Goal: Task Accomplishment & Management: Manage account settings

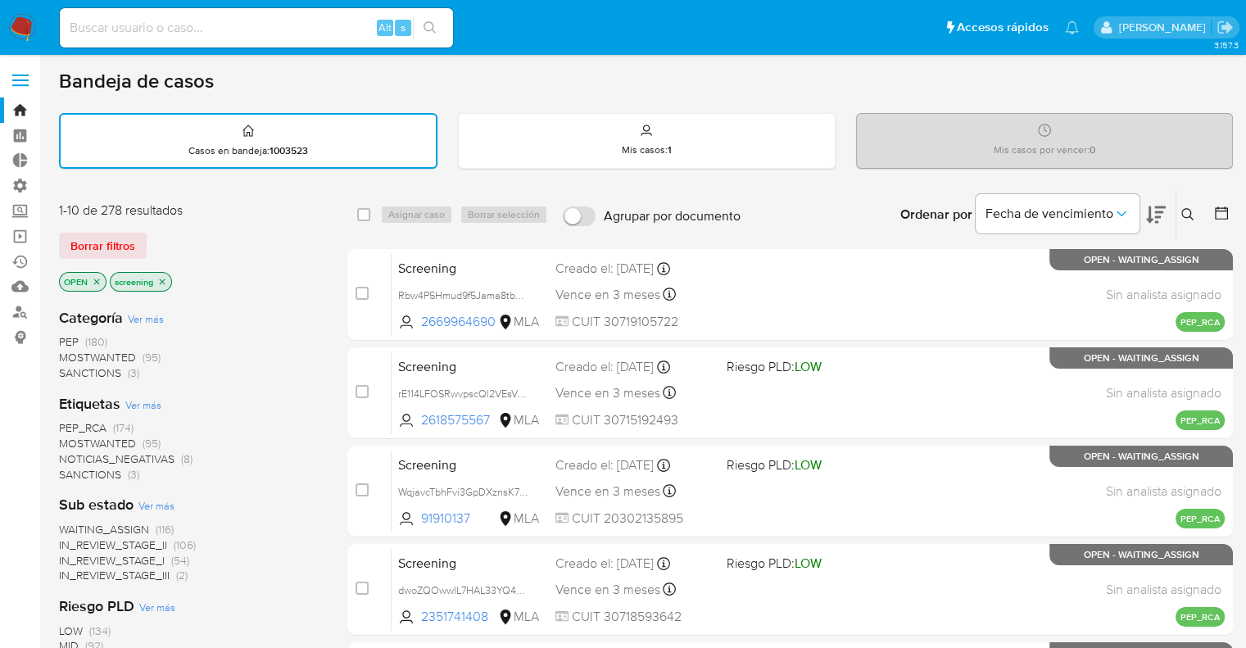
click at [794, 84] on div "Bandeja de casos" at bounding box center [645, 81] width 1173 height 25
click at [20, 16] on img at bounding box center [22, 28] width 28 height 28
click at [884, 43] on ul "Pausado Ver notificaciones Alt s Accesos rápidos Presiona las siguientes teclas…" at bounding box center [569, 27] width 1035 height 41
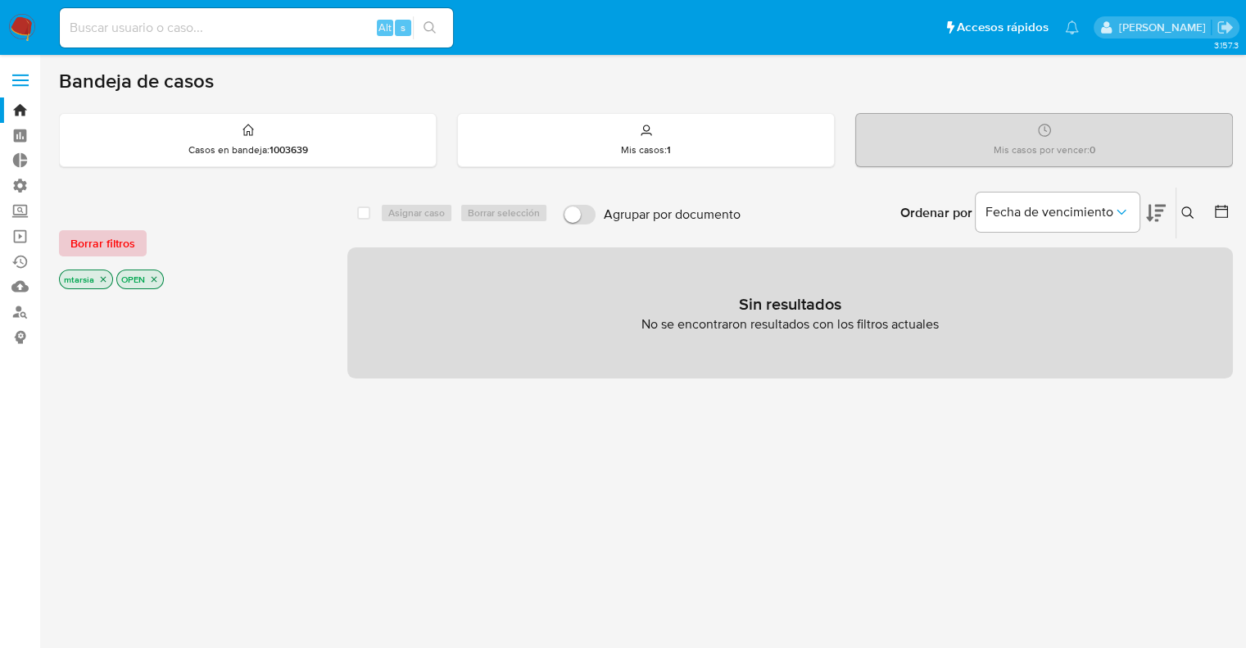
click at [128, 234] on span "Borrar filtros" at bounding box center [102, 243] width 65 height 23
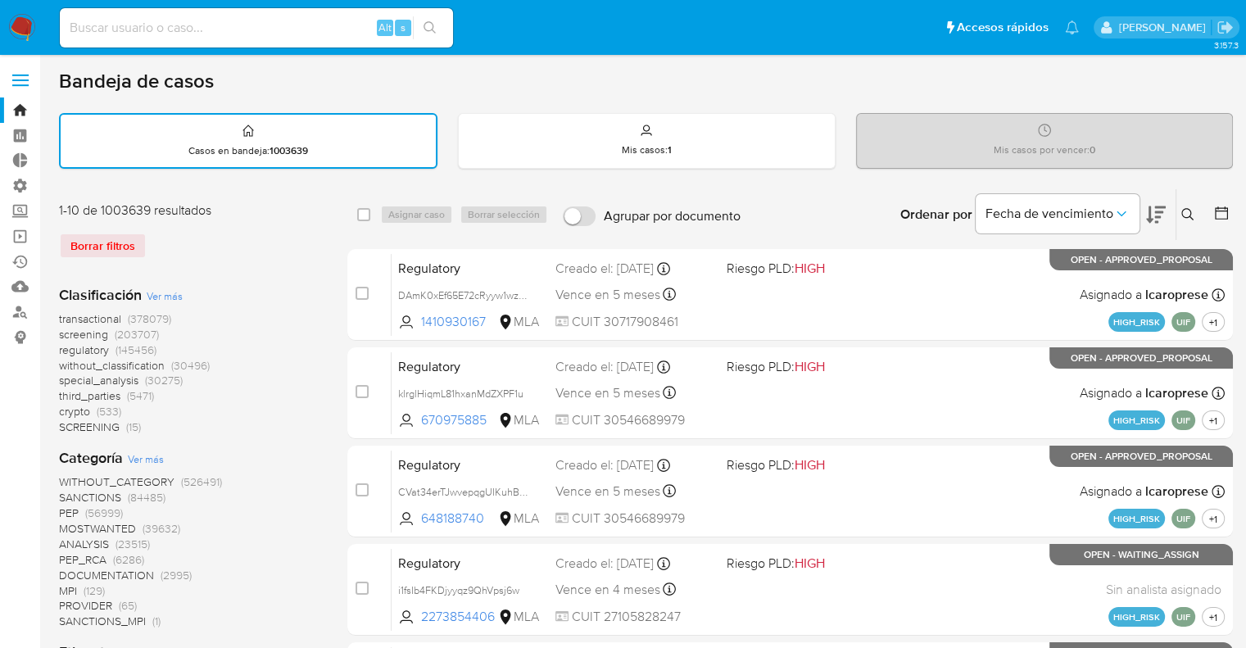
click at [62, 337] on span "screening" at bounding box center [83, 334] width 49 height 16
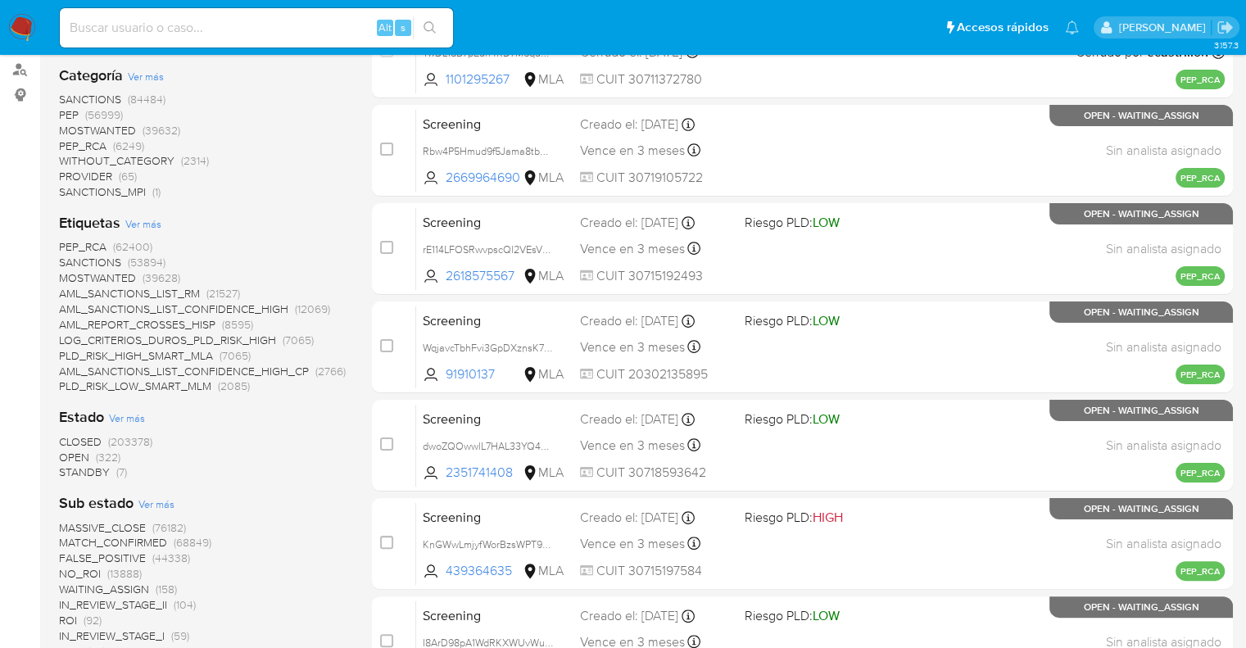
scroll to position [246, 0]
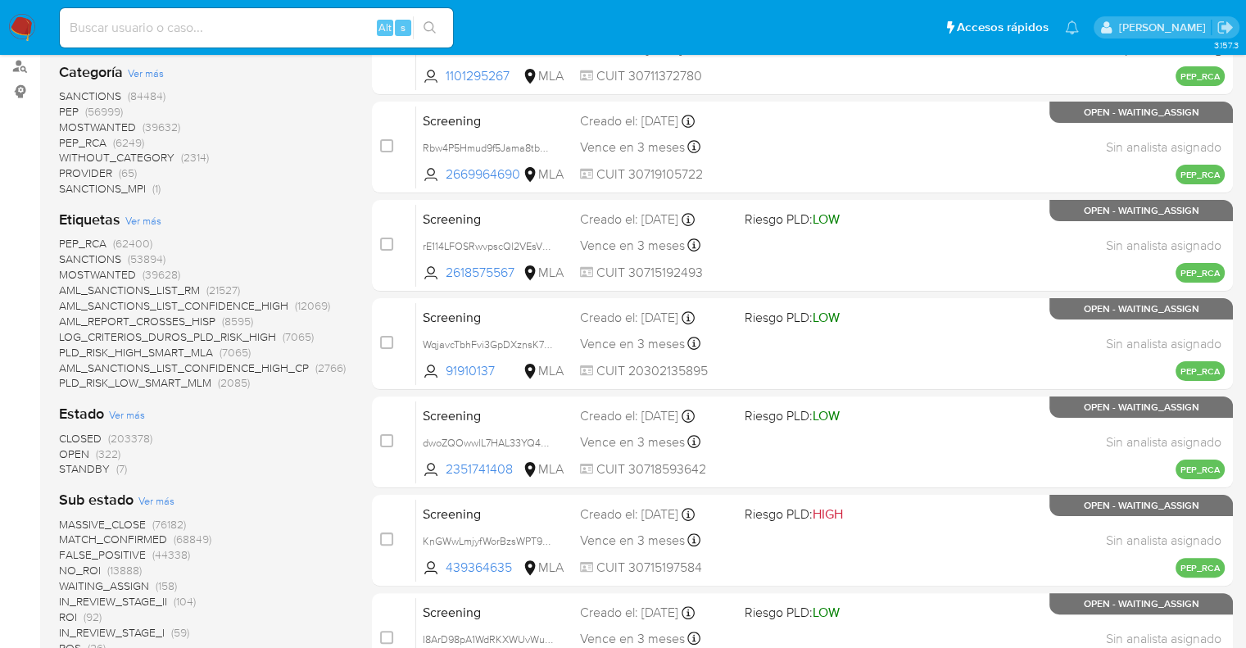
click at [68, 445] on span "OPEN" at bounding box center [74, 453] width 30 height 16
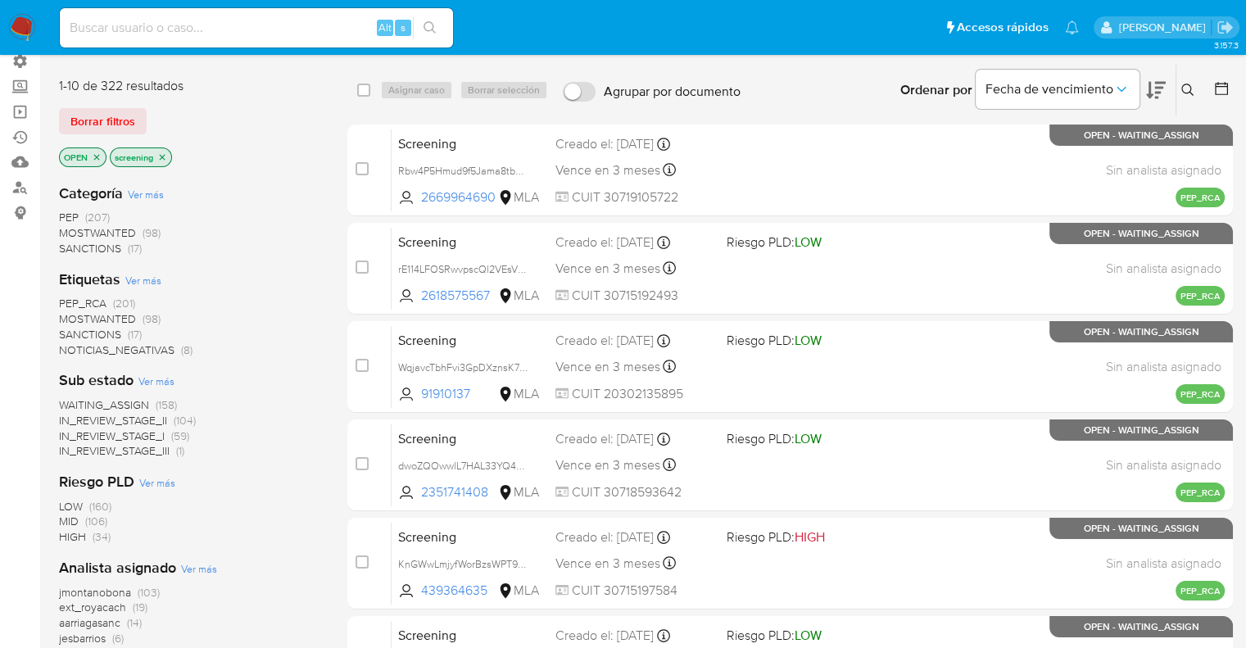
scroll to position [82, 0]
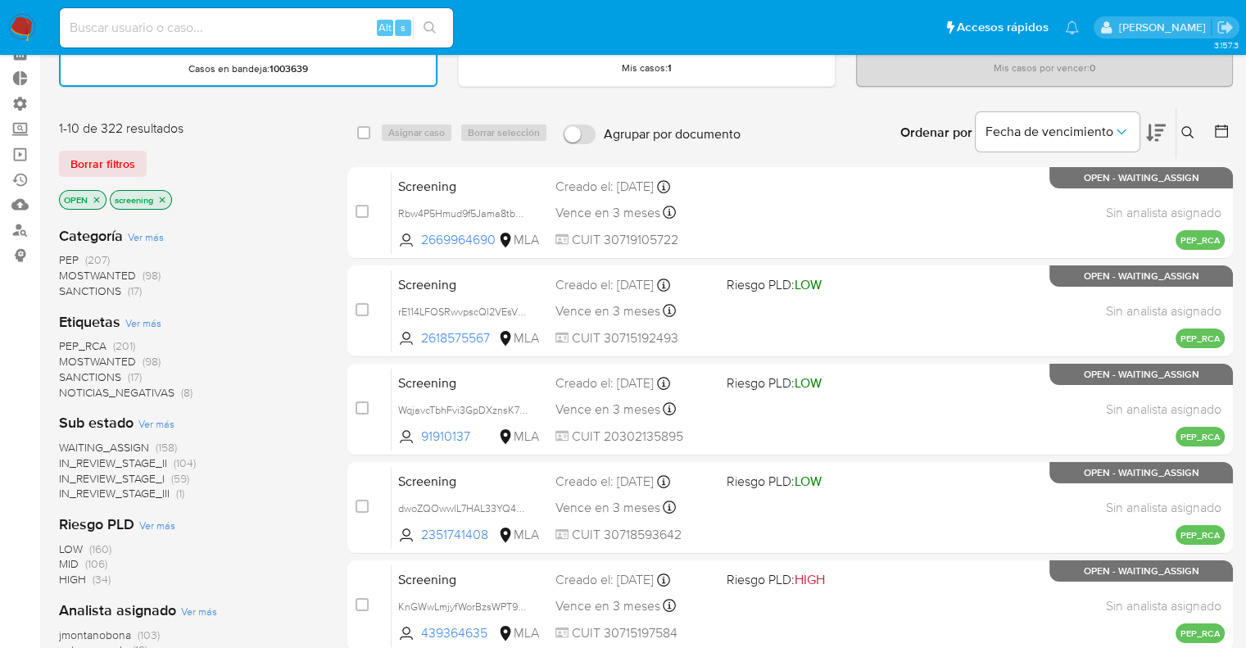
click at [72, 372] on span "SANCTIONS" at bounding box center [90, 377] width 62 height 16
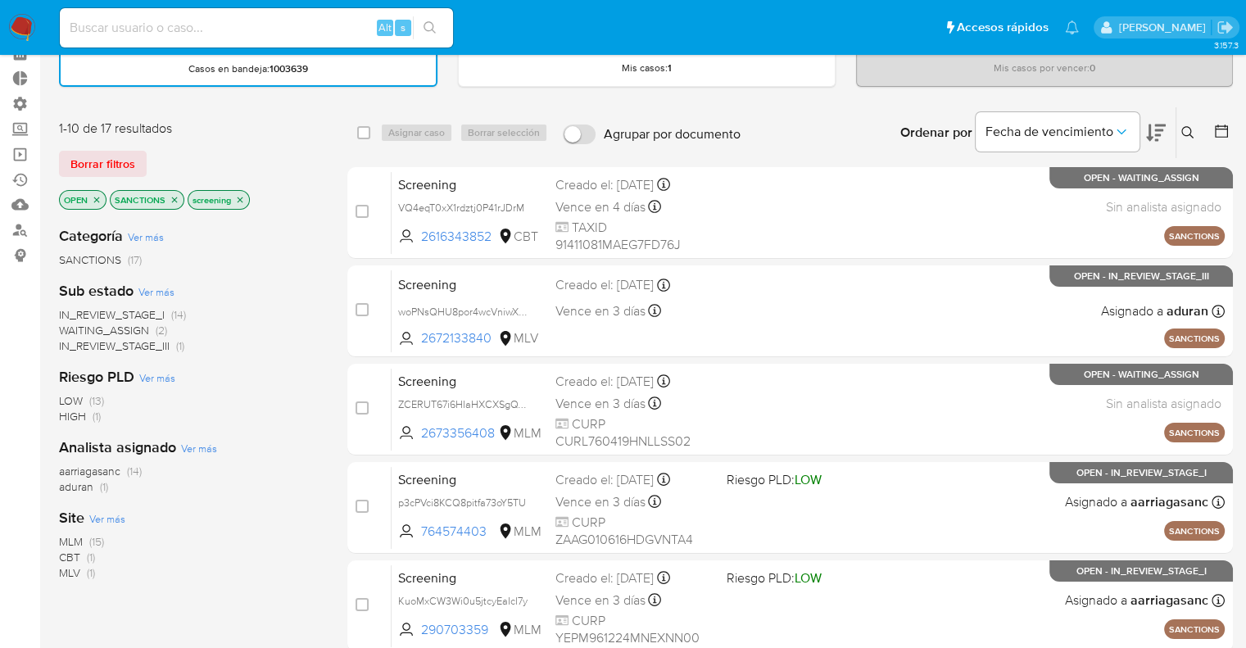
click at [175, 199] on icon "close-filter" at bounding box center [175, 200] width 10 height 10
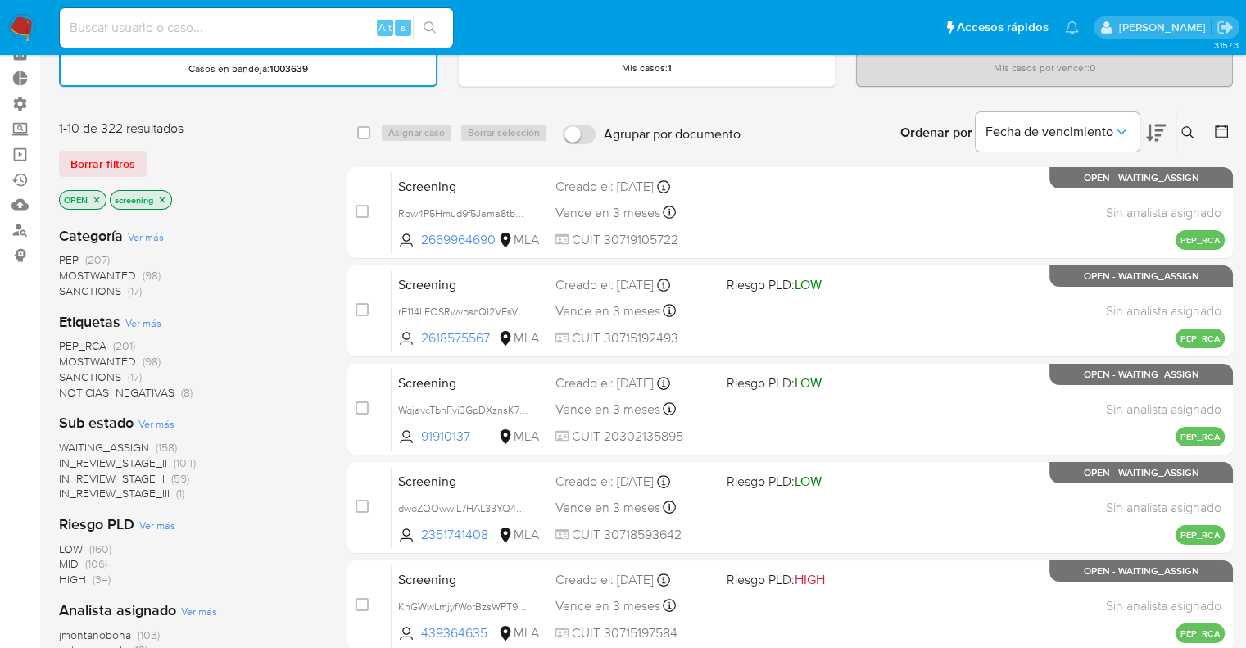
click at [69, 353] on span "MOSTWANTED" at bounding box center [97, 361] width 77 height 16
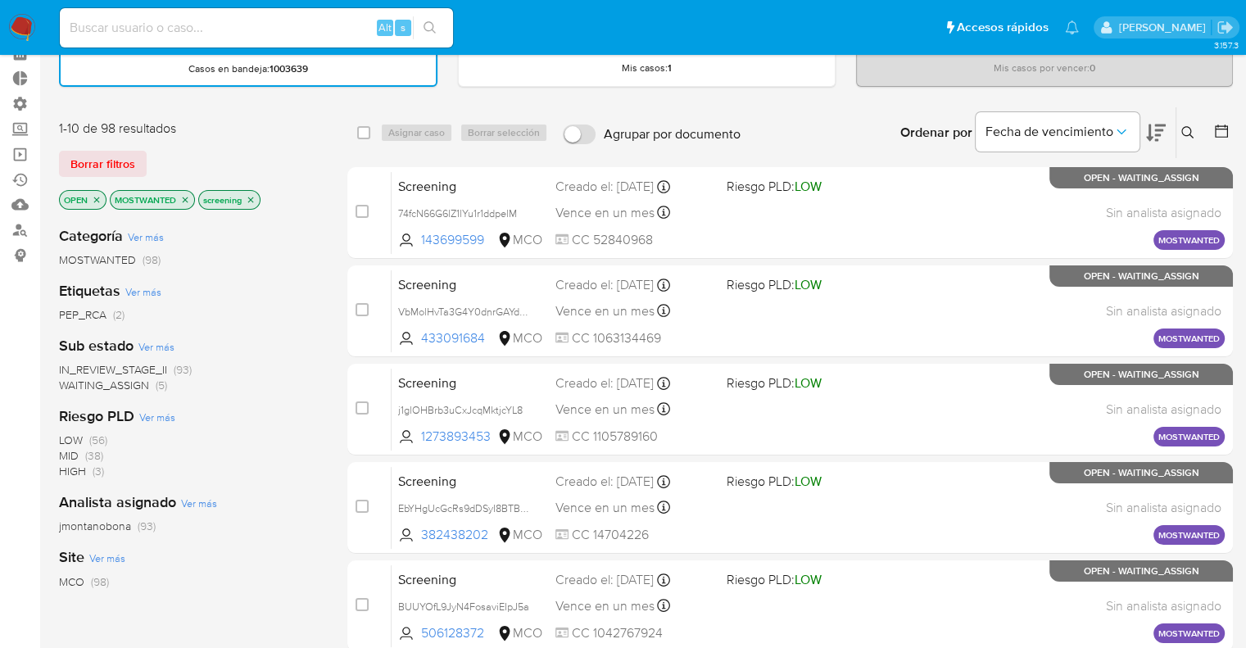
click at [183, 199] on icon "close-filter" at bounding box center [186, 200] width 6 height 6
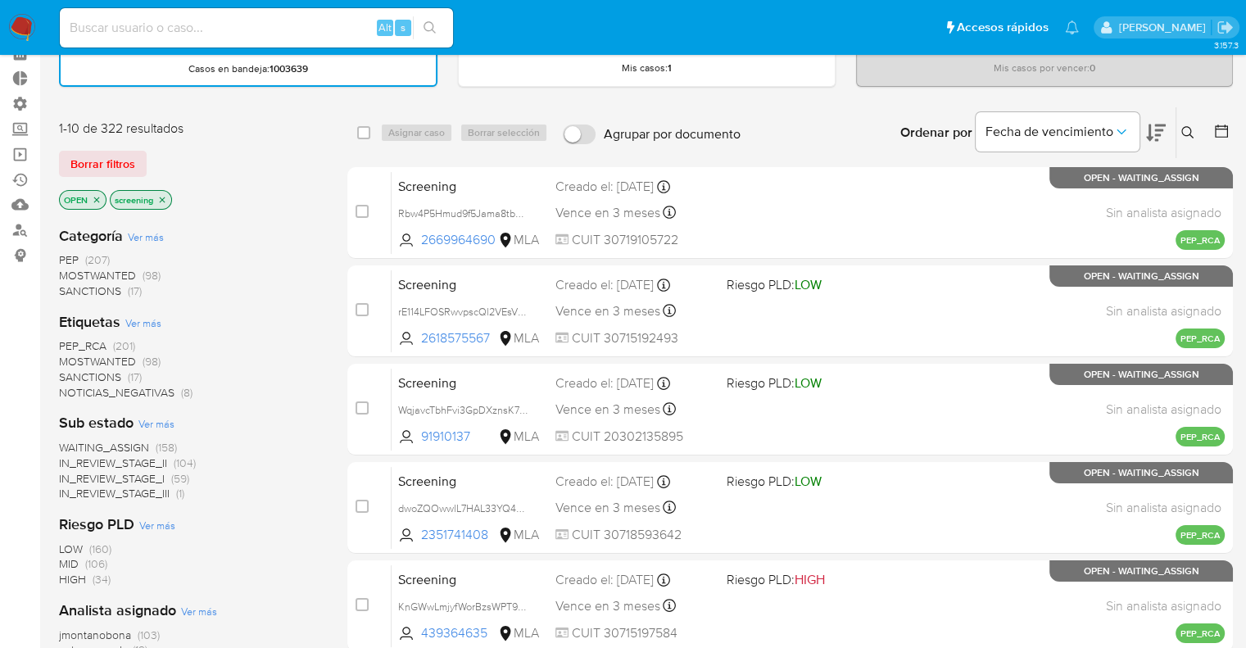
click at [72, 339] on span "PEP_RCA" at bounding box center [82, 345] width 47 height 16
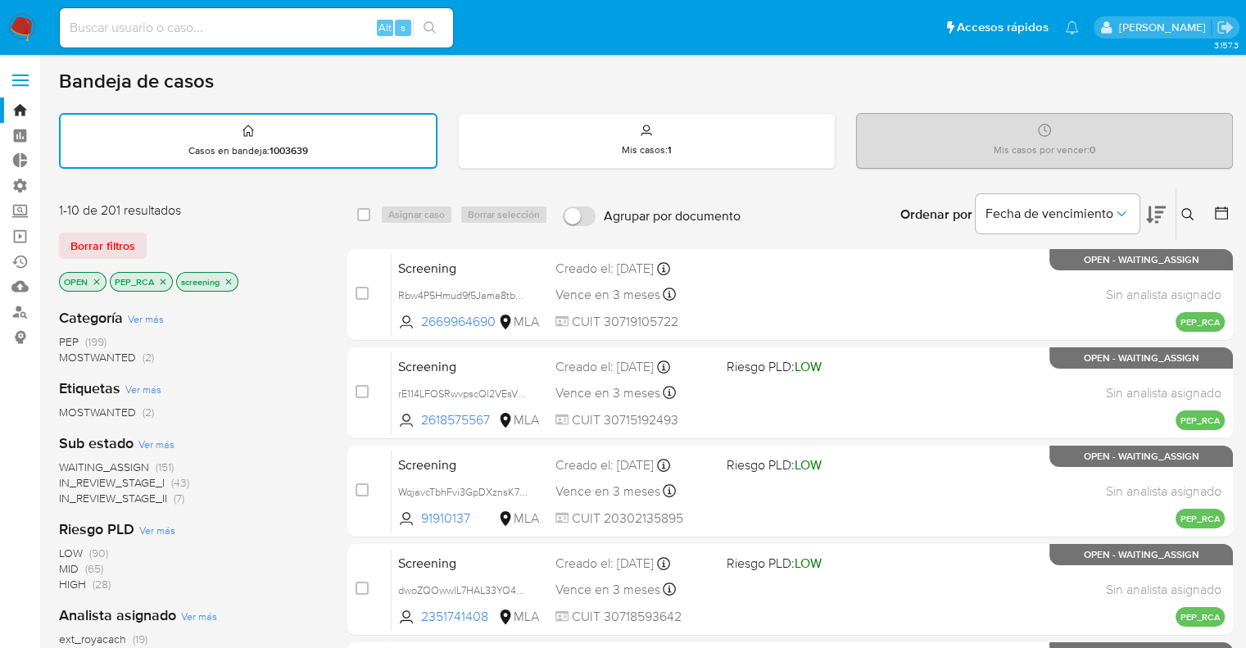
click at [158, 282] on icon "close-filter" at bounding box center [163, 282] width 10 height 10
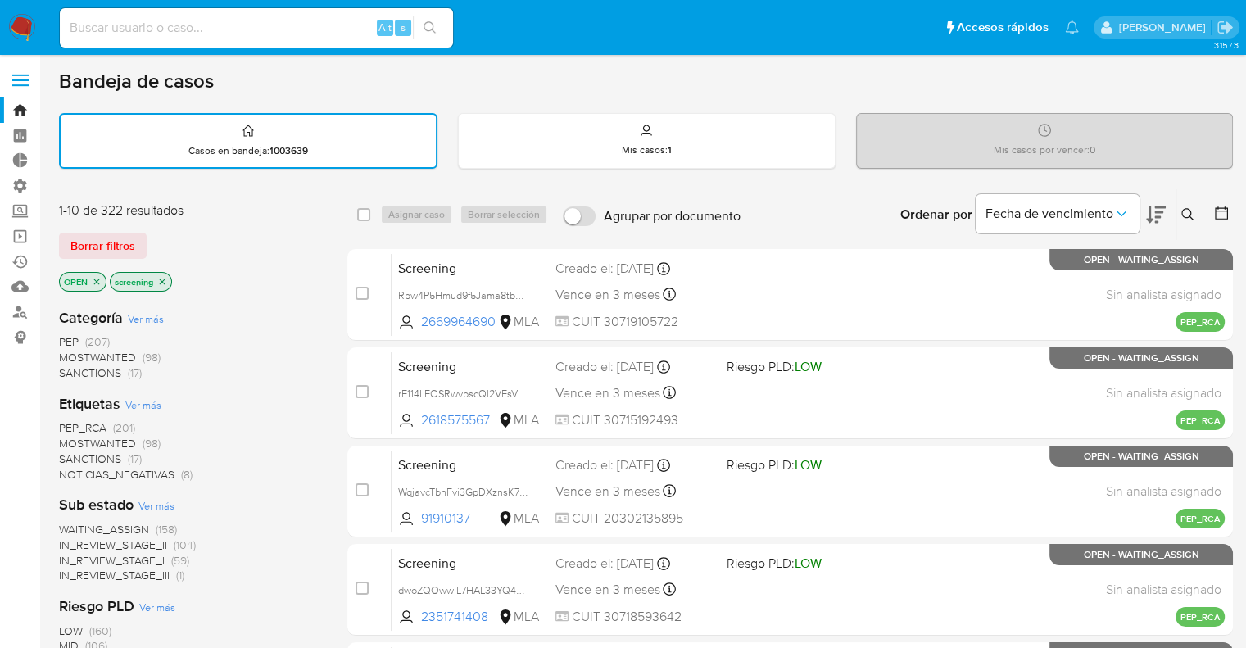
click at [75, 451] on span "SANCTIONS" at bounding box center [90, 458] width 62 height 16
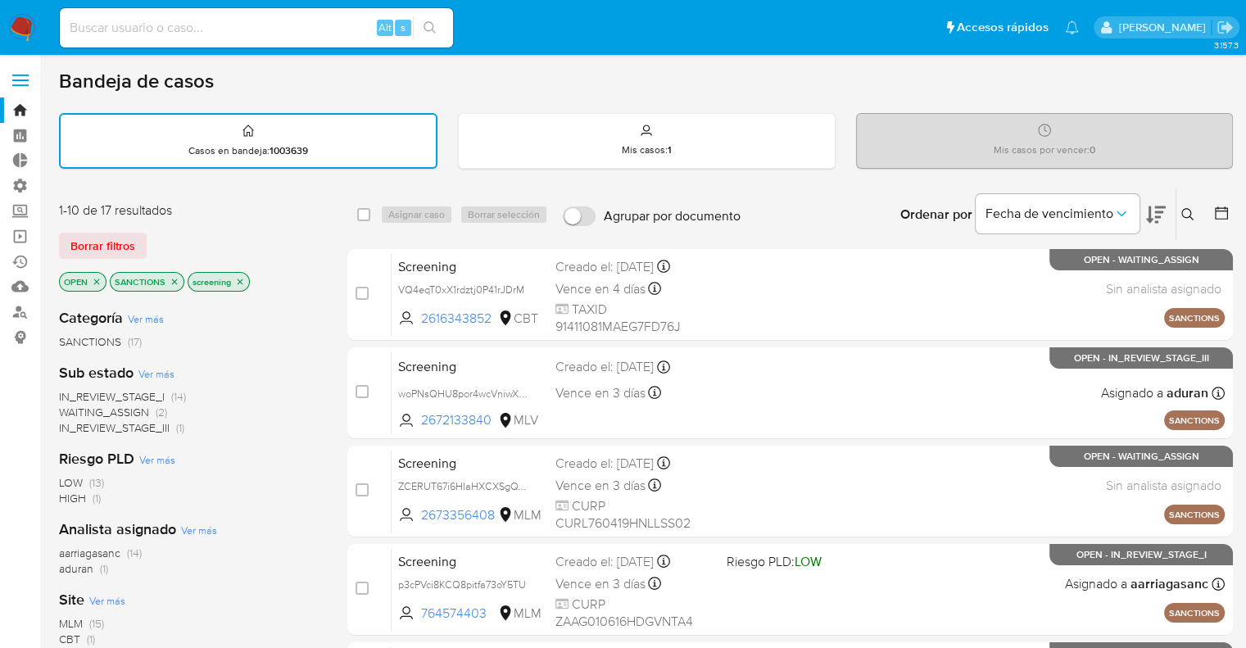
scroll to position [82, 0]
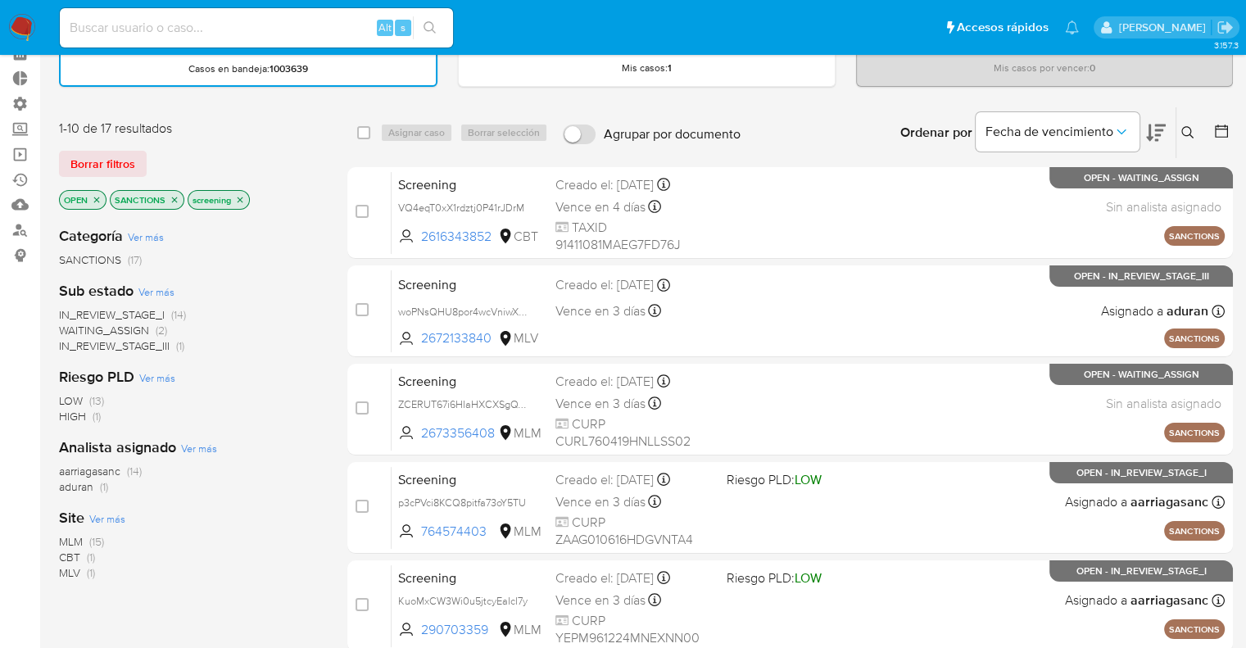
click at [66, 537] on span "MLM" at bounding box center [71, 541] width 24 height 16
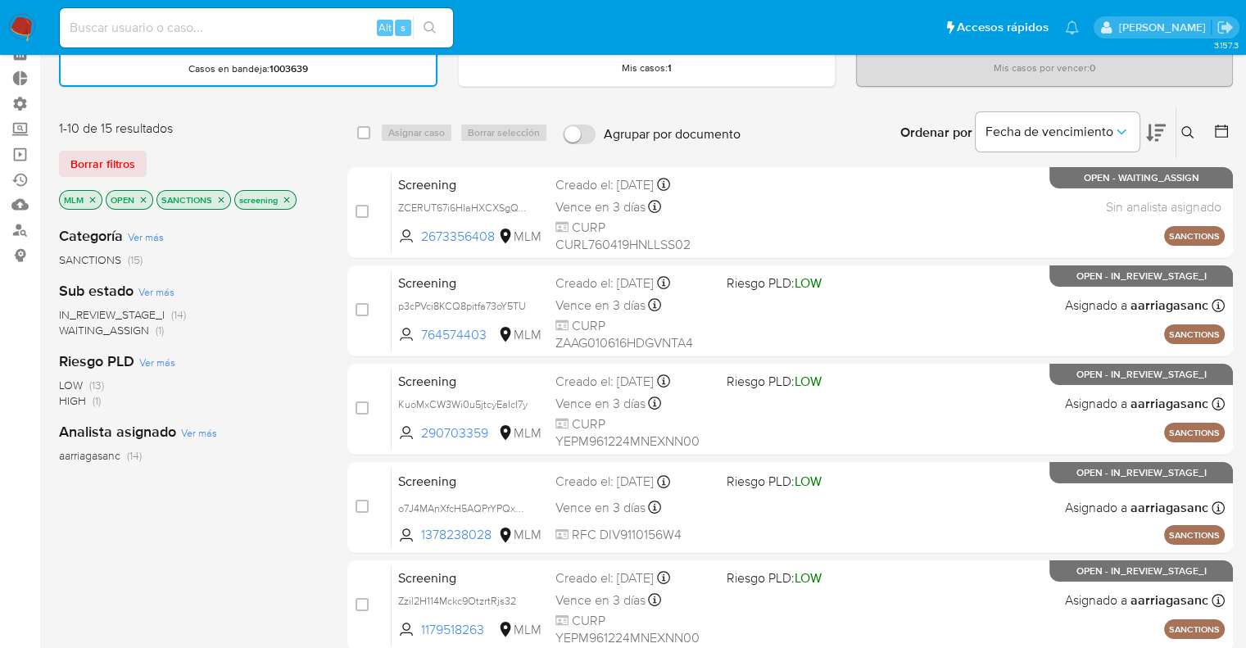
click at [1148, 123] on icon at bounding box center [1156, 133] width 20 height 20
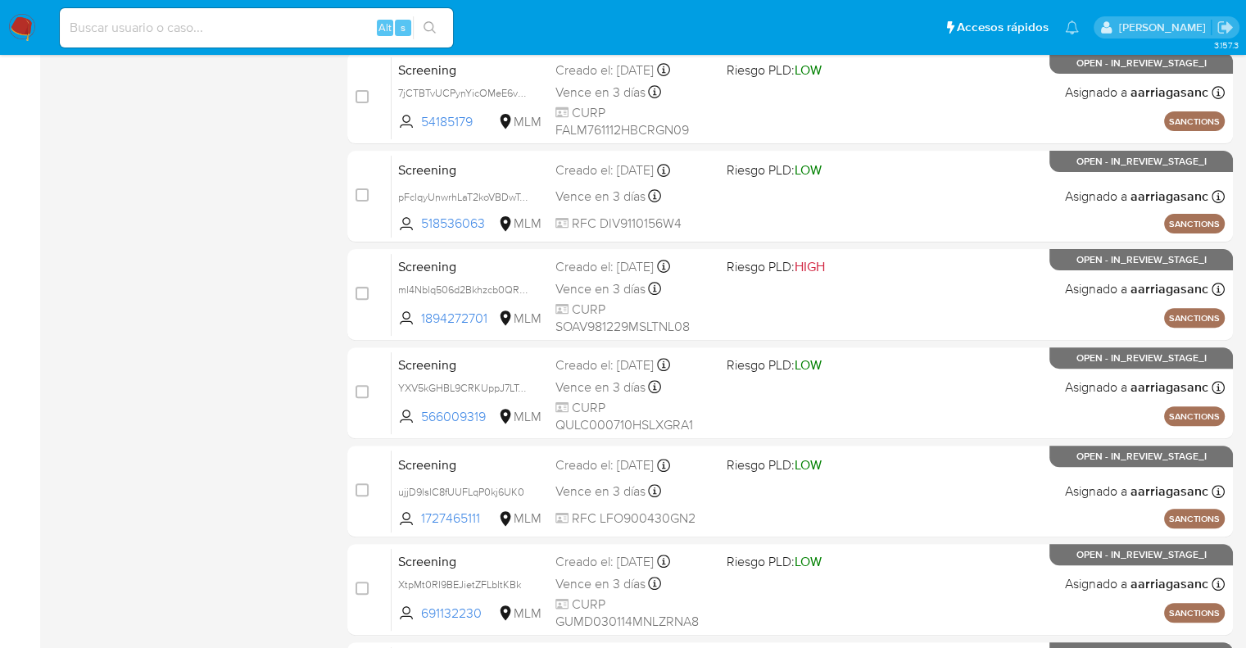
scroll to position [645, 0]
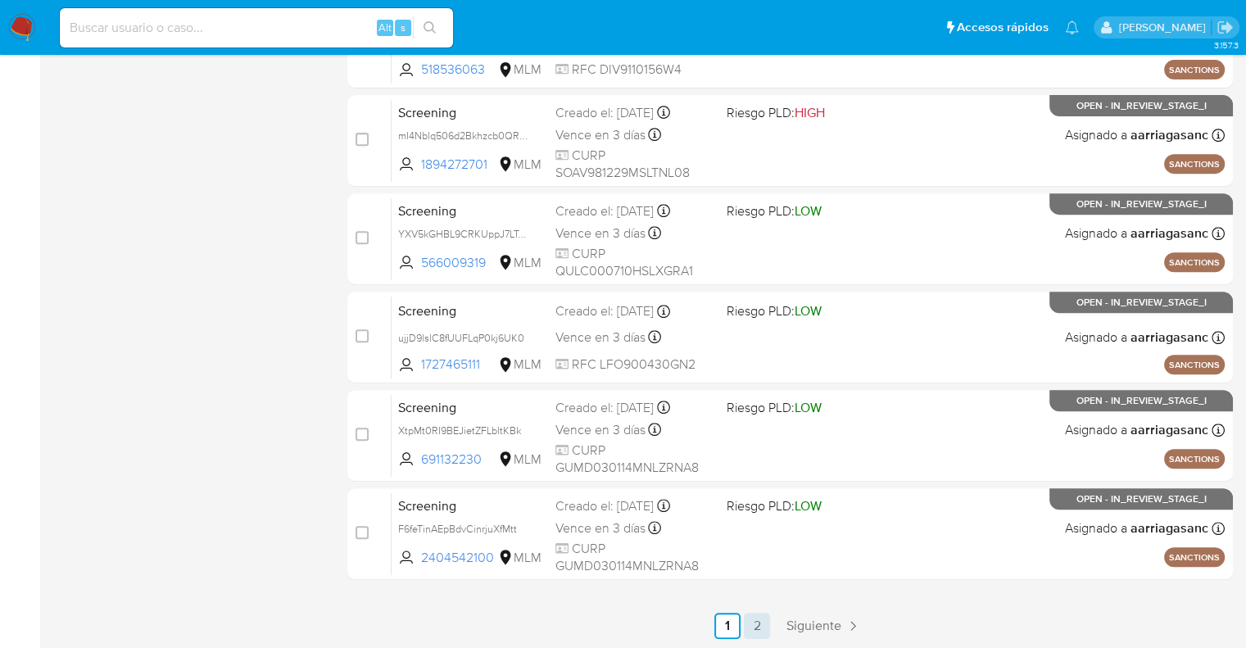
click at [761, 626] on link "2" at bounding box center [757, 626] width 26 height 26
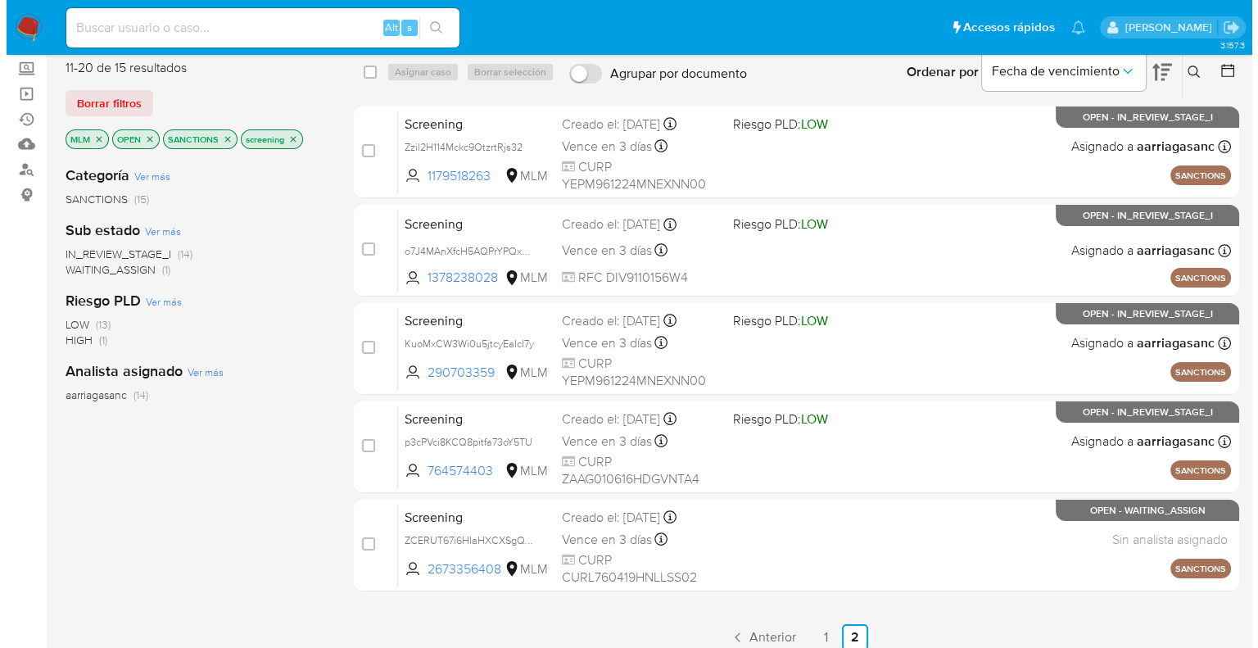
scroll to position [127, 0]
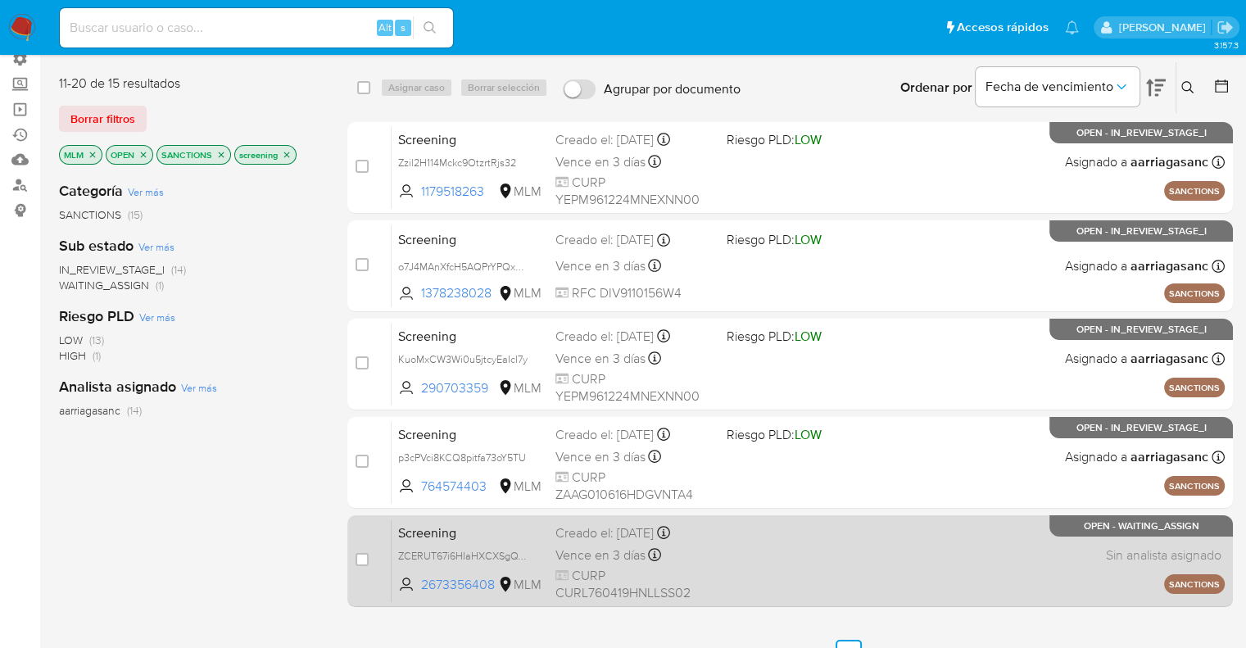
click at [540, 537] on span "Screening" at bounding box center [470, 531] width 144 height 21
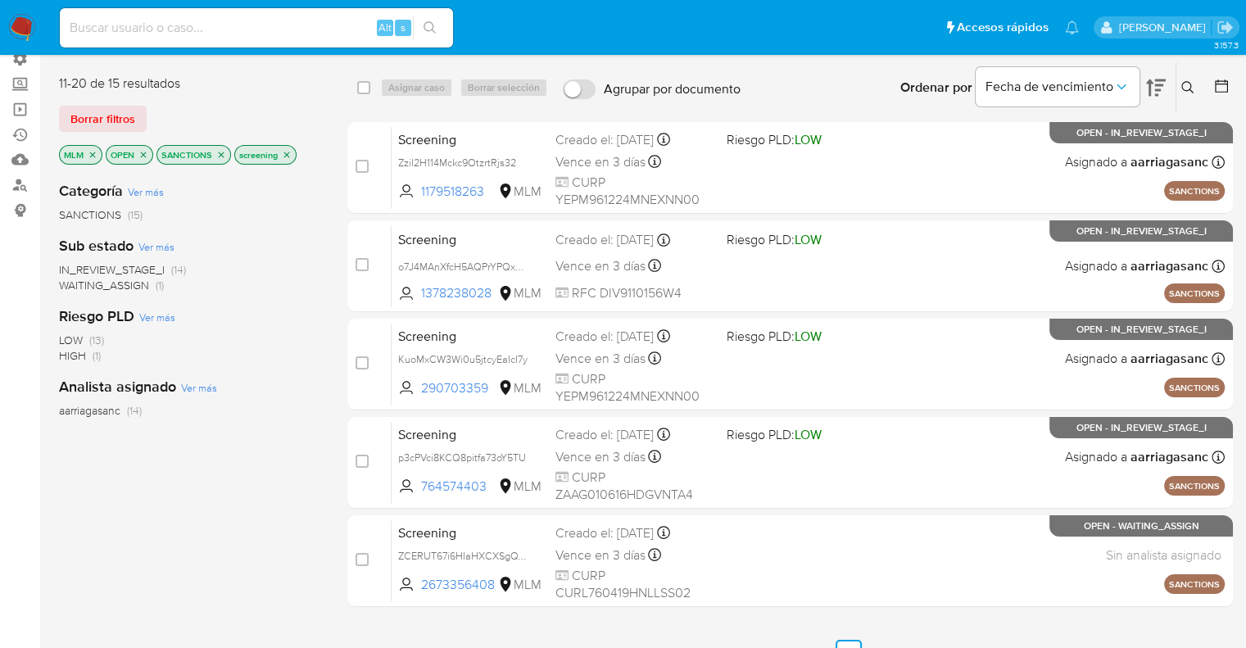
click at [92, 151] on icon "close-filter" at bounding box center [93, 155] width 10 height 10
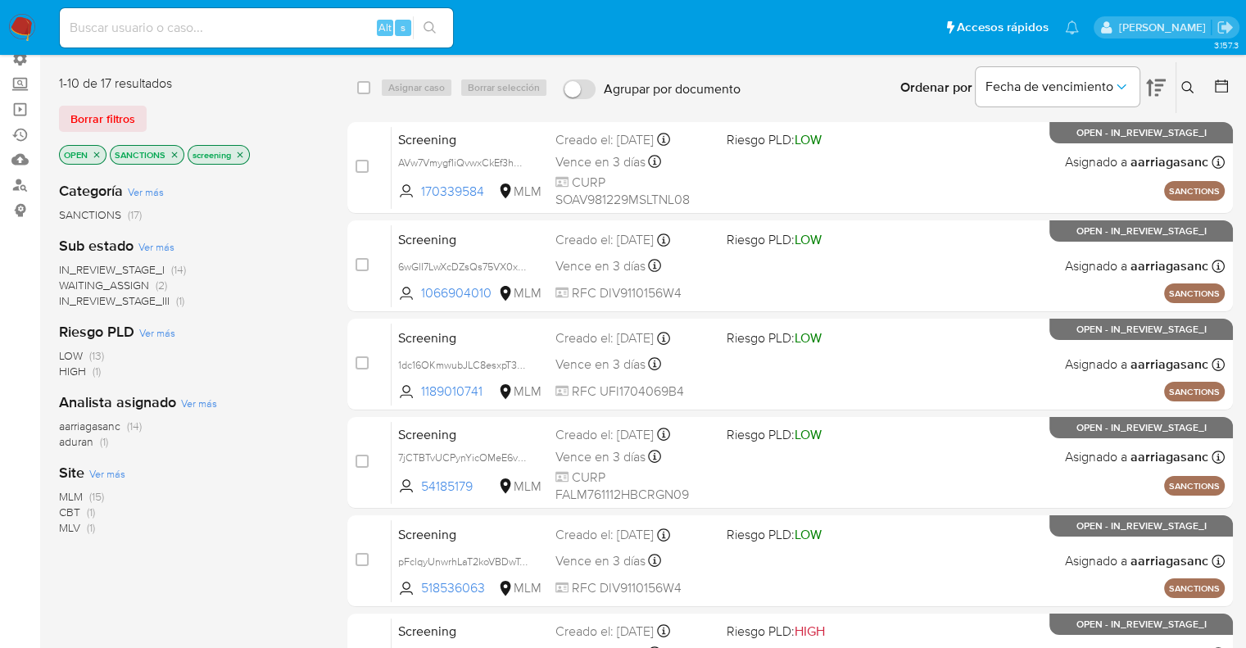
click at [100, 470] on span "Ver más" at bounding box center [107, 473] width 36 height 15
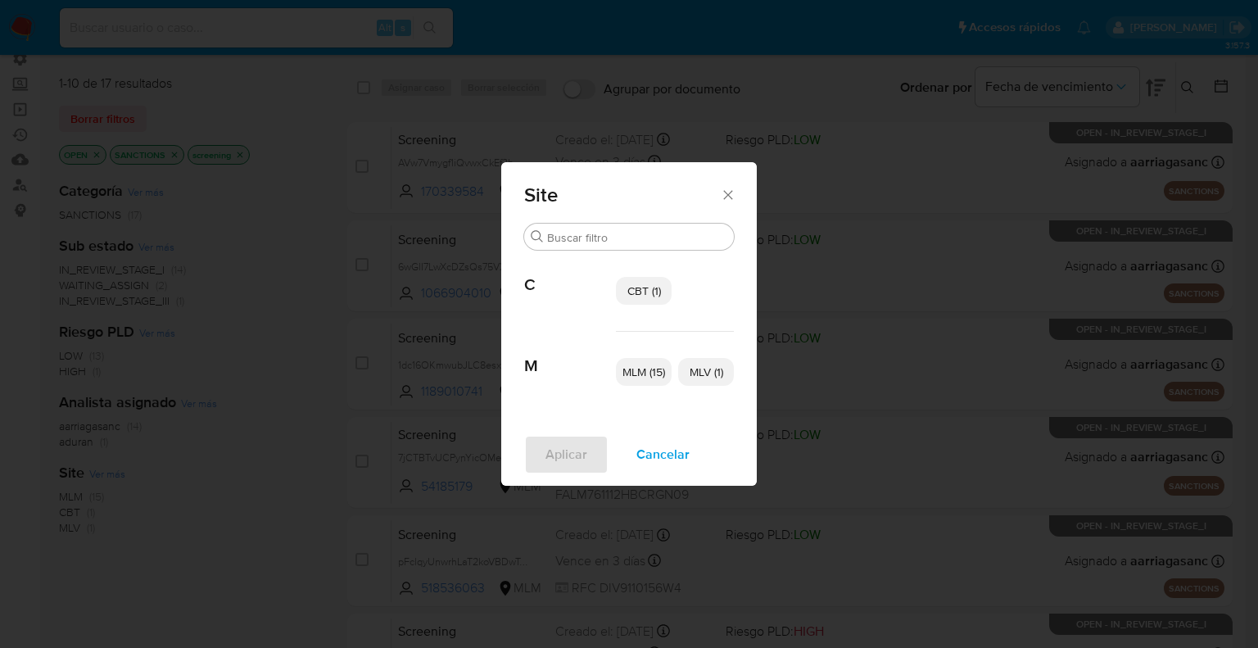
click at [644, 301] on p "CBT (1)" at bounding box center [644, 291] width 56 height 28
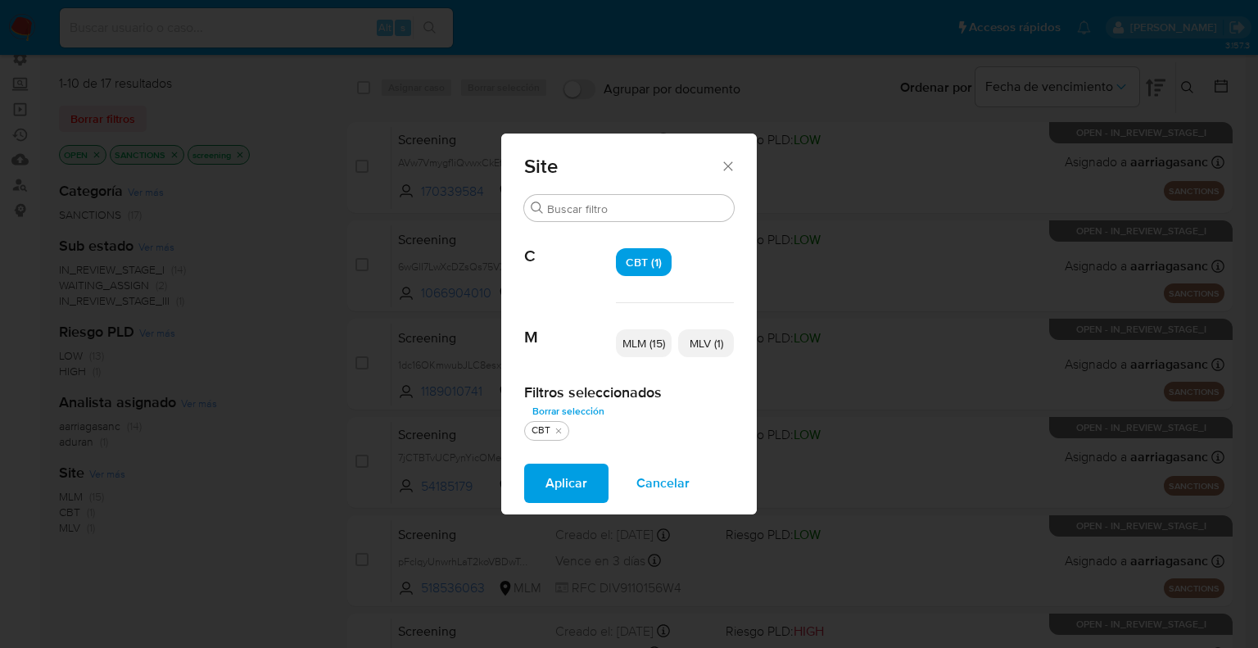
click at [703, 337] on span "MLV (1)" at bounding box center [707, 343] width 34 height 16
click at [596, 481] on button "Aplicar" at bounding box center [566, 482] width 84 height 39
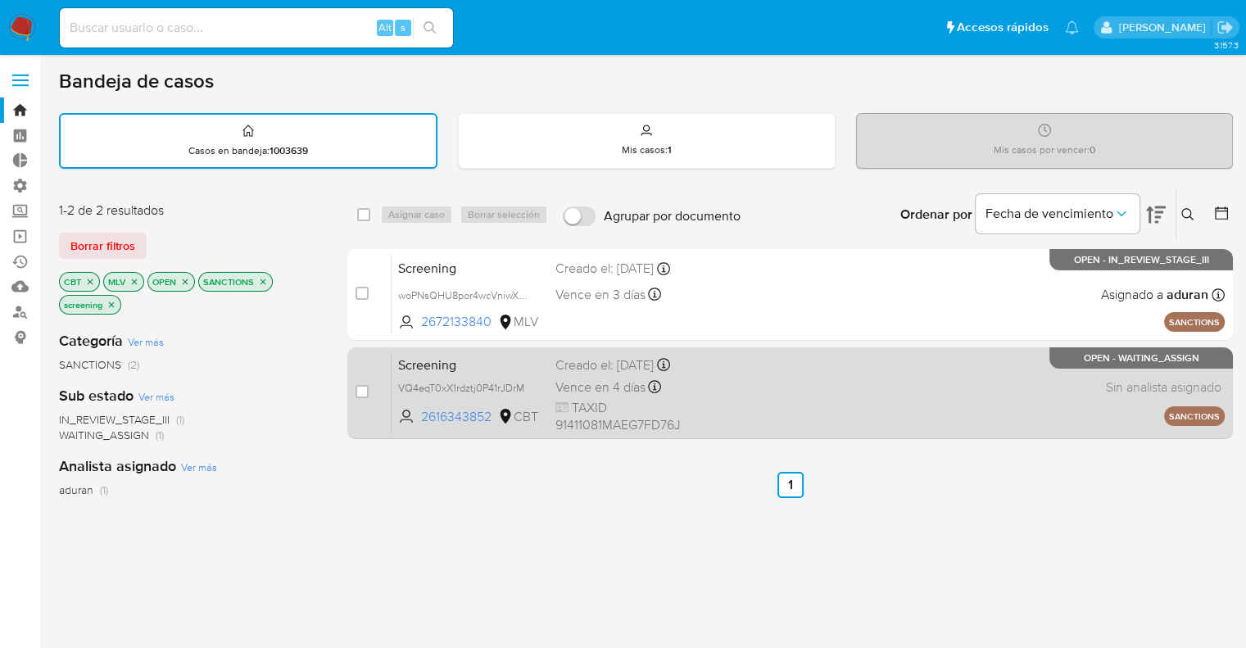
click at [488, 364] on span "Screening" at bounding box center [470, 363] width 144 height 21
click at [362, 390] on input "checkbox" at bounding box center [361, 391] width 13 height 13
checkbox input "true"
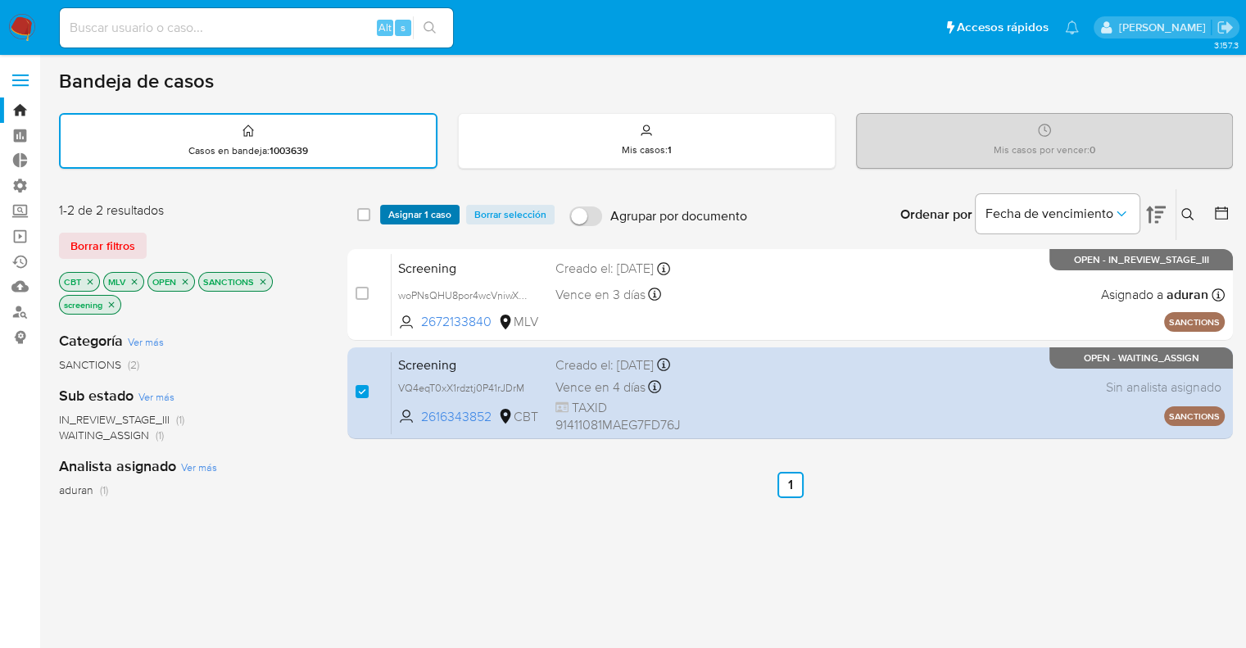
click at [448, 209] on span "Asignar 1 caso" at bounding box center [419, 214] width 63 height 16
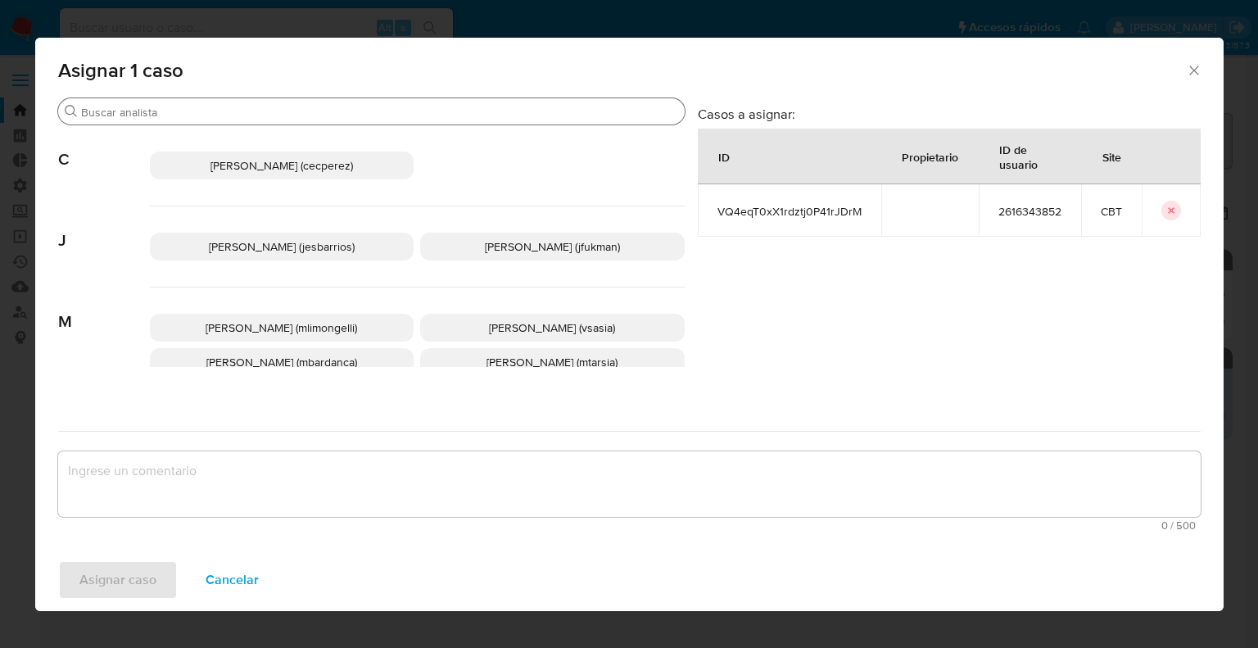
click at [436, 108] on input "Buscar" at bounding box center [379, 112] width 597 height 15
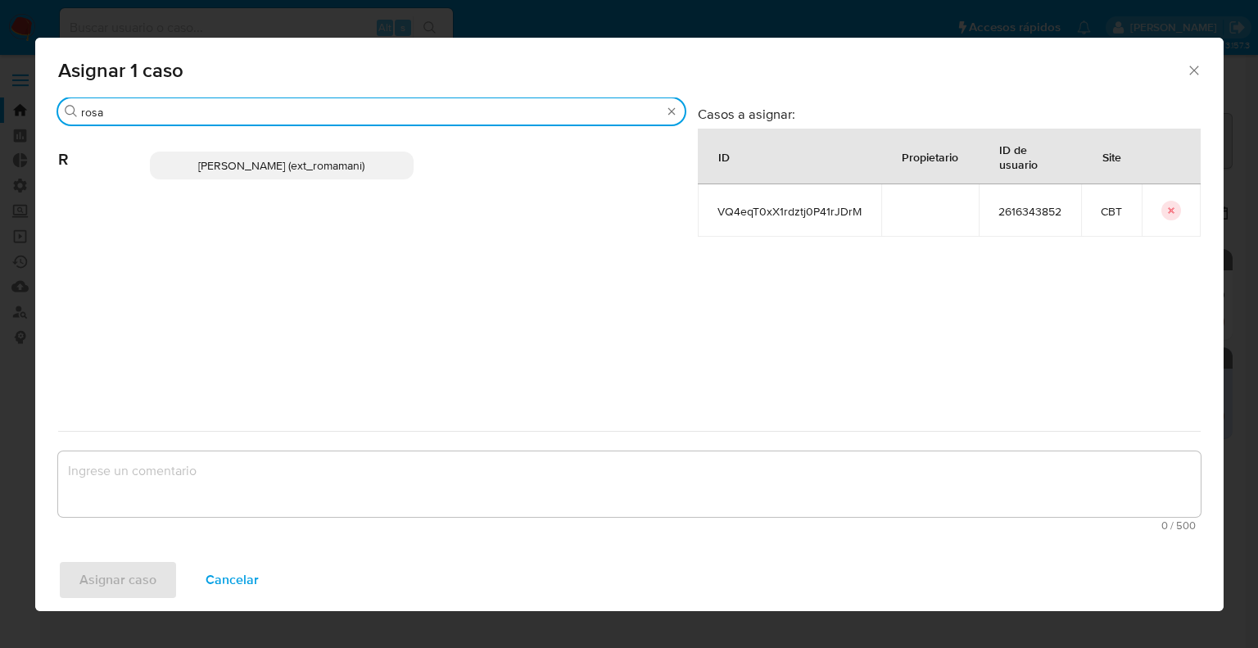
type input "rosa"
click at [411, 167] on p "Rosalia Mamani (ext_romamani)" at bounding box center [282, 165] width 265 height 28
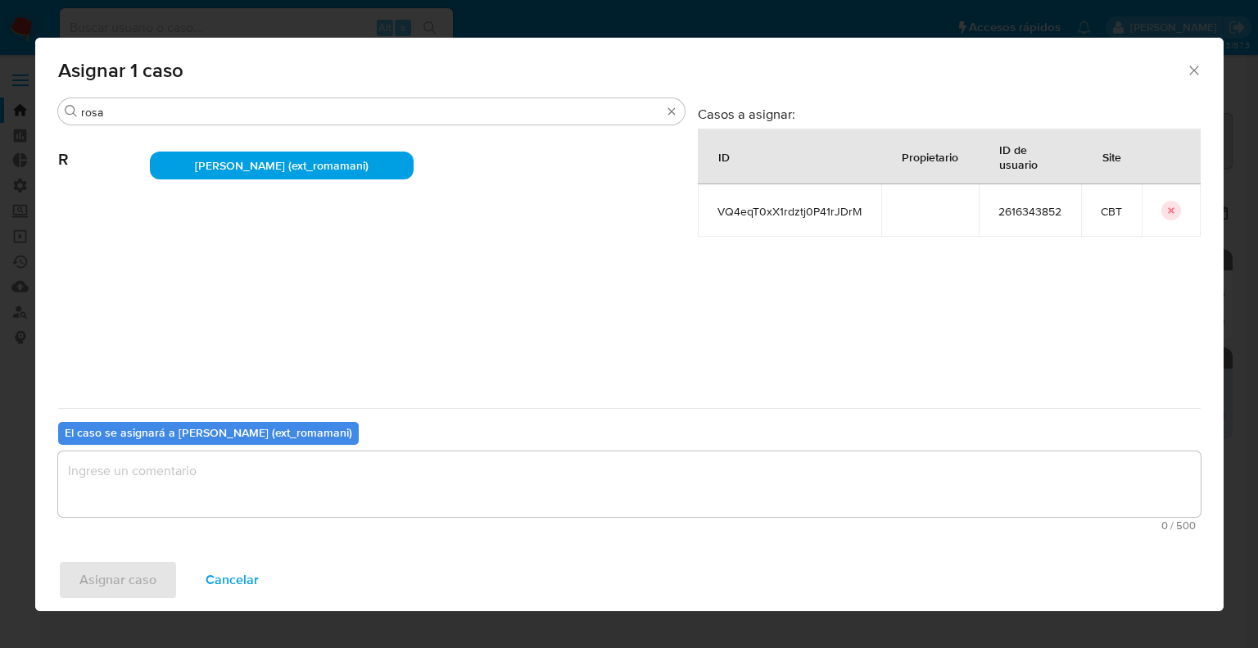
click at [337, 475] on textarea "assign-modal" at bounding box center [629, 484] width 1142 height 66
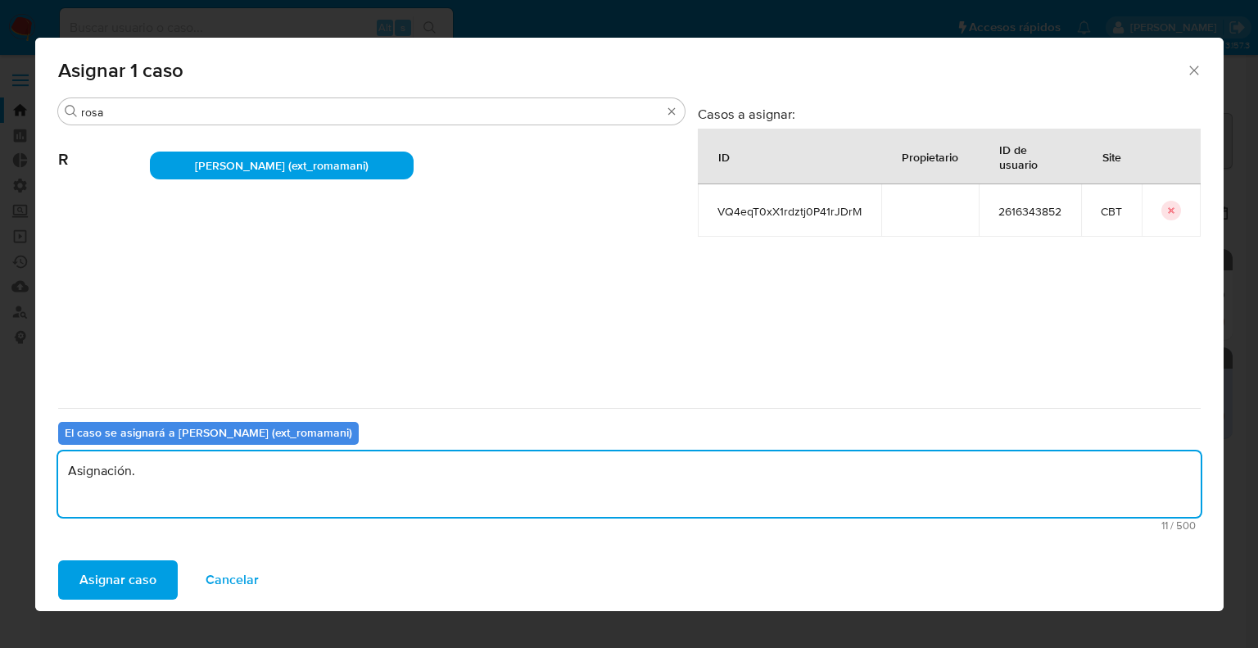
drag, startPoint x: 337, startPoint y: 475, endPoint x: 0, endPoint y: 464, distance: 336.7
click at [0, 464] on div "Asignar 1 caso Buscar rosa R Rosalia Mamani (ext_romamani) Casos a asignar: ID …" at bounding box center [629, 324] width 1258 height 648
type textarea "Asignación."
click at [170, 565] on button "Asignar caso" at bounding box center [118, 579] width 120 height 39
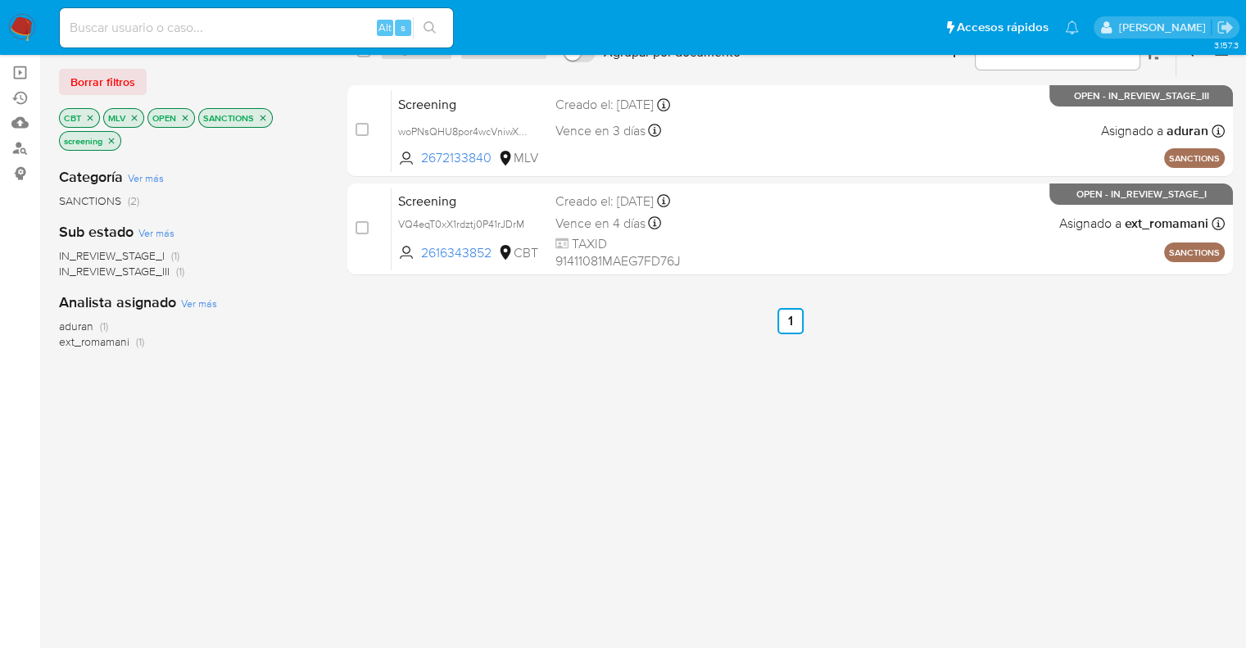
scroll to position [82, 0]
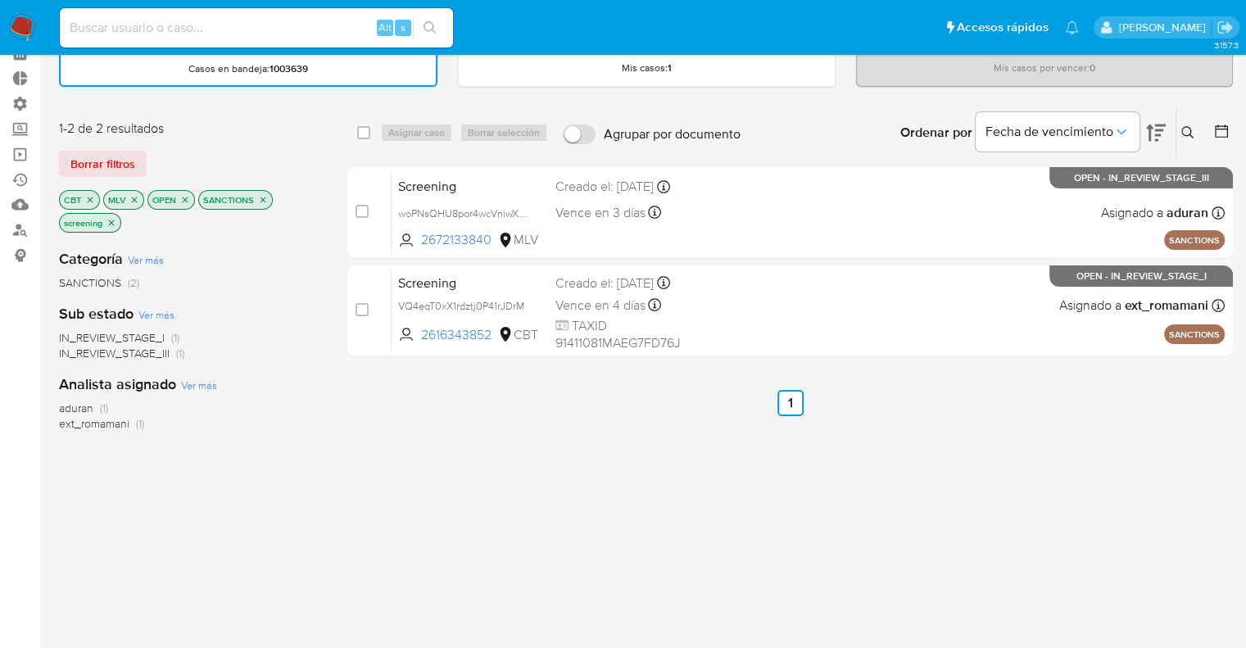
click at [88, 198] on icon "close-filter" at bounding box center [90, 200] width 10 height 10
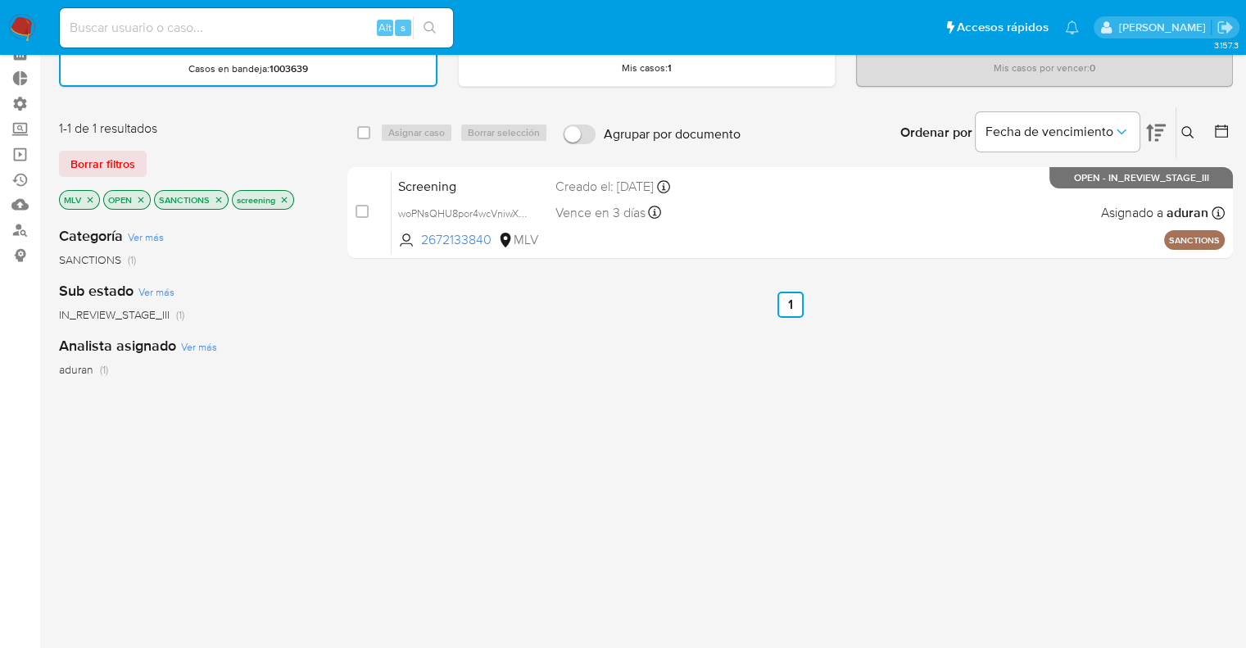
click at [88, 198] on icon "close-filter" at bounding box center [90, 200] width 10 height 10
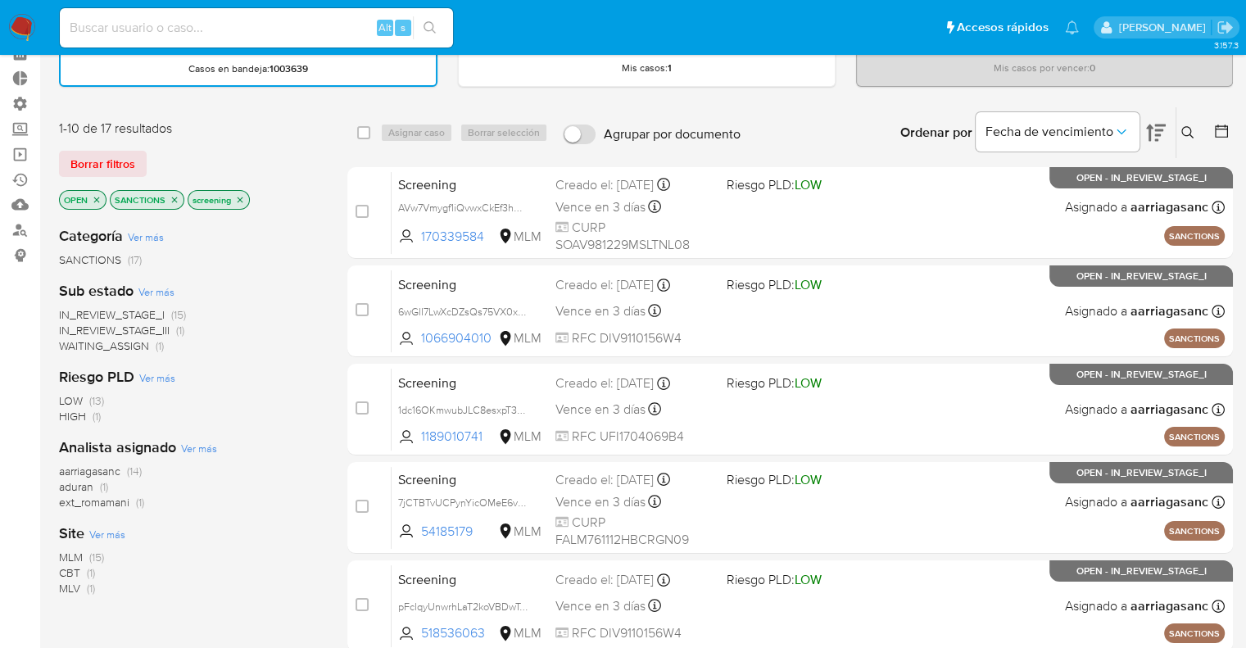
click at [171, 201] on icon "close-filter" at bounding box center [175, 200] width 10 height 10
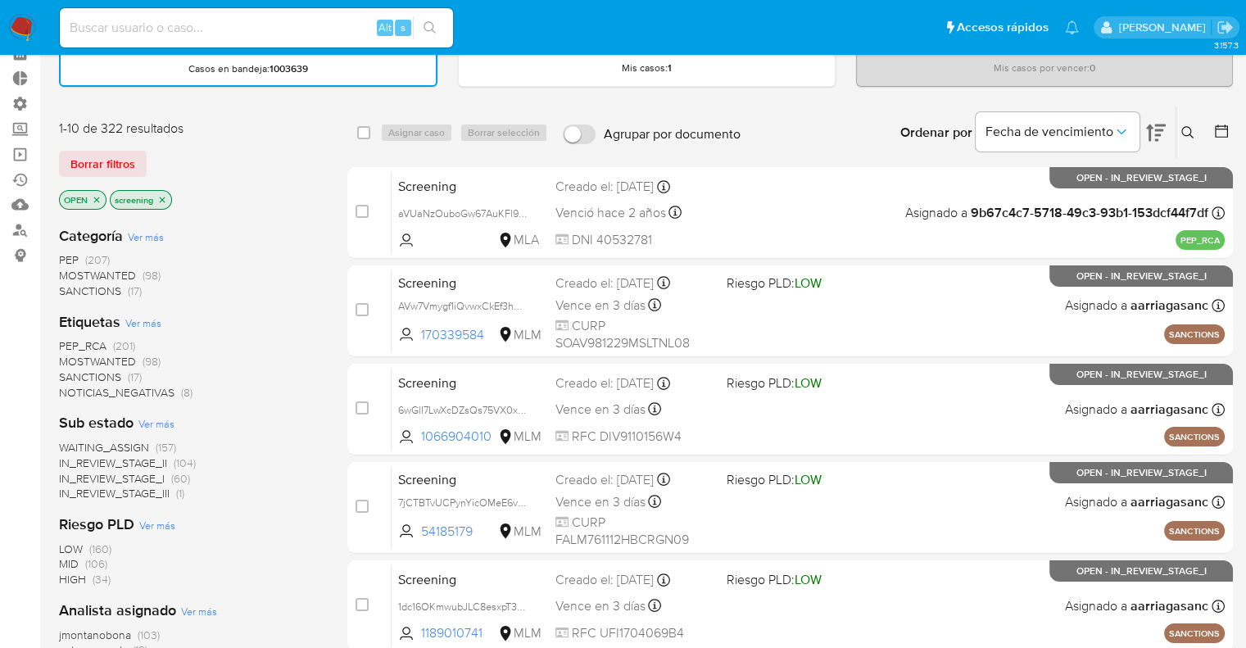
click at [70, 359] on span "MOSTWANTED" at bounding box center [97, 361] width 77 height 16
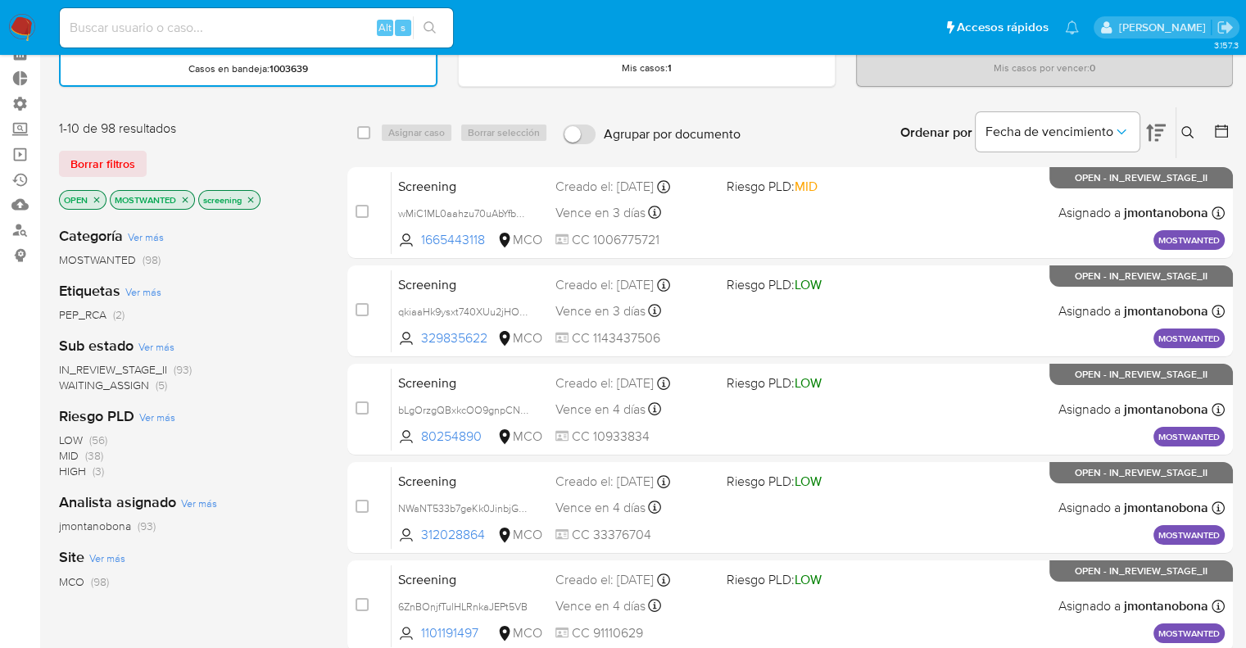
click at [74, 382] on span "WAITING_ASSIGN" at bounding box center [104, 385] width 90 height 16
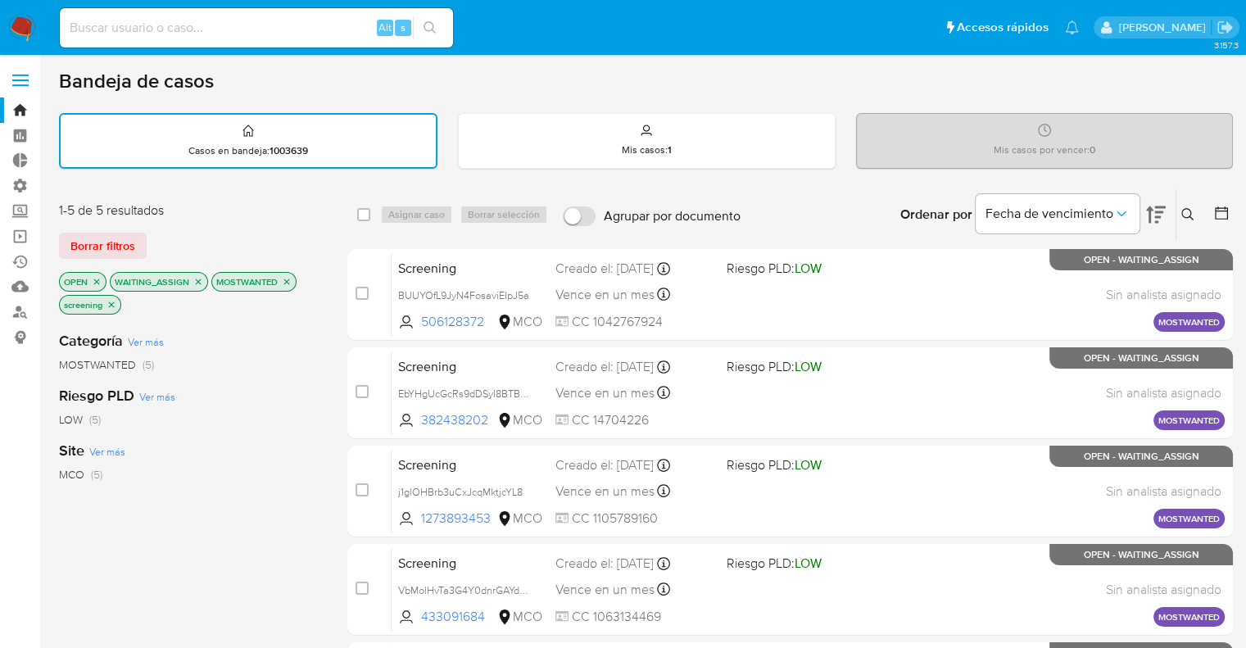
scroll to position [82, 0]
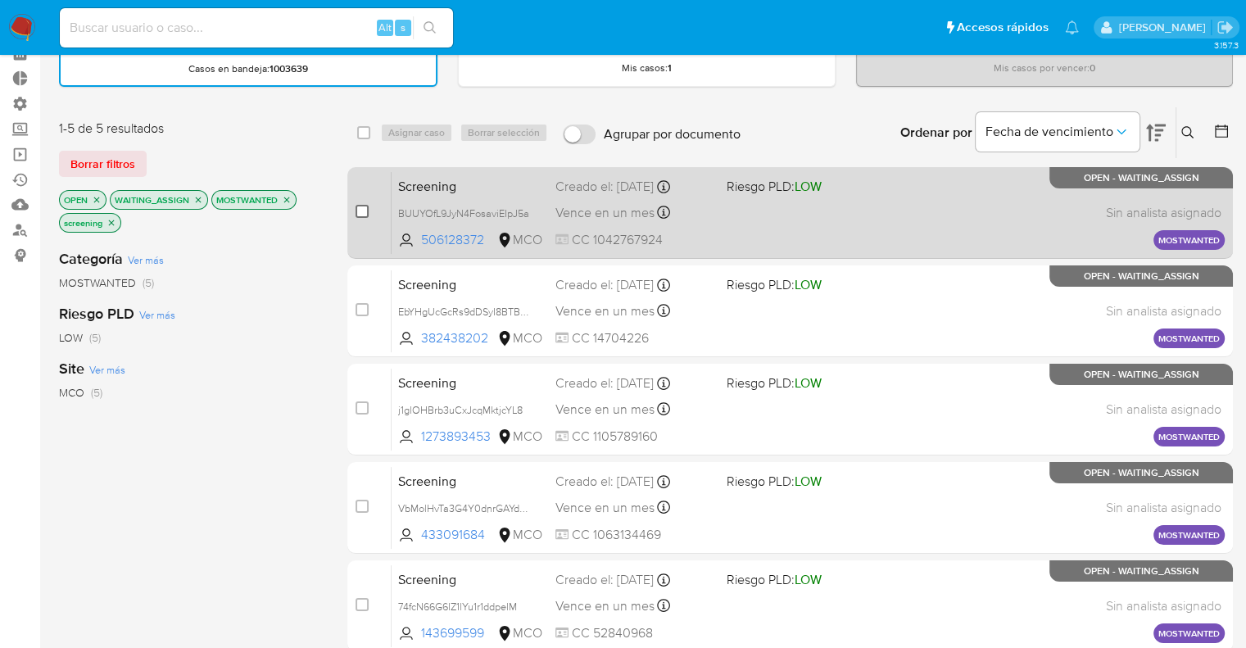
click at [359, 215] on input "checkbox" at bounding box center [361, 211] width 13 height 13
checkbox input "true"
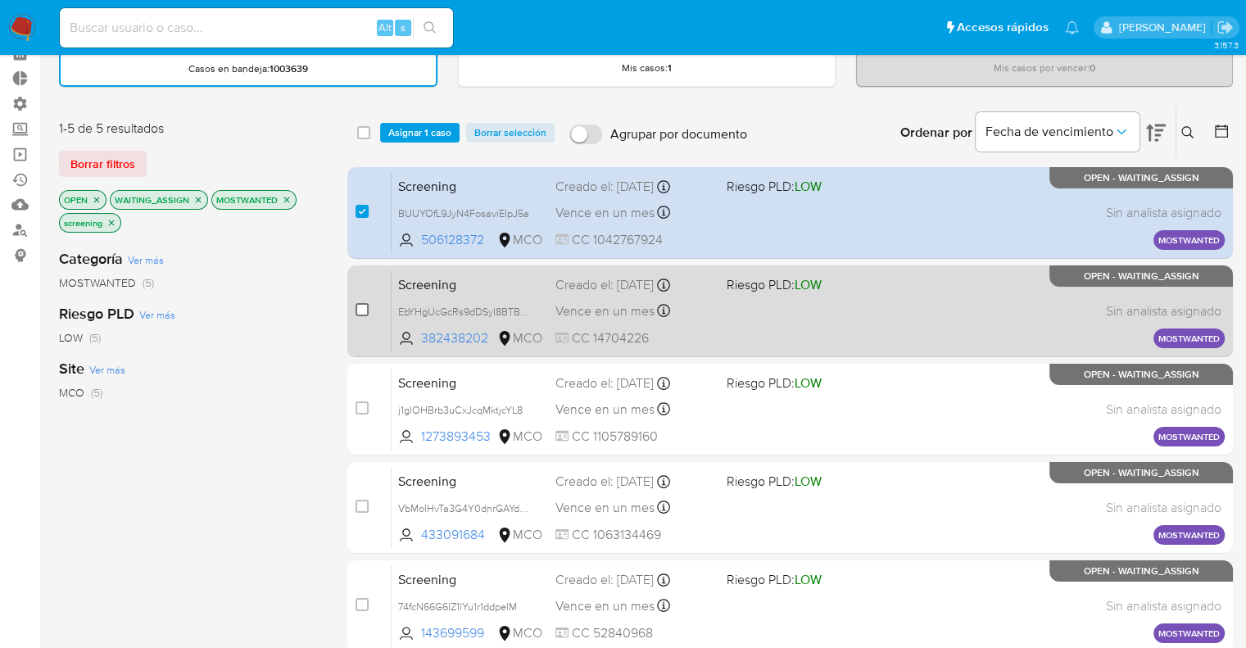
click at [364, 304] on input "checkbox" at bounding box center [361, 309] width 13 height 13
checkbox input "true"
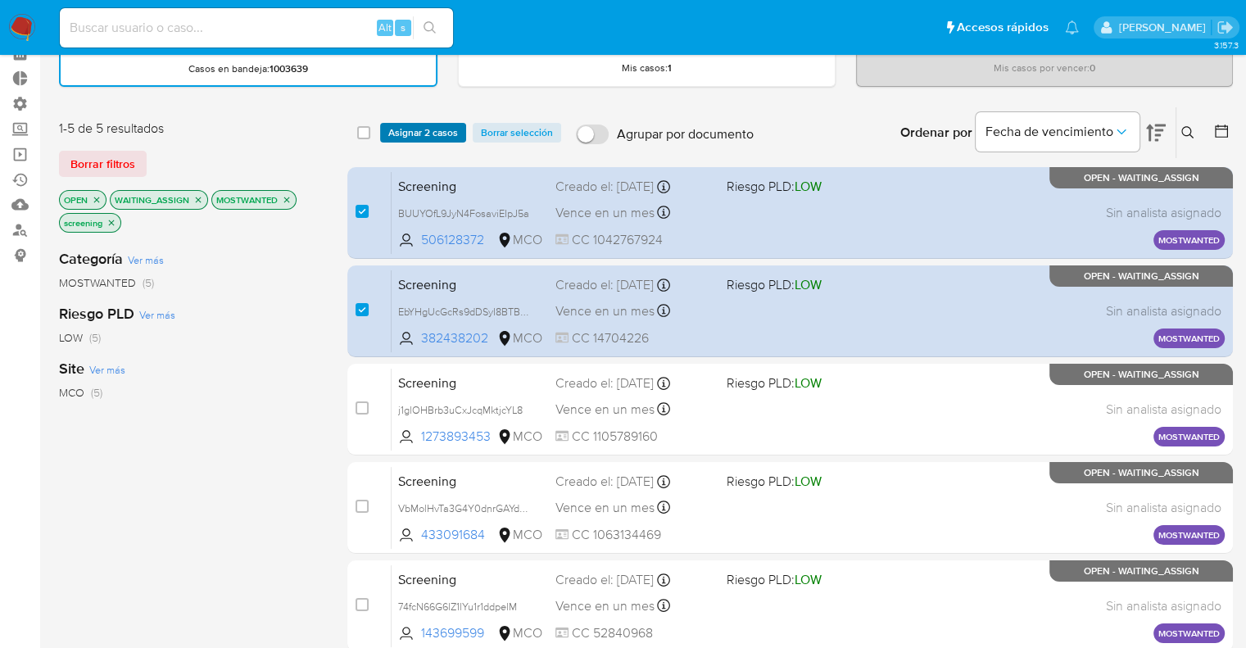
click at [405, 126] on span "Asignar 2 casos" at bounding box center [423, 132] width 70 height 16
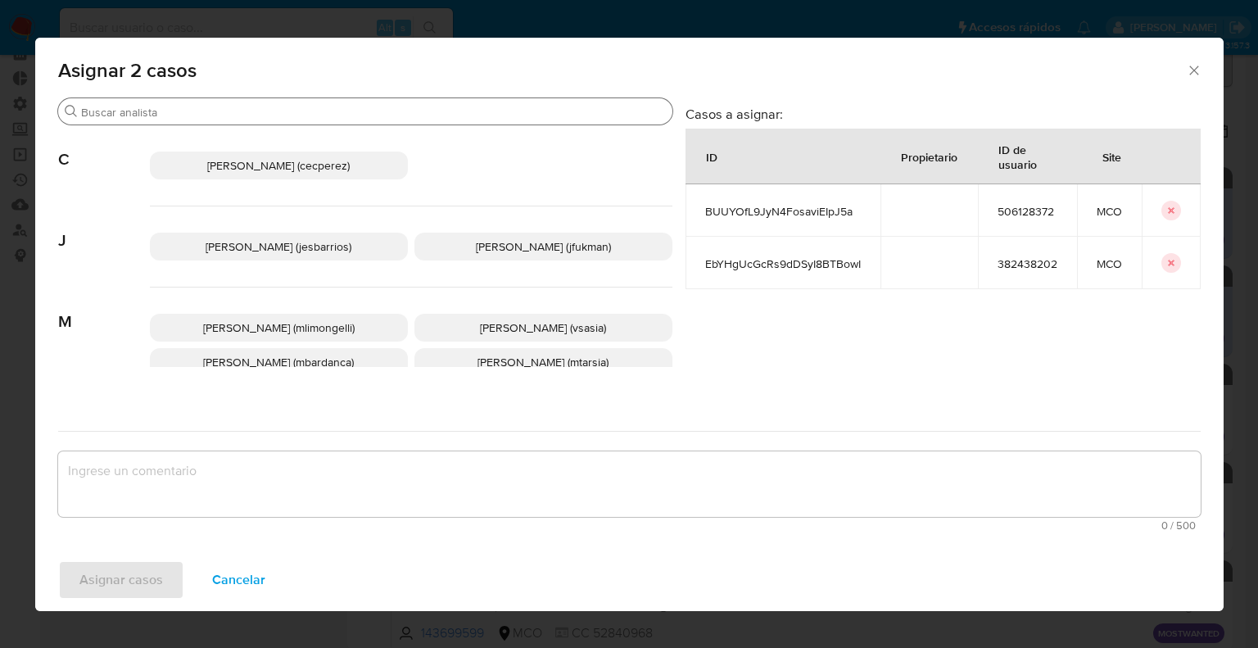
click at [400, 108] on input "Buscar" at bounding box center [373, 112] width 585 height 15
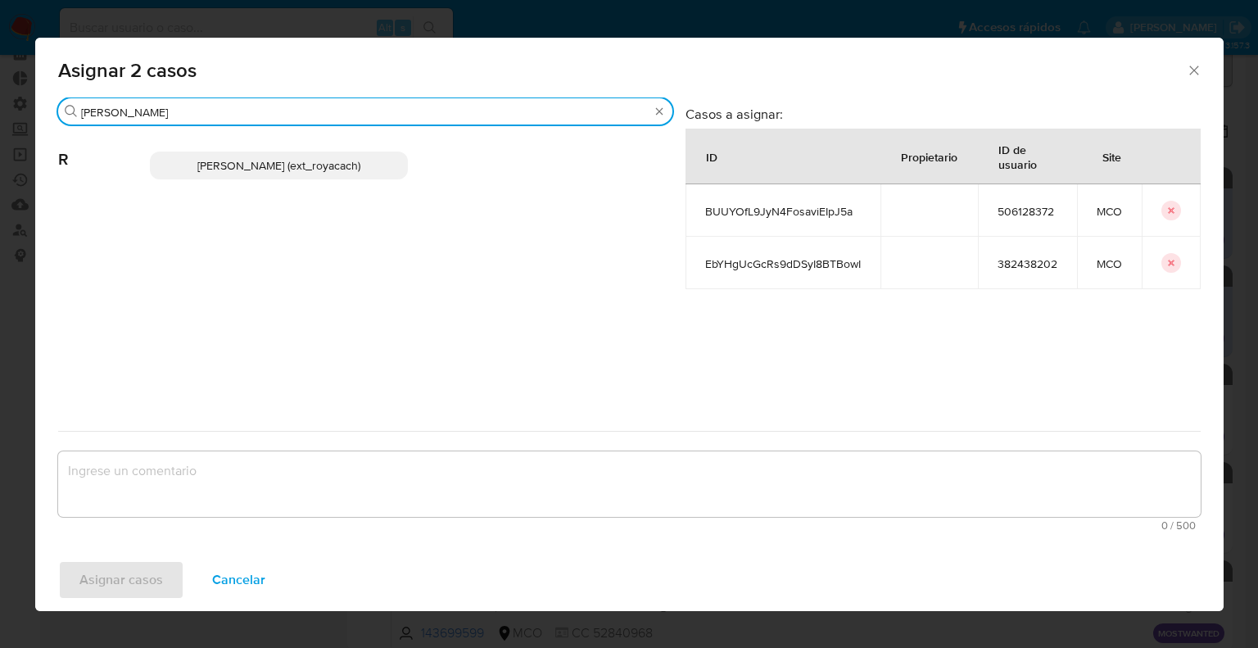
type input "romi"
click at [400, 160] on p "Romina Isabel Yacachury (ext_royacach)" at bounding box center [279, 165] width 258 height 28
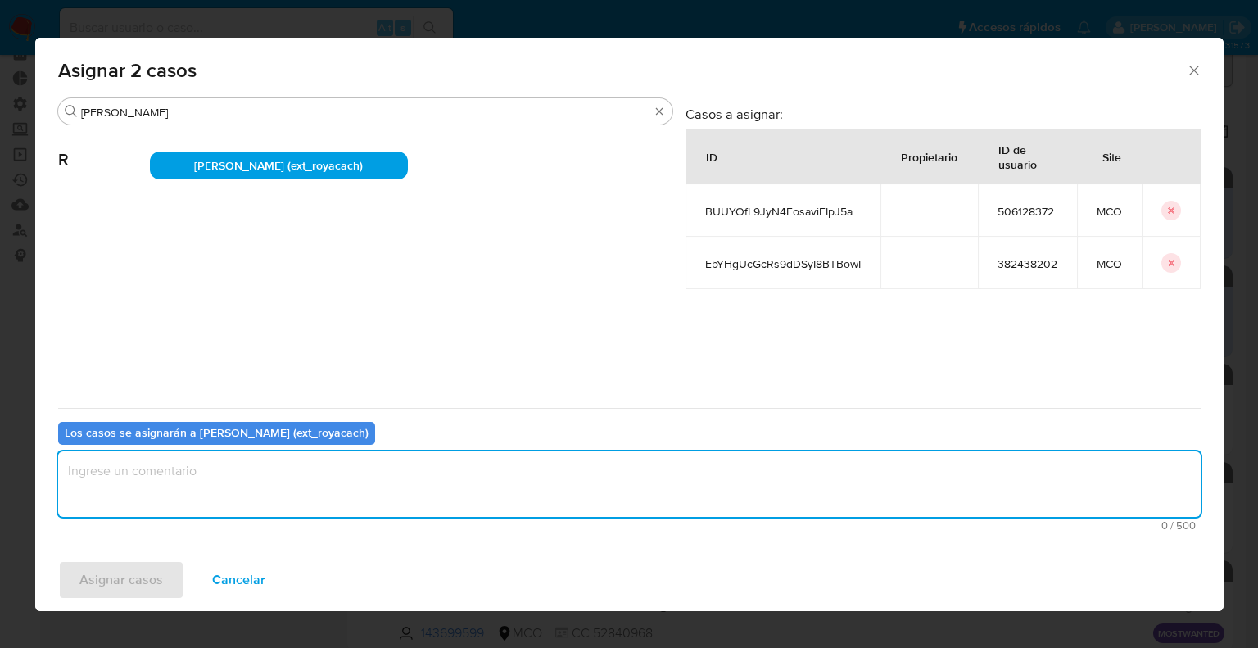
click at [301, 488] on textarea "assign-modal" at bounding box center [629, 484] width 1142 height 66
paste textarea "Asignación."
type textarea "Asignación."
click at [170, 571] on button "Asignar casos" at bounding box center [121, 579] width 126 height 39
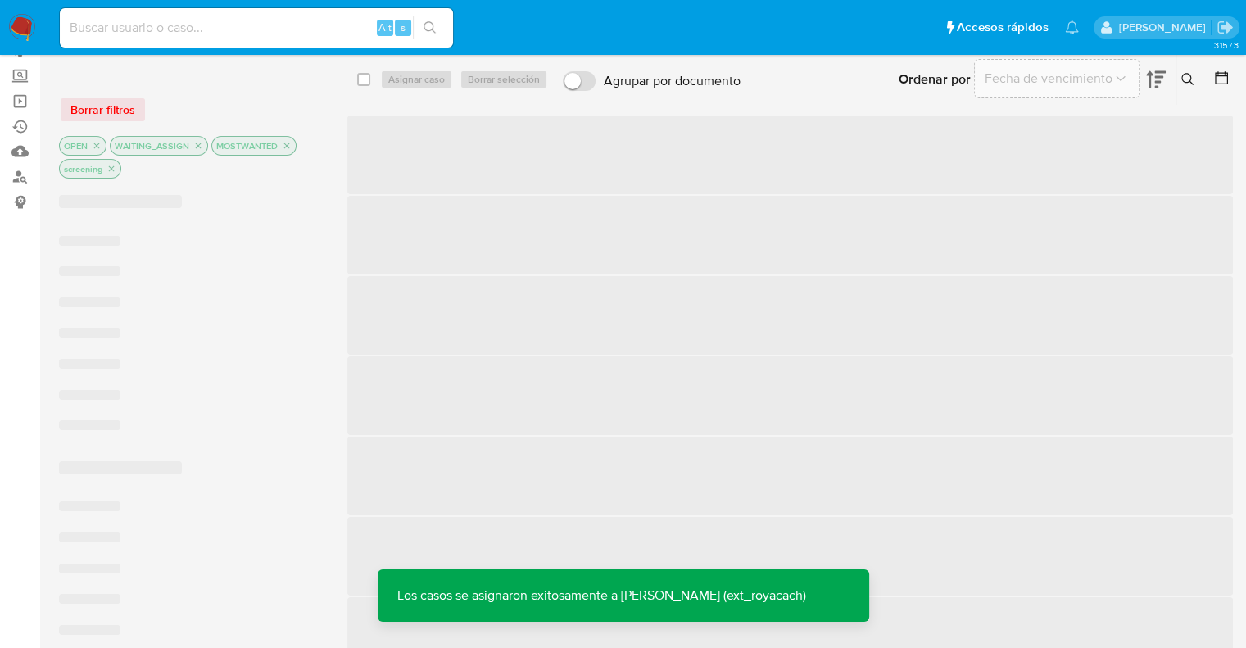
scroll to position [164, 0]
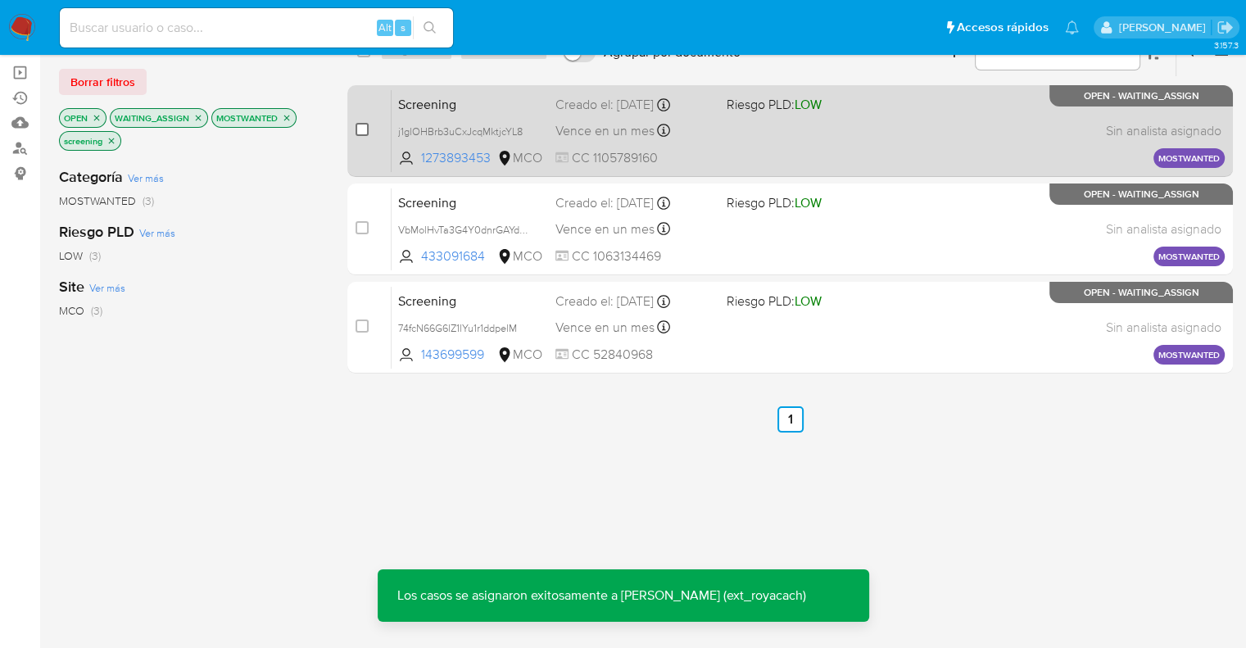
click at [355, 132] on input "checkbox" at bounding box center [361, 129] width 13 height 13
checkbox input "true"
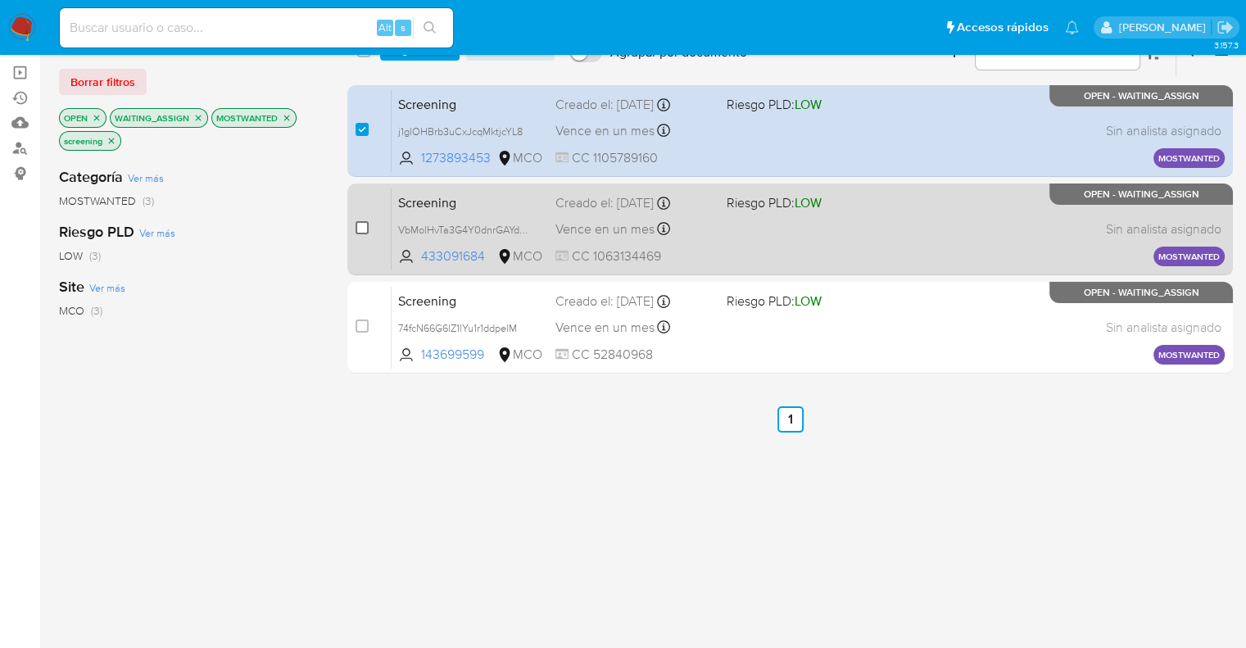
click at [359, 222] on input "checkbox" at bounding box center [361, 227] width 13 height 13
checkbox input "true"
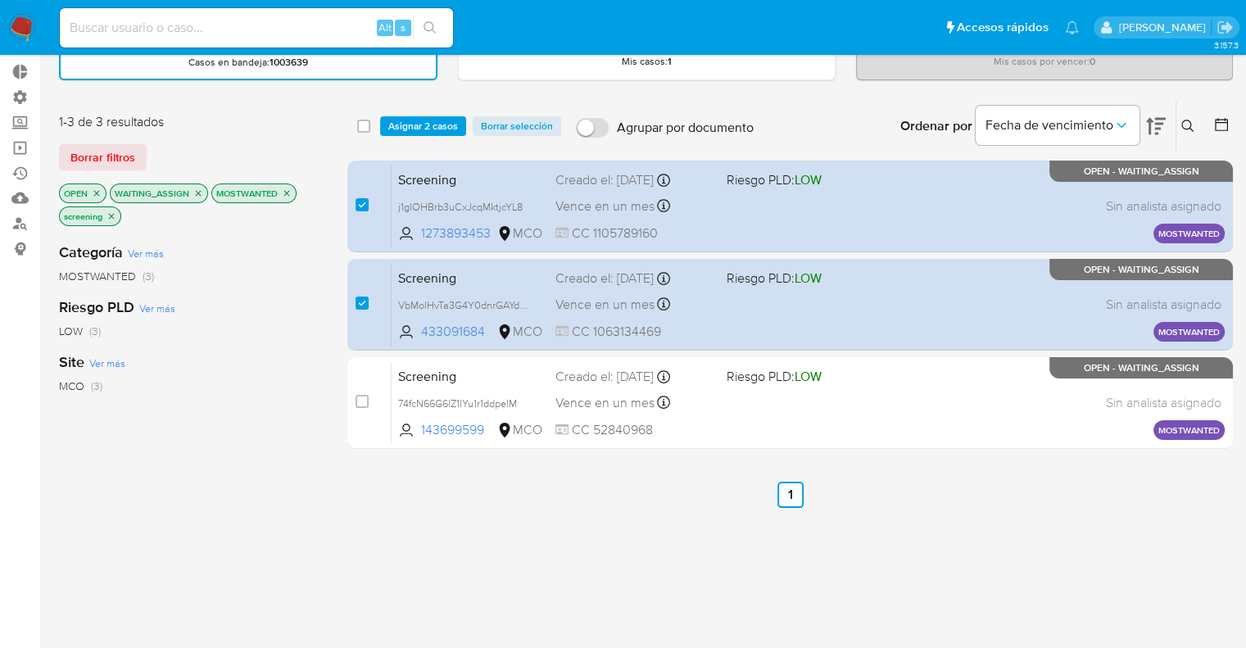
scroll to position [0, 0]
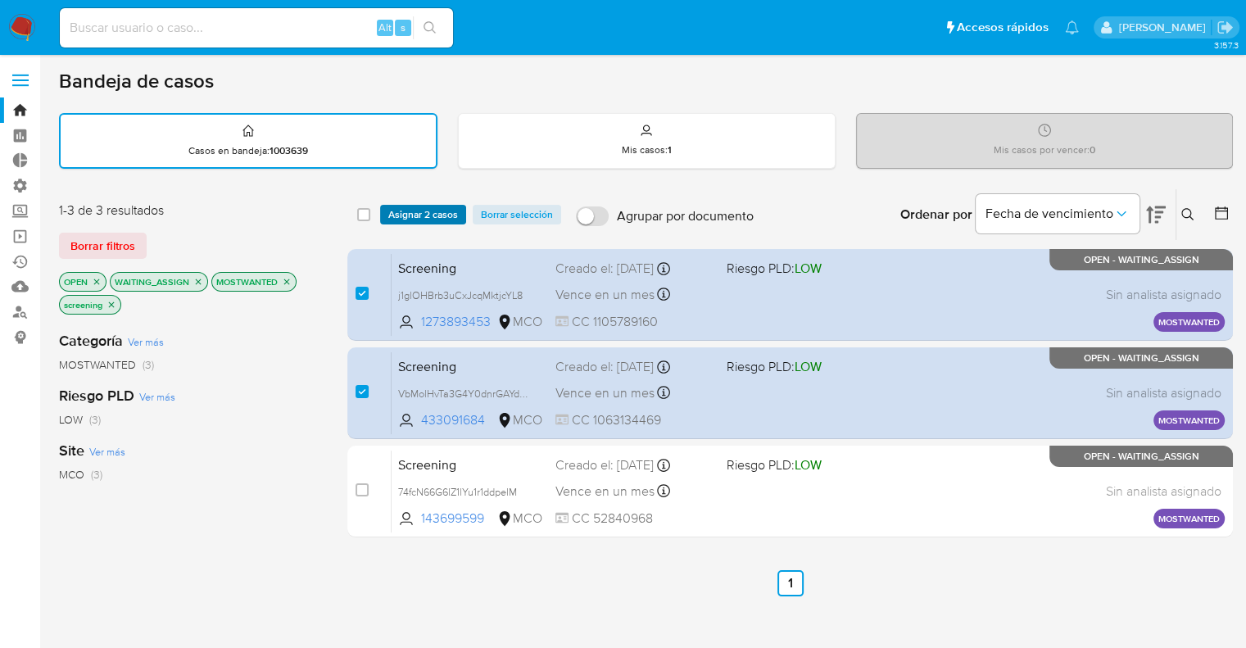
click at [388, 209] on span "Asignar 2 casos" at bounding box center [423, 214] width 70 height 16
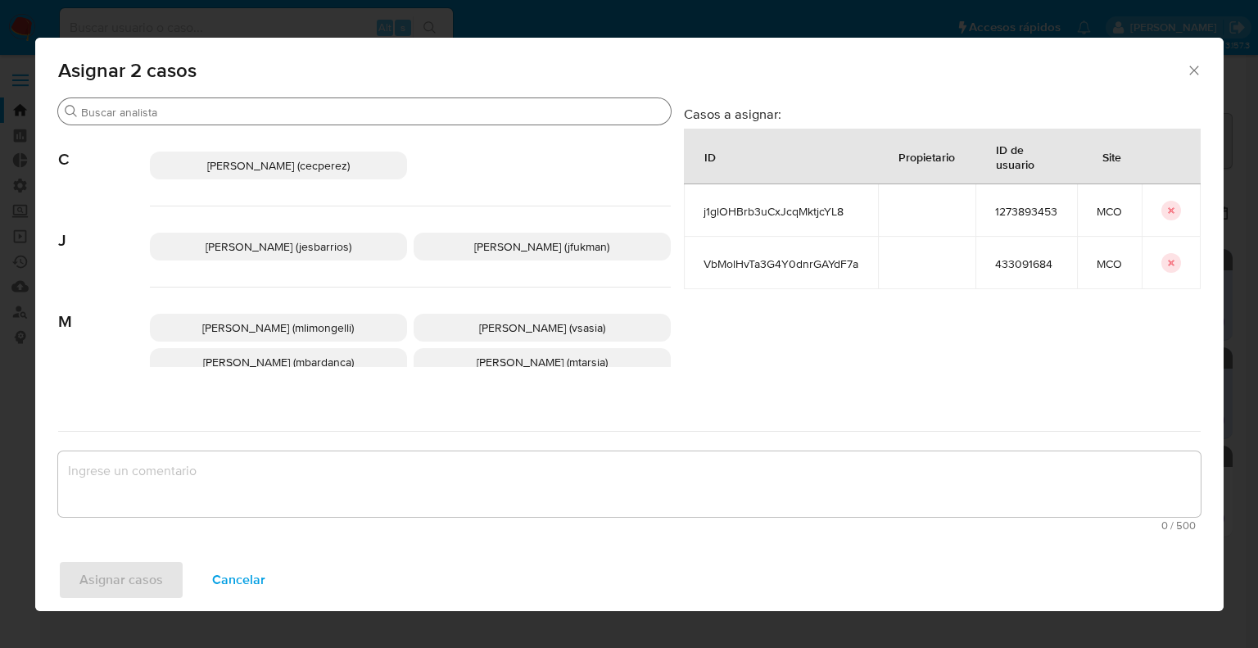
click at [369, 115] on input "Buscar" at bounding box center [372, 112] width 583 height 15
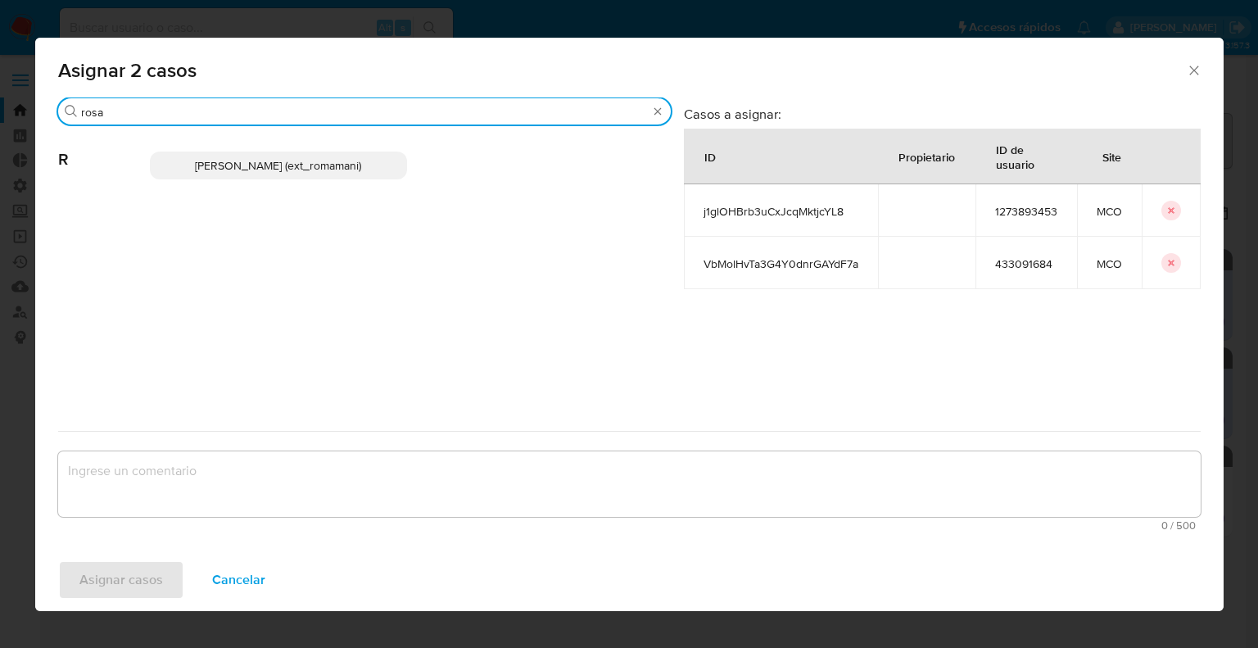
type input "rosa"
click at [362, 173] on p "Rosalia Mamani (ext_romamani)" at bounding box center [278, 165] width 257 height 28
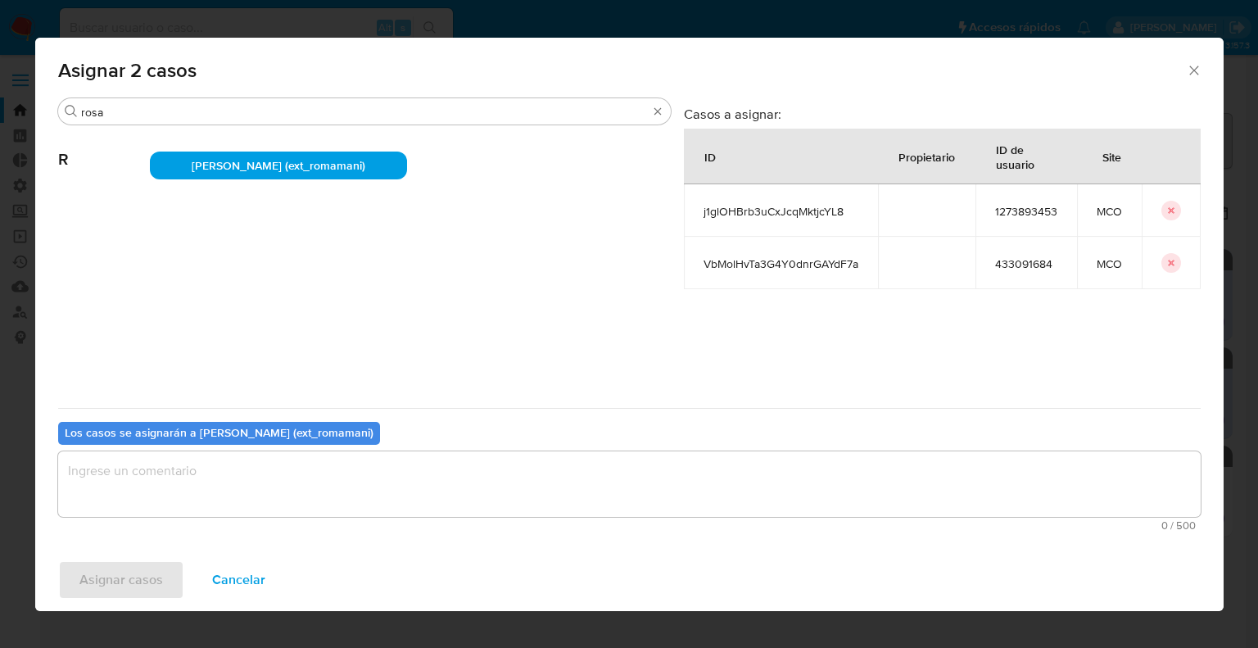
click at [320, 471] on textarea "assign-modal" at bounding box center [629, 484] width 1142 height 66
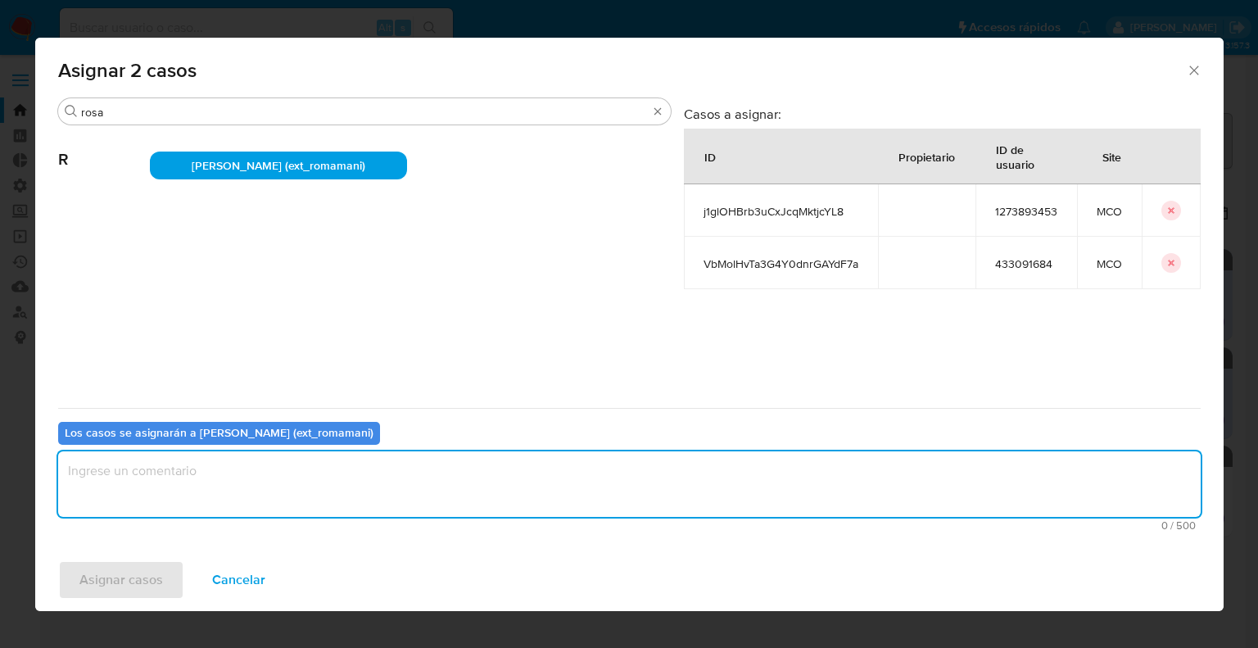
paste textarea "Asignación."
type textarea "Asignación."
click at [161, 576] on button "Asignar casos" at bounding box center [121, 579] width 126 height 39
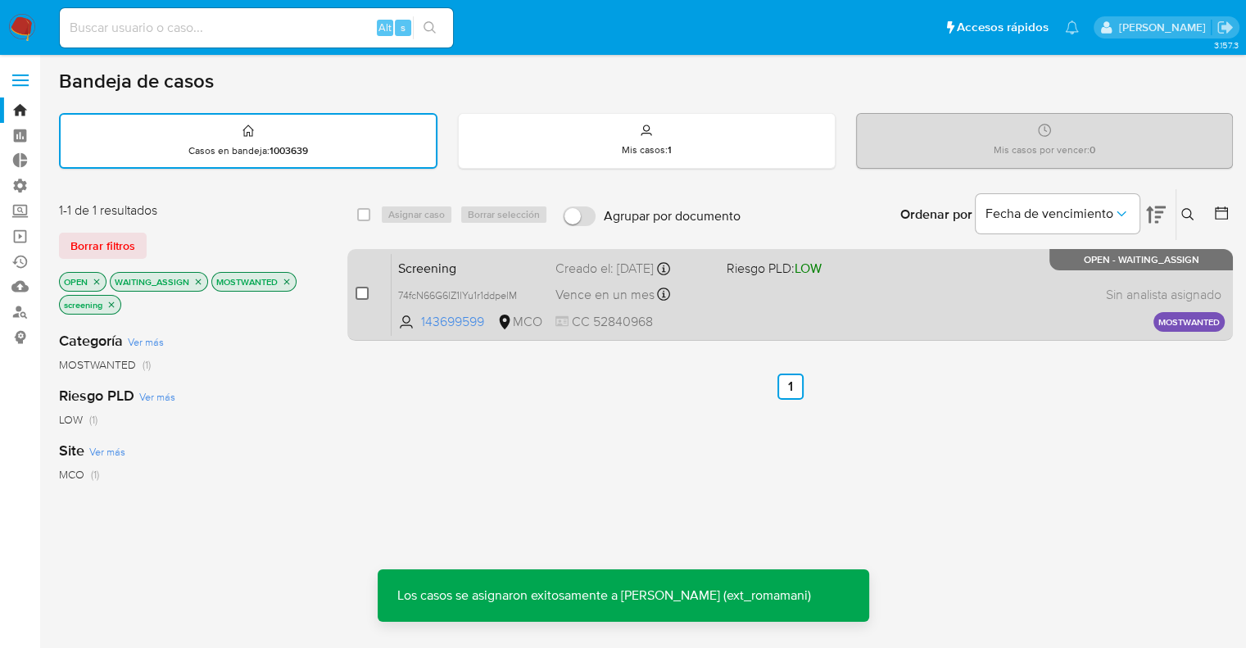
click at [368, 291] on input "checkbox" at bounding box center [361, 293] width 13 height 13
checkbox input "true"
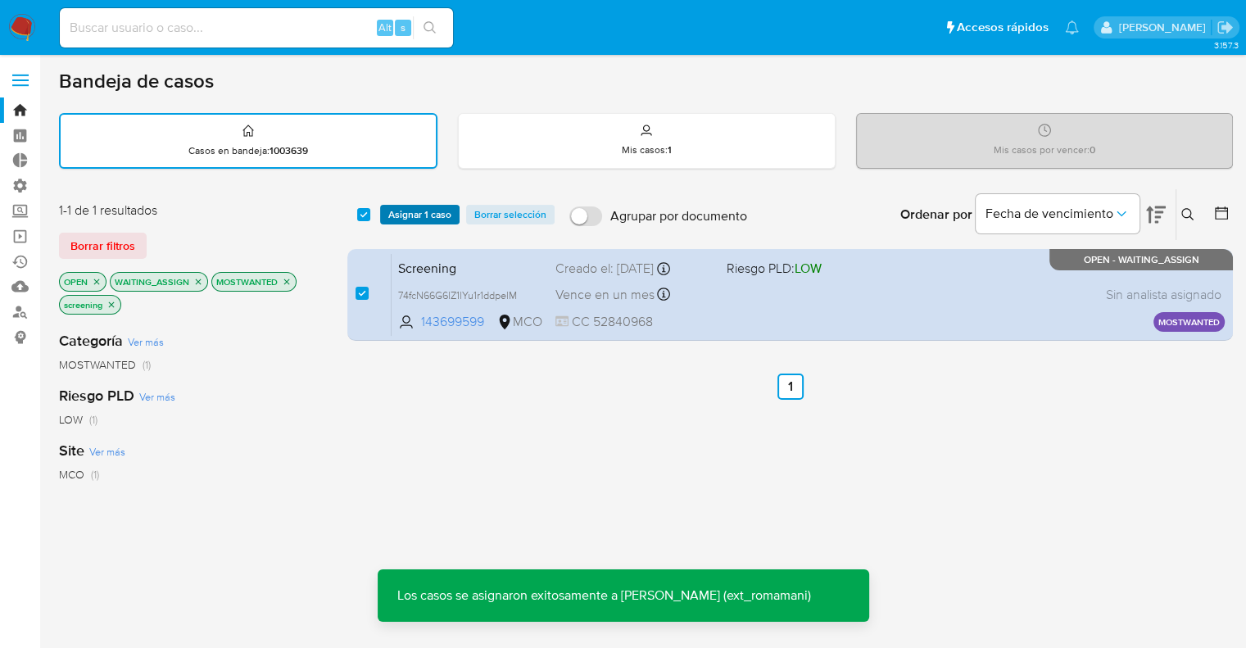
click at [445, 216] on span "Asignar 1 caso" at bounding box center [419, 214] width 63 height 16
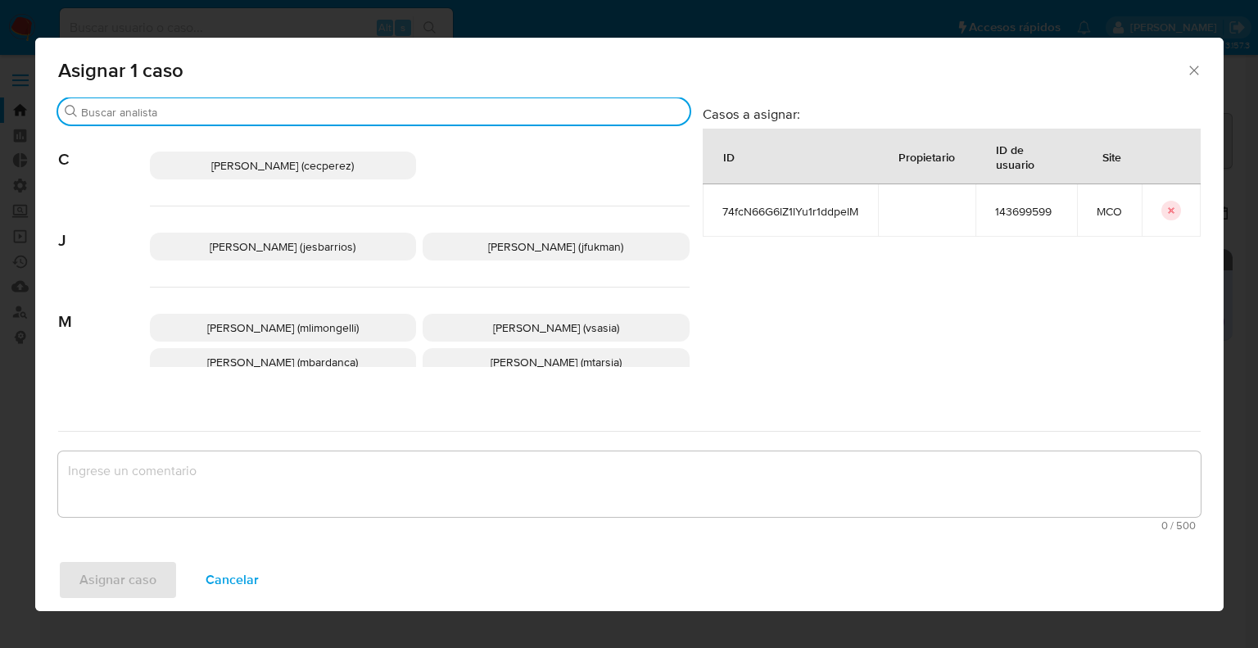
click at [354, 109] on input "Buscar" at bounding box center [382, 112] width 602 height 15
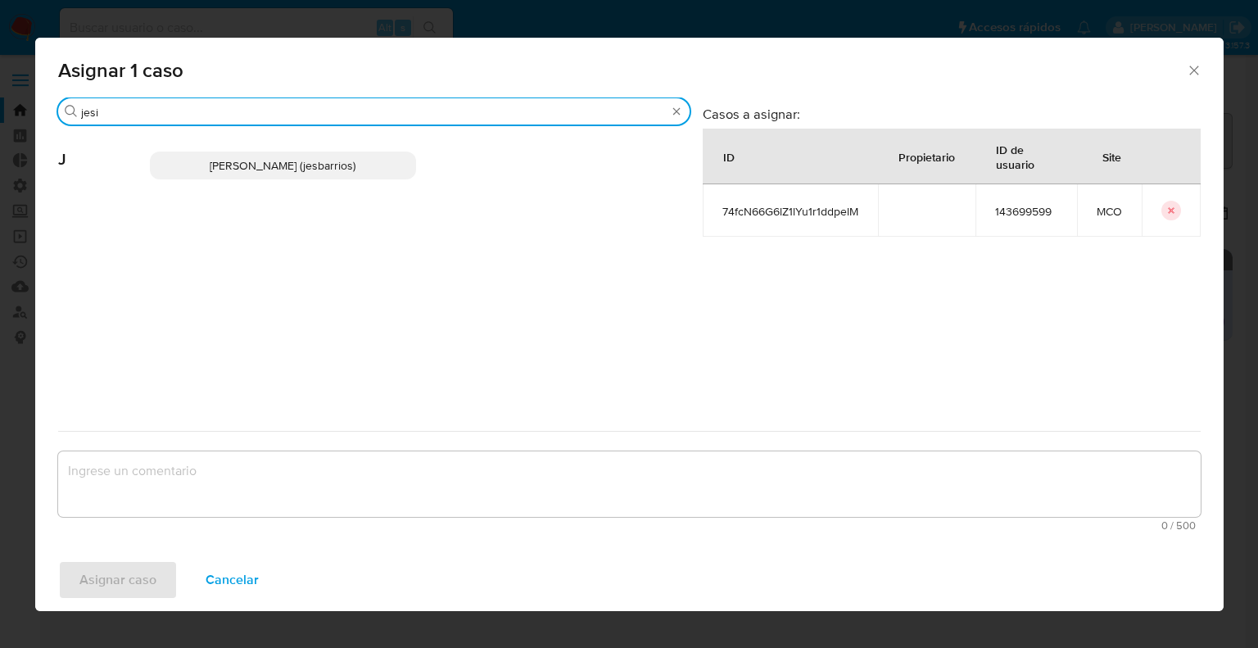
type input "jesi"
click at [402, 167] on p "Jesica Iris Barrios Leita (jesbarrios)" at bounding box center [283, 165] width 267 height 28
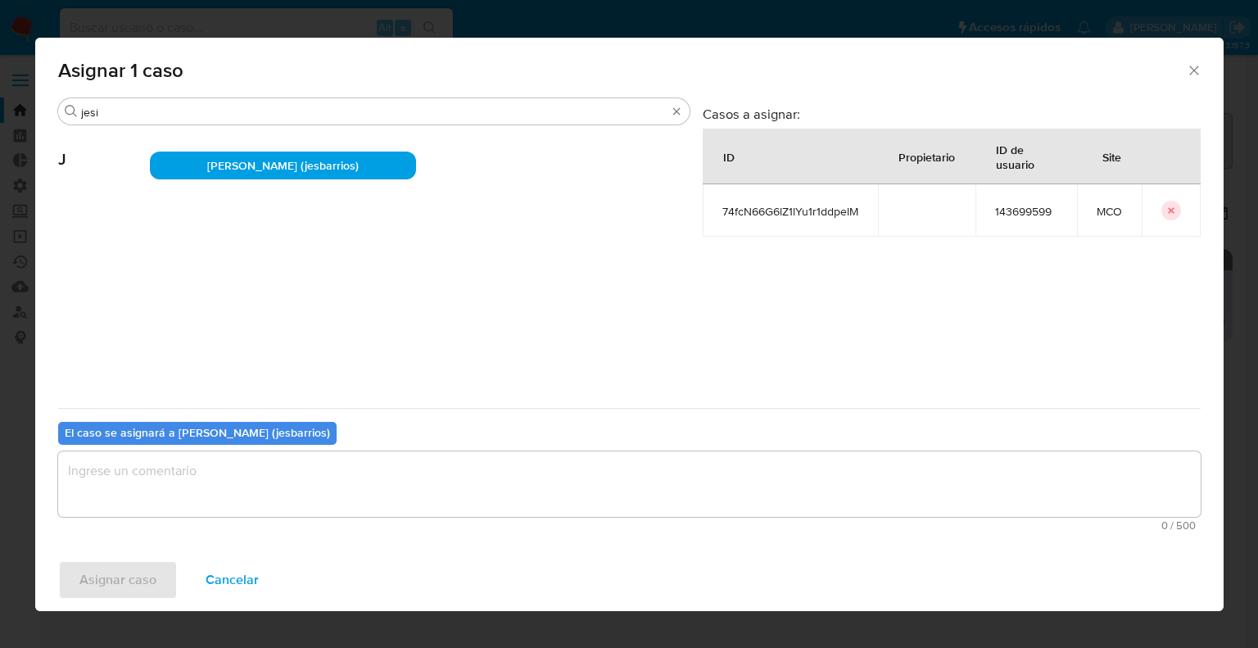
click at [228, 477] on textarea "assign-modal" at bounding box center [629, 484] width 1142 height 66
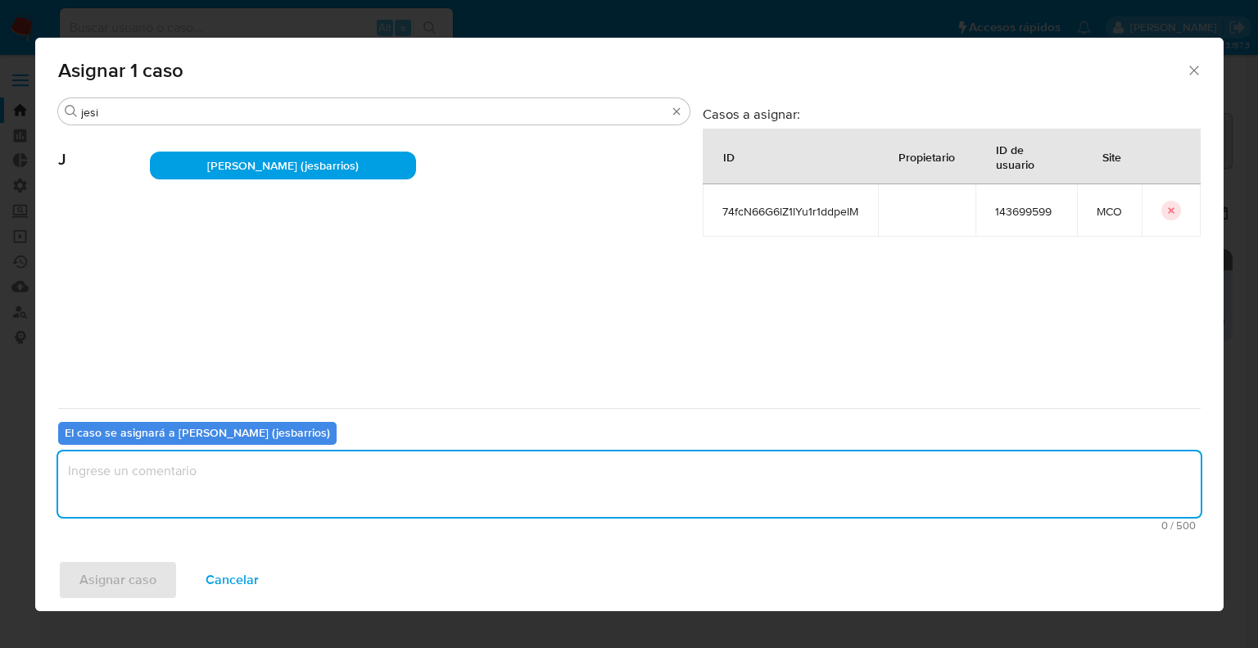
paste textarea "Asignación."
type textarea "Asignación."
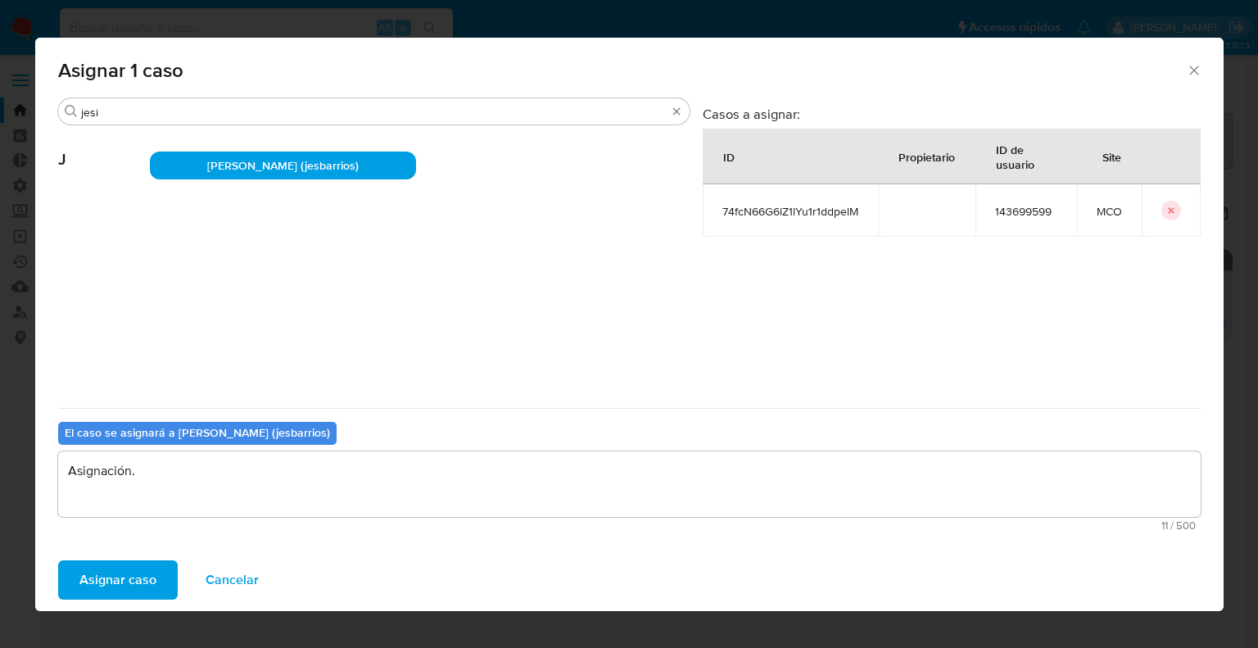
click at [164, 560] on button "Asignar caso" at bounding box center [118, 579] width 120 height 39
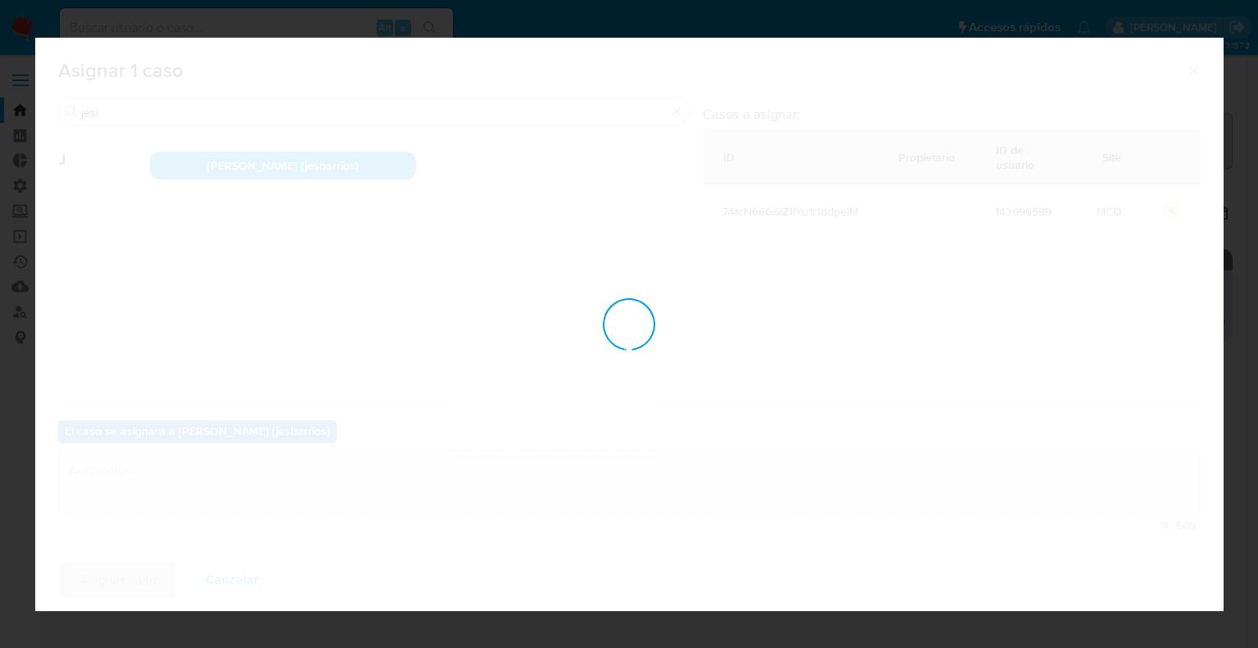
checkbox input "false"
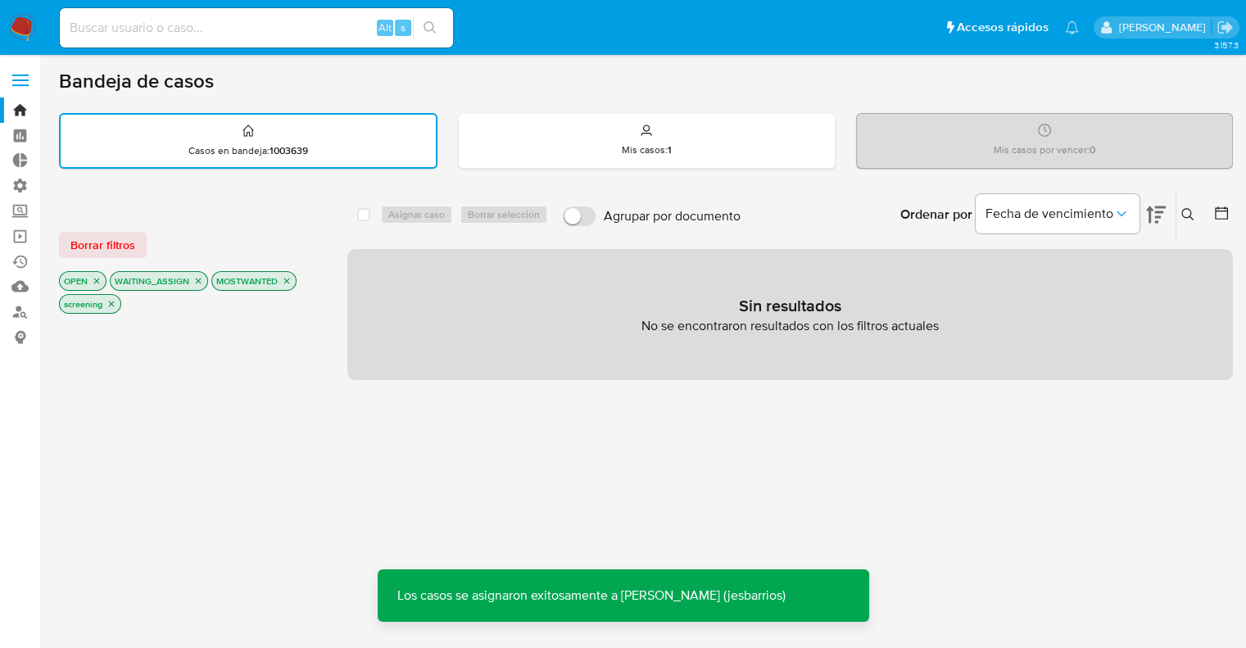
click at [141, 246] on button "Borrar filtros" at bounding box center [103, 245] width 88 height 26
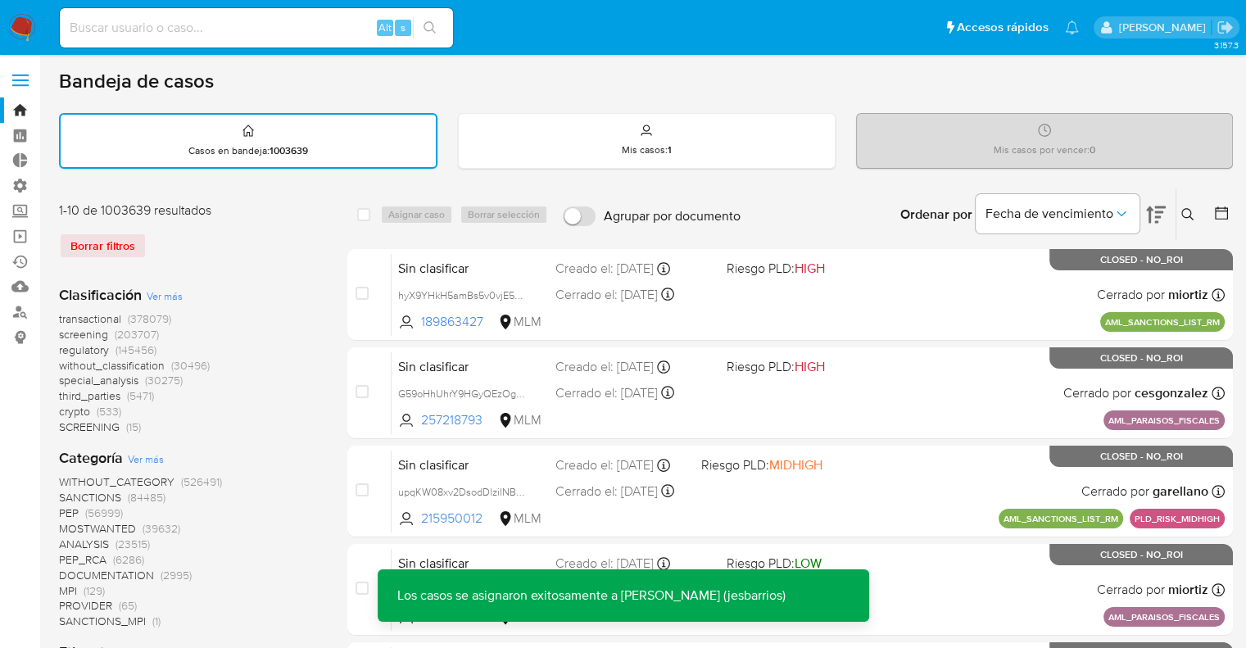
click at [66, 349] on span "regulatory" at bounding box center [84, 349] width 50 height 16
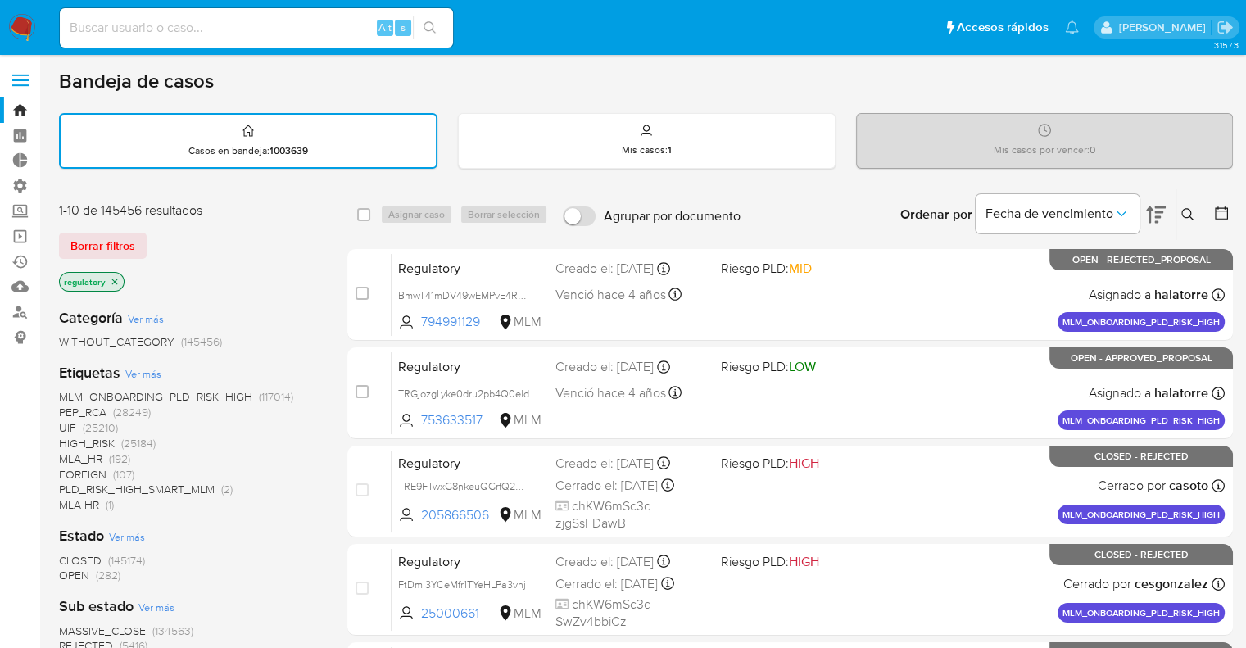
scroll to position [82, 0]
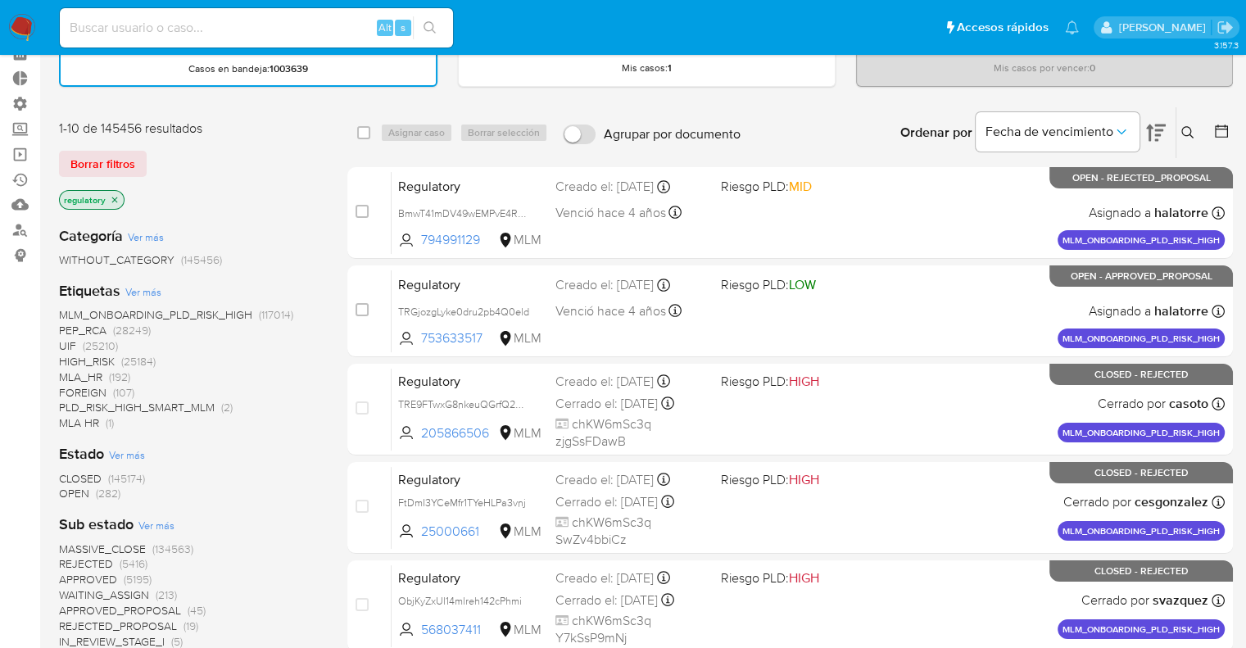
click at [66, 495] on span "OPEN" at bounding box center [74, 493] width 30 height 16
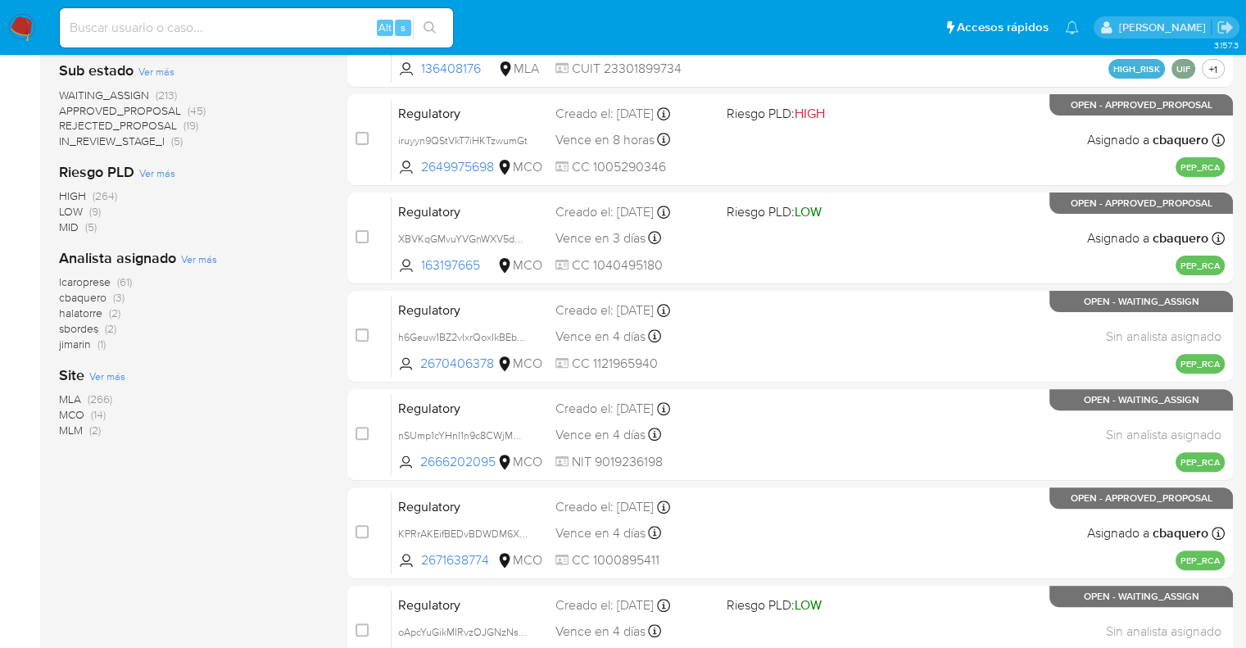
scroll to position [491, 0]
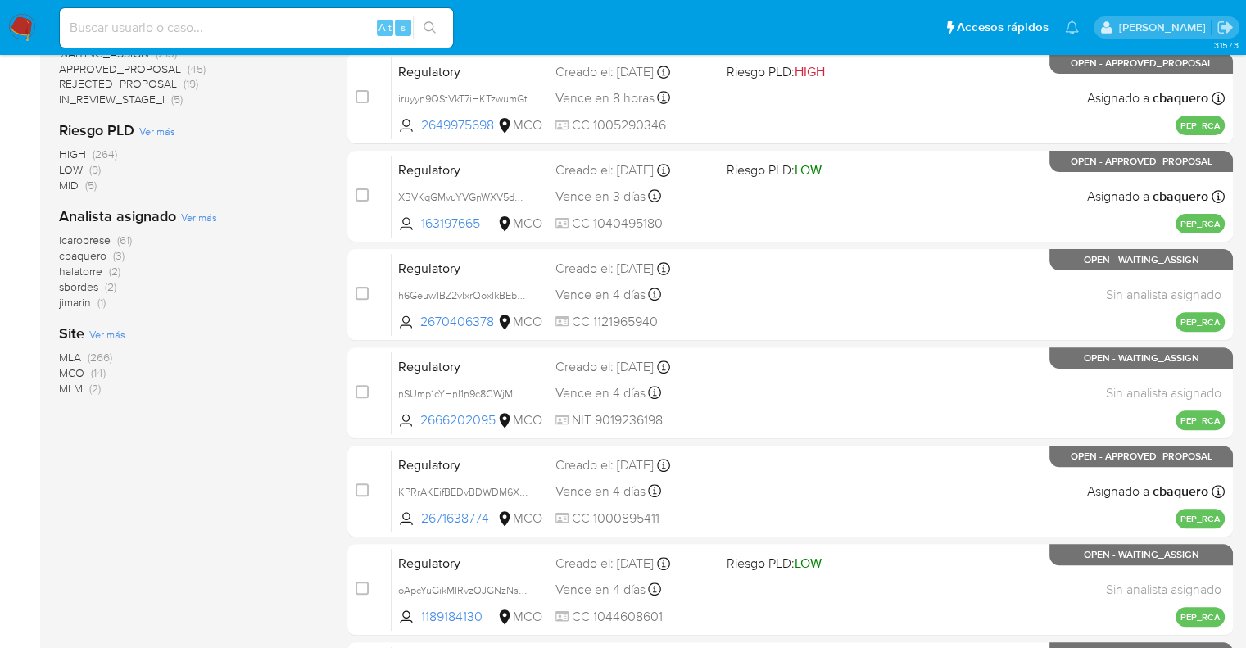
click at [68, 373] on span "MCO" at bounding box center [71, 372] width 25 height 16
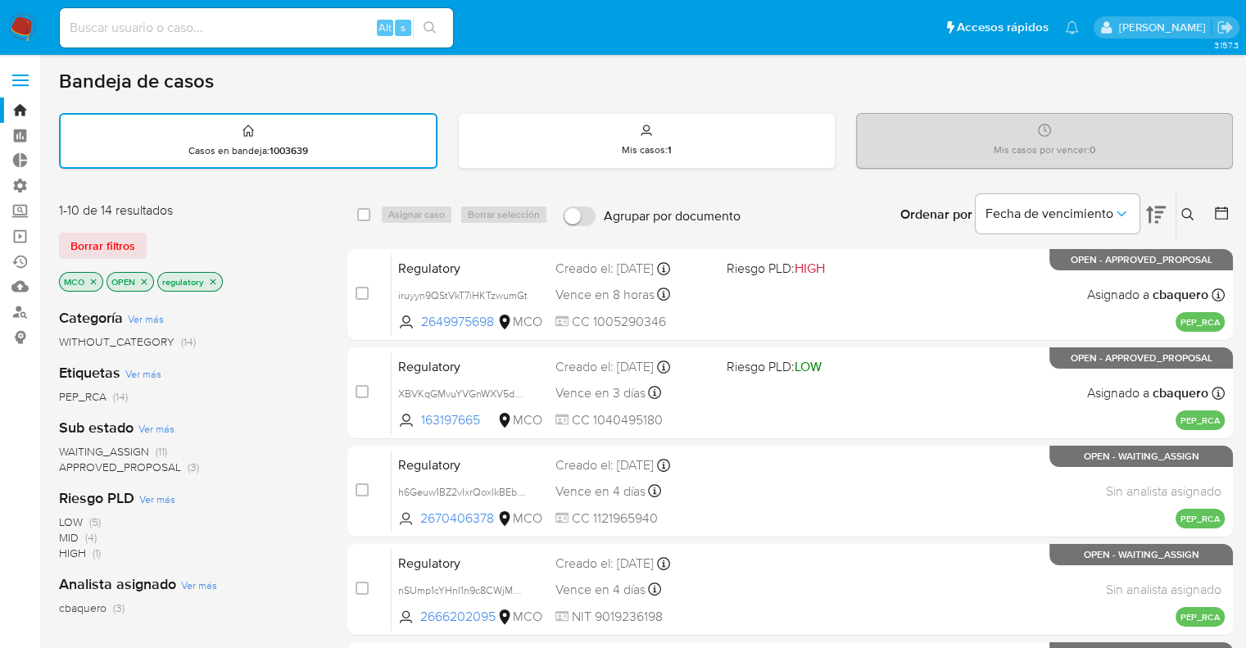
click at [24, 20] on img at bounding box center [22, 28] width 28 height 28
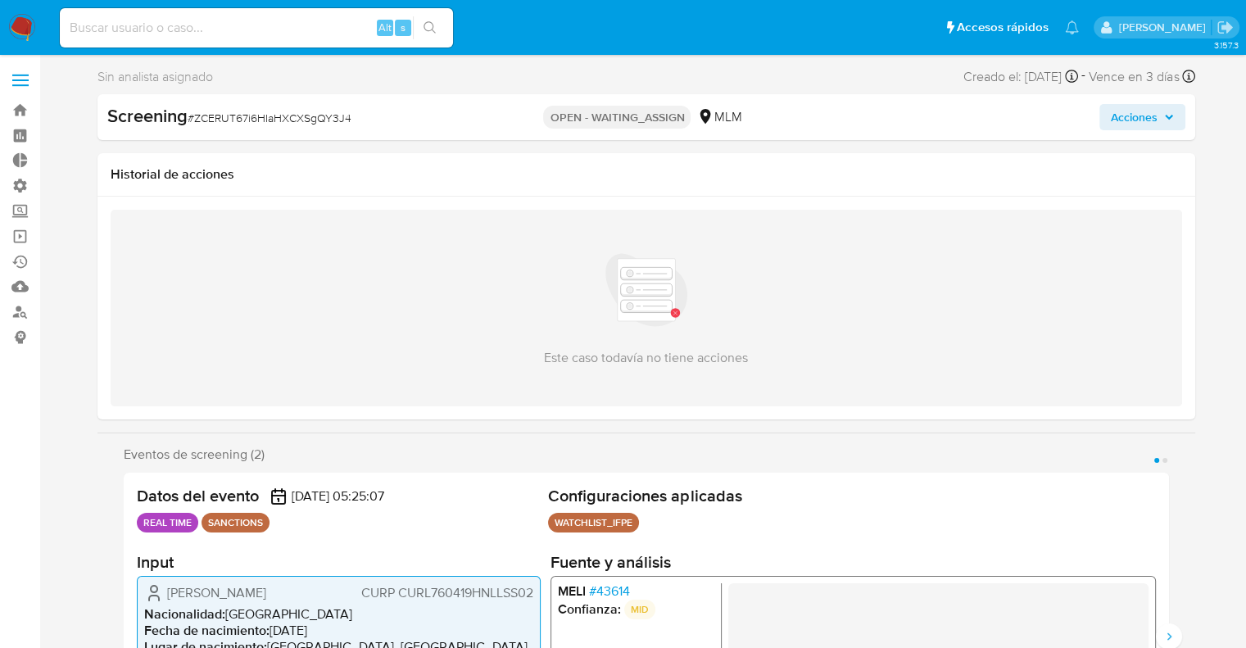
select select "10"
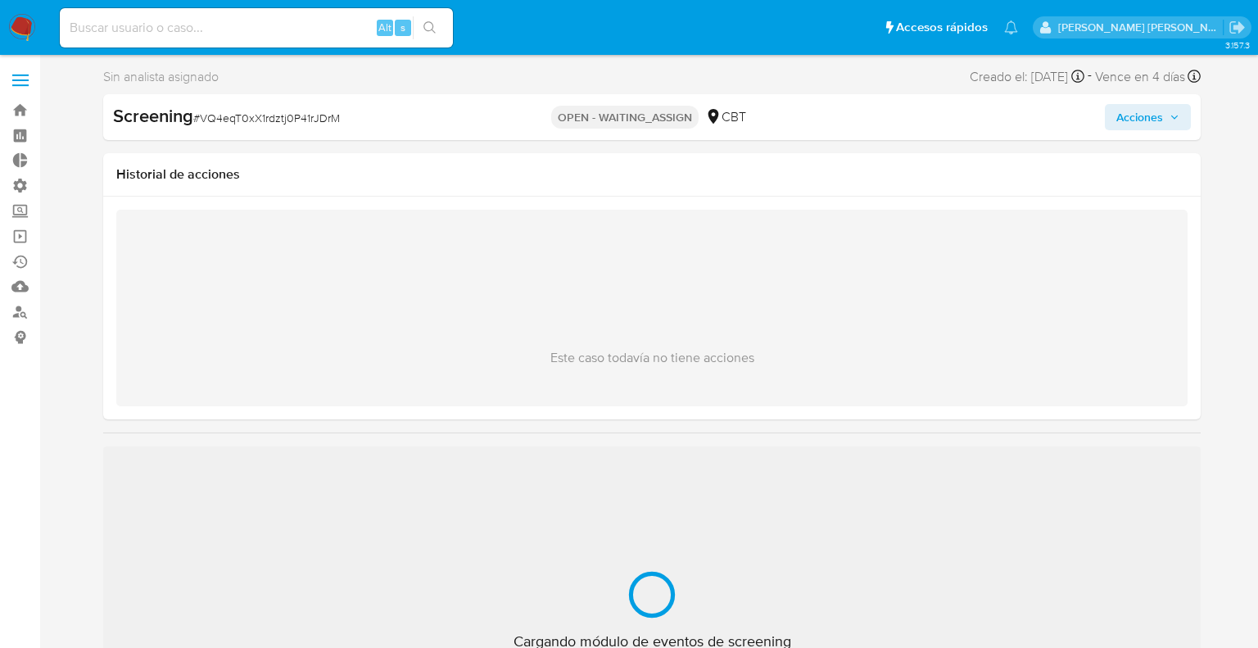
select select "10"
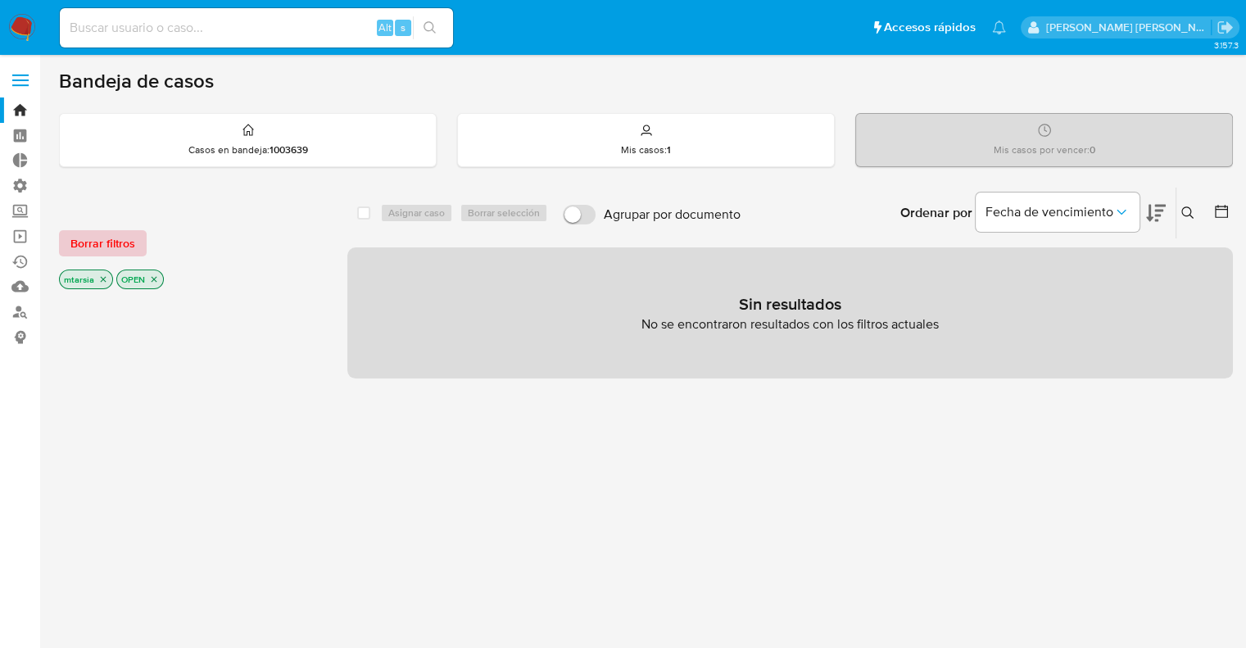
click at [133, 242] on span "Borrar filtros" at bounding box center [102, 243] width 65 height 23
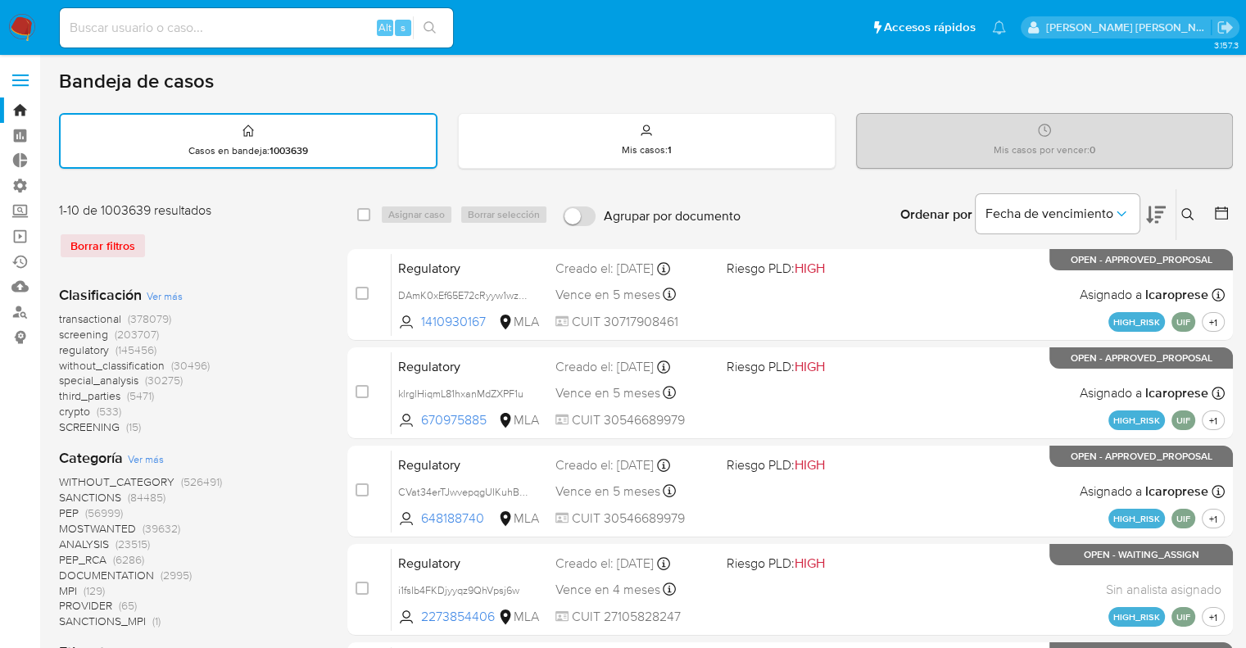
click at [1160, 202] on button at bounding box center [1156, 214] width 20 height 51
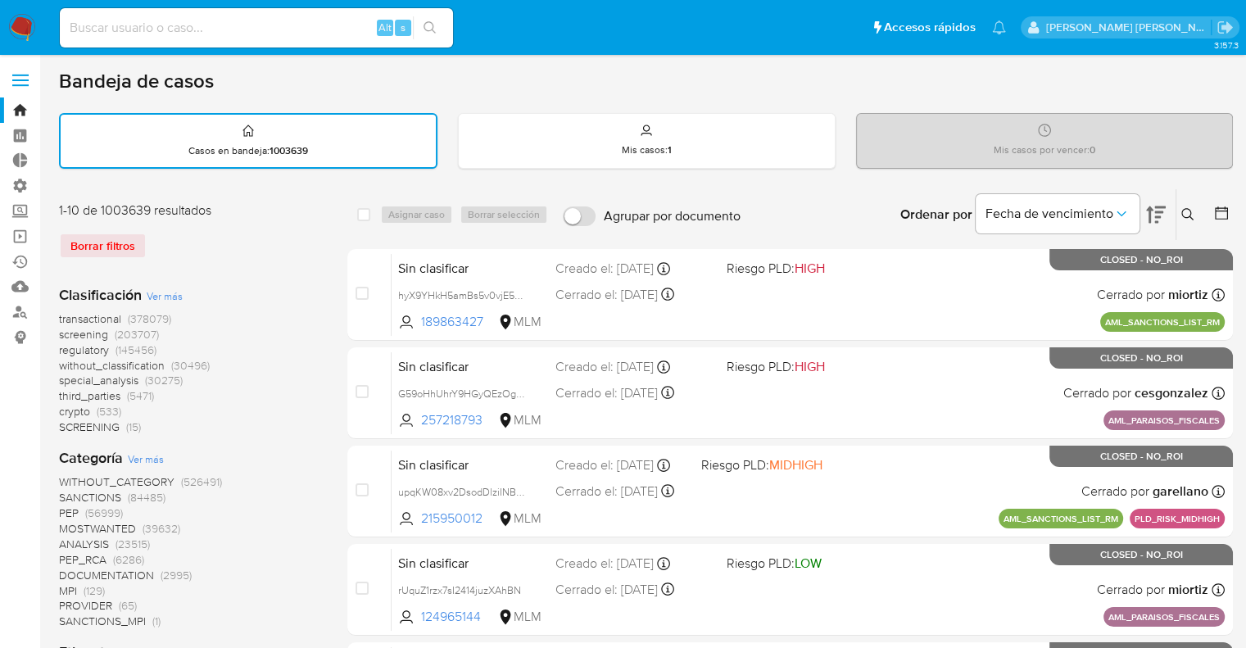
click at [63, 349] on span "regulatory" at bounding box center [84, 349] width 50 height 16
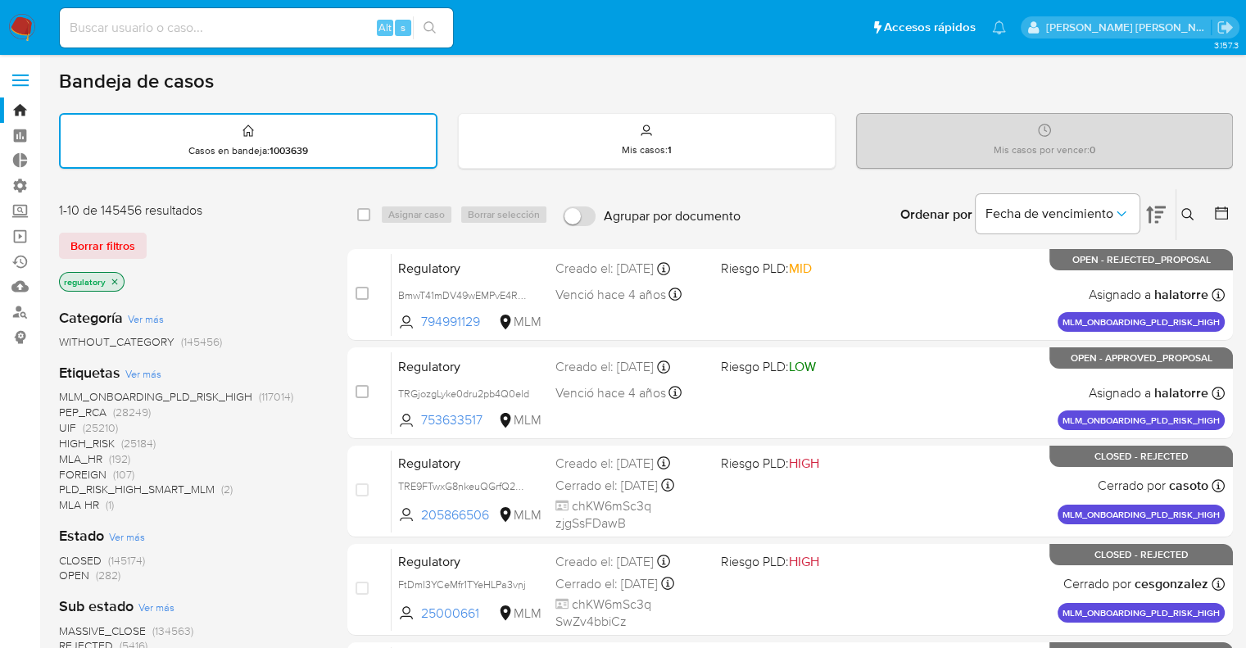
scroll to position [246, 0]
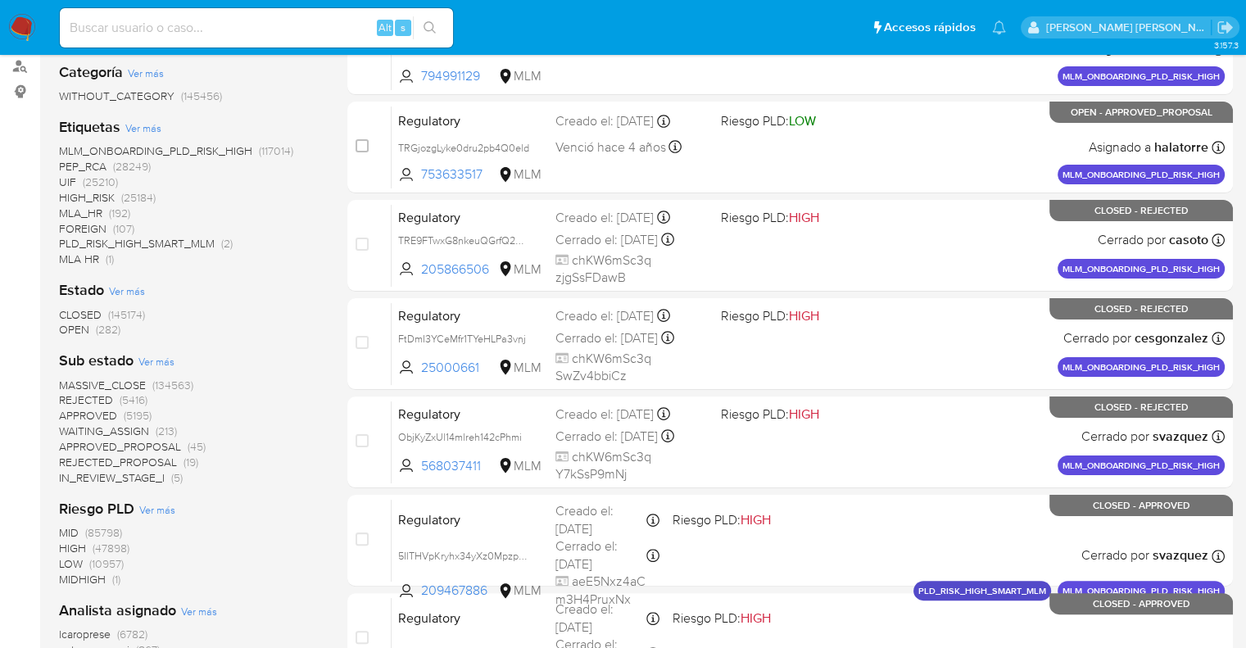
click at [65, 325] on span "OPEN" at bounding box center [74, 329] width 30 height 16
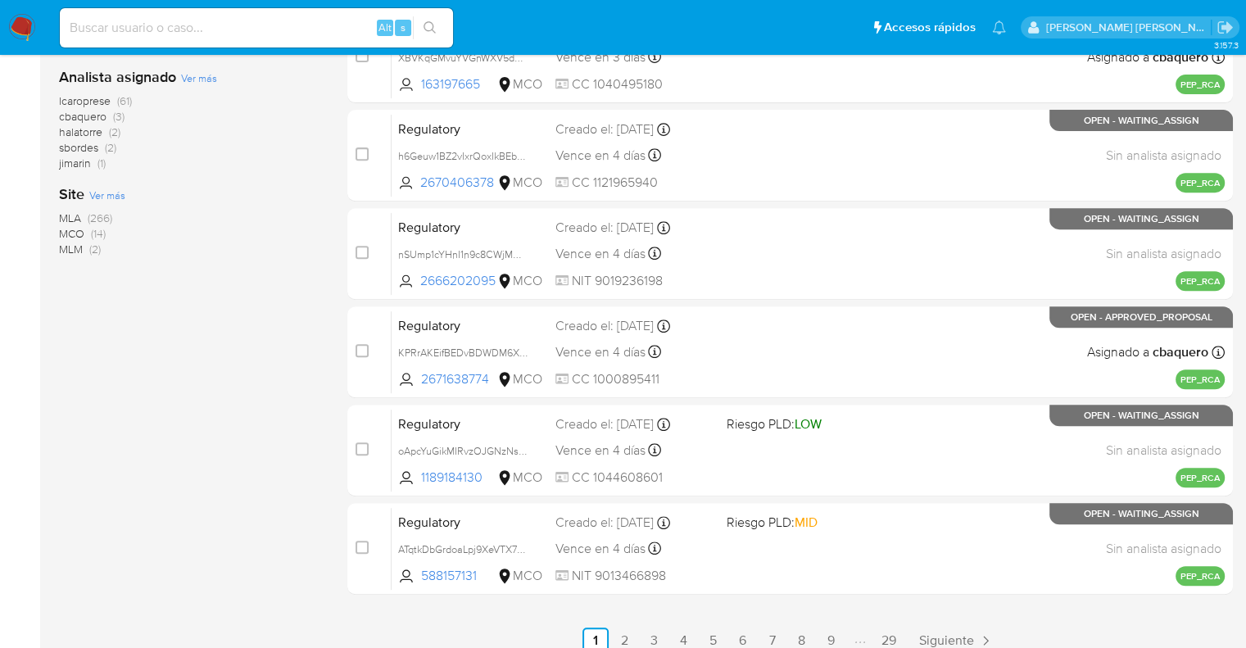
scroll to position [645, 0]
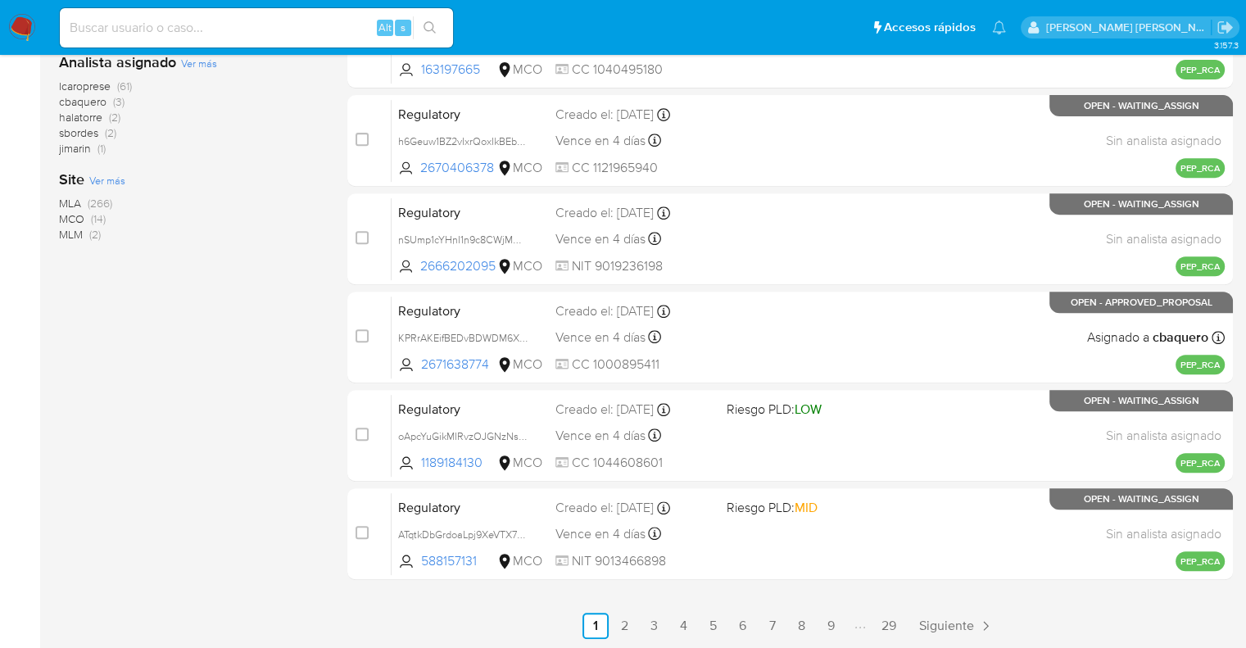
click at [67, 216] on span "MCO" at bounding box center [71, 218] width 25 height 16
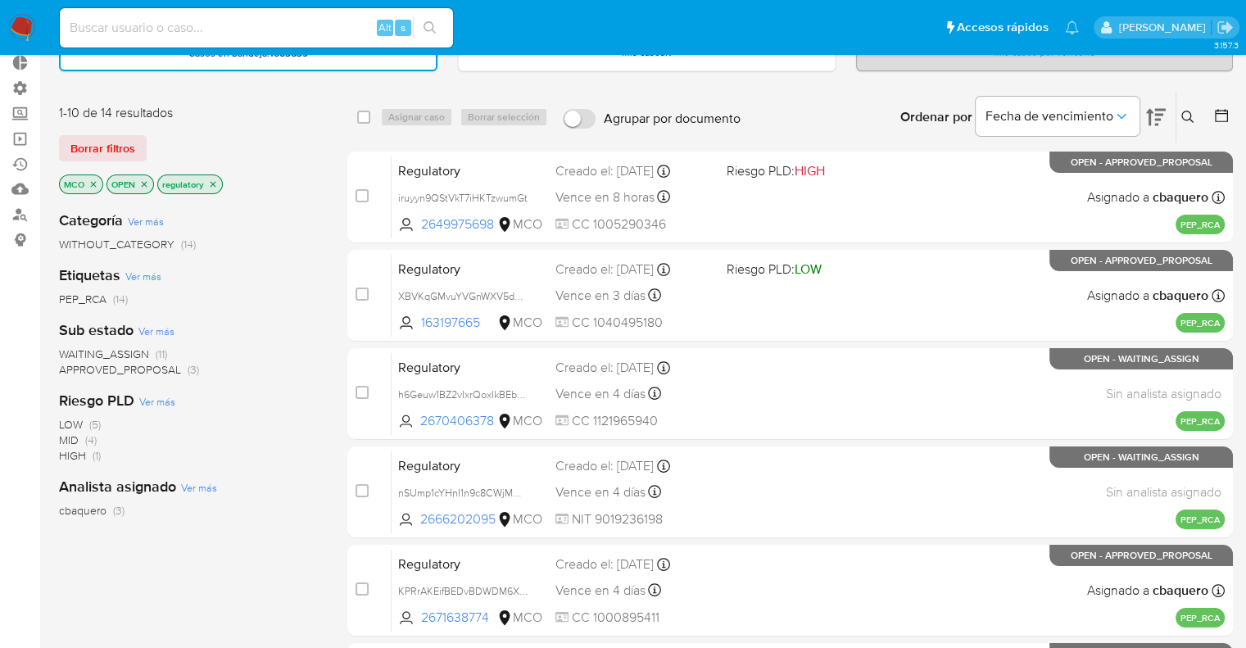
scroll to position [72, 0]
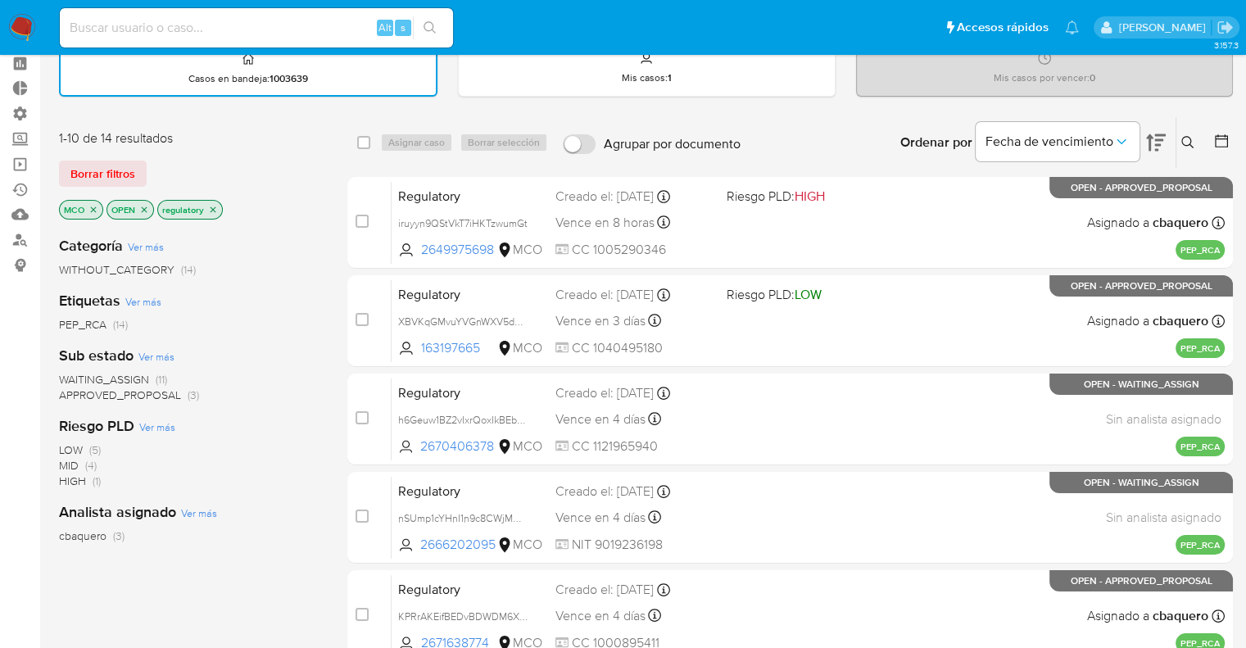
click at [71, 375] on span "WAITING_ASSIGN" at bounding box center [104, 379] width 90 height 16
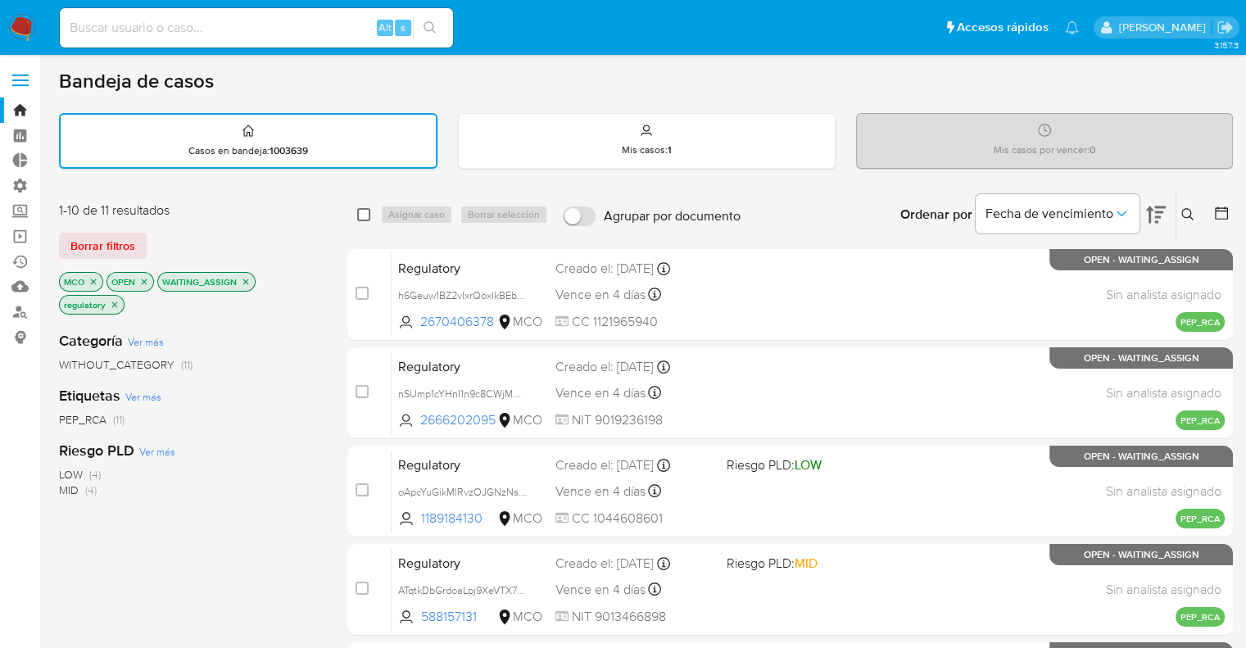
click at [360, 216] on input "checkbox" at bounding box center [363, 214] width 13 height 13
checkbox input "true"
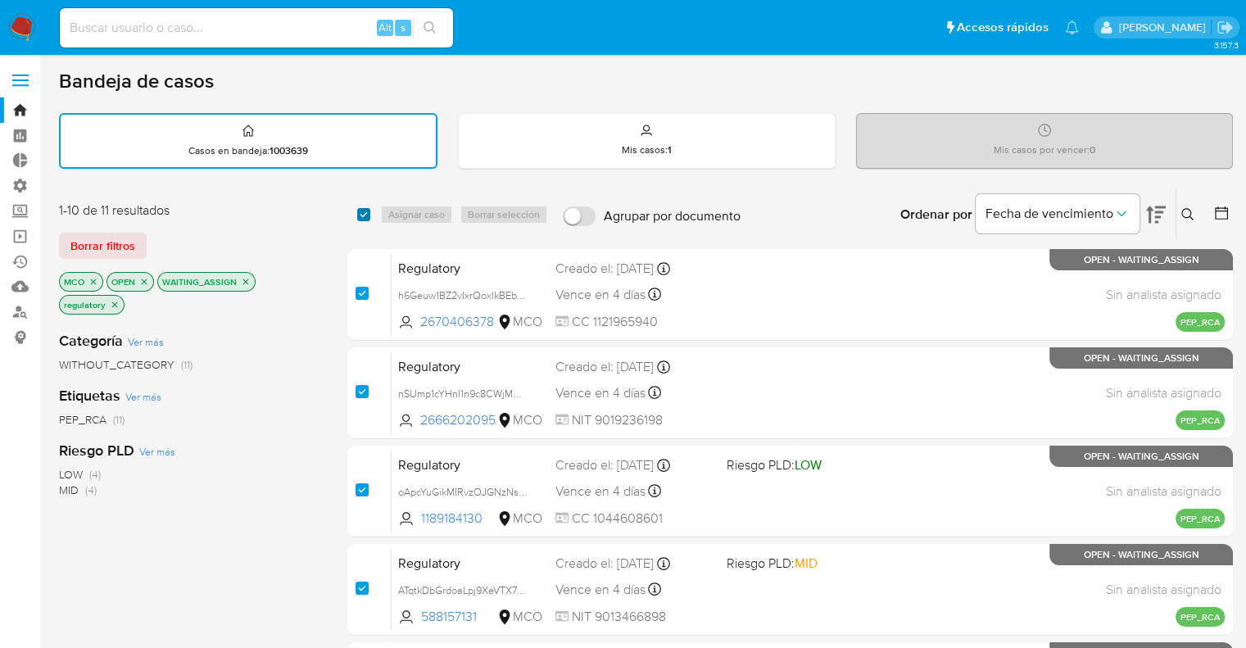
checkbox input "true"
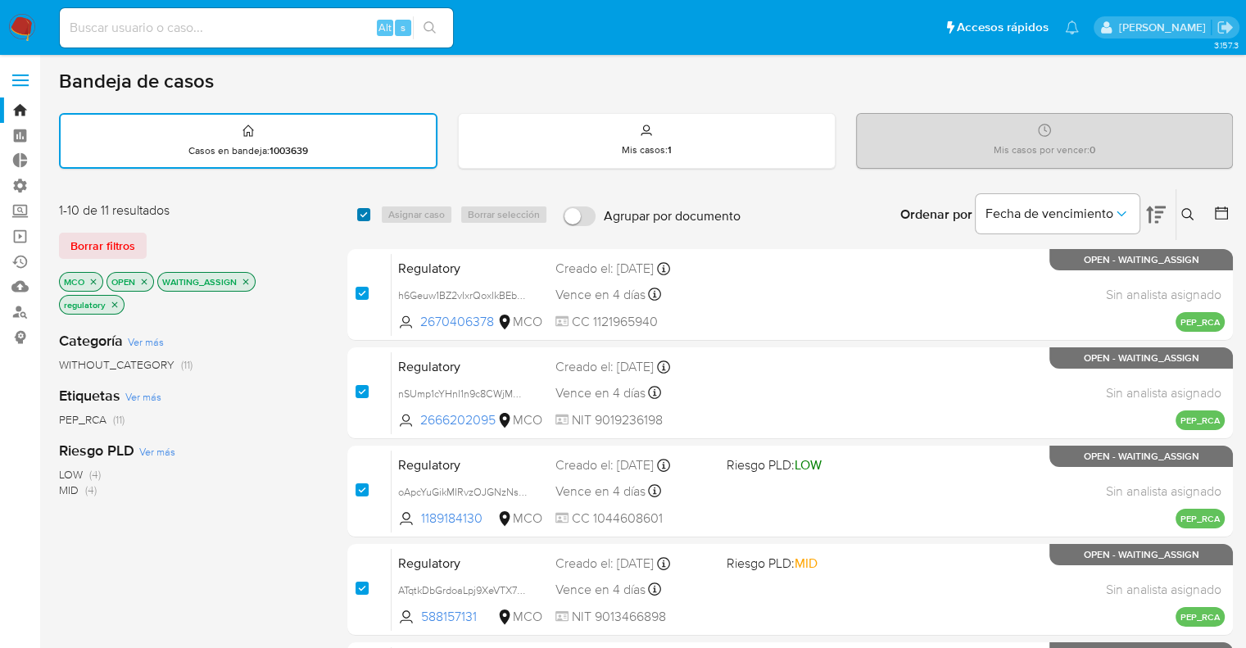
checkbox input "true"
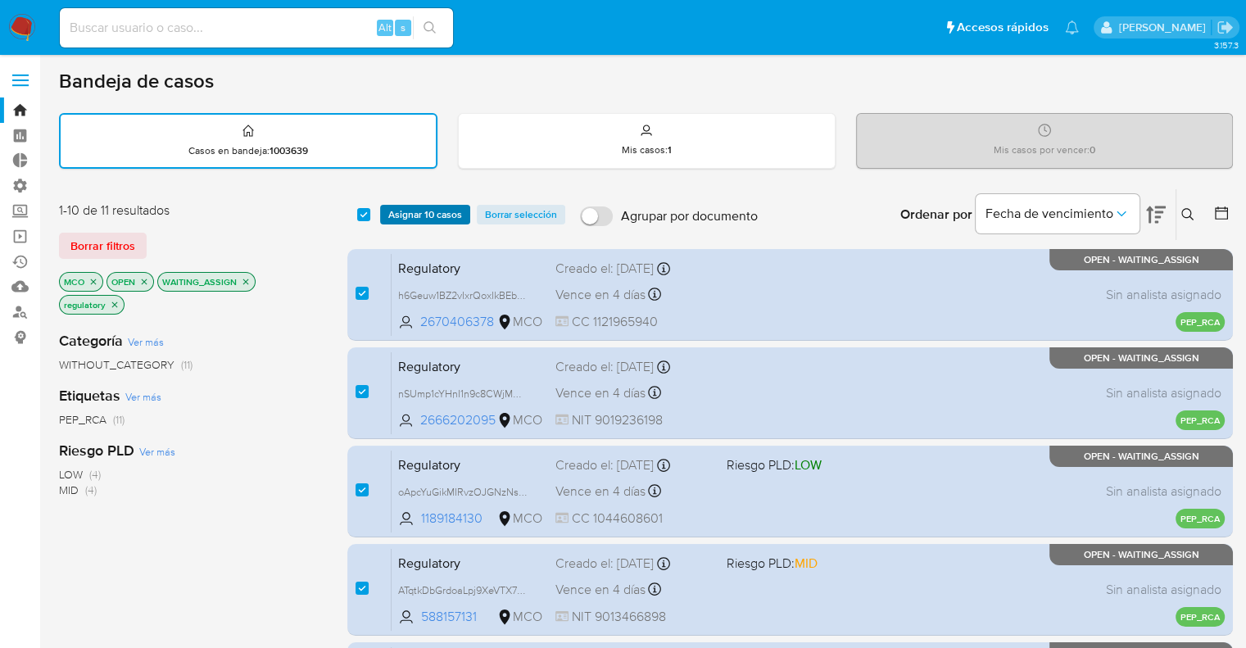
click at [391, 215] on span "Asignar 10 casos" at bounding box center [425, 214] width 74 height 16
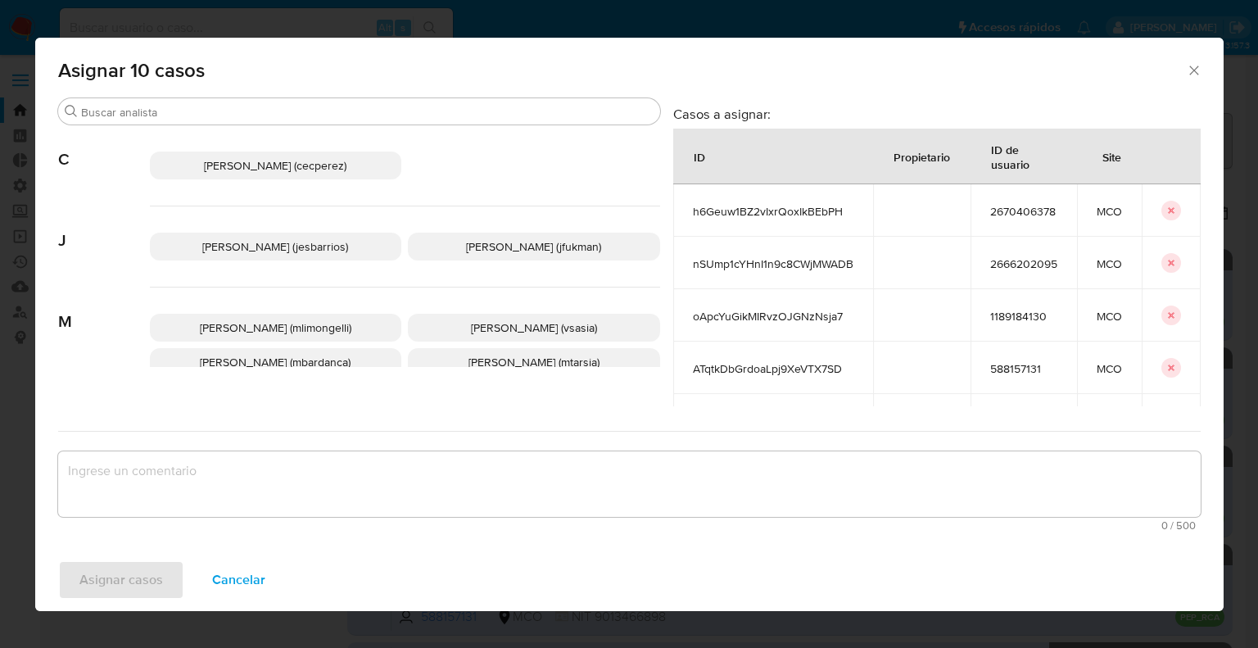
click at [244, 572] on span "Cancelar" at bounding box center [238, 580] width 53 height 36
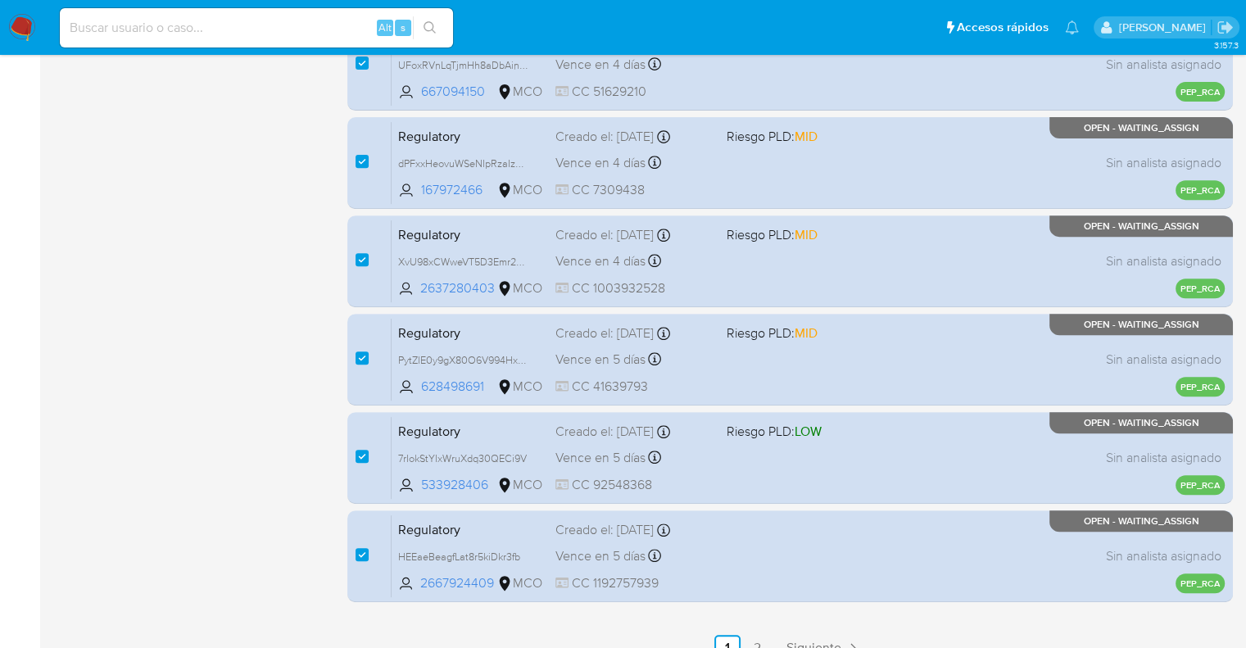
scroll to position [645, 0]
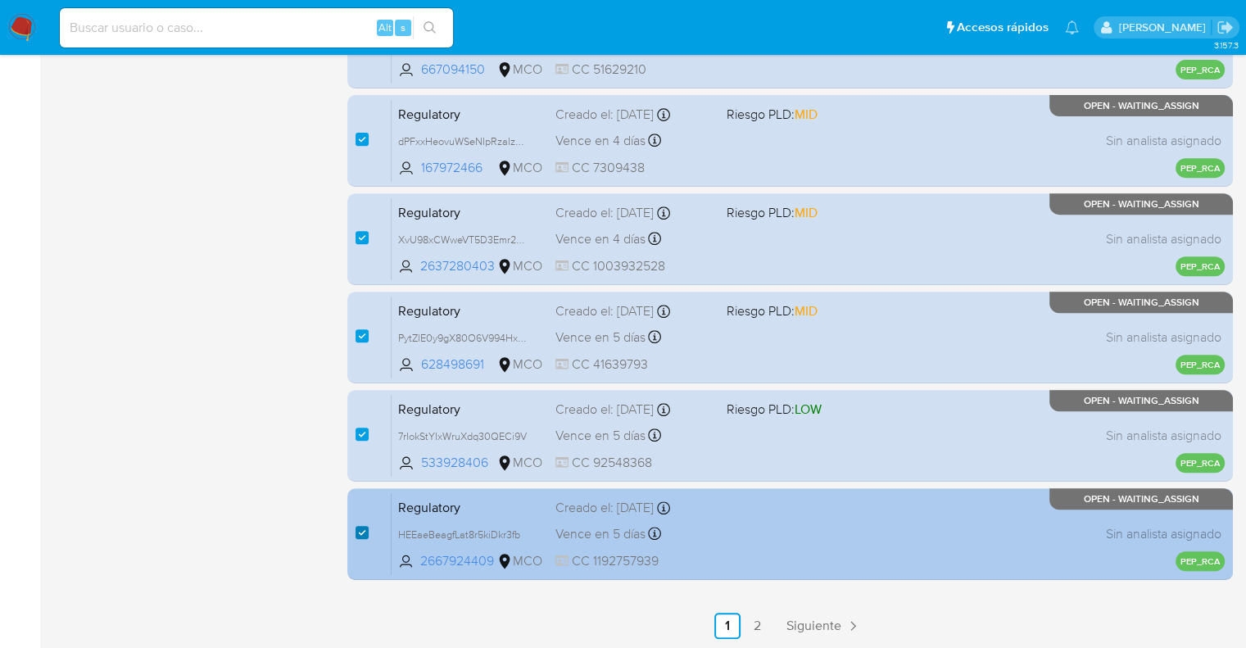
click at [366, 533] on input "checkbox" at bounding box center [361, 532] width 13 height 13
checkbox input "false"
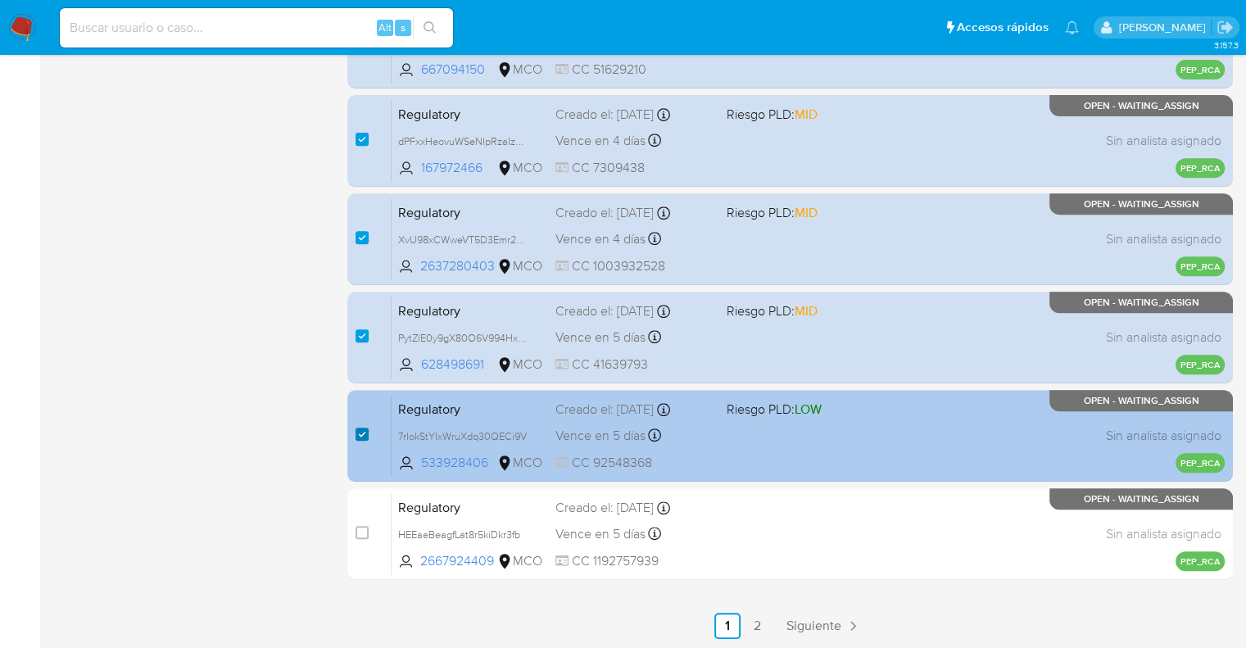
click at [364, 435] on input "checkbox" at bounding box center [361, 433] width 13 height 13
checkbox input "true"
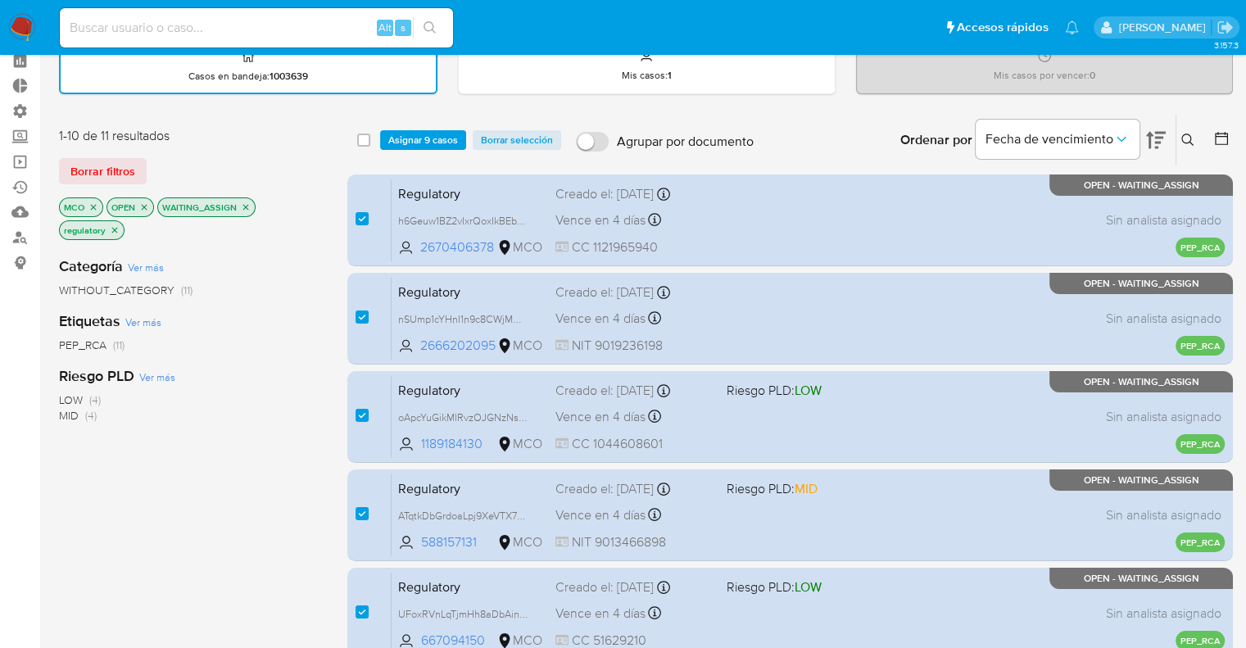
scroll to position [72, 0]
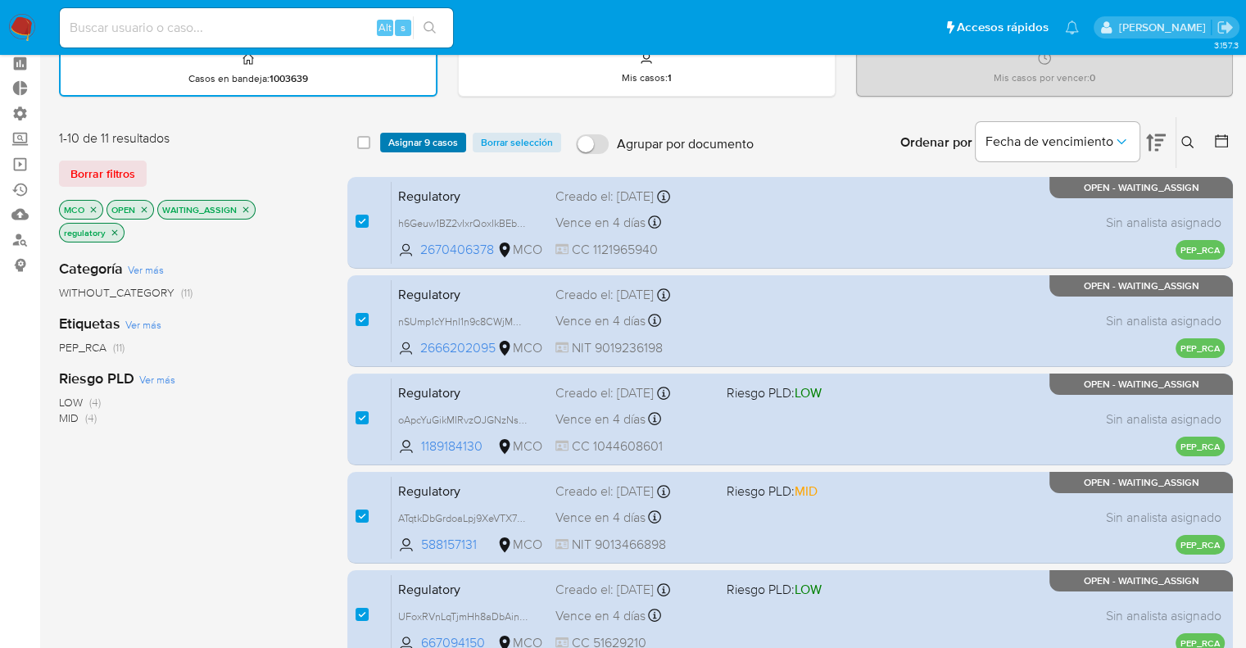
click at [397, 136] on span "Asignar 9 casos" at bounding box center [423, 142] width 70 height 16
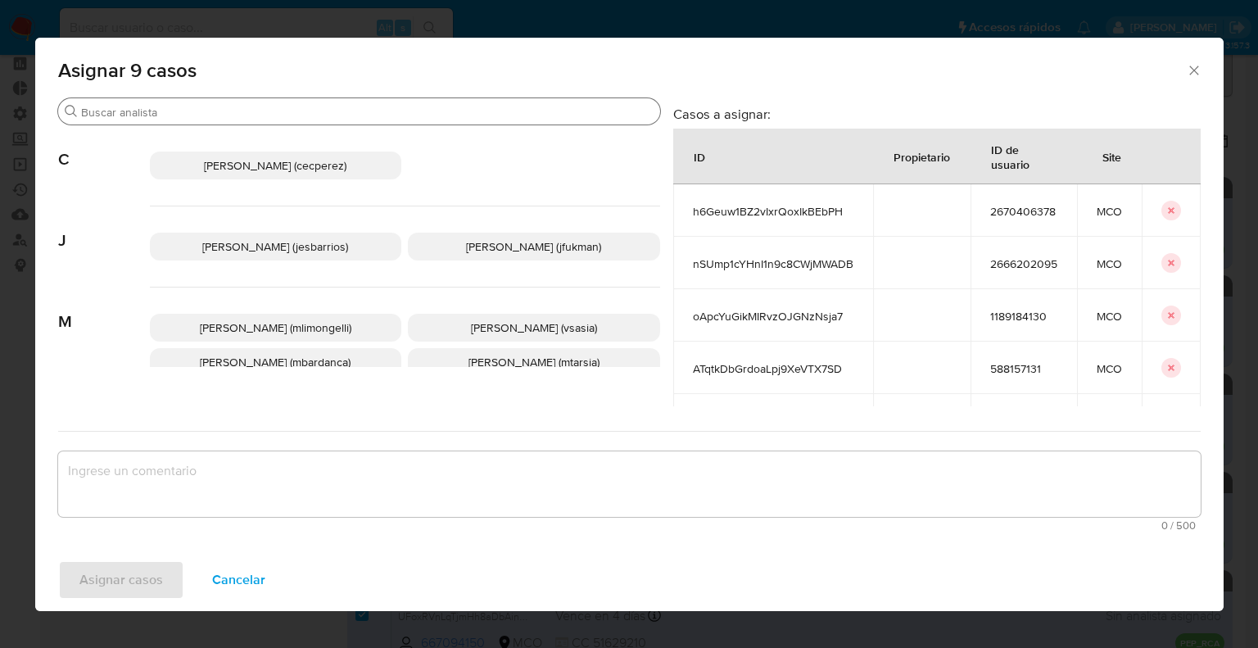
click at [345, 111] on input "Buscar" at bounding box center [367, 112] width 572 height 15
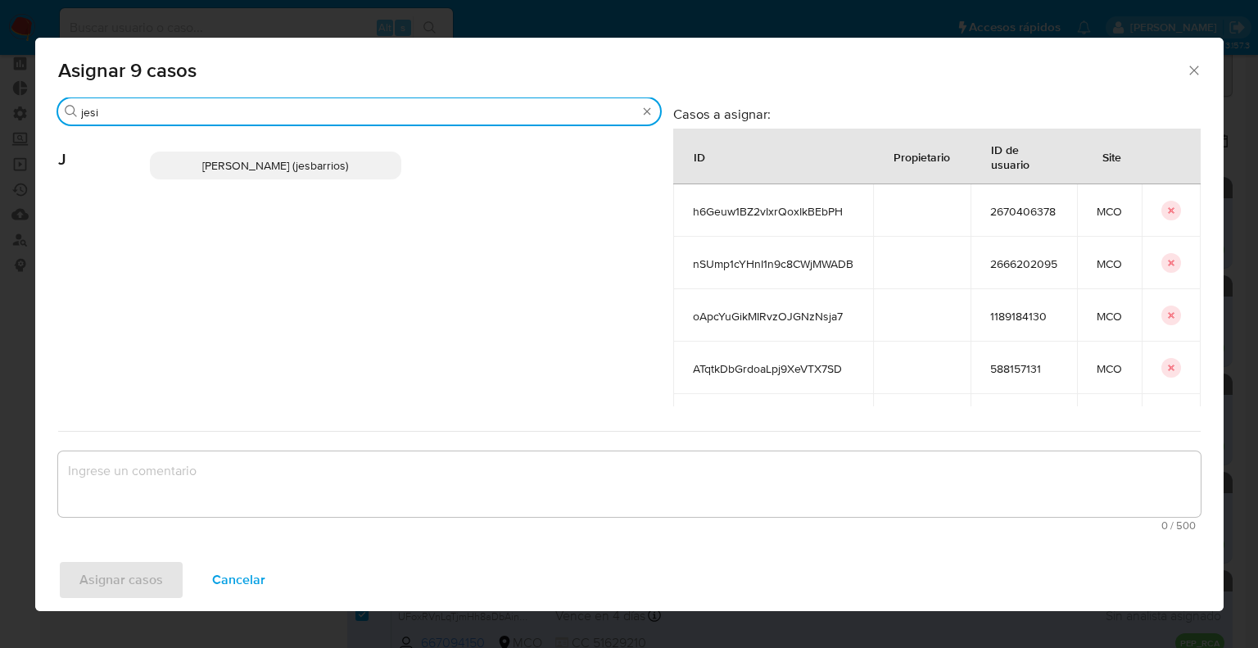
type input "jesi"
click at [379, 159] on p "Jesica Iris Barrios Leita (jesbarrios)" at bounding box center [276, 165] width 252 height 28
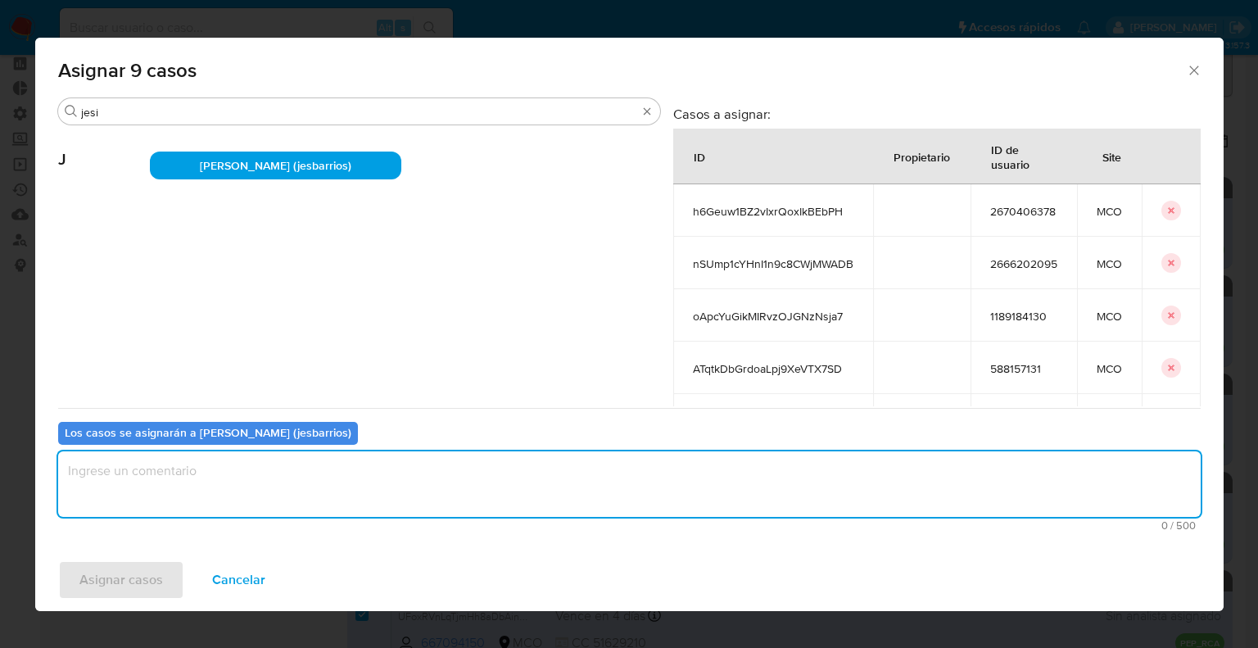
click at [301, 489] on textarea "assign-modal" at bounding box center [629, 484] width 1142 height 66
paste textarea "Asignación."
type textarea "Asignación."
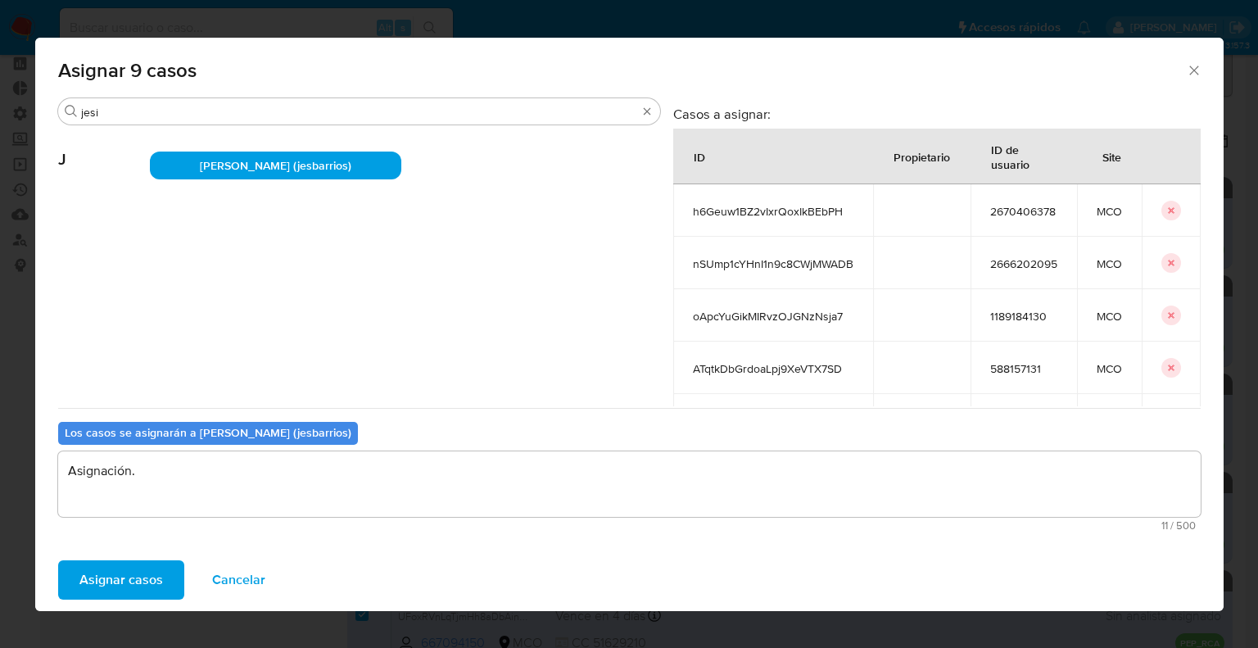
click at [161, 585] on button "Asignar casos" at bounding box center [121, 579] width 126 height 39
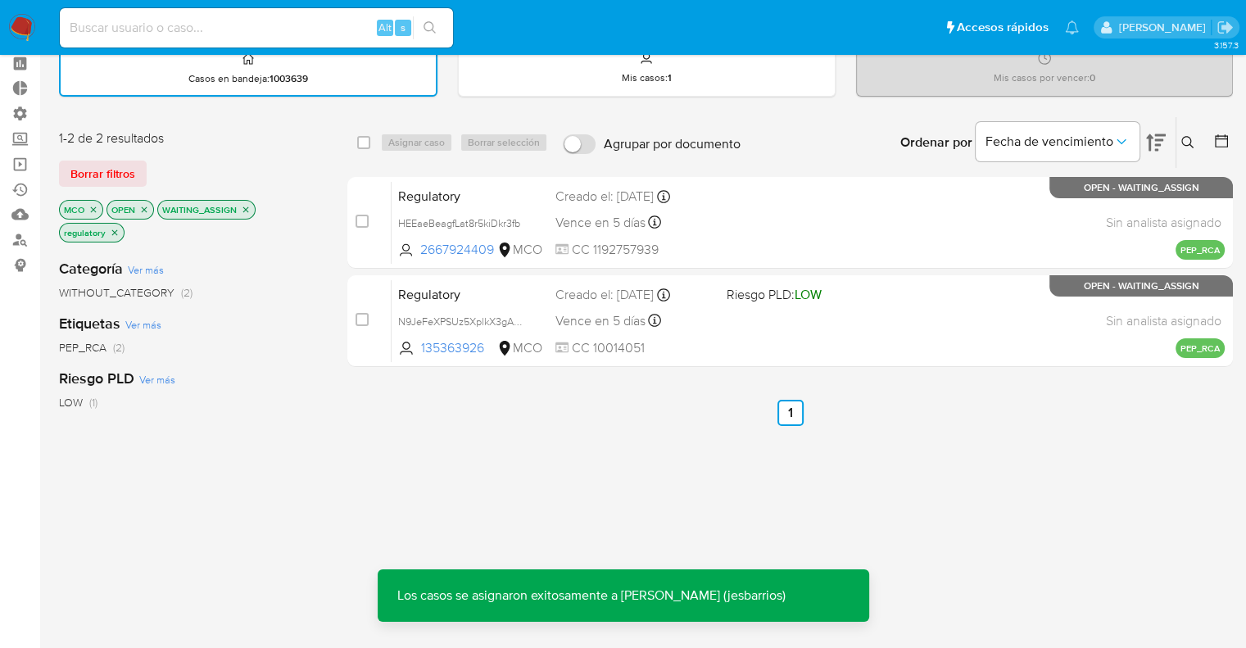
click at [367, 148] on div "select-all-cases-checkbox" at bounding box center [363, 142] width 13 height 16
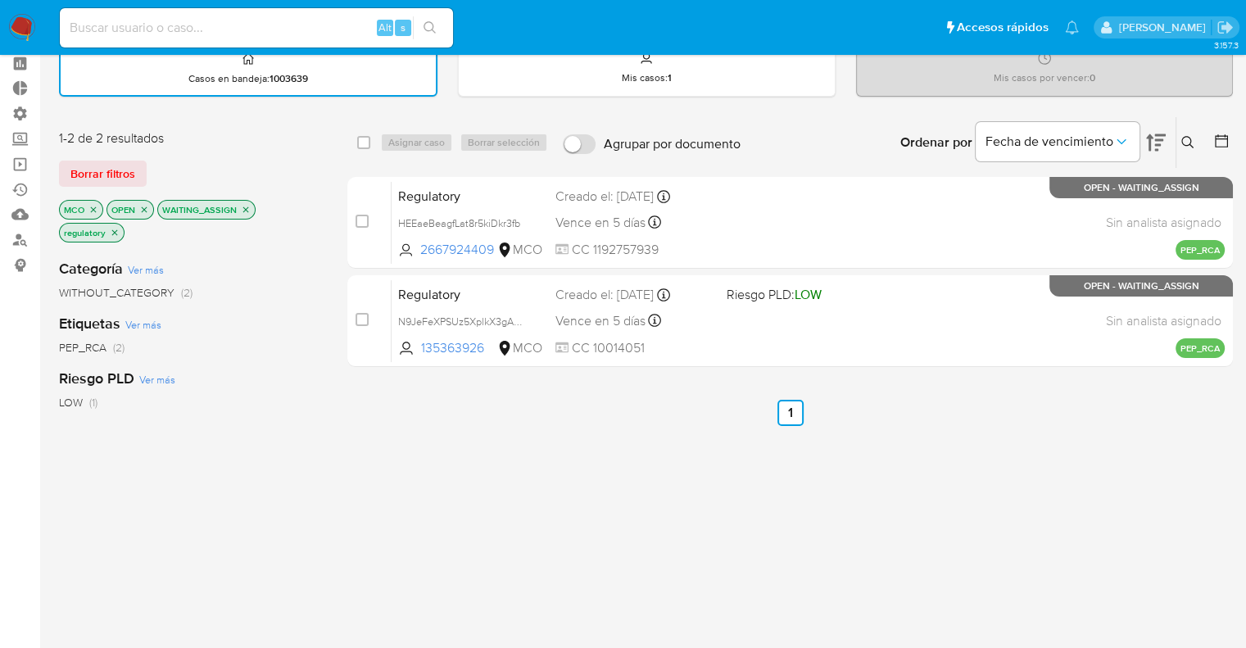
click at [354, 142] on div "select-all-cases-checkbox Asignar caso Borrar selección Agrupar por documento O…" at bounding box center [789, 142] width 885 height 51
click at [360, 141] on input "checkbox" at bounding box center [363, 142] width 13 height 13
checkbox input "true"
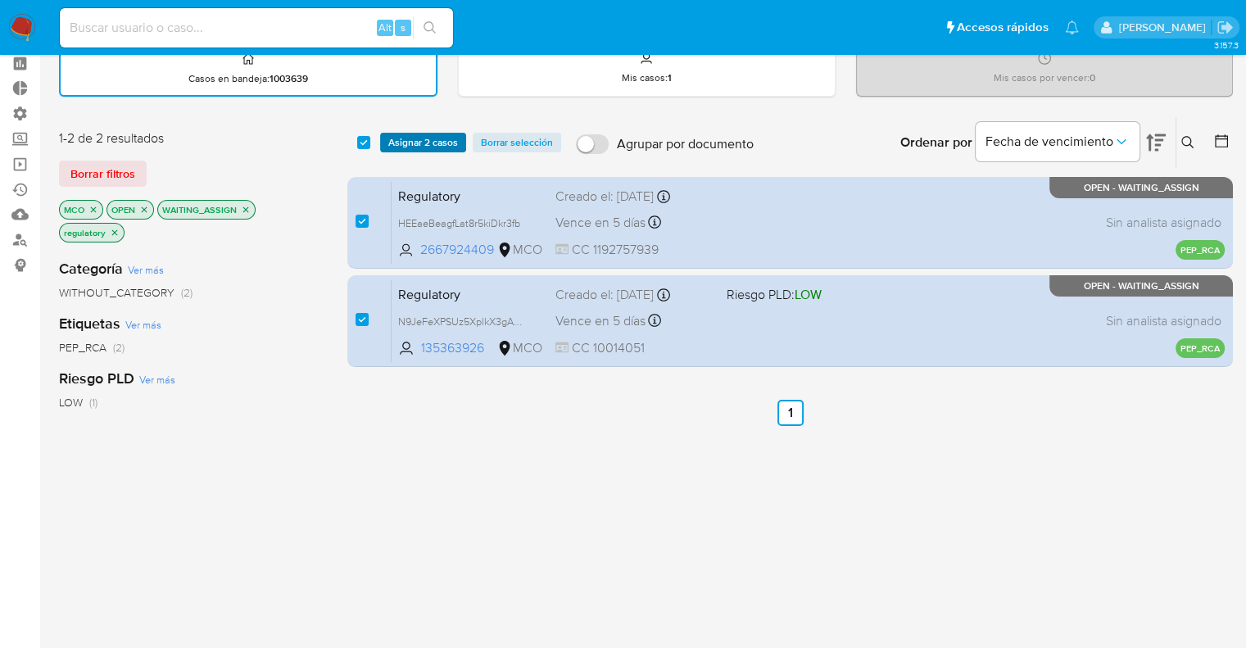
click at [405, 138] on span "Asignar 2 casos" at bounding box center [423, 142] width 70 height 16
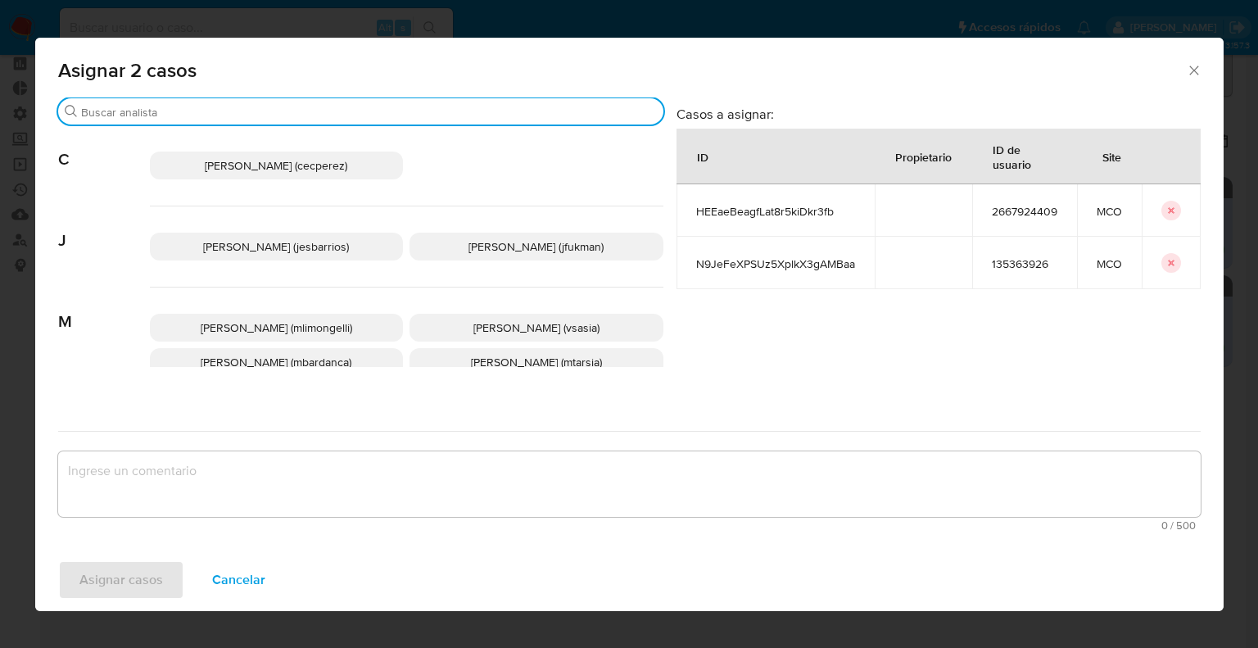
click at [423, 111] on input "Buscar" at bounding box center [369, 112] width 576 height 15
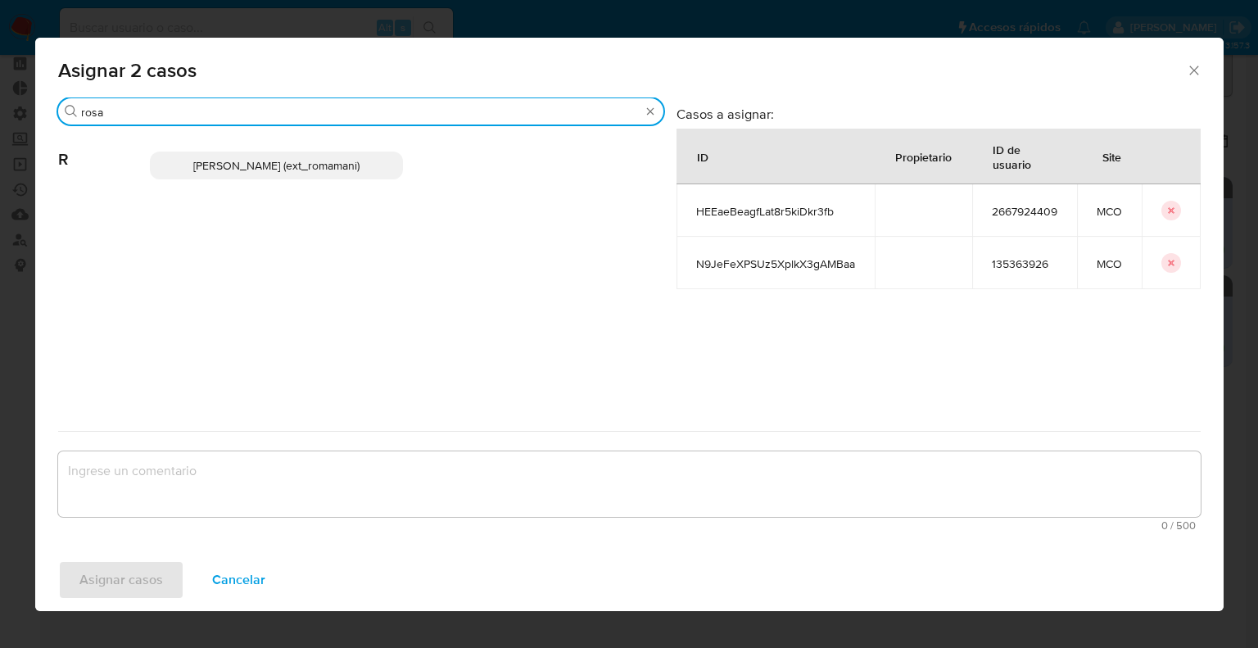
type input "rosa"
click at [390, 170] on p "Rosalia Mamani (ext_romamani)" at bounding box center [277, 165] width 254 height 28
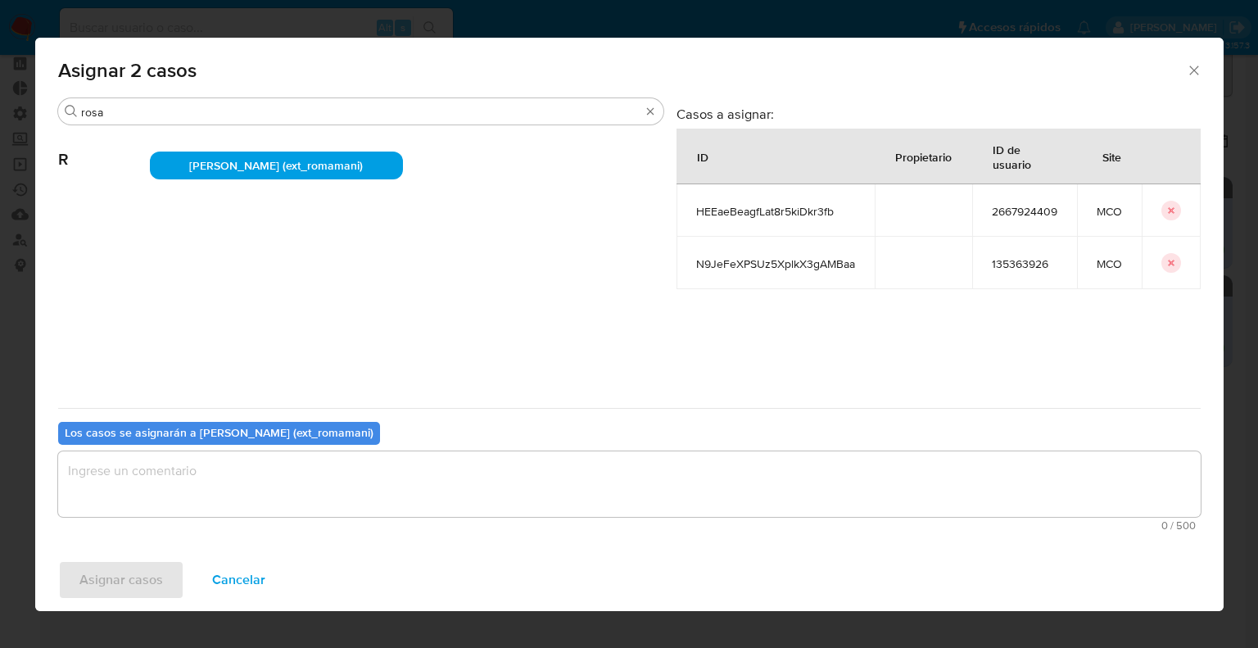
click at [287, 487] on textarea "assign-modal" at bounding box center [629, 484] width 1142 height 66
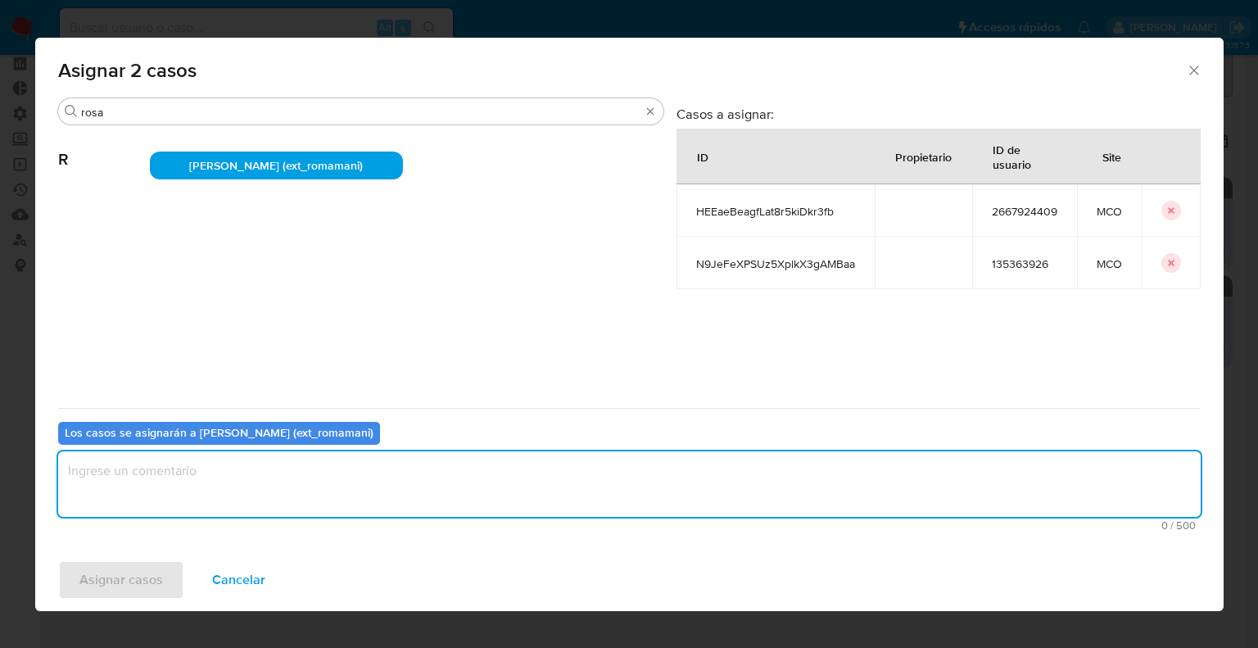
paste textarea "Asignación."
type textarea "Asignación."
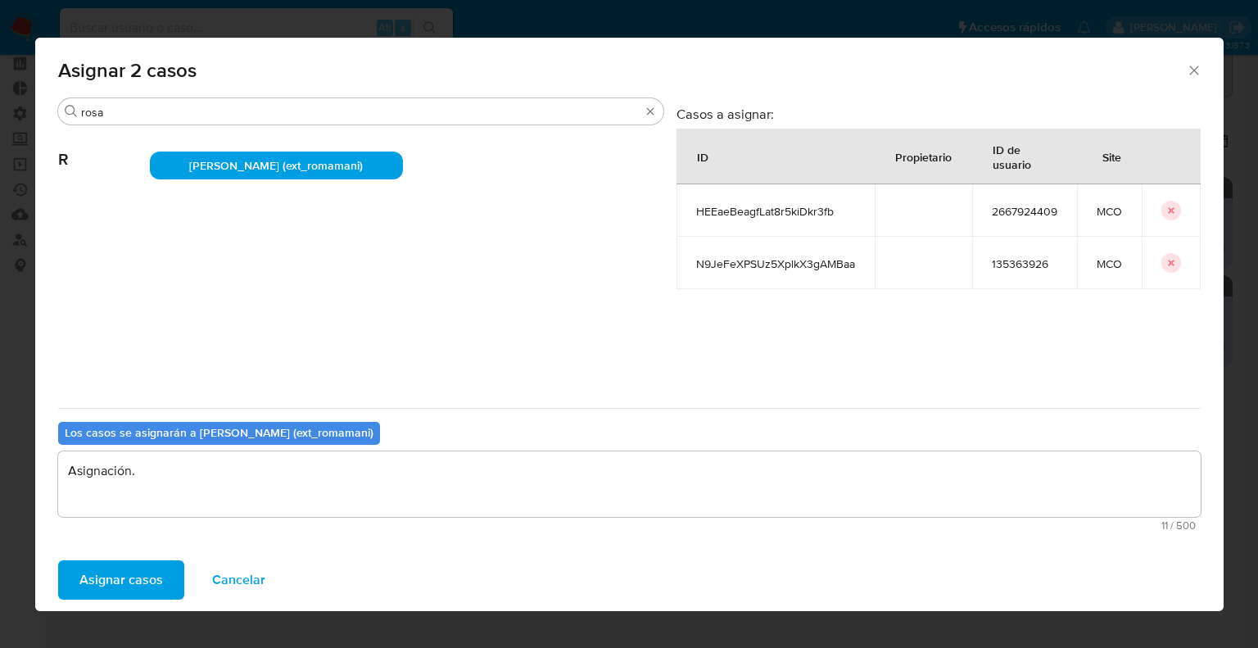
click at [174, 584] on button "Asignar casos" at bounding box center [121, 579] width 126 height 39
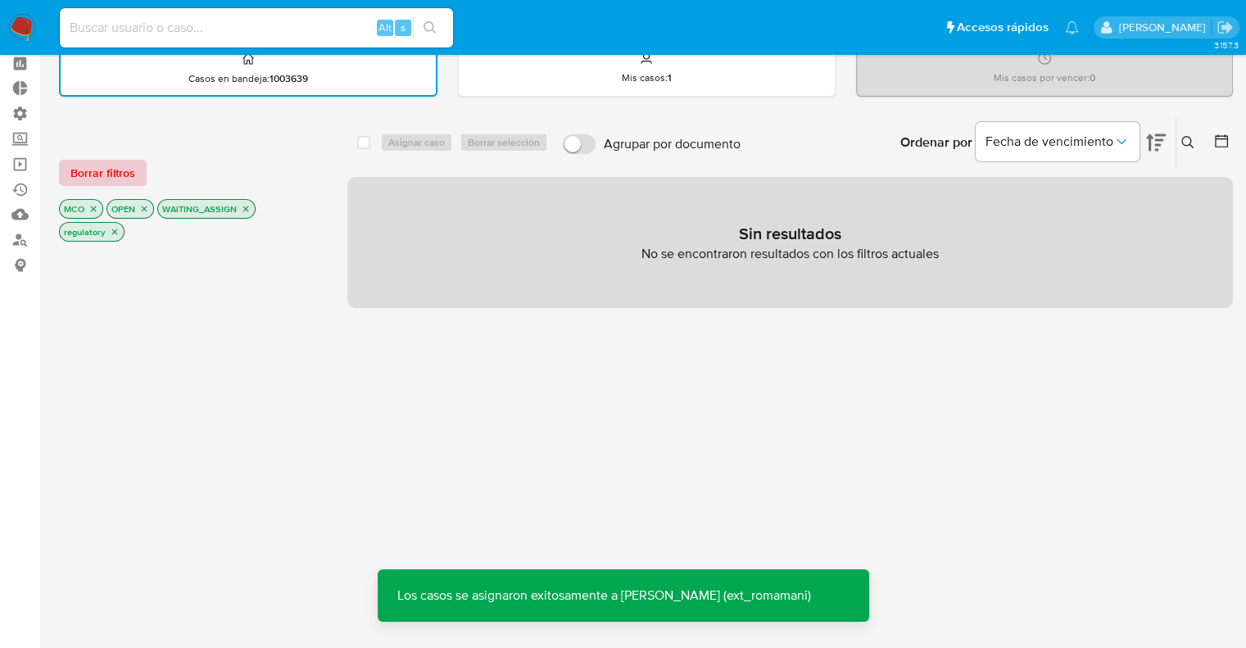
click at [131, 175] on span "Borrar filtros" at bounding box center [102, 172] width 65 height 23
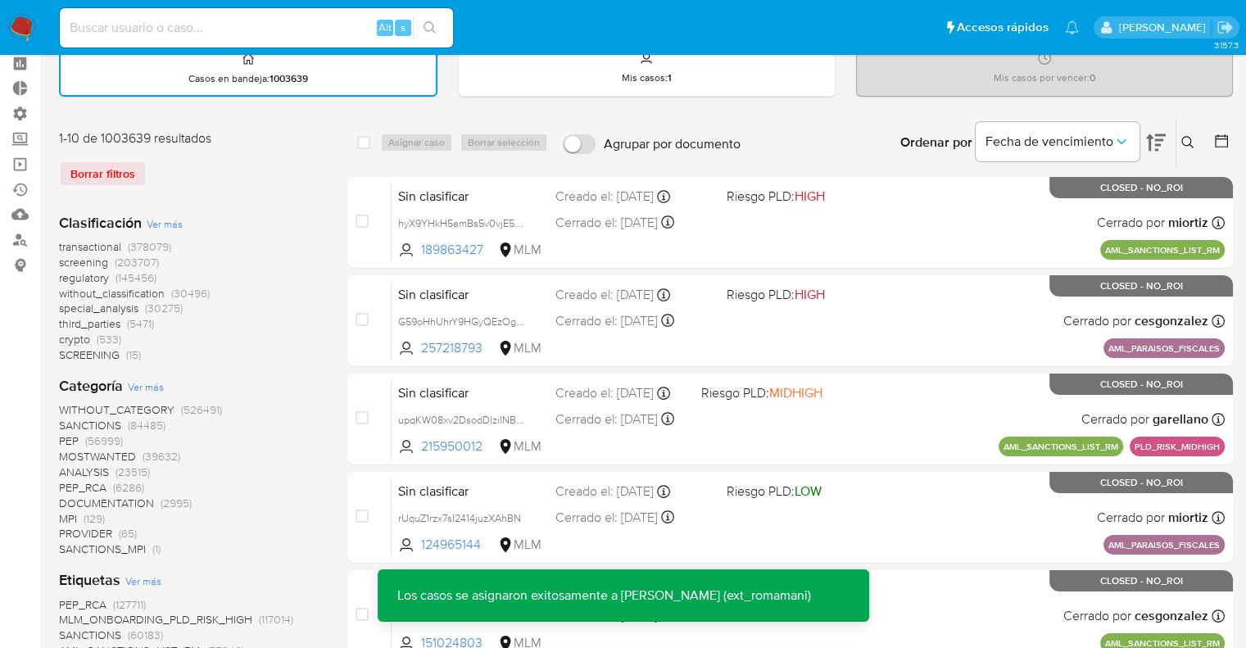
click at [62, 259] on span "screening" at bounding box center [83, 262] width 49 height 16
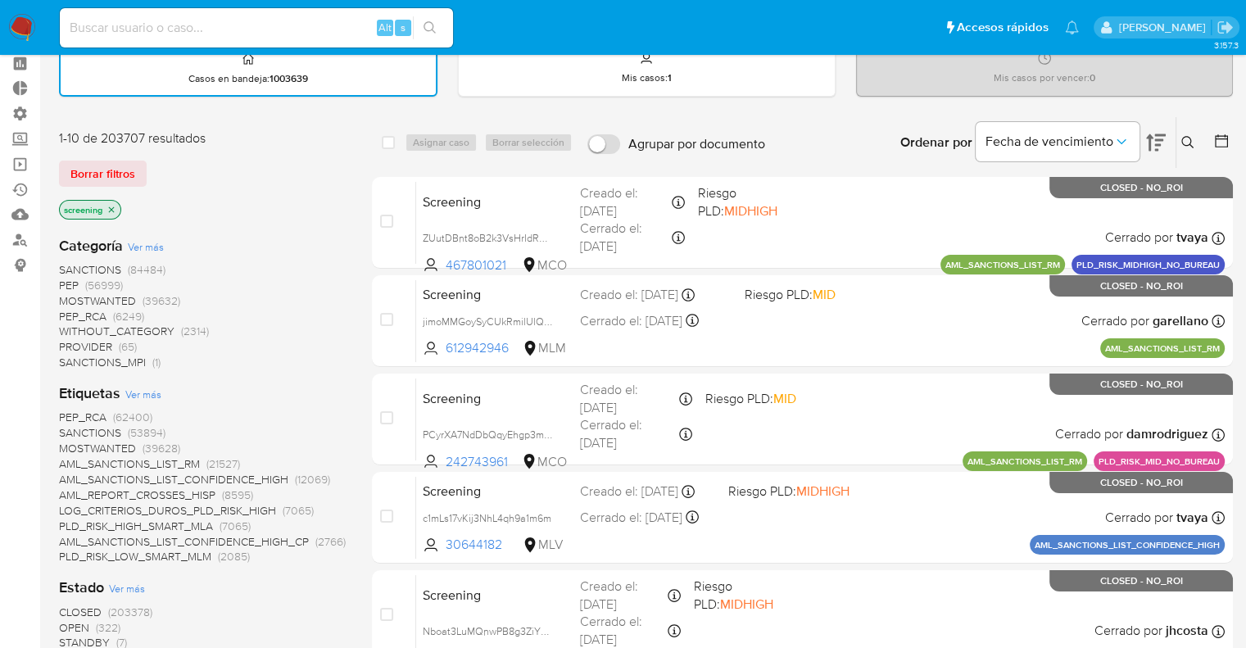
click at [69, 630] on span "OPEN" at bounding box center [74, 627] width 30 height 16
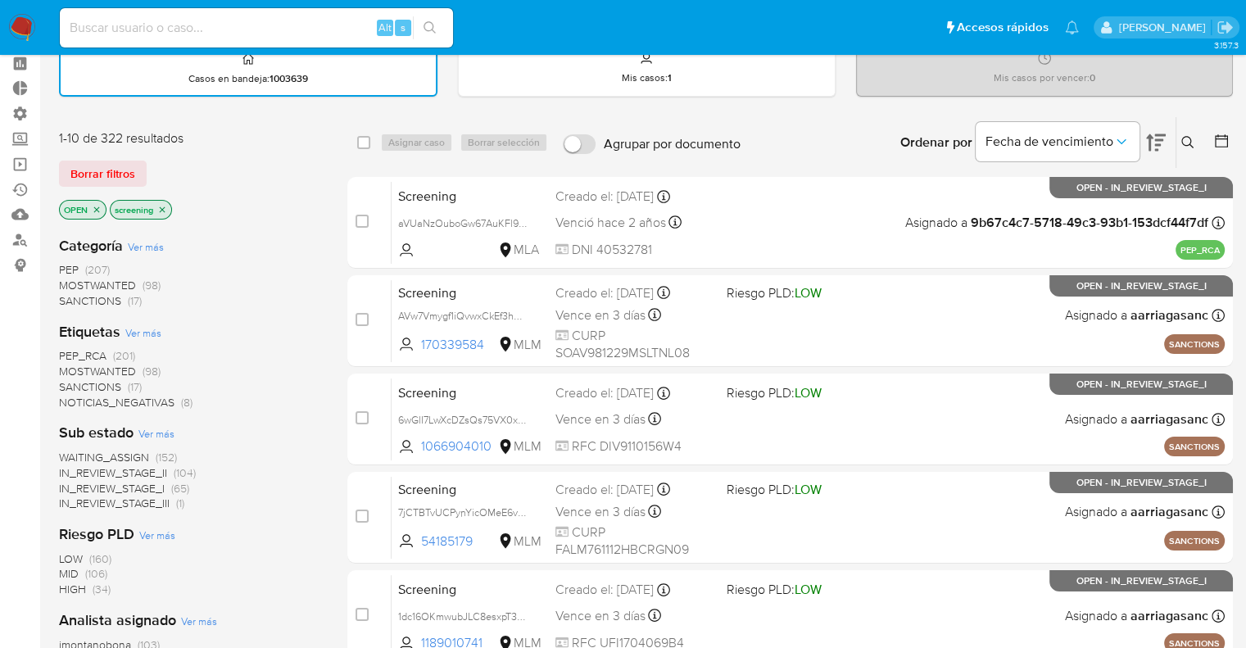
click at [68, 351] on span "PEP_RCA" at bounding box center [82, 355] width 47 height 16
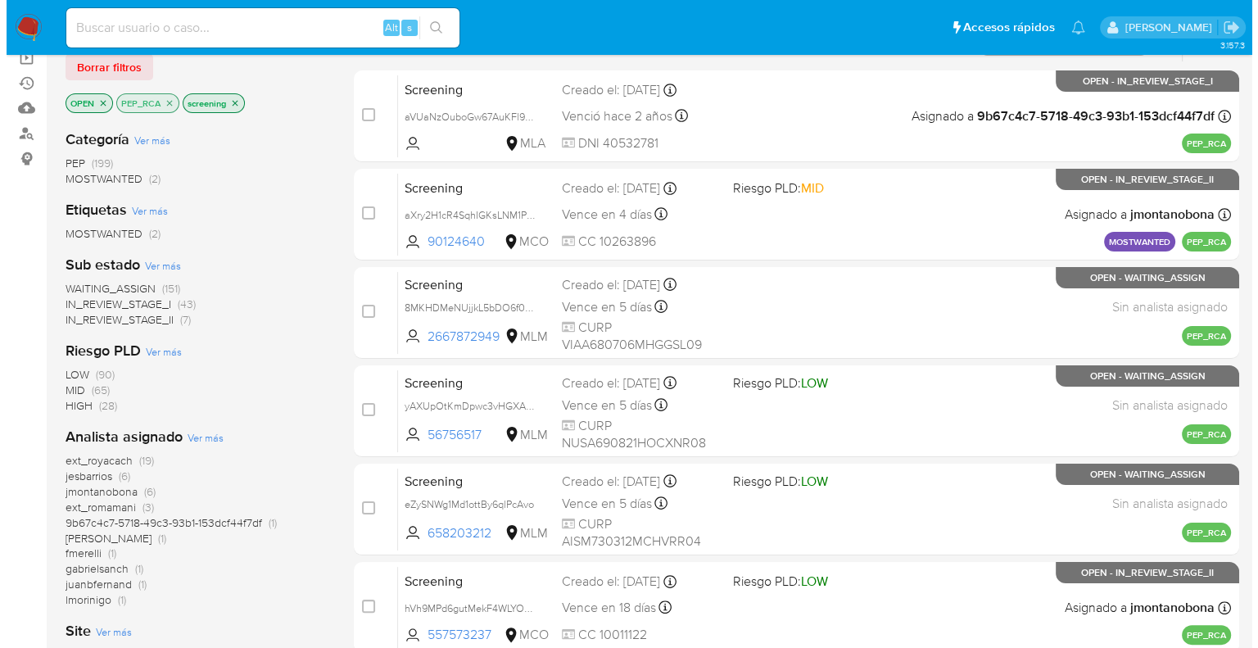
scroll to position [154, 0]
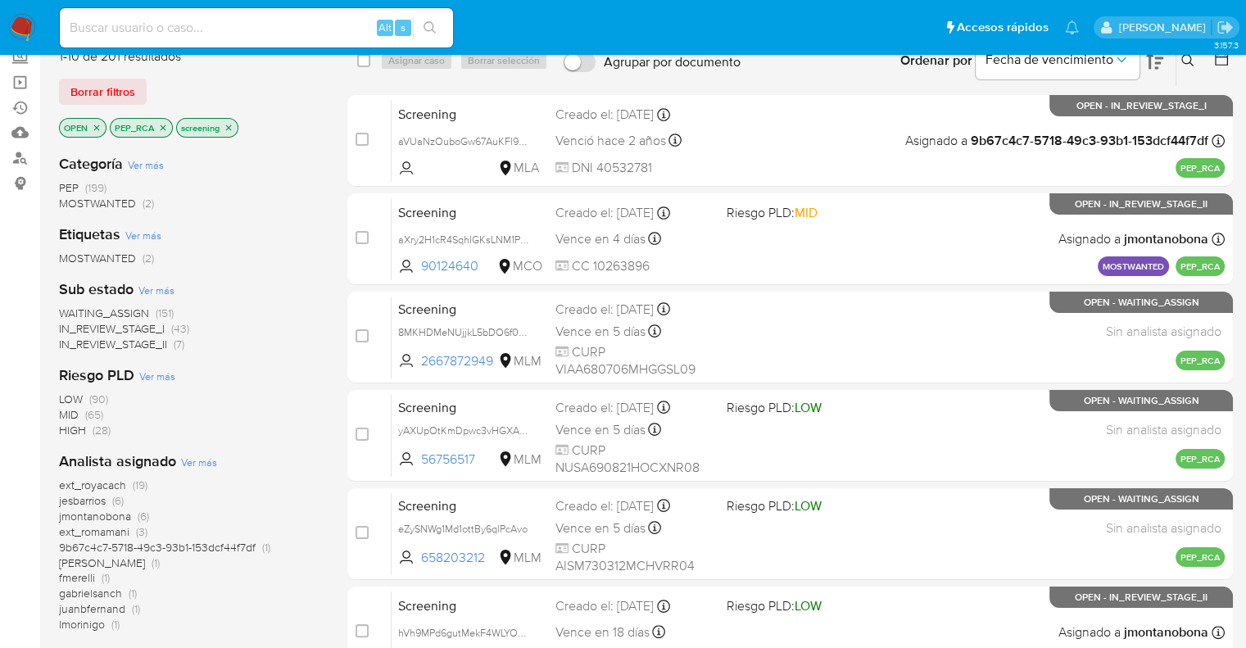
click at [72, 306] on span "WAITING_ASSIGN" at bounding box center [104, 313] width 90 height 16
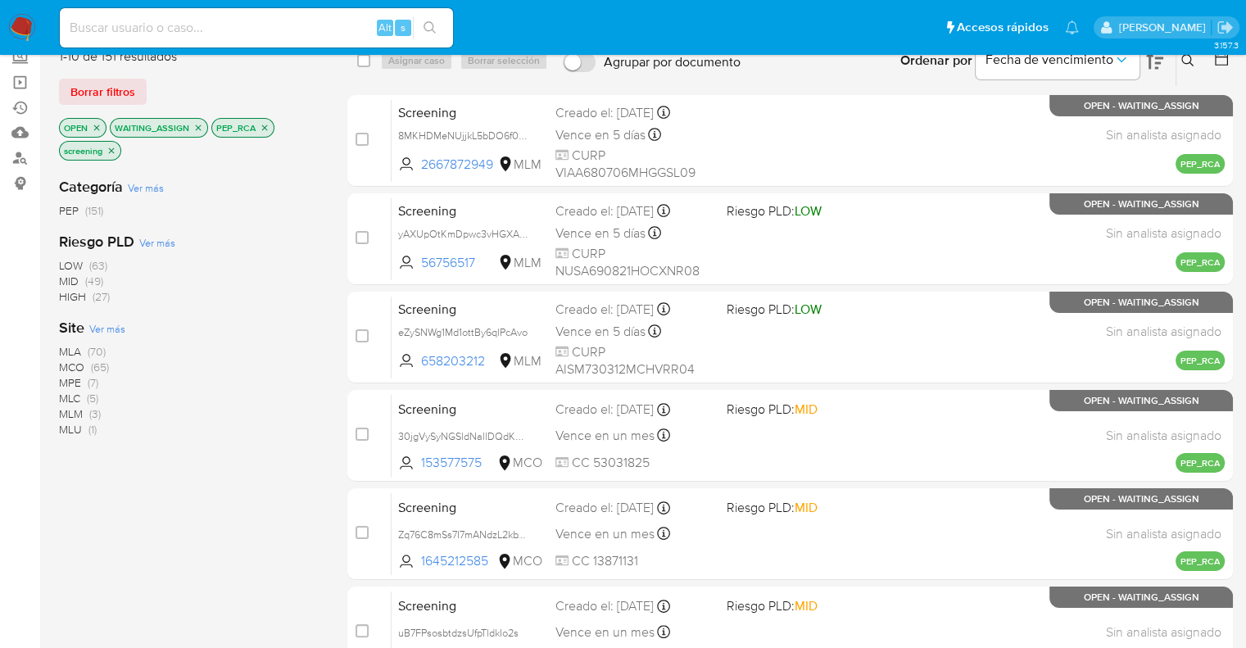
click at [98, 325] on span "Ver más" at bounding box center [107, 328] width 36 height 15
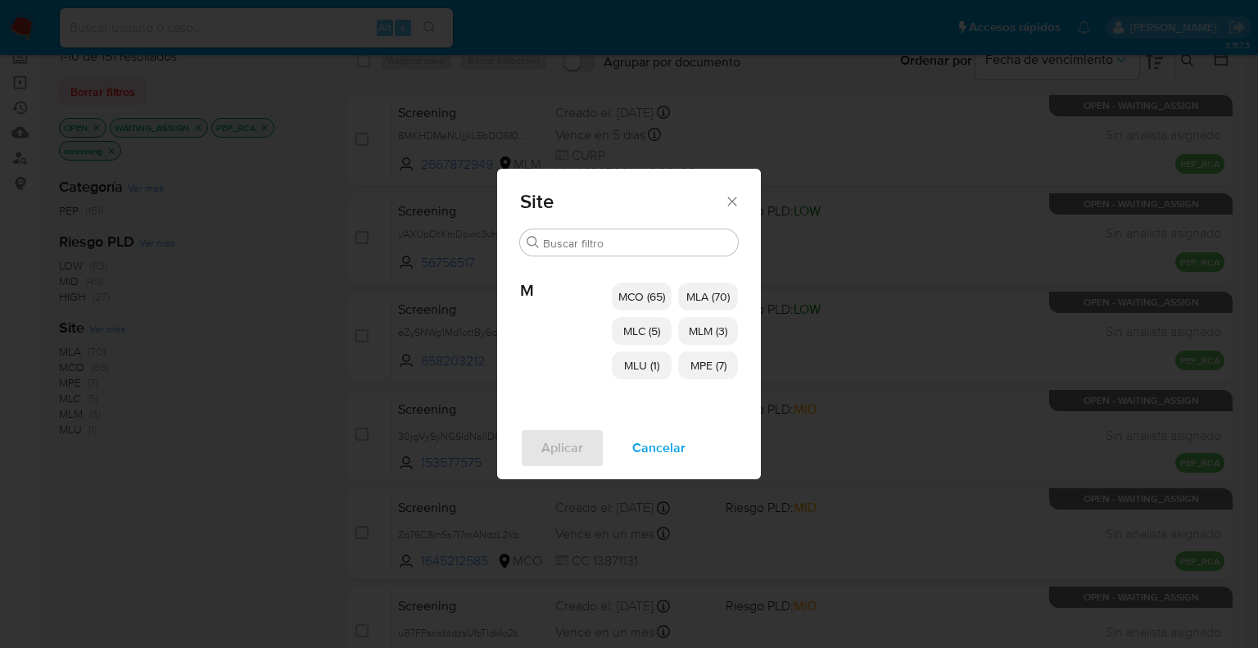
click at [654, 285] on p "MCO (65)" at bounding box center [642, 297] width 60 height 28
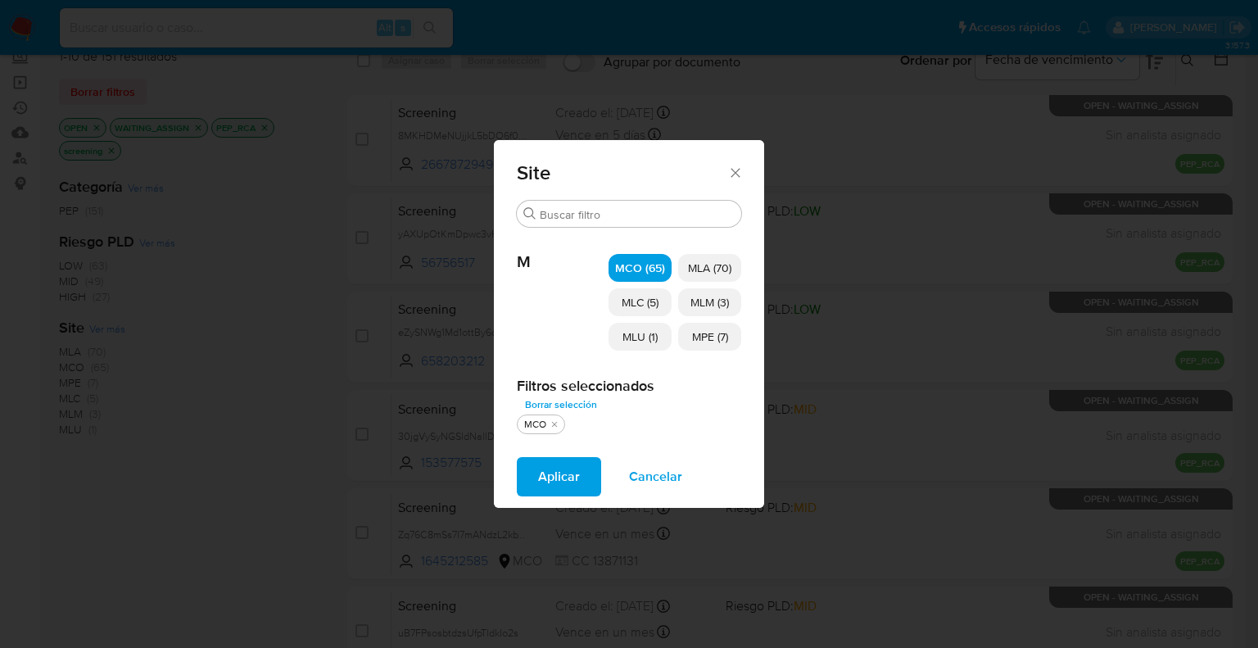
click at [651, 312] on p "MLC (5)" at bounding box center [639, 302] width 63 height 28
click at [648, 331] on span "MLU (1)" at bounding box center [639, 336] width 35 height 16
click at [686, 307] on p "MLM (3)" at bounding box center [709, 302] width 63 height 28
click at [688, 337] on p "MPE (7)" at bounding box center [709, 337] width 63 height 28
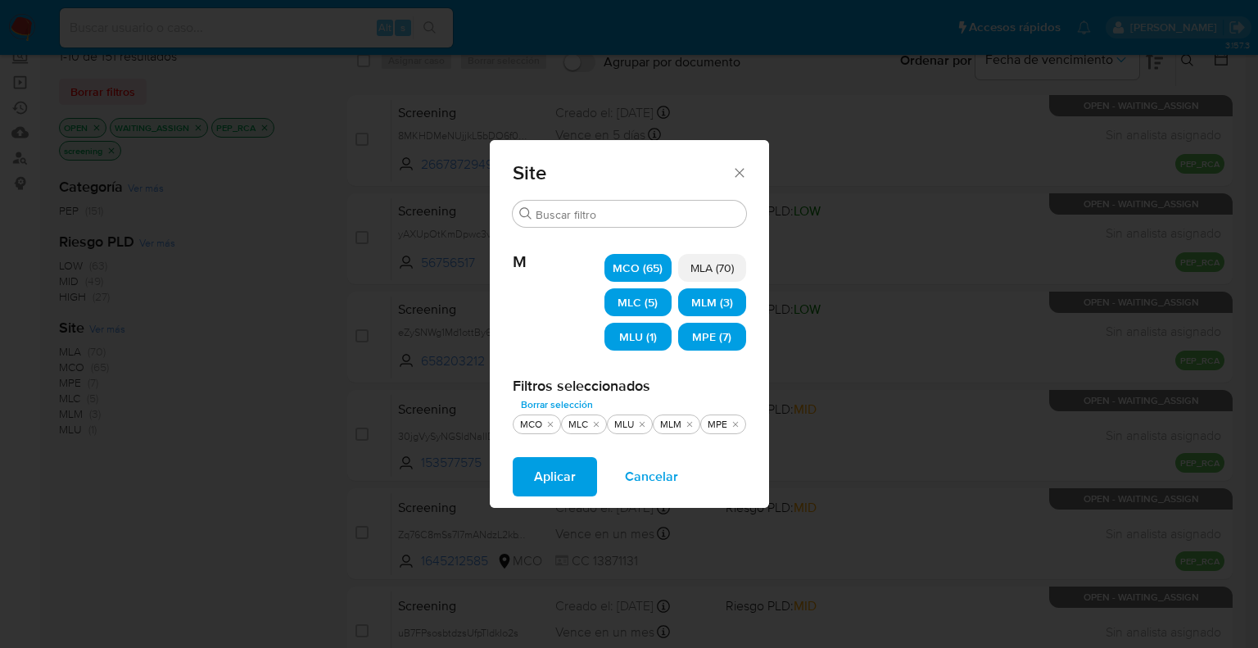
click at [571, 485] on span "Aplicar" at bounding box center [555, 477] width 42 height 36
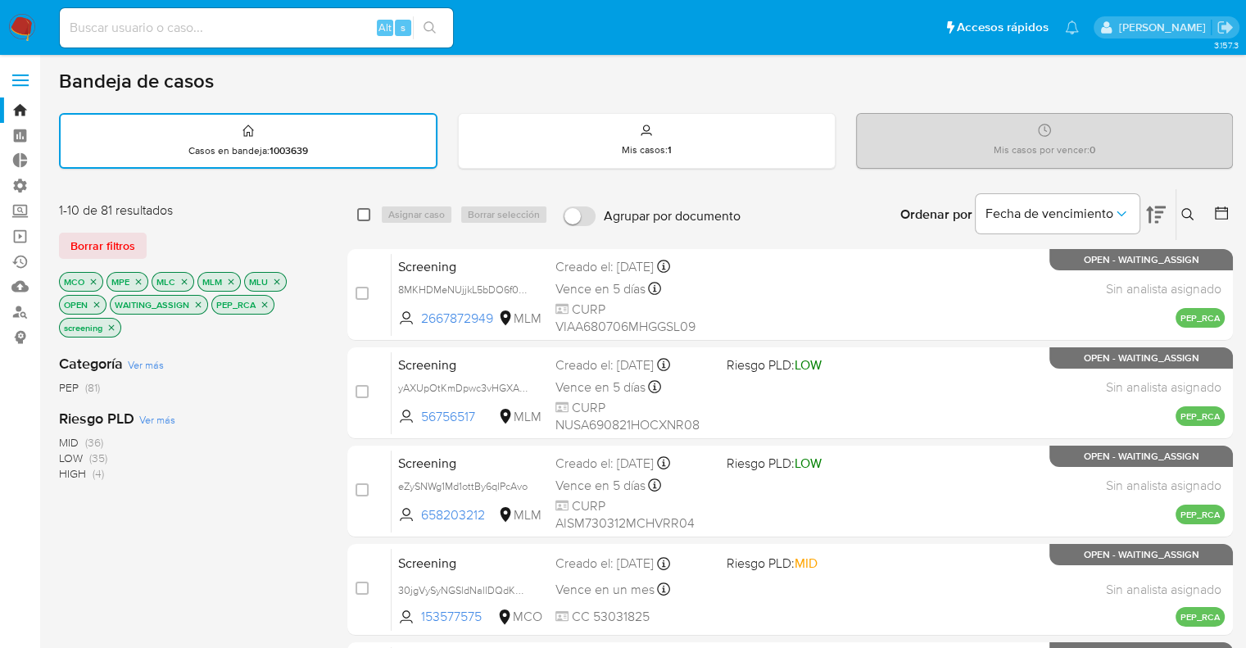
click at [361, 217] on input "checkbox" at bounding box center [363, 214] width 13 height 13
checkbox input "true"
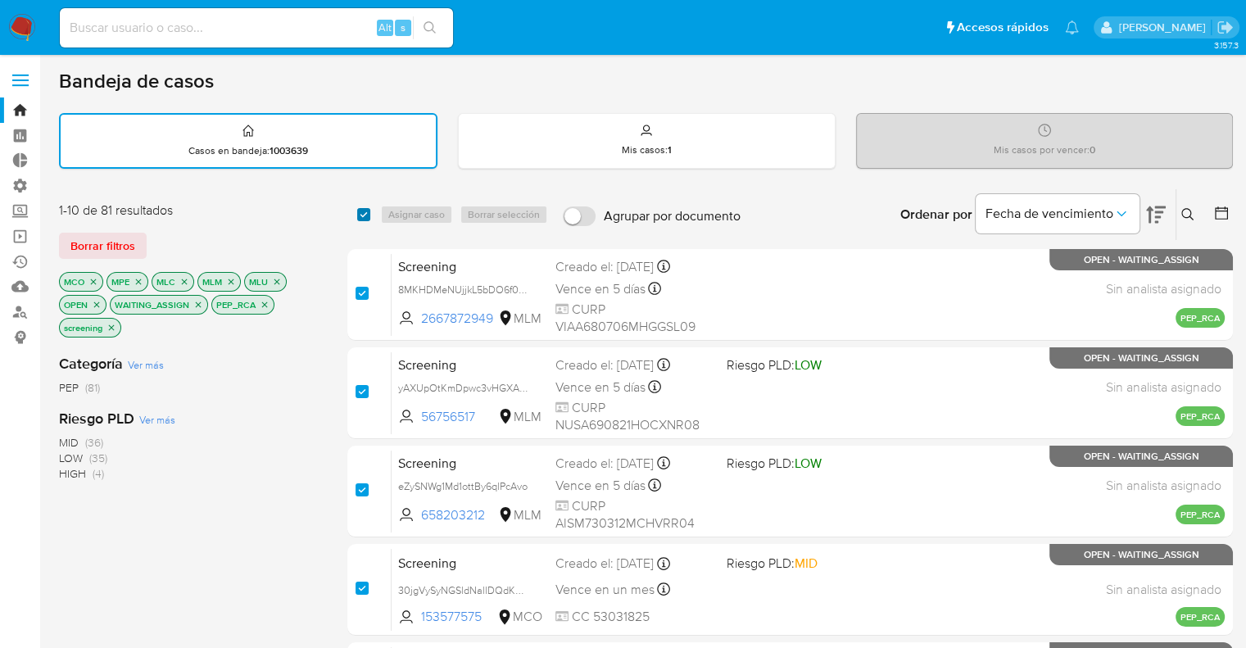
checkbox input "true"
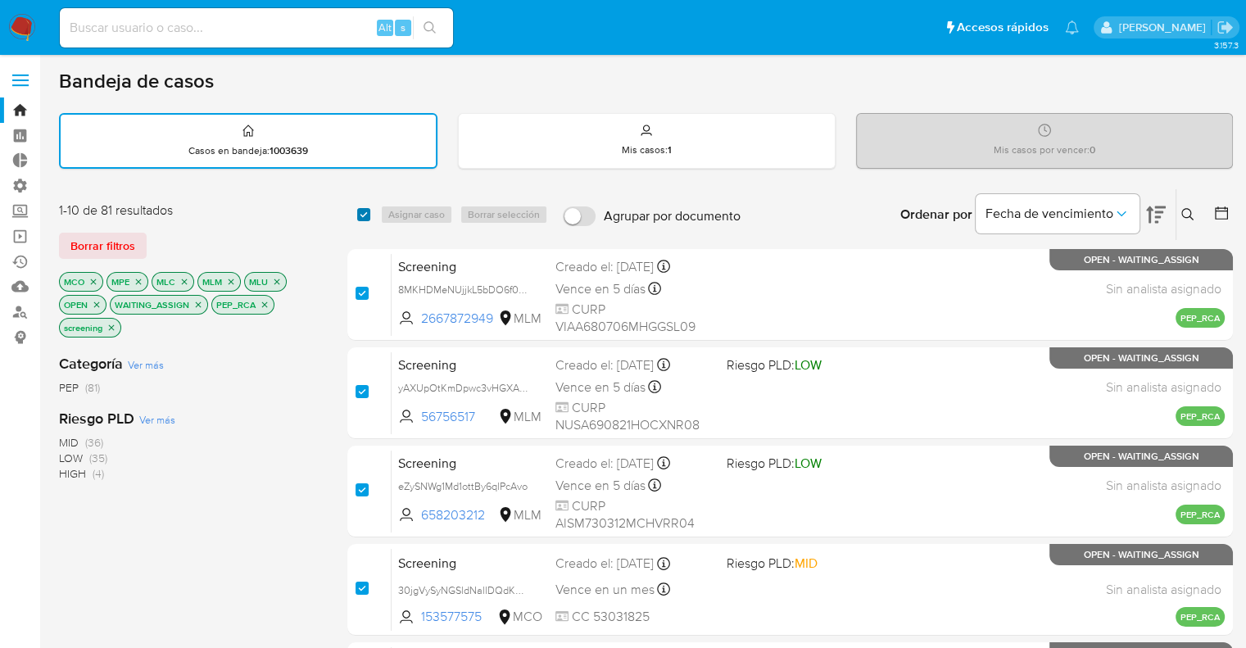
checkbox input "true"
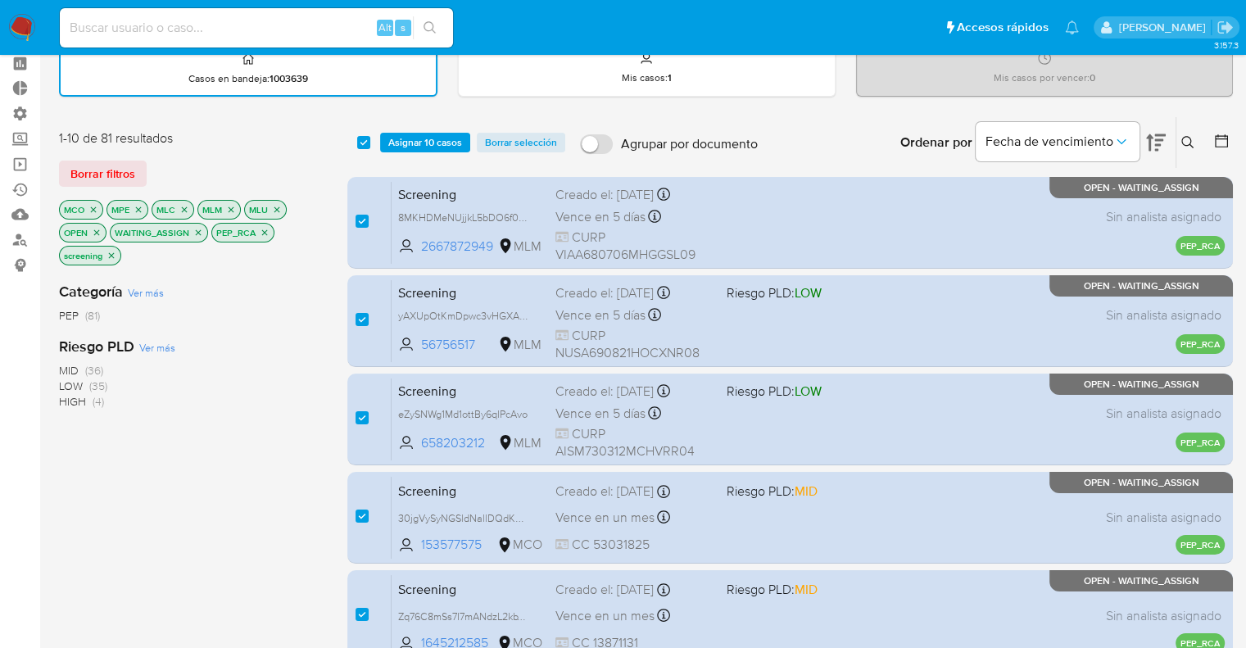
scroll to position [645, 0]
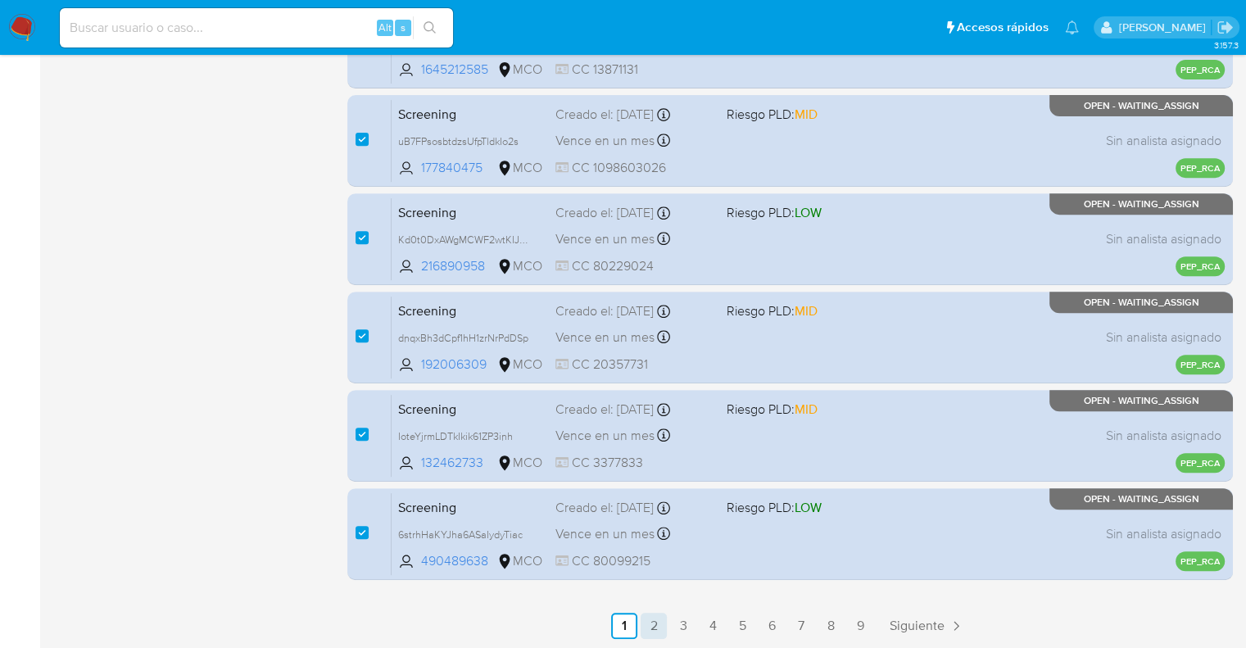
click at [662, 622] on link "2" at bounding box center [653, 626] width 26 height 26
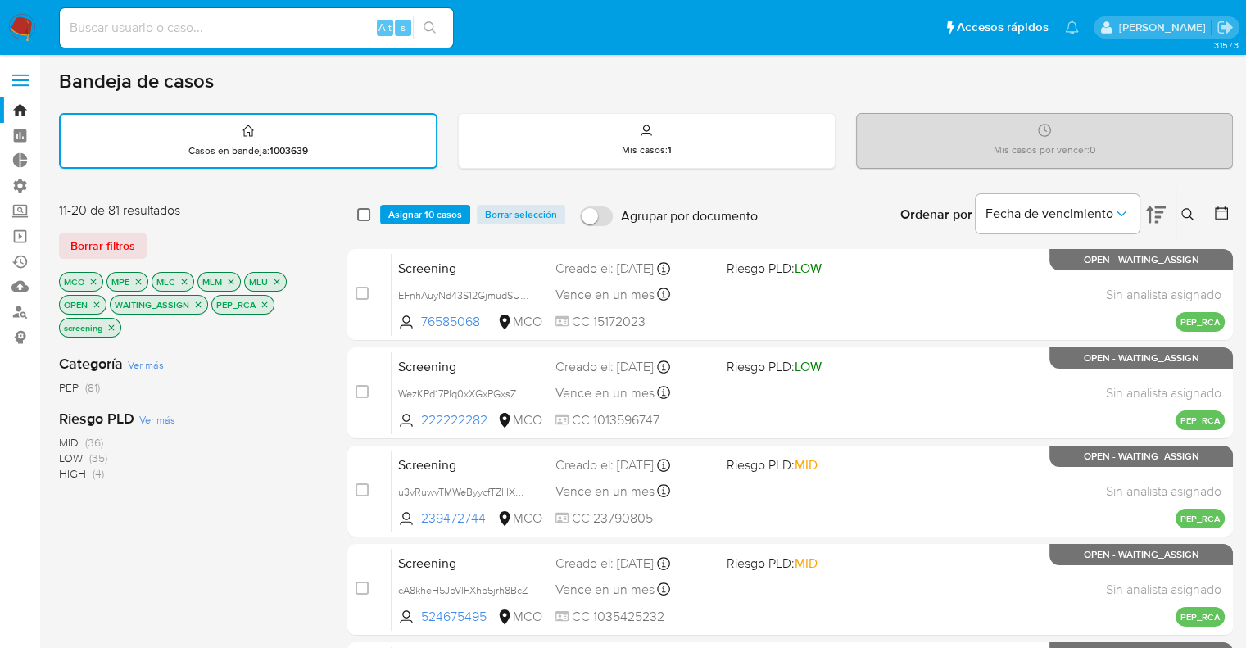
click at [365, 211] on input "checkbox" at bounding box center [363, 214] width 13 height 13
checkbox input "true"
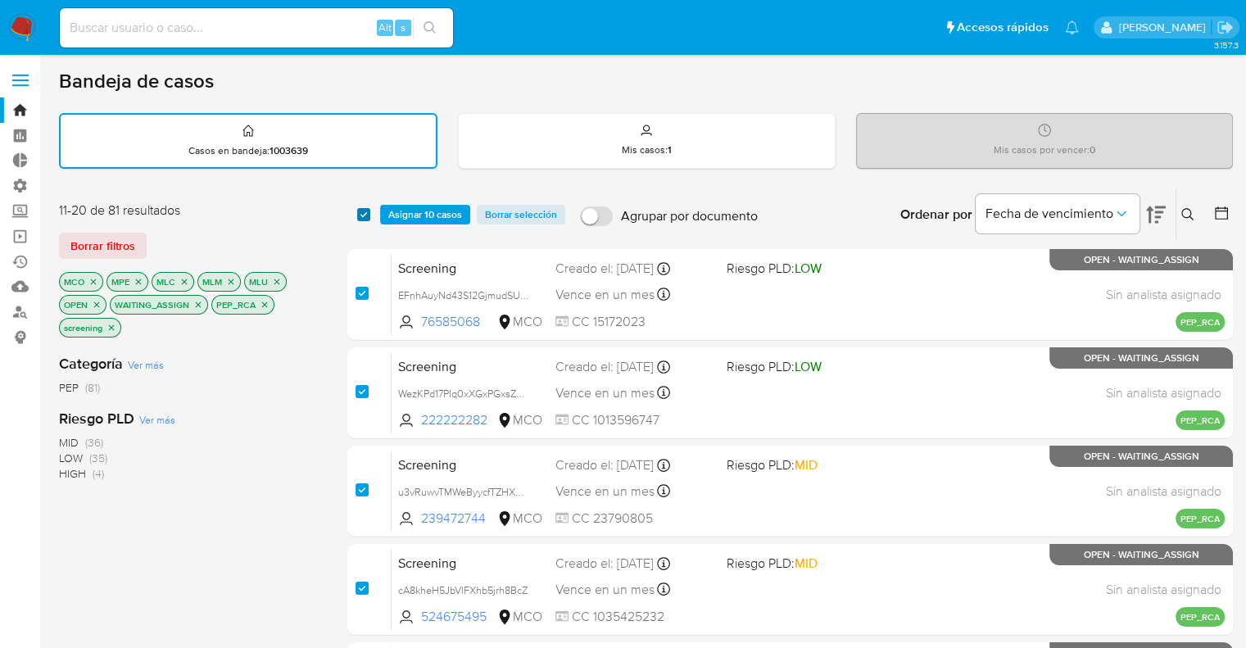
checkbox input "true"
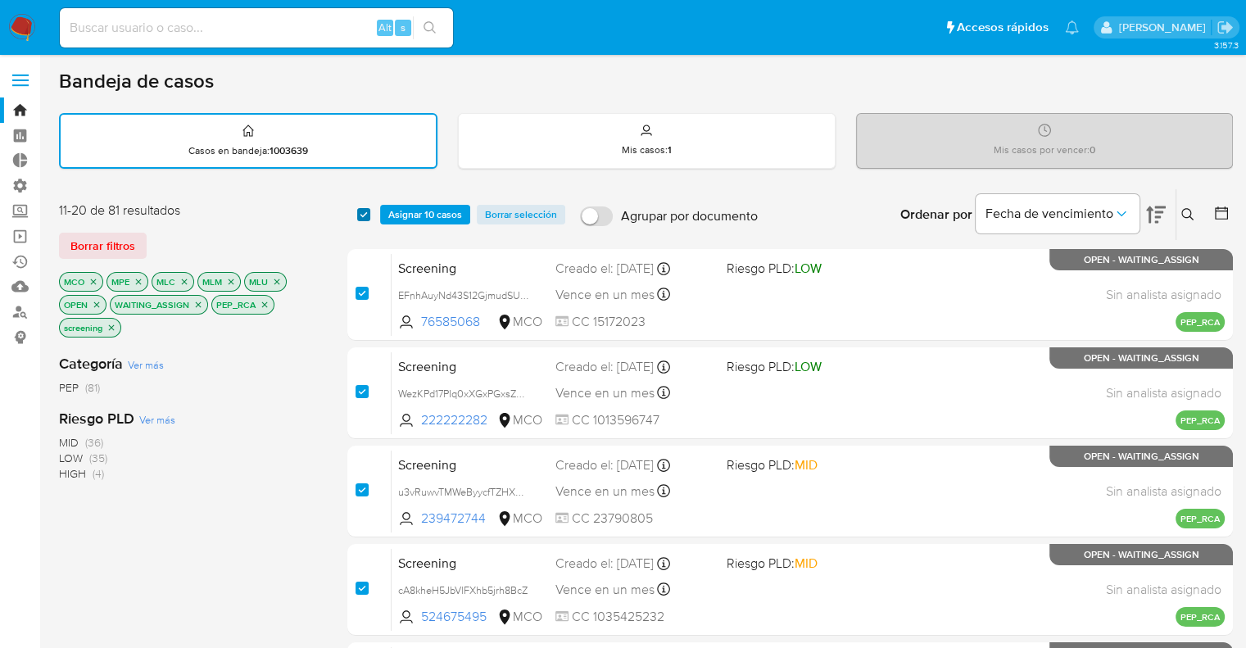
checkbox input "true"
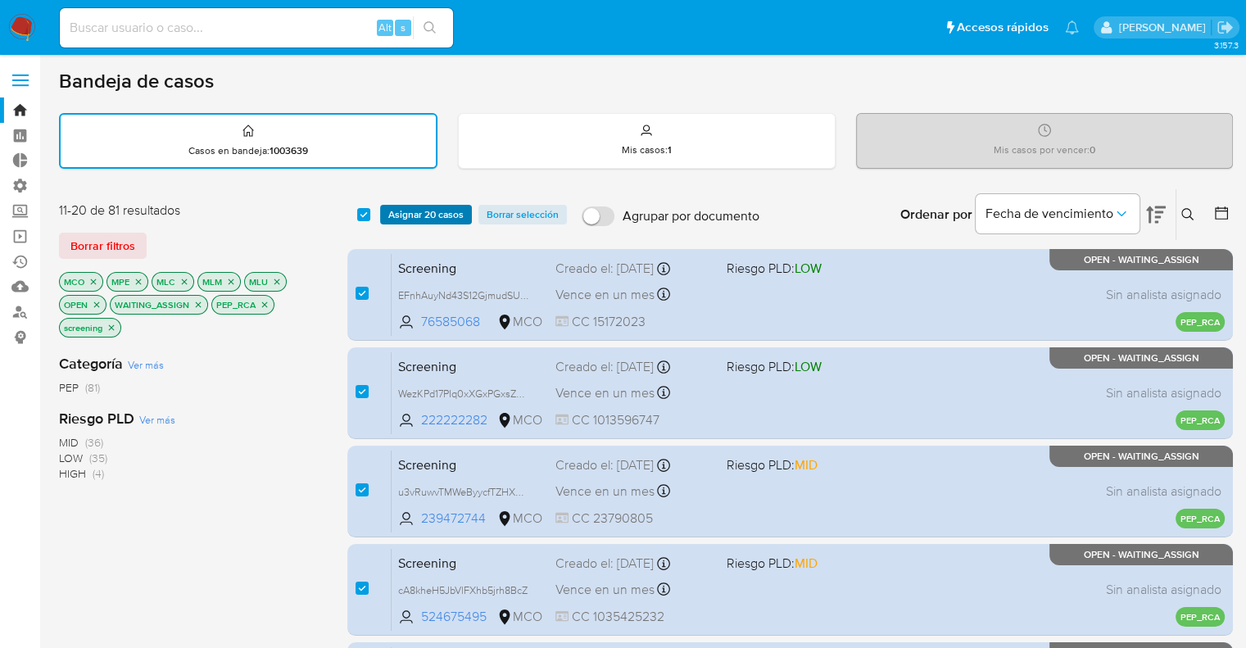
click at [390, 206] on span "Asignar 20 casos" at bounding box center [425, 214] width 75 height 16
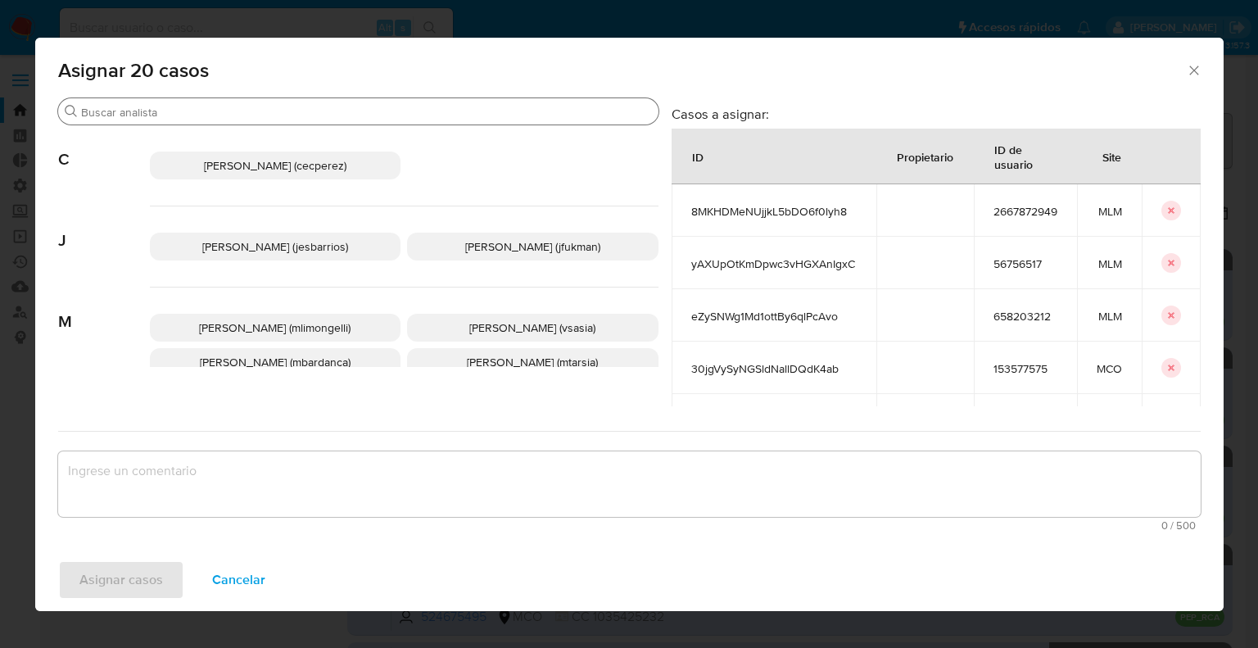
click at [360, 114] on input "Buscar" at bounding box center [366, 112] width 571 height 15
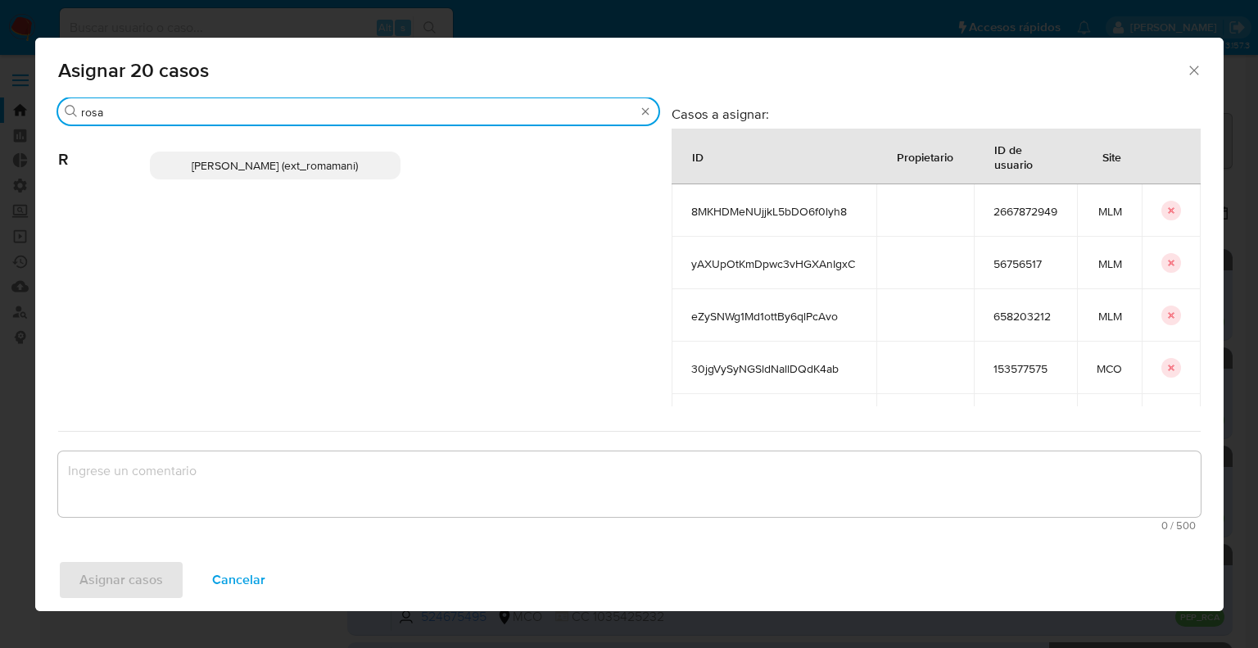
type input "rosa"
click at [359, 156] on p "Rosalia Mamani (ext_romamani)" at bounding box center [275, 165] width 251 height 28
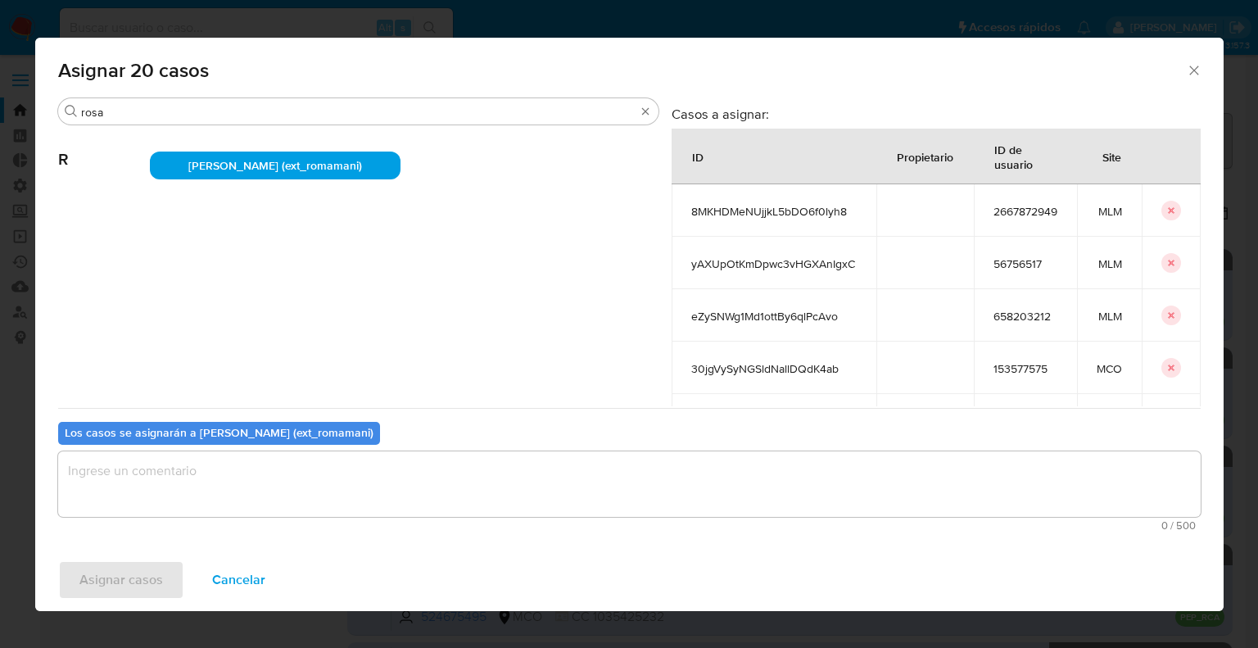
click at [295, 474] on textarea "assign-modal" at bounding box center [629, 484] width 1142 height 66
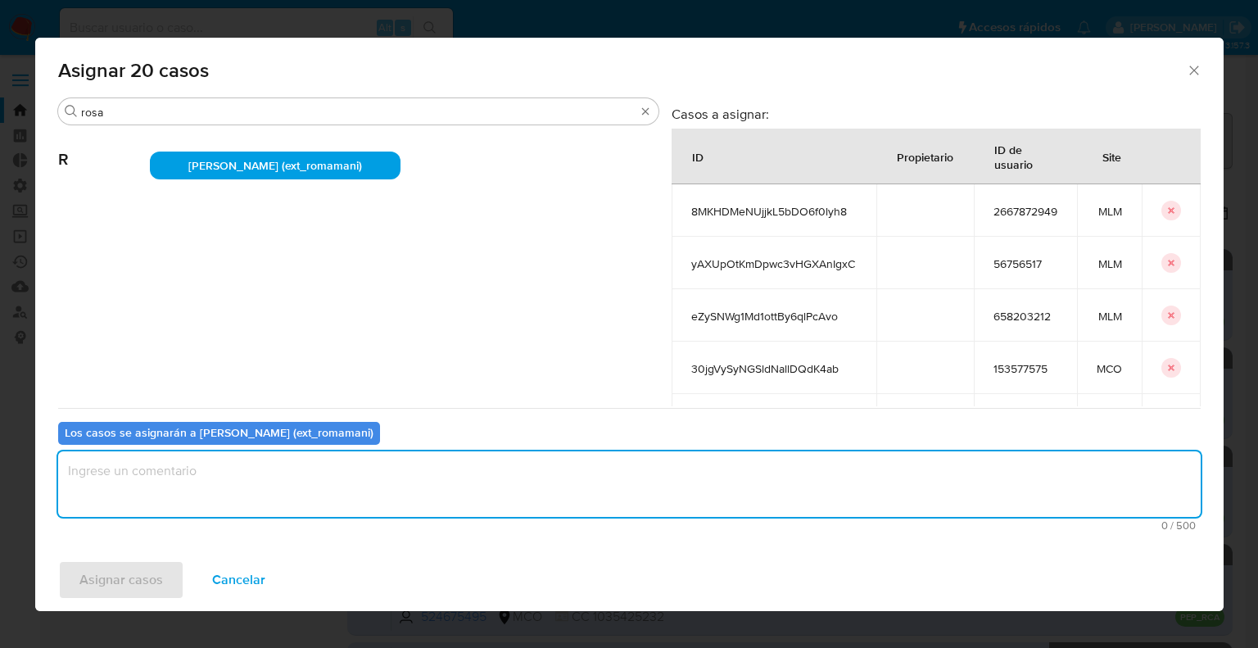
paste textarea "Asignación."
type textarea "Asignación."
click at [171, 573] on button "Asignar casos" at bounding box center [121, 579] width 126 height 39
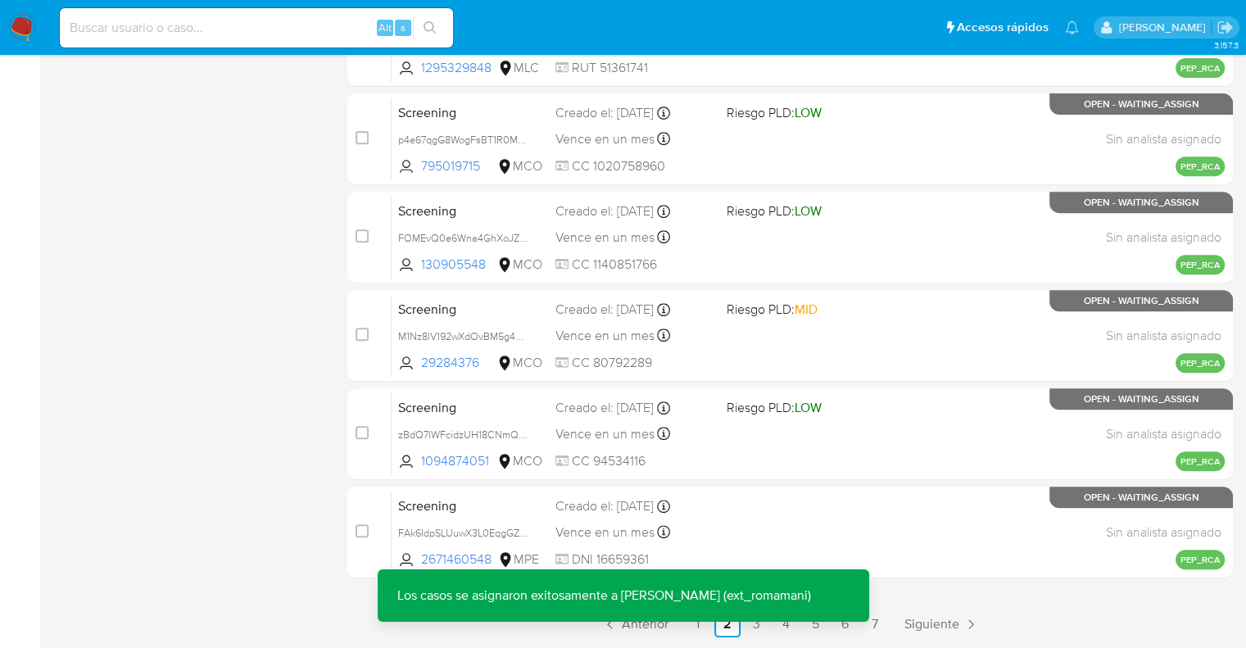
scroll to position [645, 0]
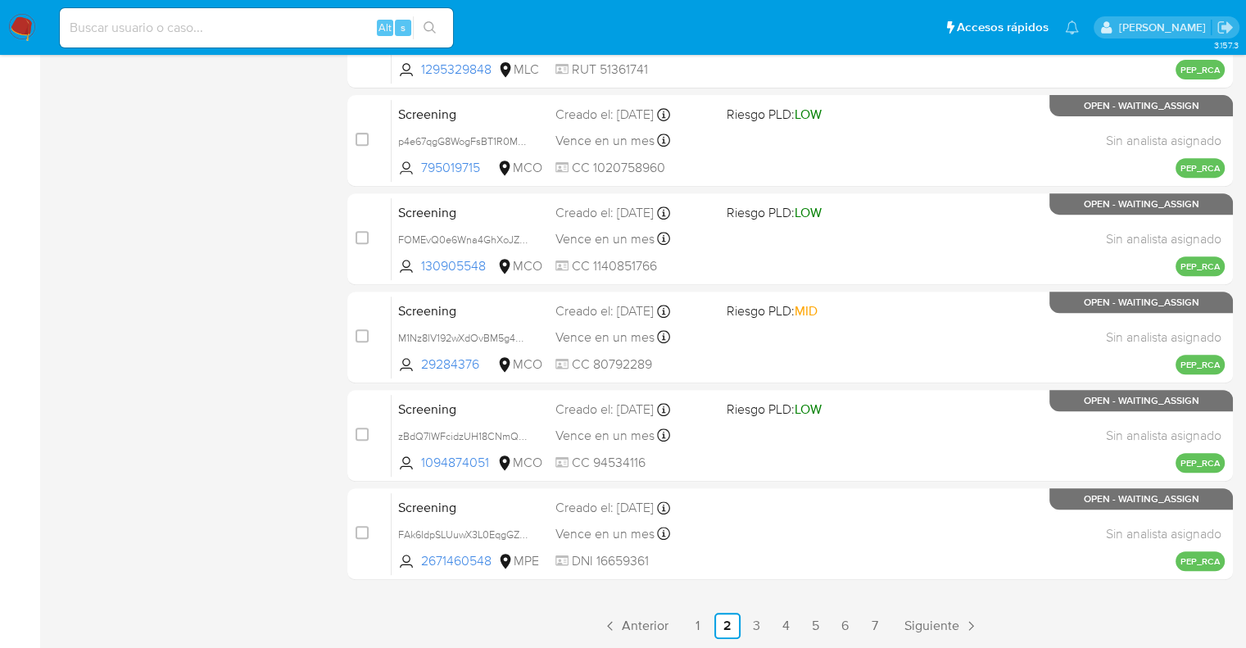
click at [696, 628] on p "Los casos se asignaron exitosamente a Rosalia Mamani (ext_romamani)" at bounding box center [604, 648] width 453 height 52
click at [697, 628] on link "1" at bounding box center [698, 626] width 26 height 26
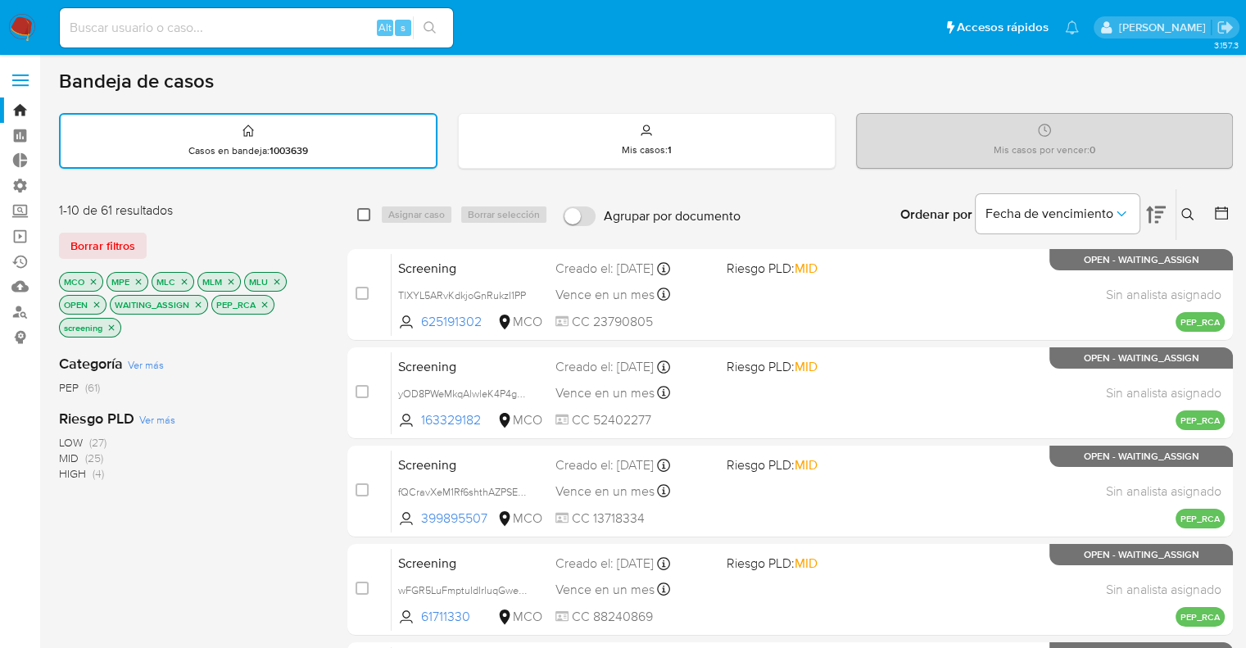
click at [369, 213] on input "checkbox" at bounding box center [363, 214] width 13 height 13
checkbox input "true"
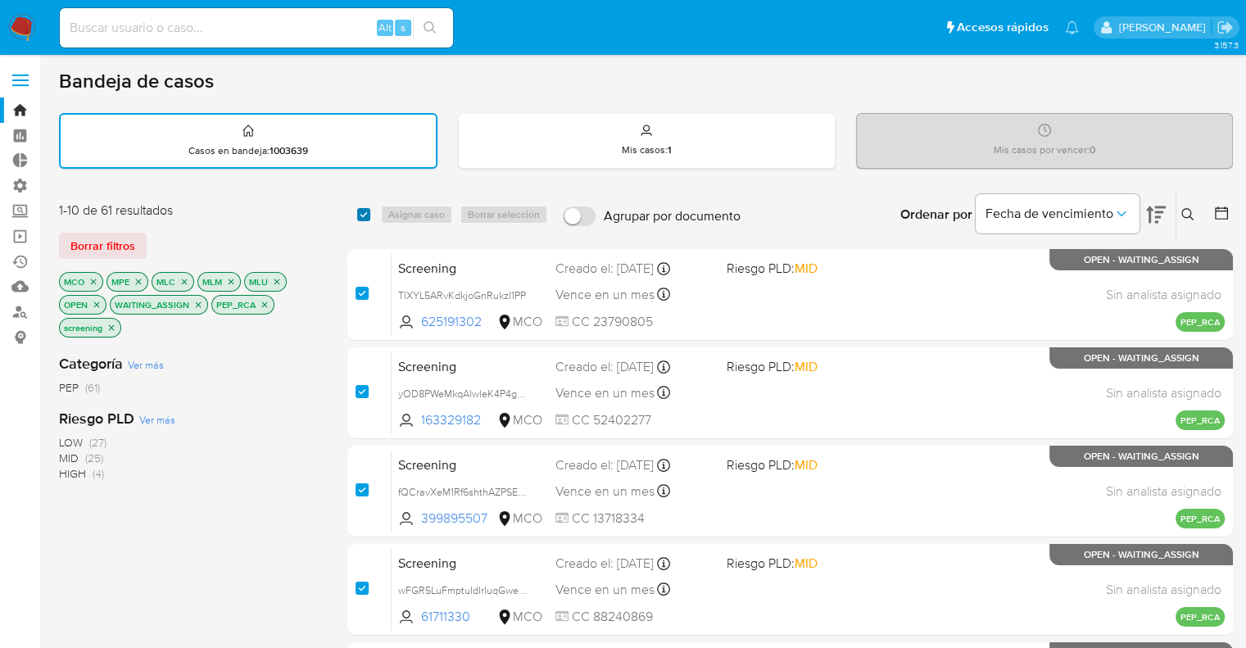
checkbox input "true"
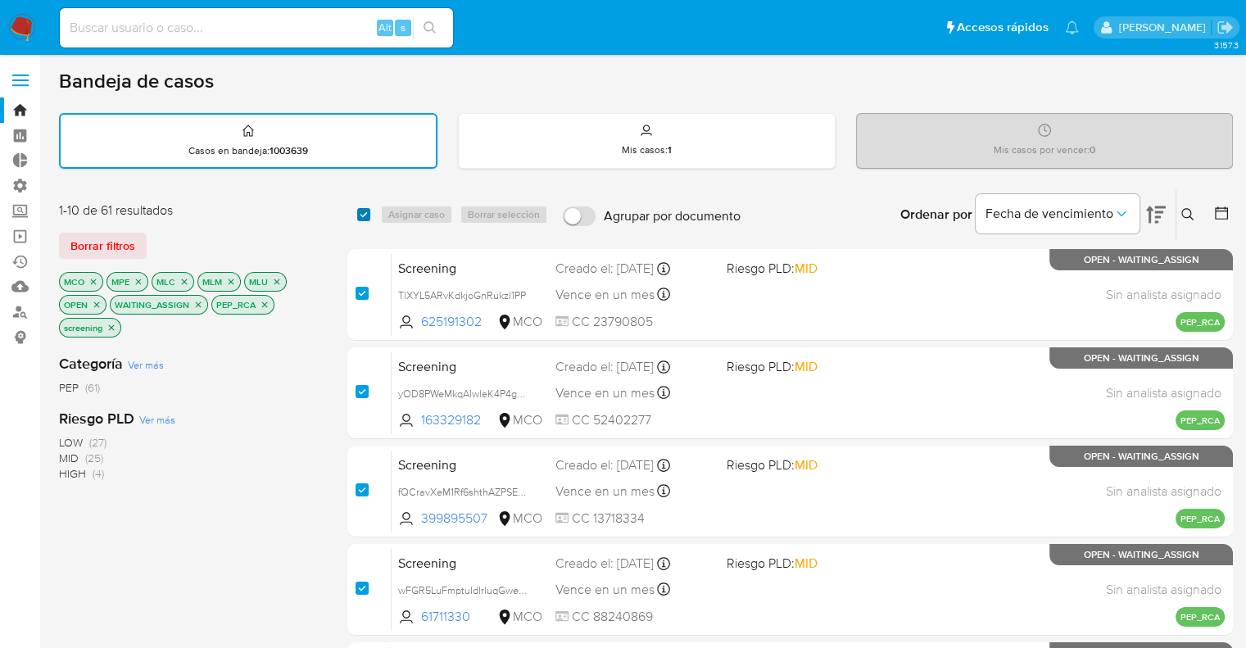
checkbox input "true"
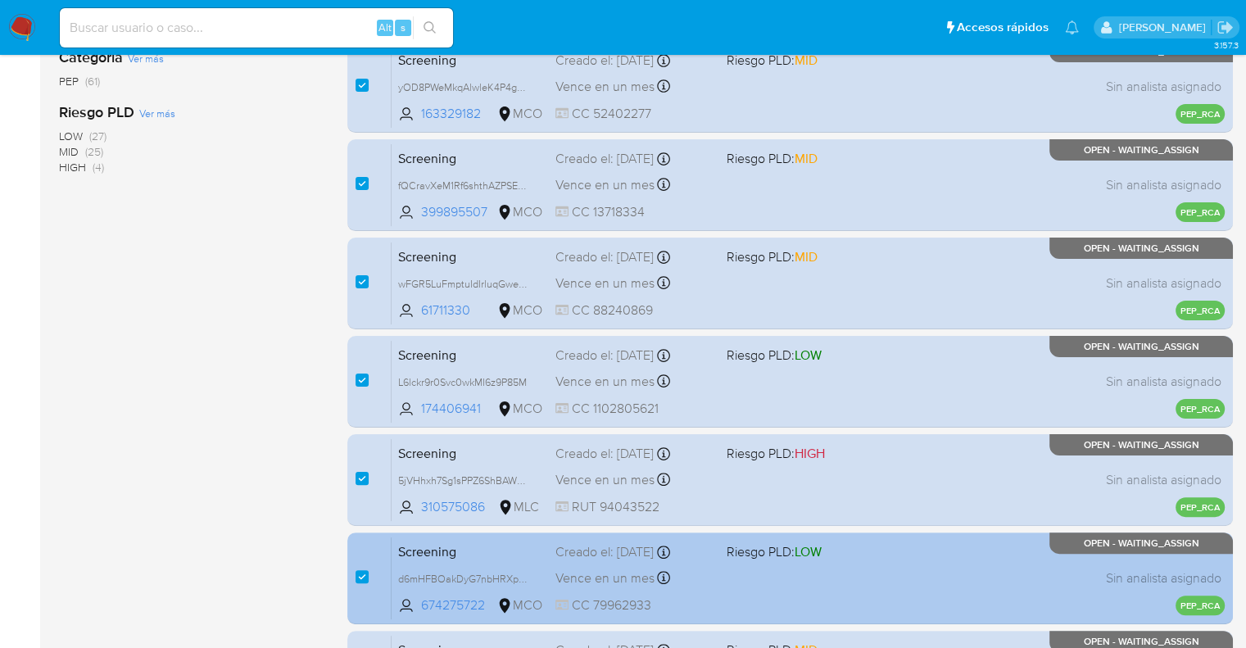
scroll to position [645, 0]
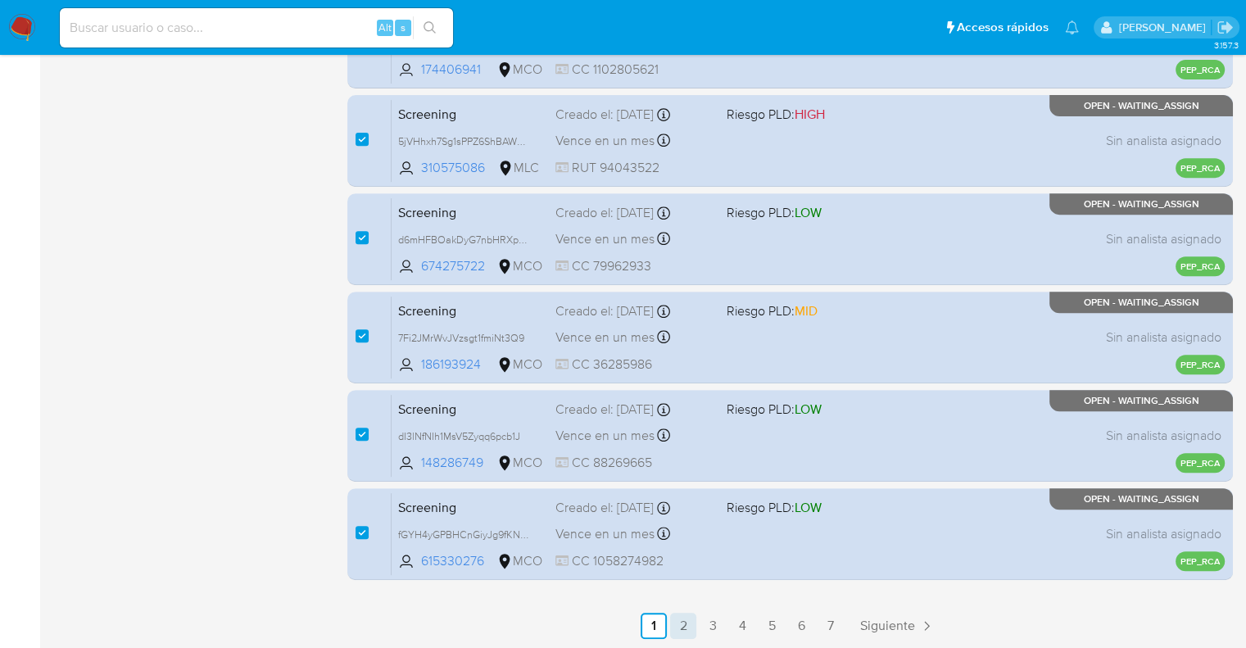
click at [688, 628] on link "2" at bounding box center [683, 626] width 26 height 26
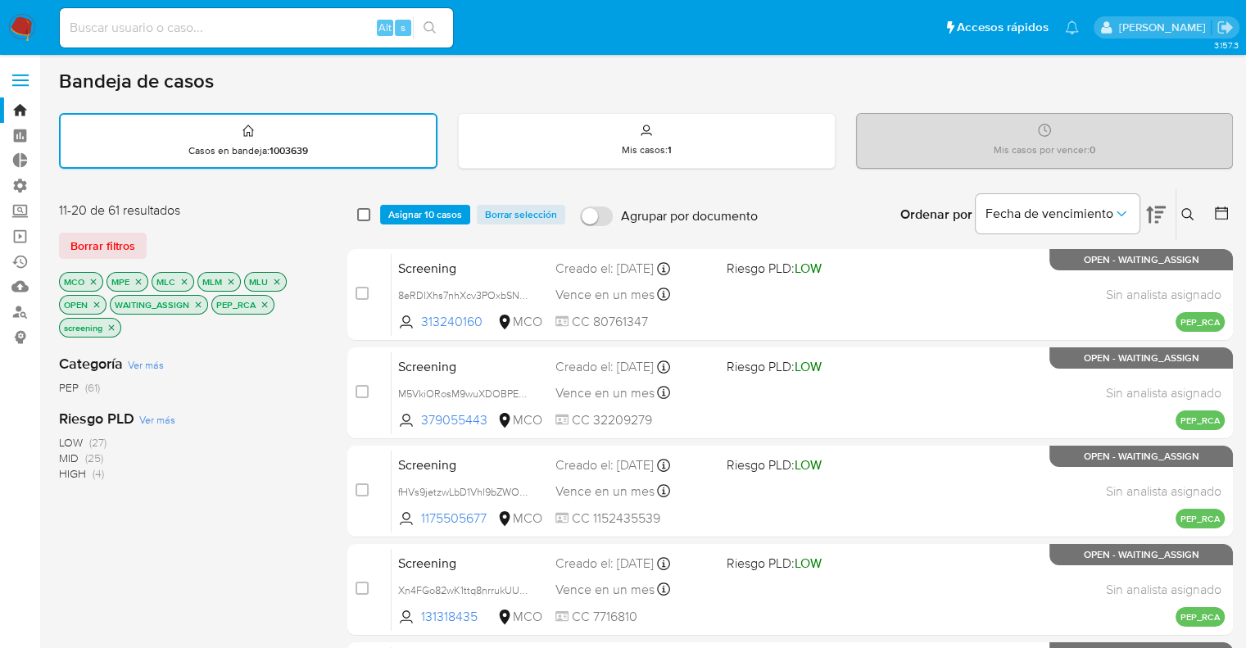
click at [362, 210] on input "checkbox" at bounding box center [363, 214] width 13 height 13
checkbox input "true"
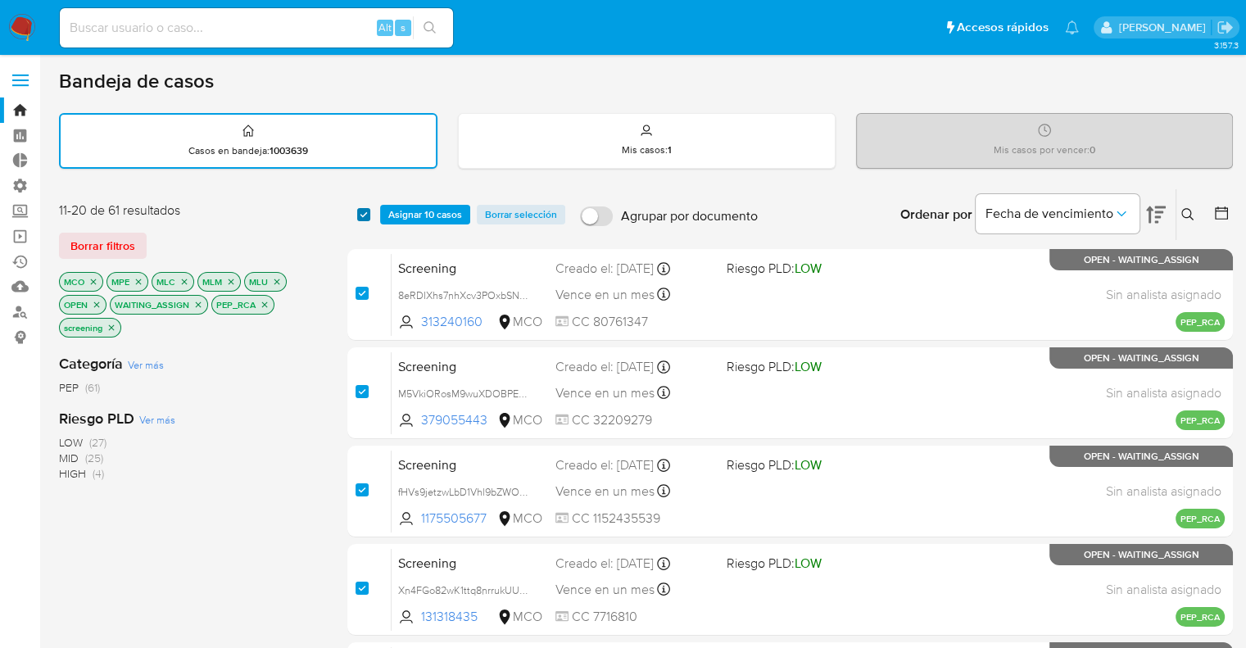
checkbox input "true"
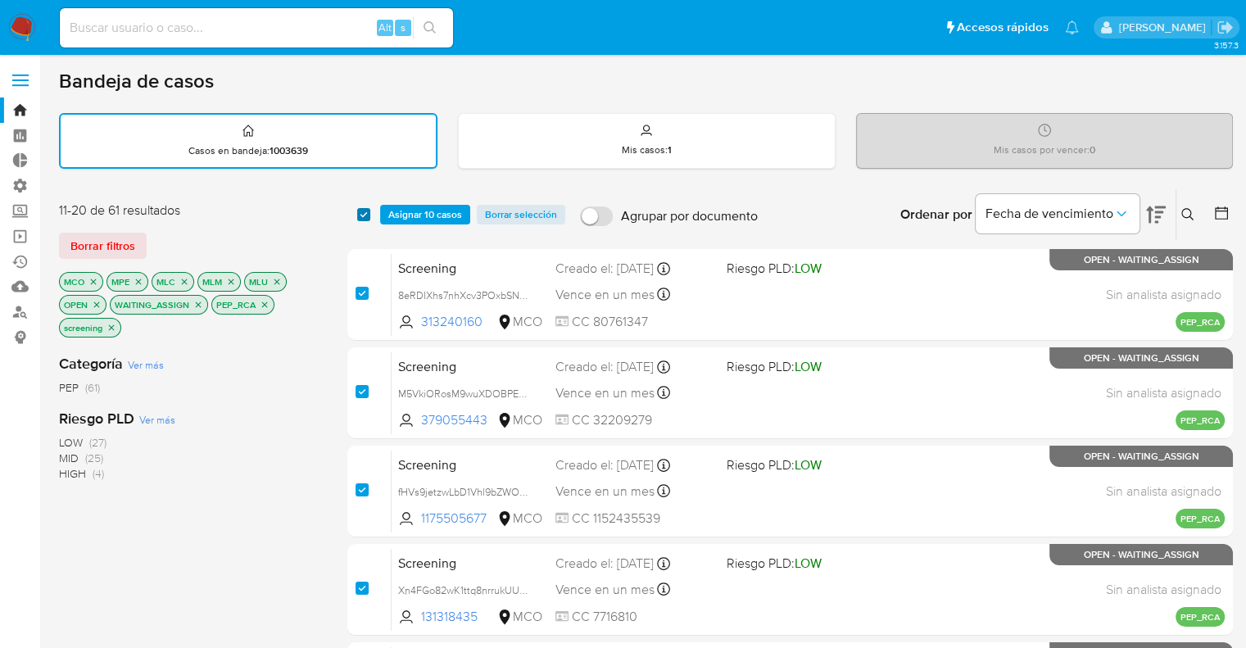
checkbox input "true"
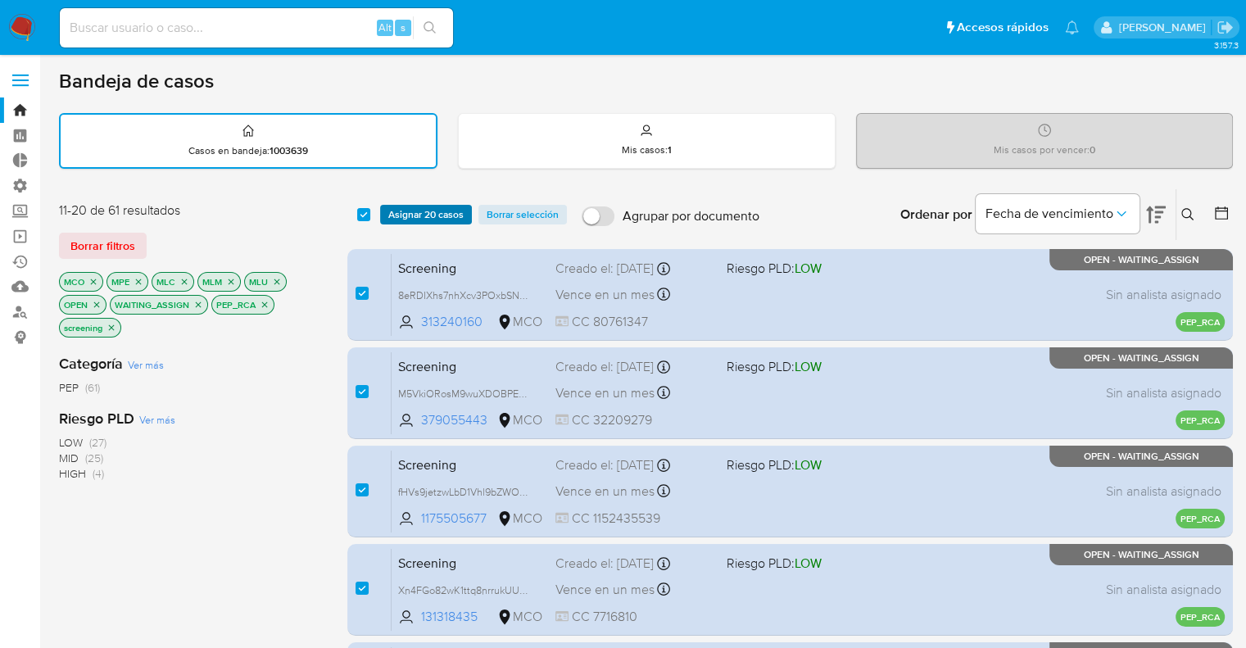
click at [390, 215] on span "Asignar 20 casos" at bounding box center [425, 214] width 75 height 16
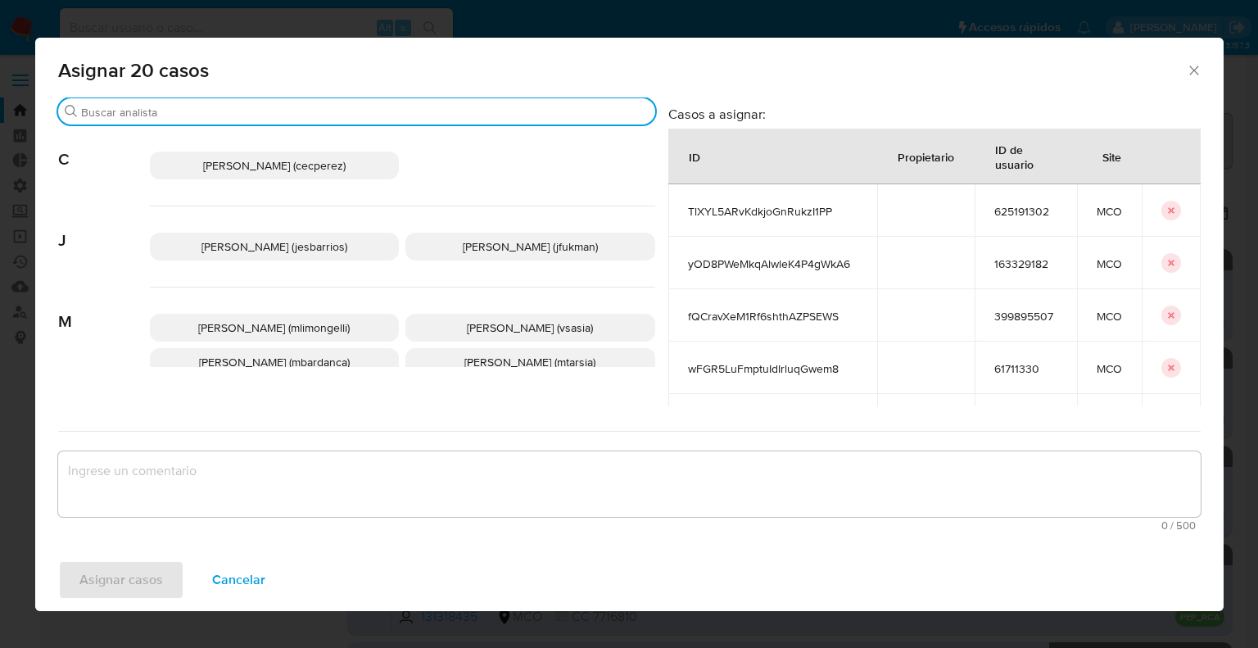
click at [375, 117] on input "Buscar" at bounding box center [365, 112] width 568 height 15
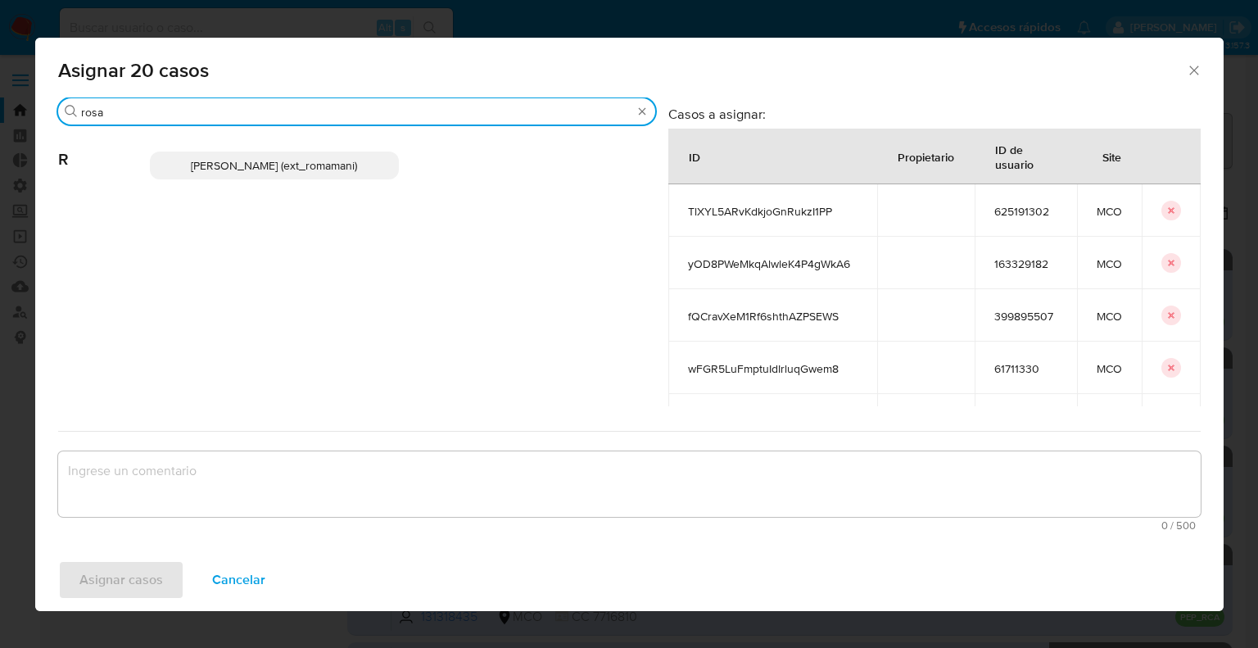
type input "rosa"
click at [375, 161] on p "Rosalia Mamani (ext_romamani)" at bounding box center [275, 165] width 250 height 28
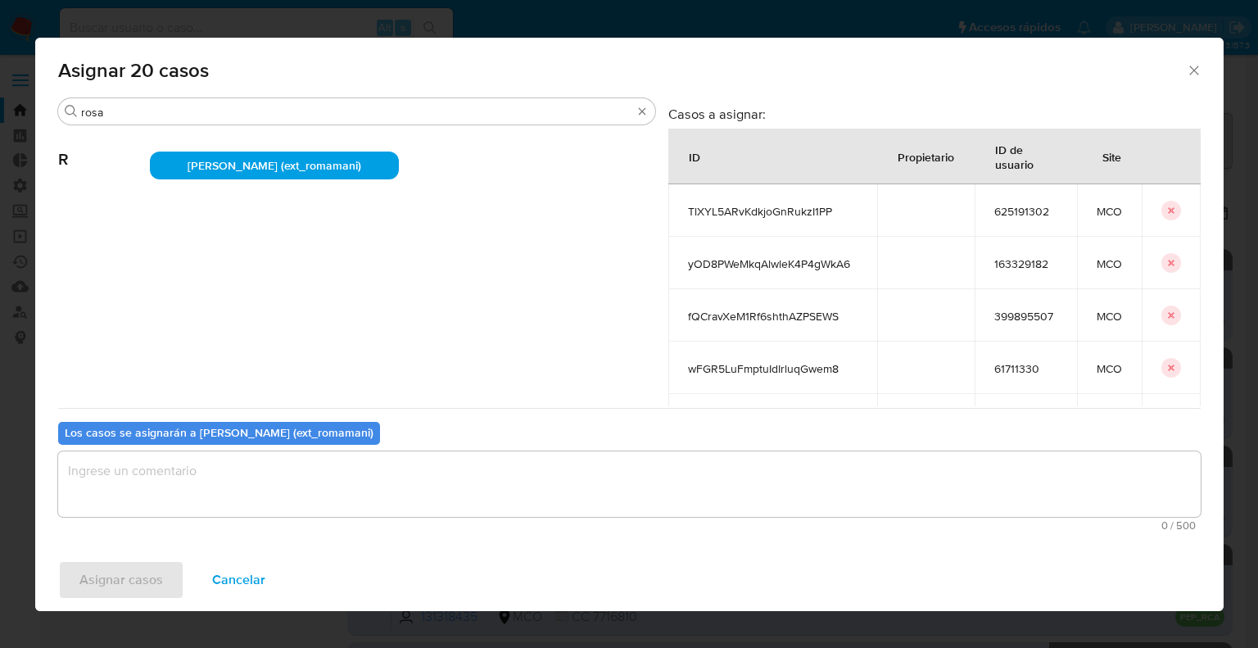
click at [307, 486] on textarea "assign-modal" at bounding box center [629, 484] width 1142 height 66
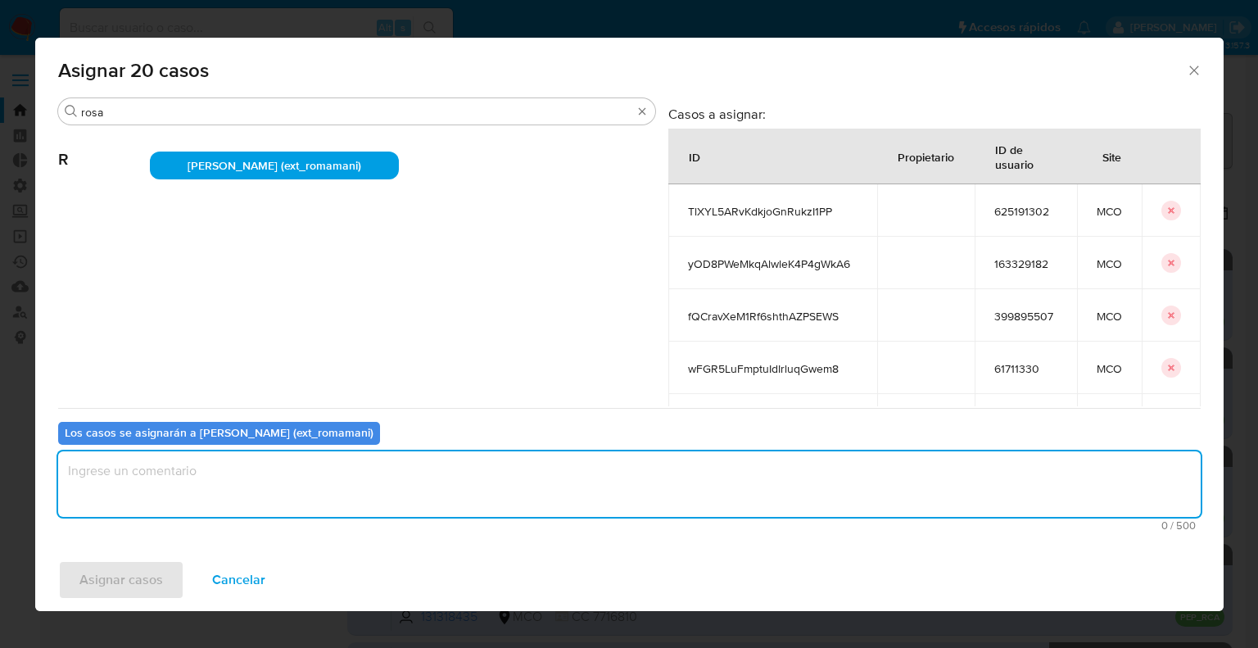
paste textarea "Asignación."
type textarea "Asignación."
click at [157, 571] on span "Asignar casos" at bounding box center [121, 580] width 84 height 36
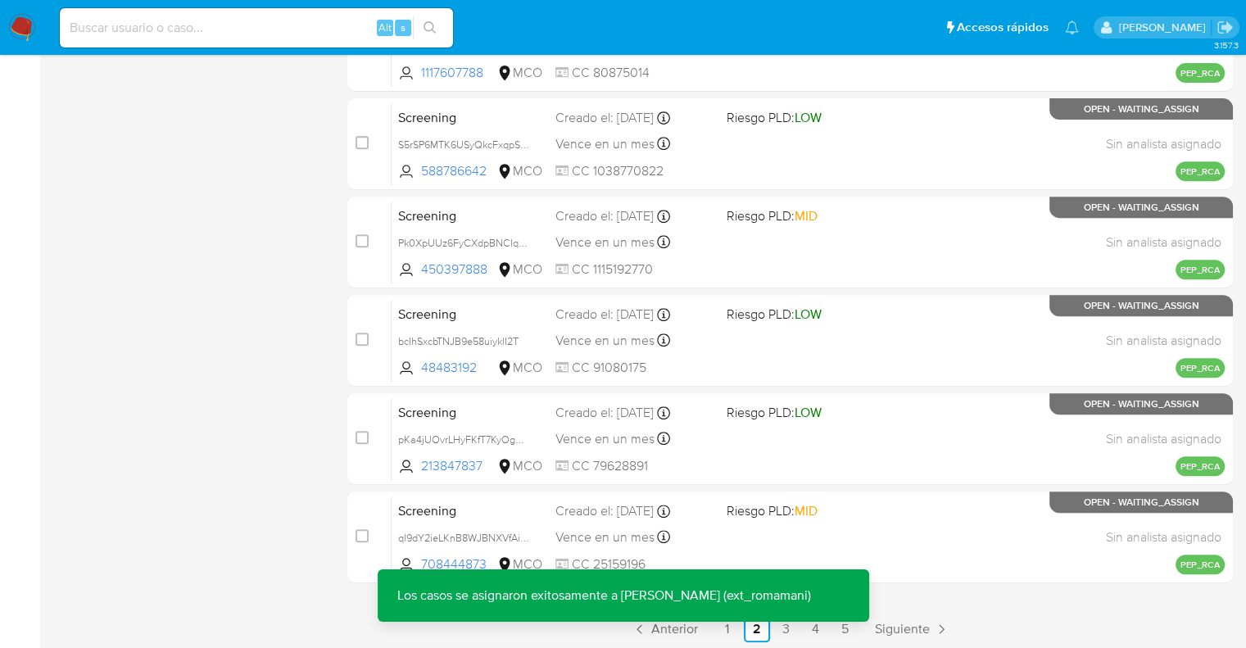
scroll to position [645, 0]
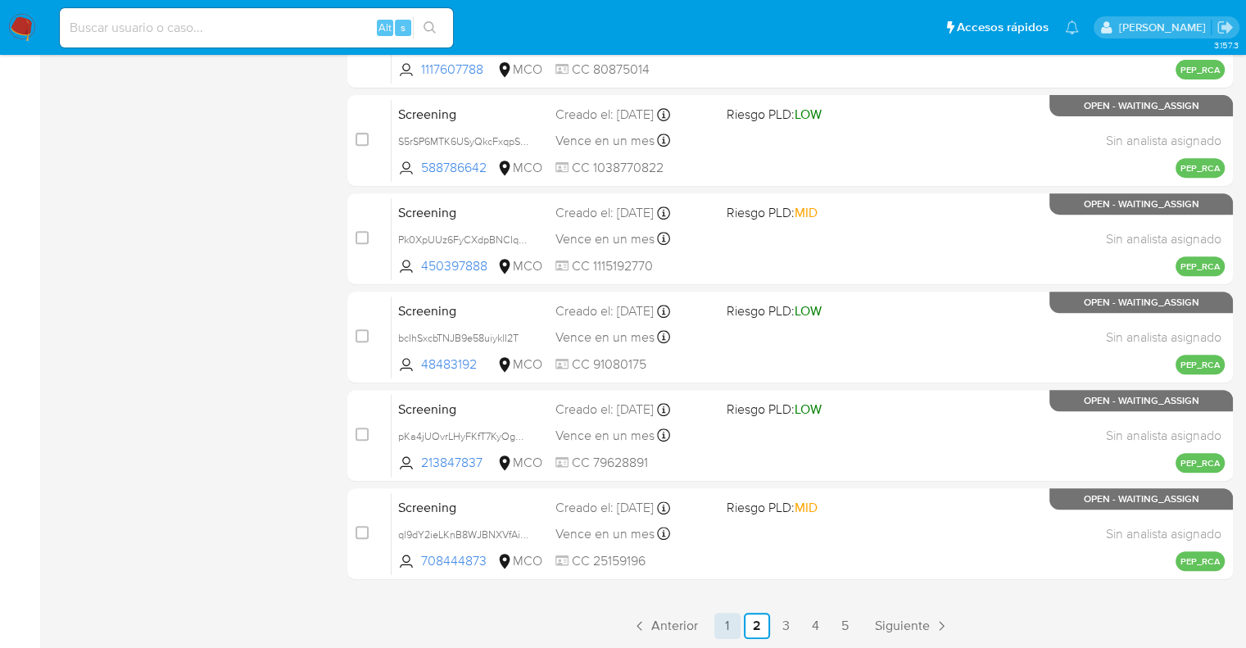
click at [727, 622] on link "1" at bounding box center [727, 626] width 26 height 26
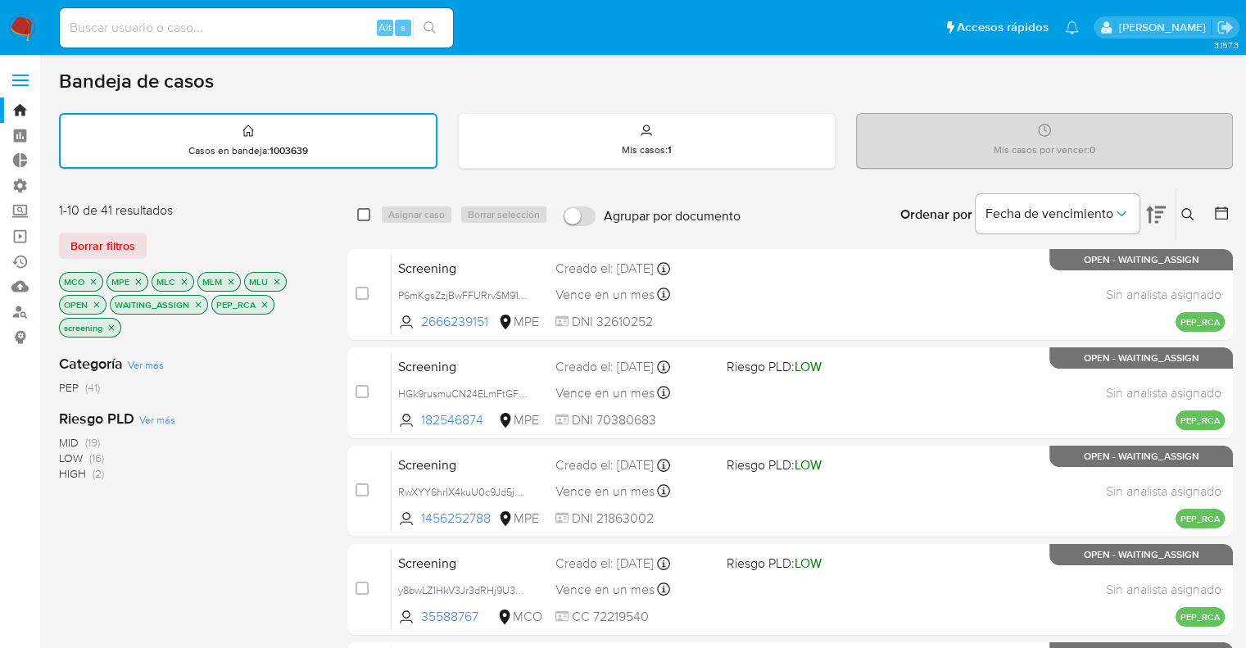
click at [363, 216] on input "checkbox" at bounding box center [363, 214] width 13 height 13
checkbox input "true"
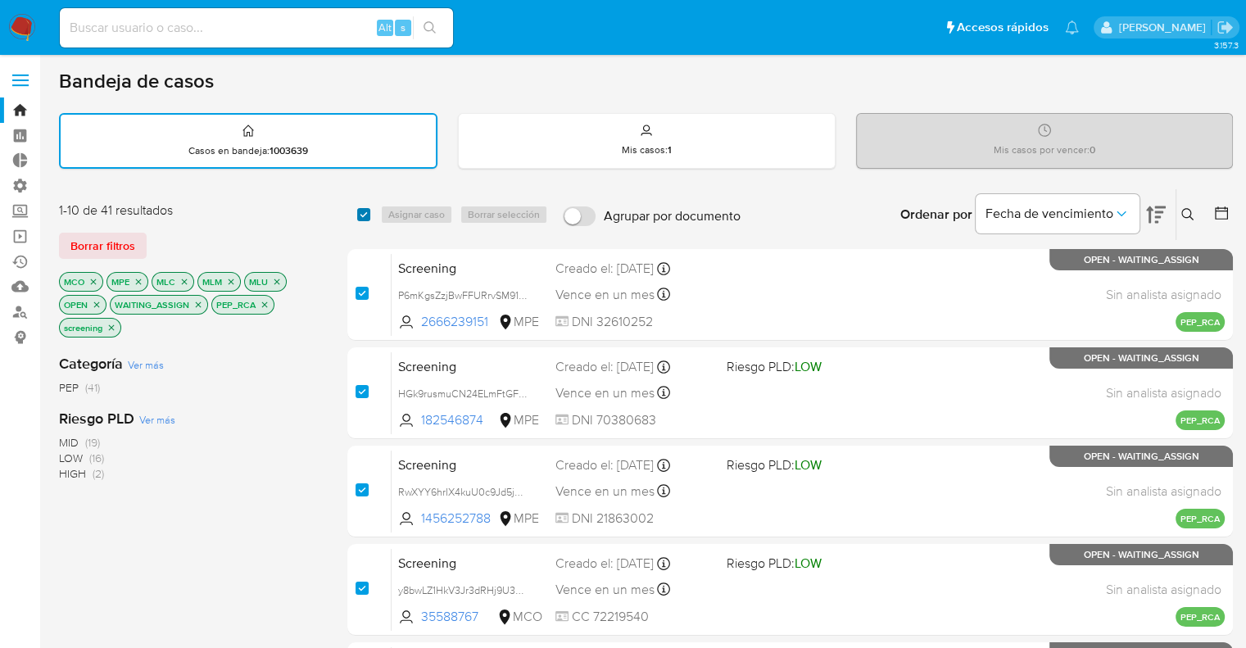
checkbox input "true"
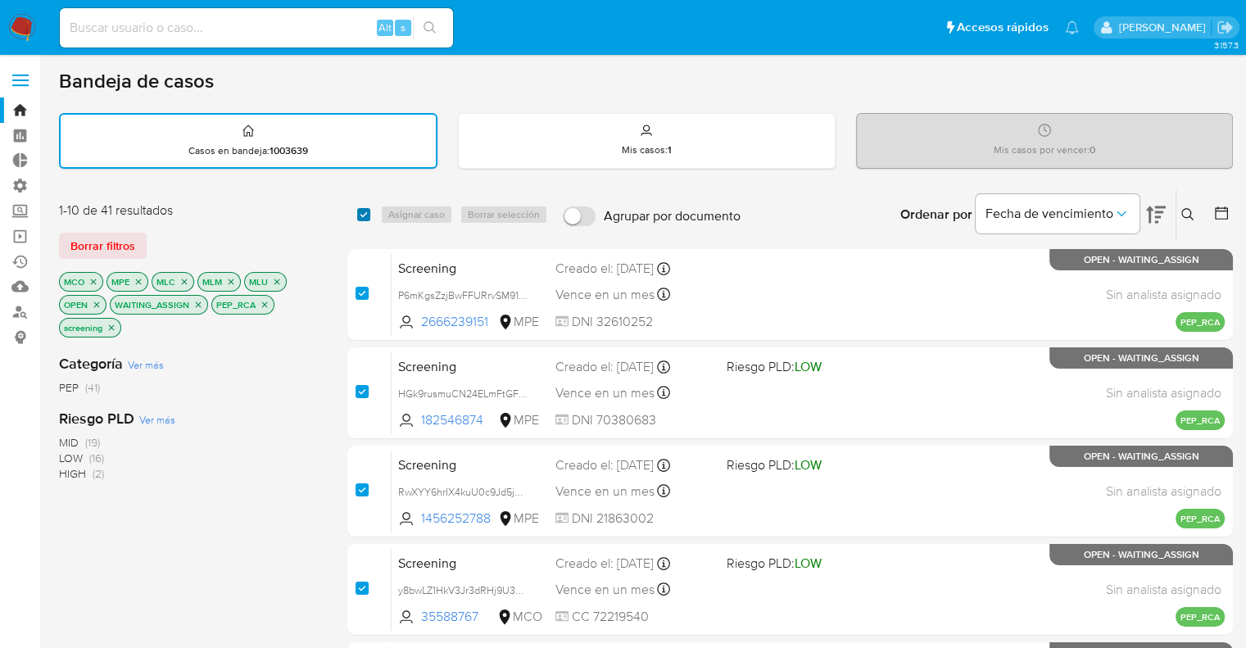
checkbox input "true"
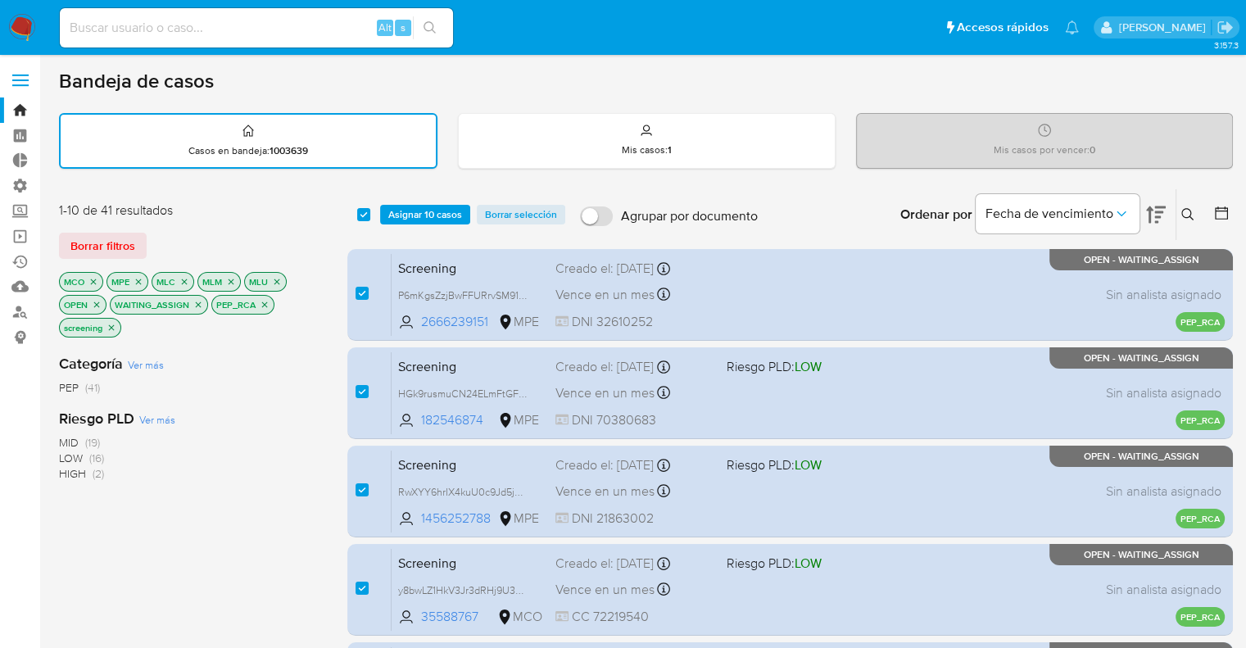
scroll to position [645, 0]
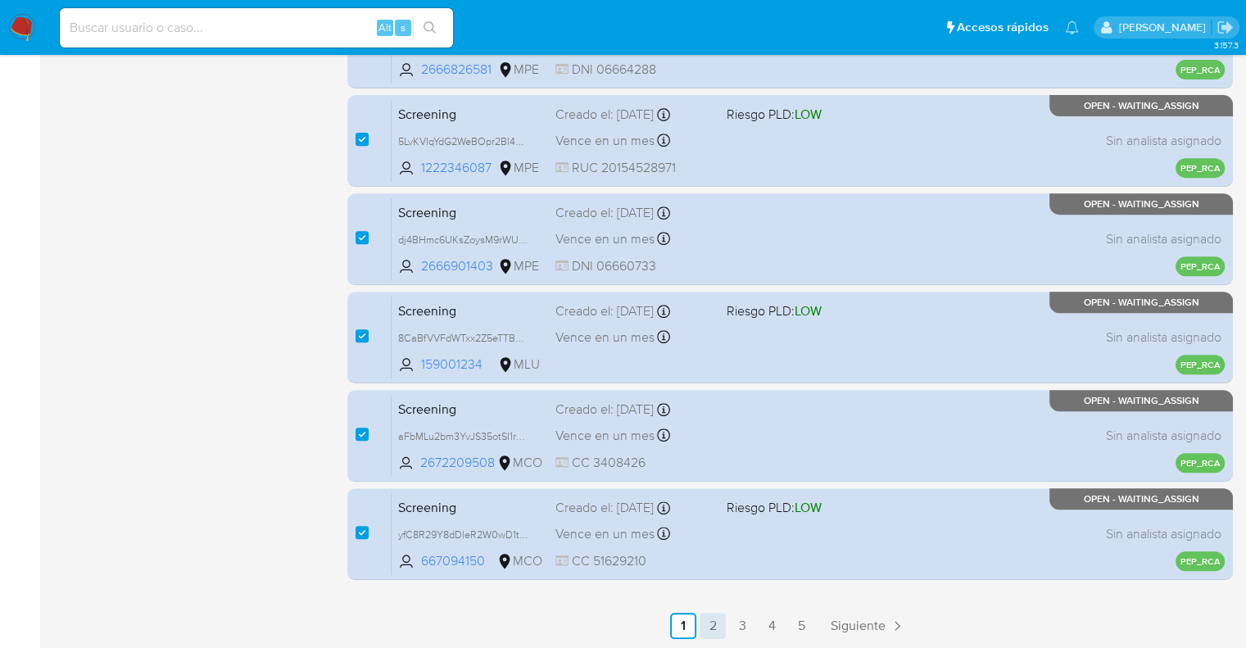
click at [719, 628] on link "2" at bounding box center [712, 626] width 26 height 26
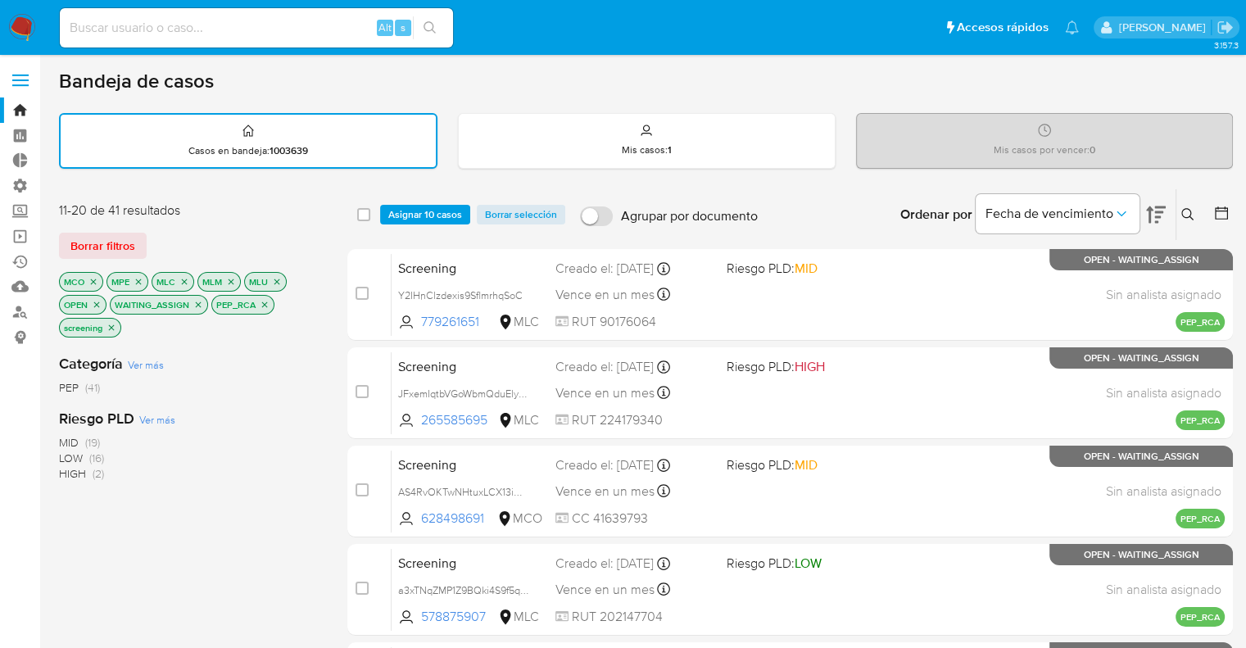
click at [370, 213] on div "select-all-cases-checkbox" at bounding box center [367, 215] width 20 height 20
click at [357, 213] on input "checkbox" at bounding box center [363, 214] width 13 height 13
checkbox input "true"
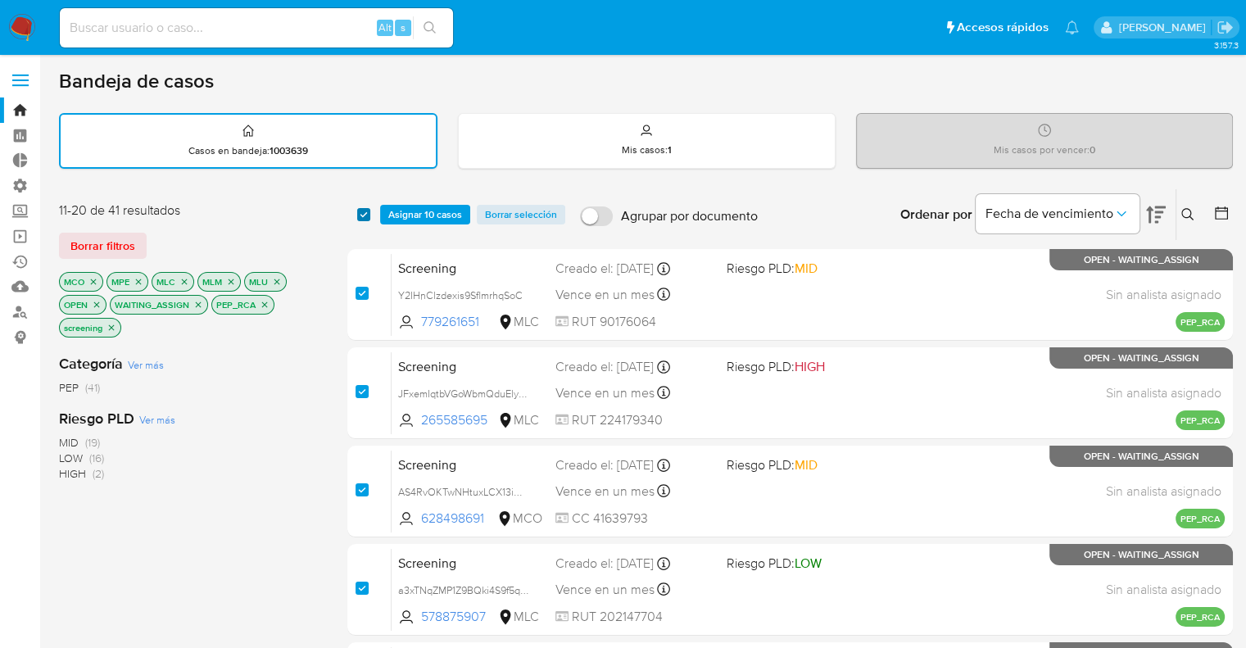
checkbox input "true"
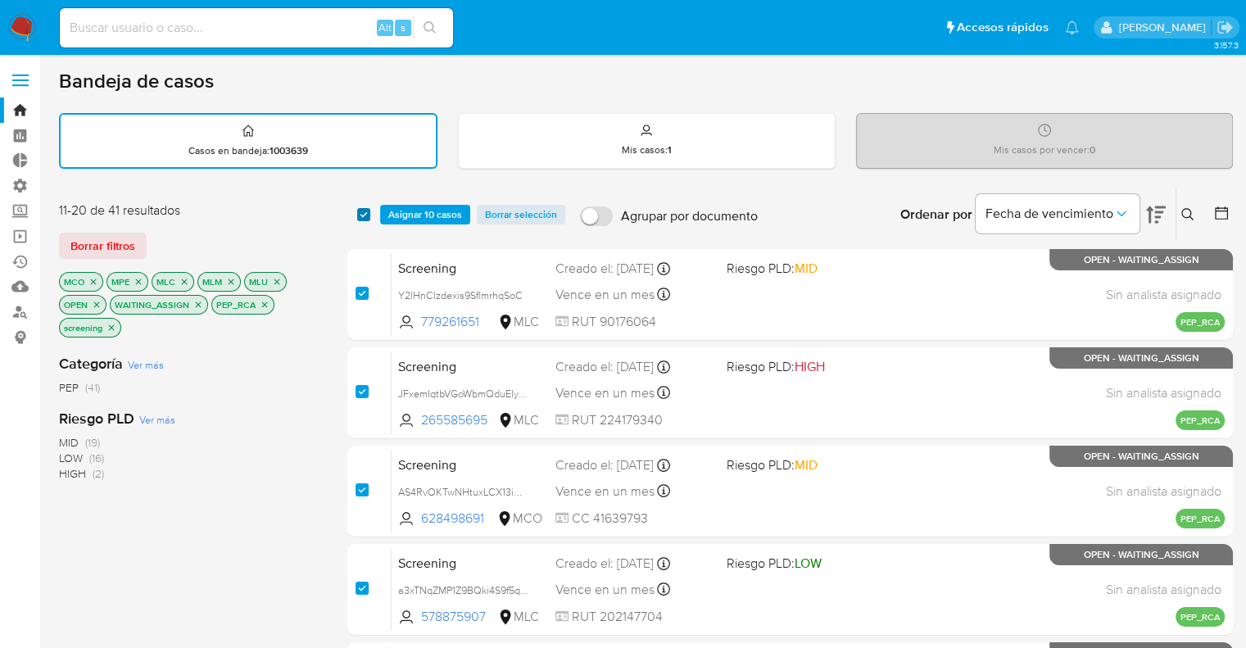
checkbox input "true"
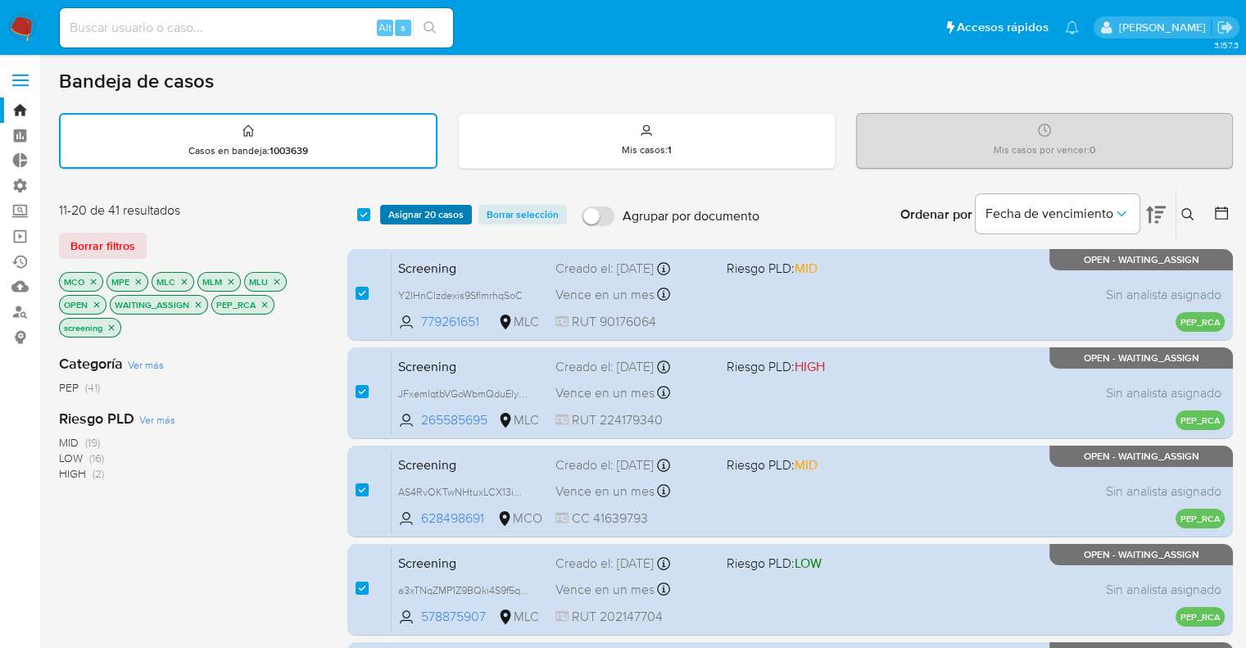
click at [393, 215] on span "Asignar 20 casos" at bounding box center [425, 214] width 75 height 16
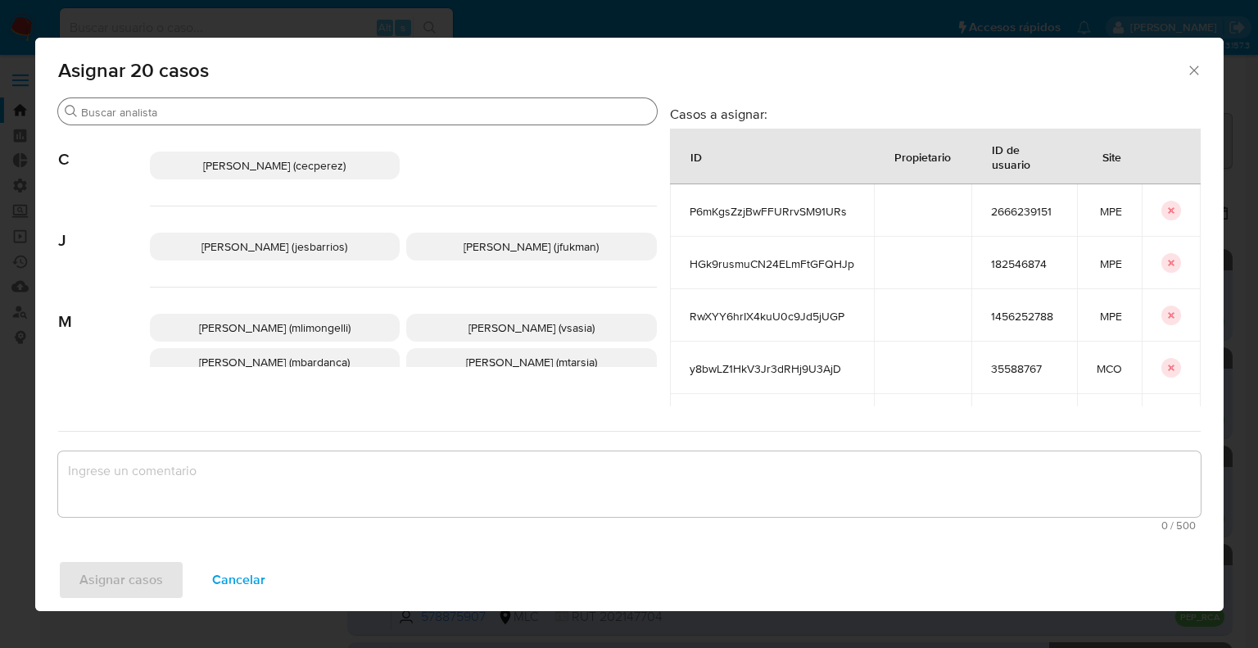
click at [320, 106] on input "Buscar" at bounding box center [365, 112] width 569 height 15
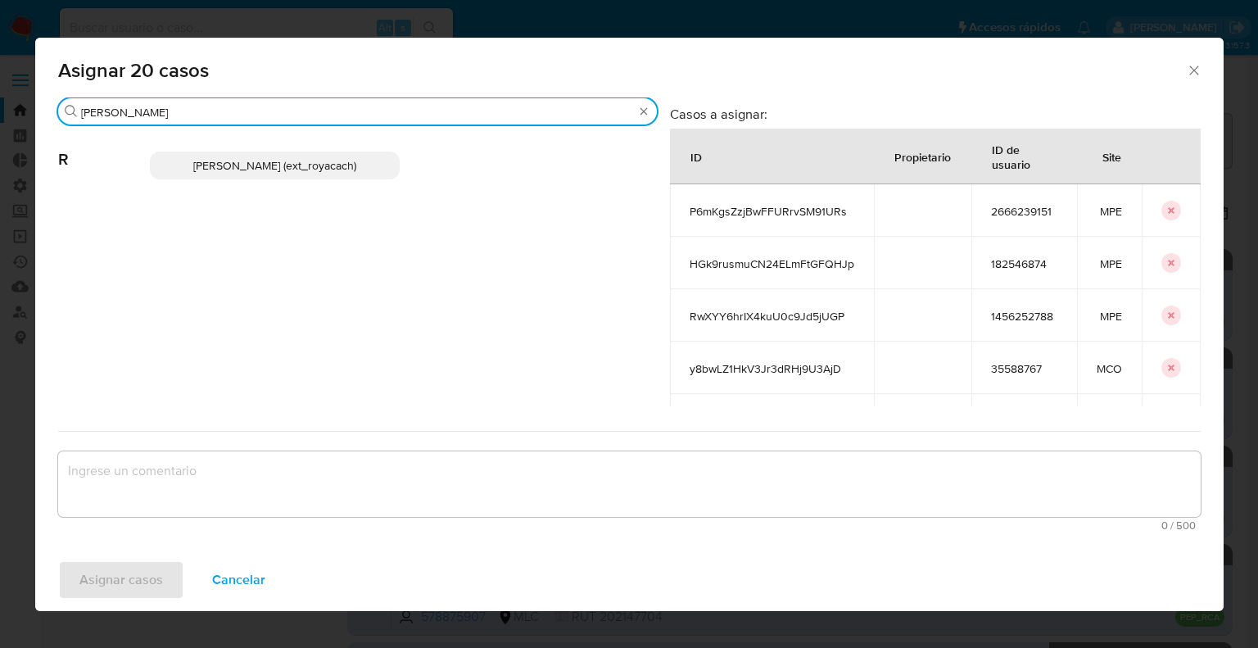
type input "romi"
click at [373, 168] on p "Romina Isabel Yacachury (ext_royacach)" at bounding box center [275, 165] width 251 height 28
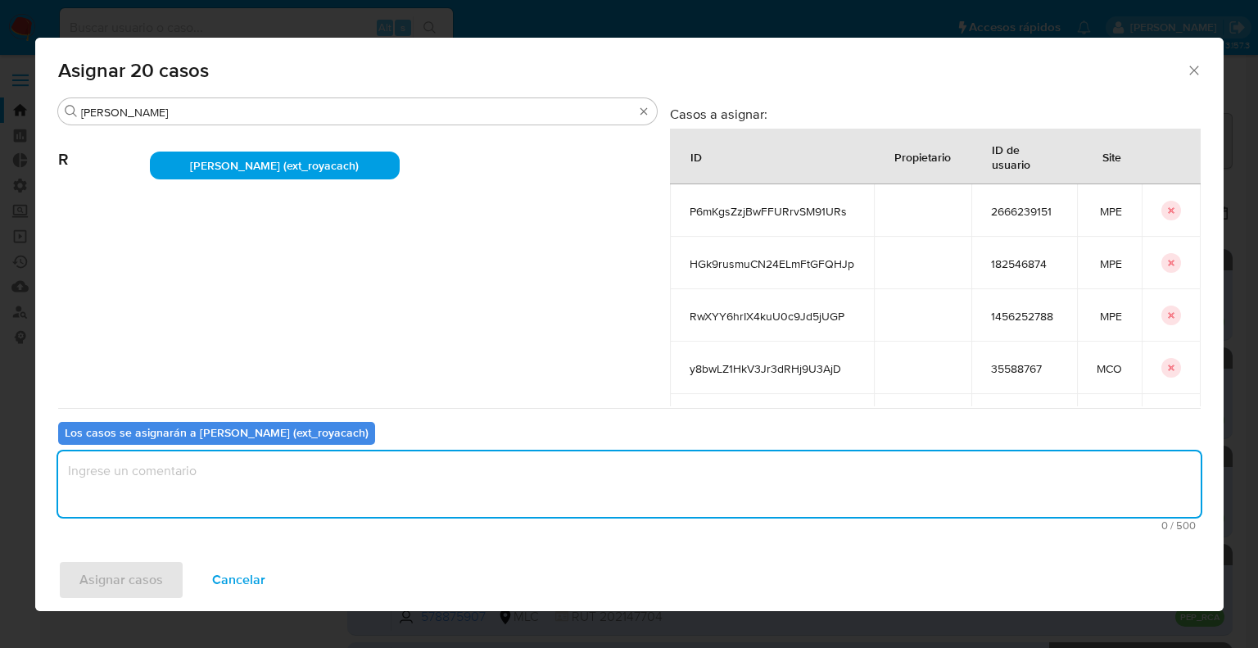
click at [252, 492] on textarea "assign-modal" at bounding box center [629, 484] width 1142 height 66
paste textarea "Asignación."
type textarea "Asignación."
click at [170, 579] on button "Asignar casos" at bounding box center [121, 579] width 126 height 39
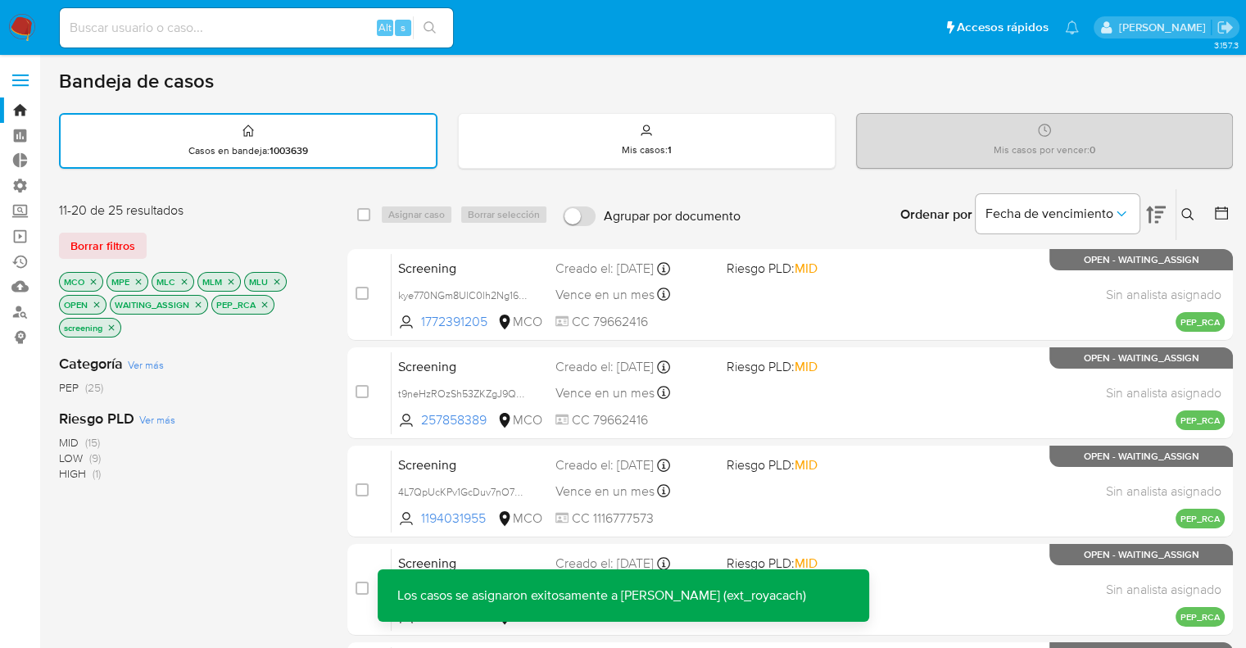
click at [308, 215] on div "11-20 de 25 resultados" at bounding box center [190, 210] width 262 height 18
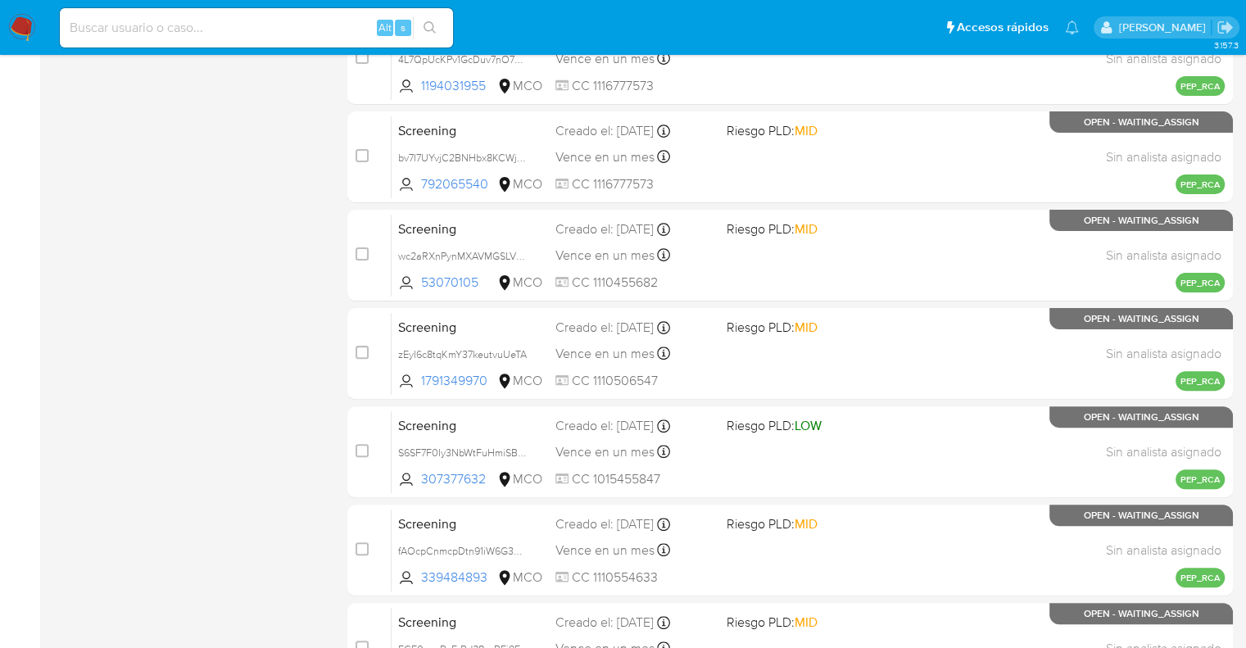
scroll to position [645, 0]
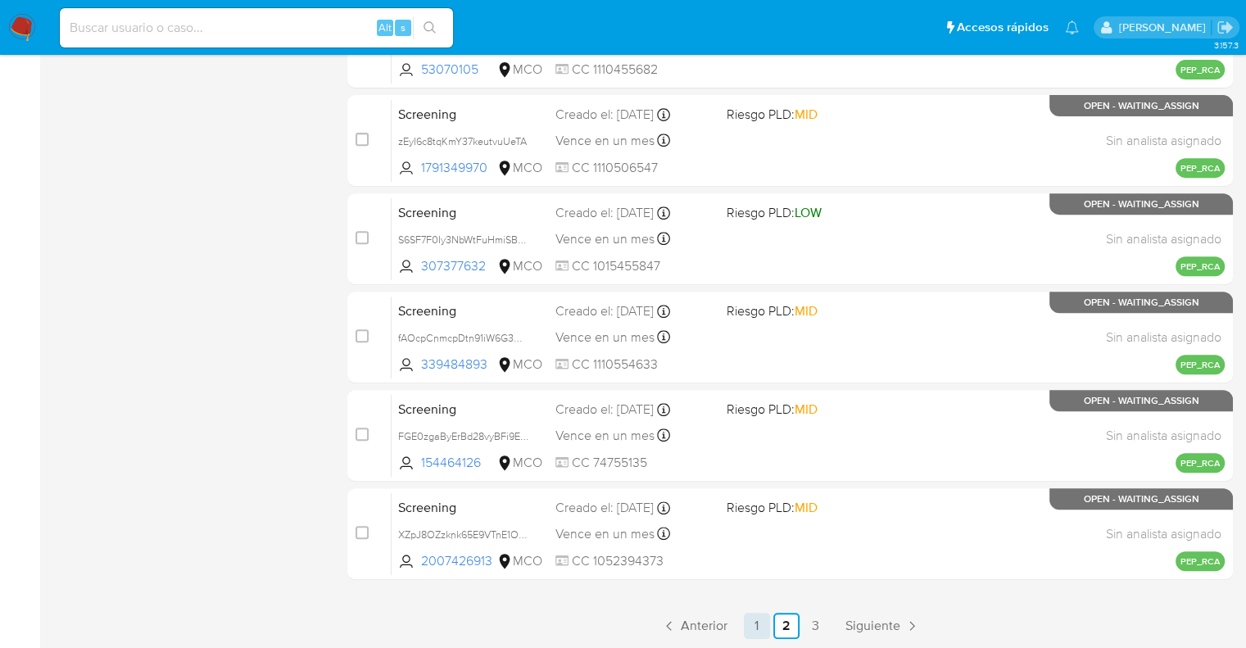
click at [758, 627] on link "1" at bounding box center [757, 626] width 26 height 26
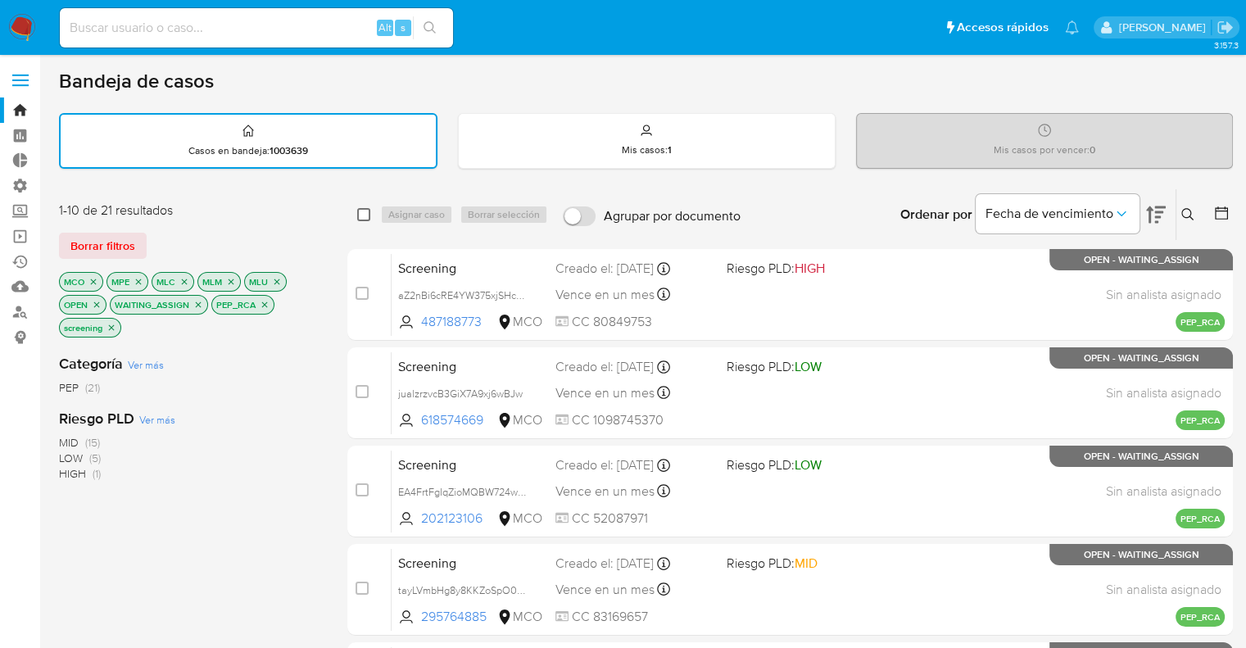
click at [364, 215] on input "checkbox" at bounding box center [363, 214] width 13 height 13
checkbox input "true"
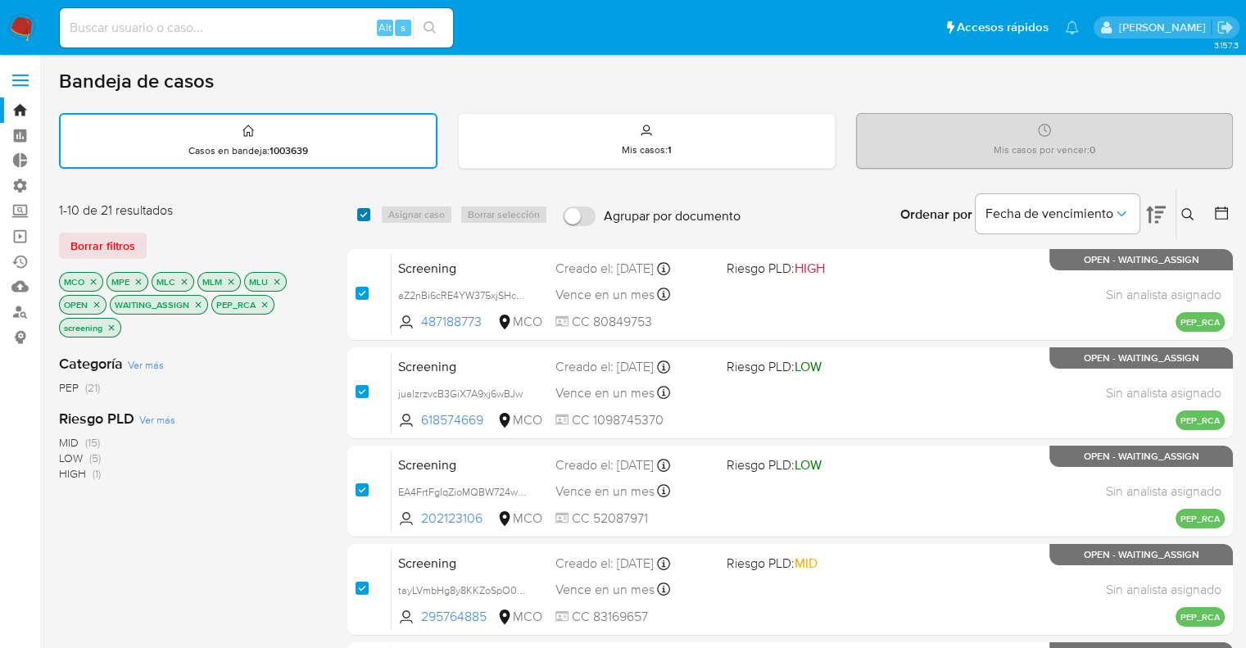
checkbox input "true"
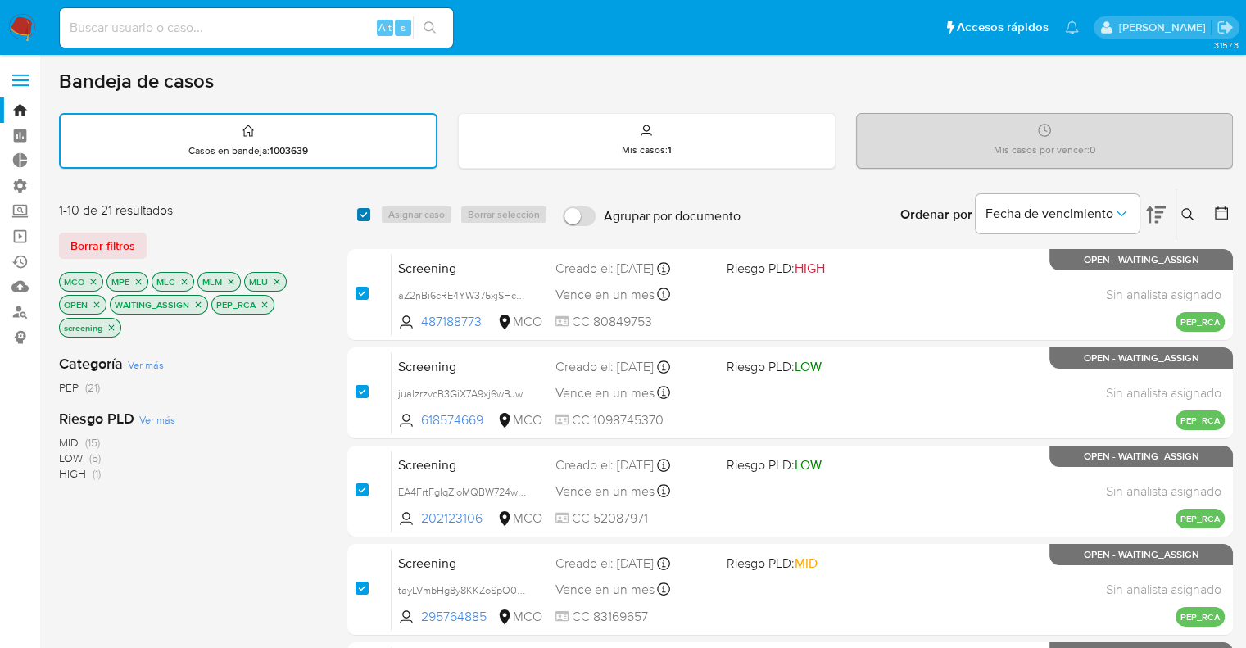
checkbox input "true"
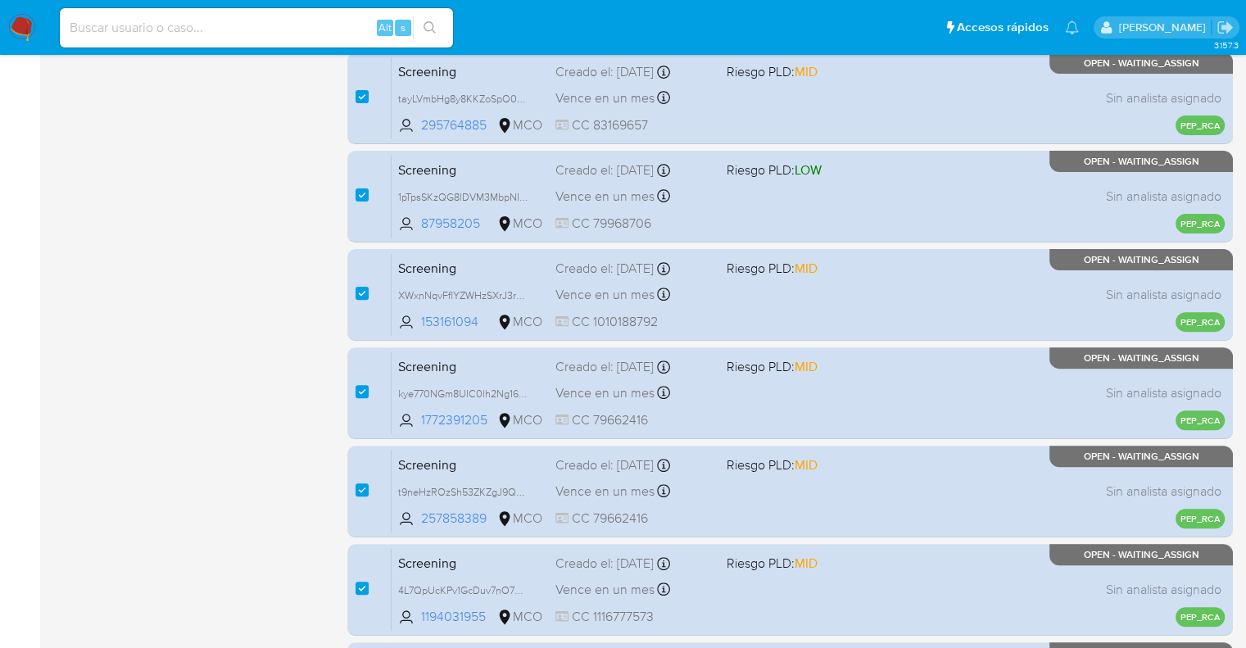
scroll to position [645, 0]
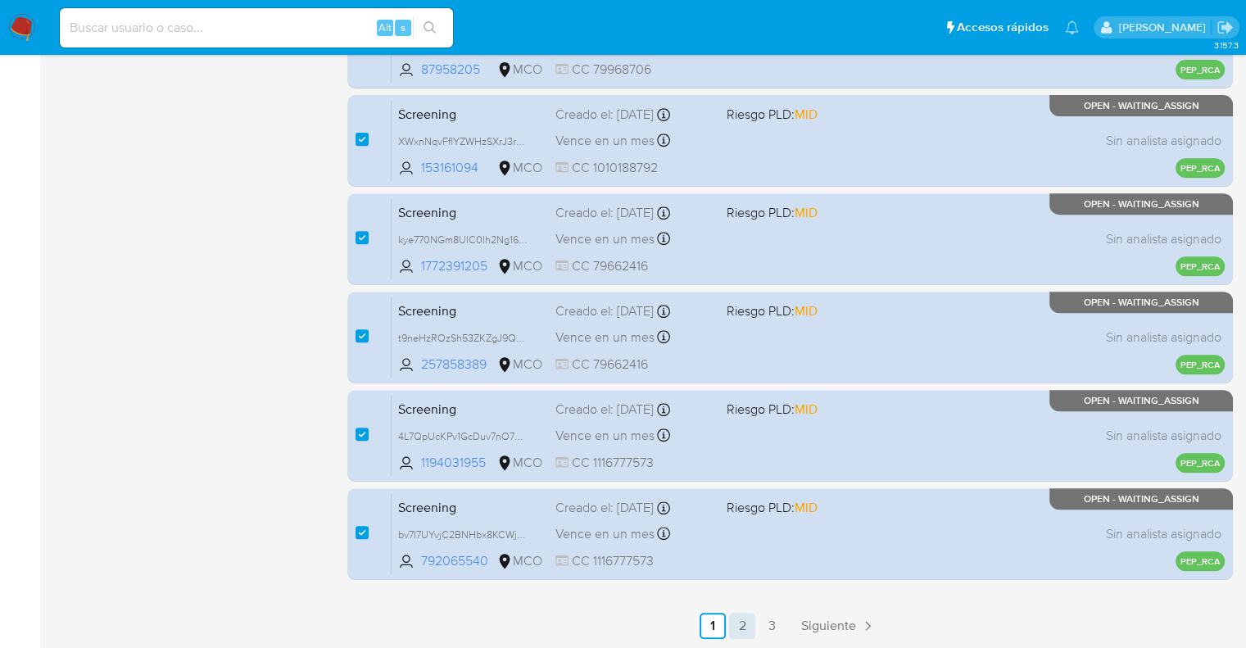
click at [747, 624] on link "2" at bounding box center [742, 626] width 26 height 26
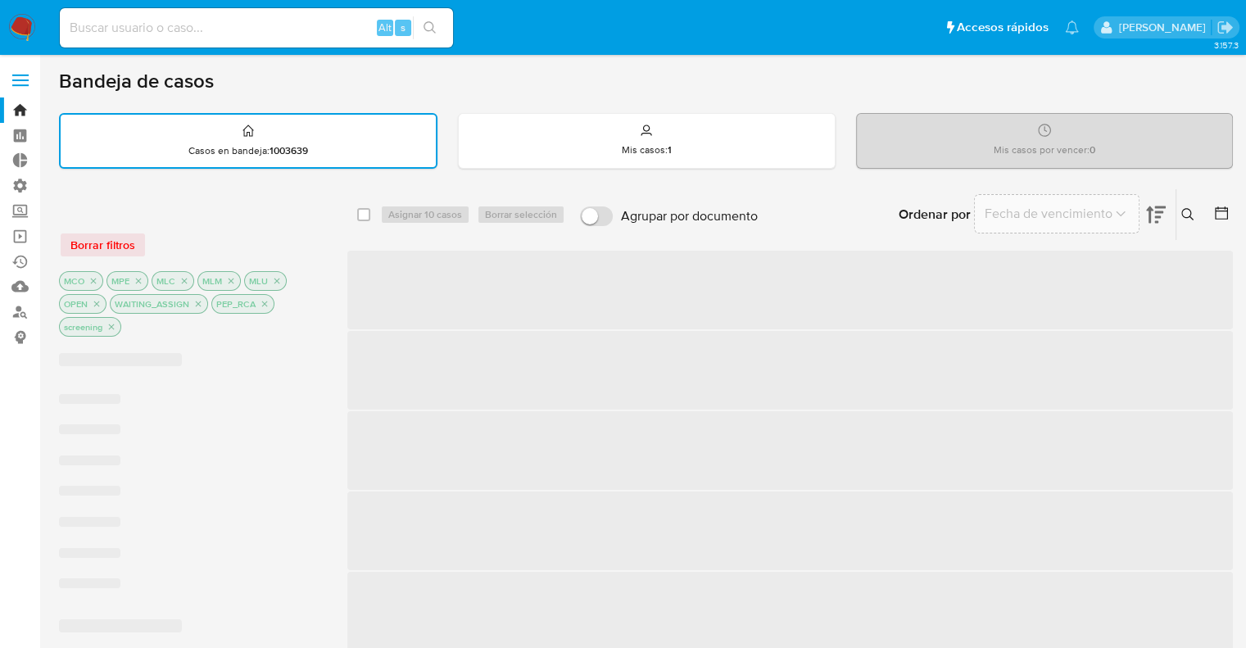
checkbox input "false"
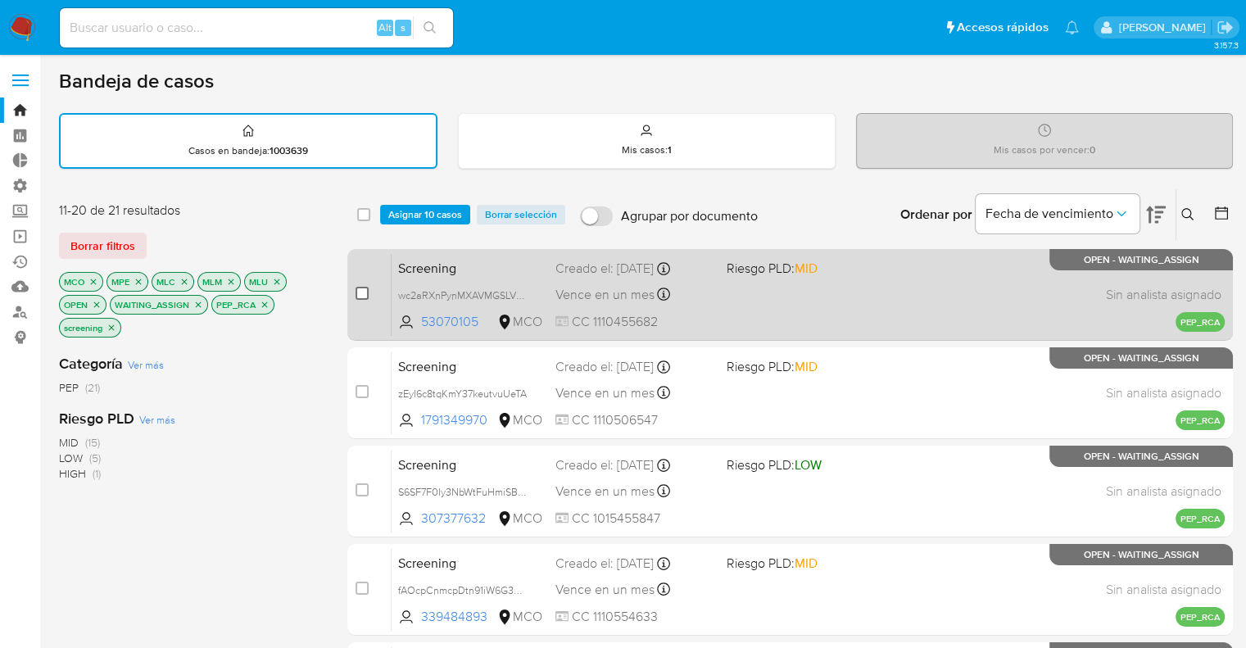
click at [368, 289] on input "checkbox" at bounding box center [361, 293] width 13 height 13
checkbox input "true"
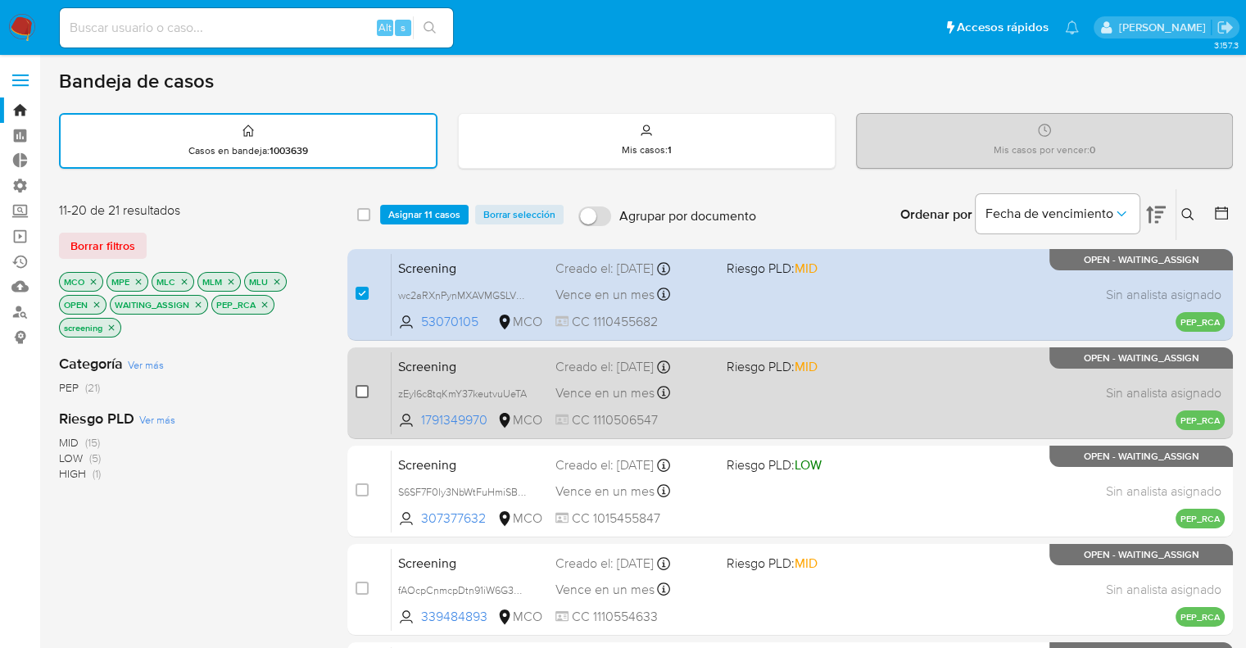
click at [361, 391] on input "checkbox" at bounding box center [361, 391] width 13 height 13
checkbox input "true"
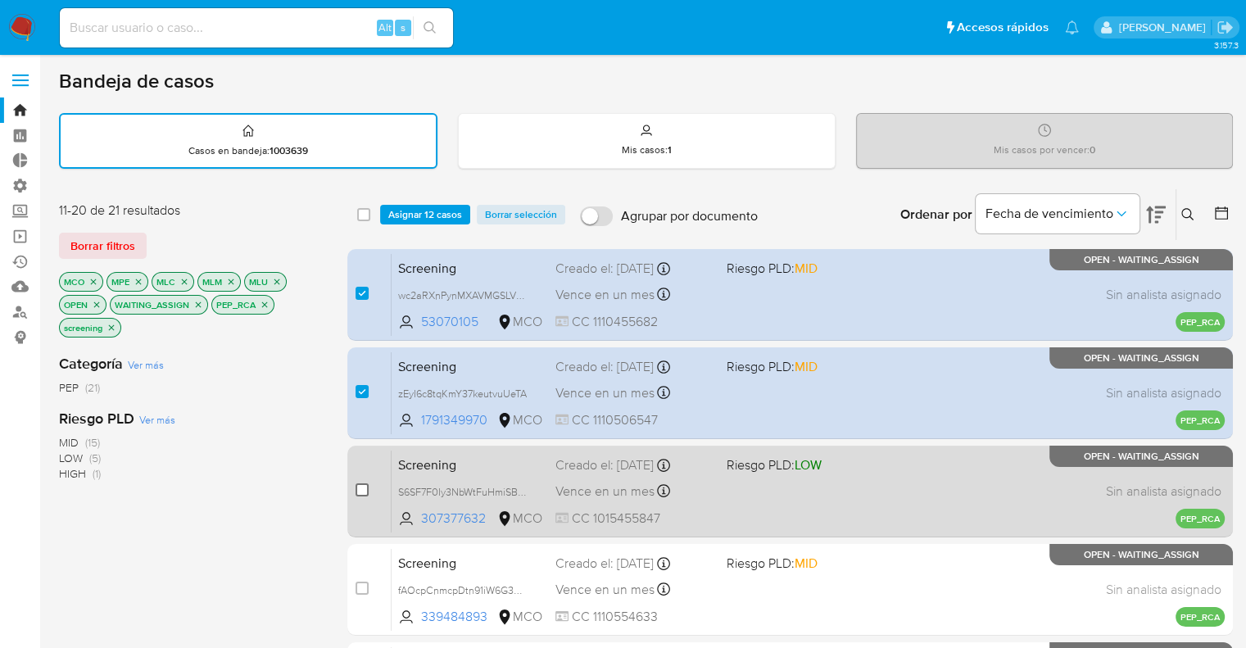
click at [367, 485] on input "checkbox" at bounding box center [361, 489] width 13 height 13
checkbox input "true"
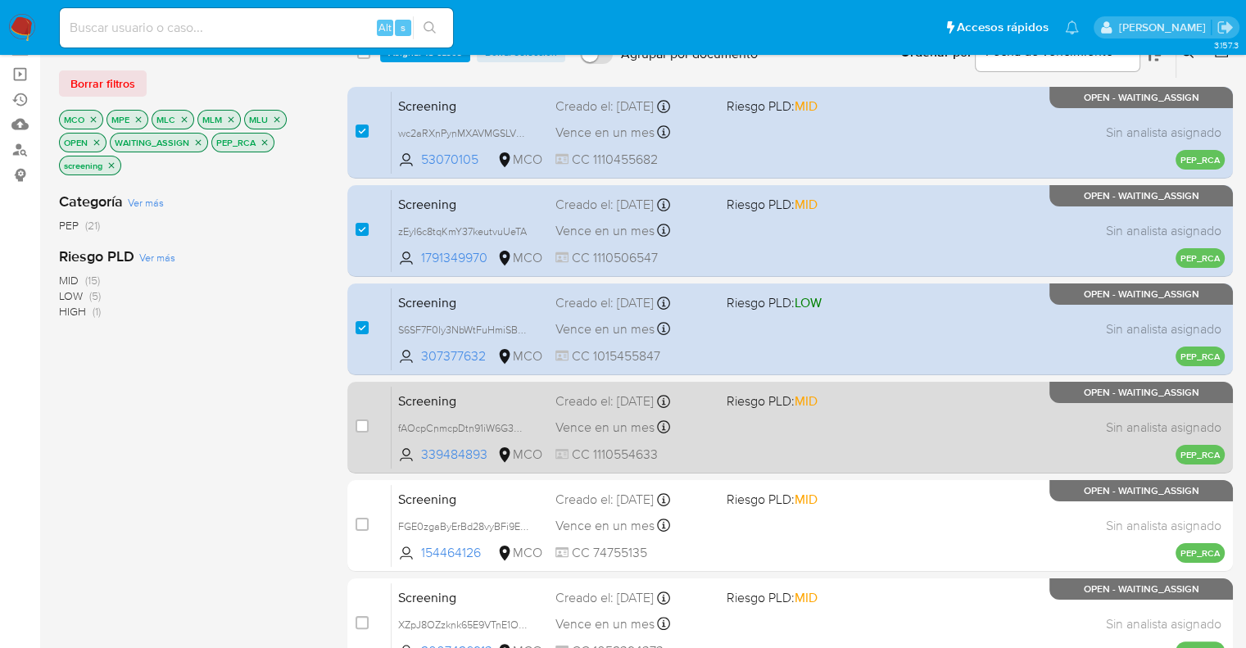
scroll to position [164, 0]
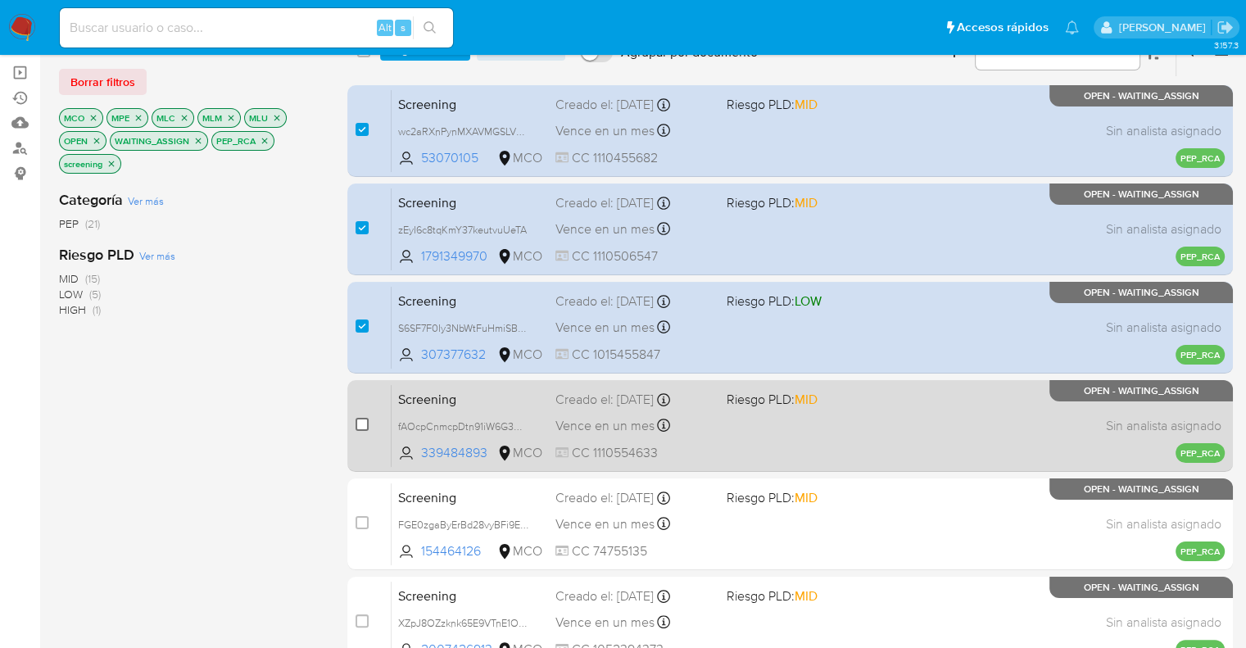
click at [367, 425] on input "checkbox" at bounding box center [361, 424] width 13 height 13
checkbox input "true"
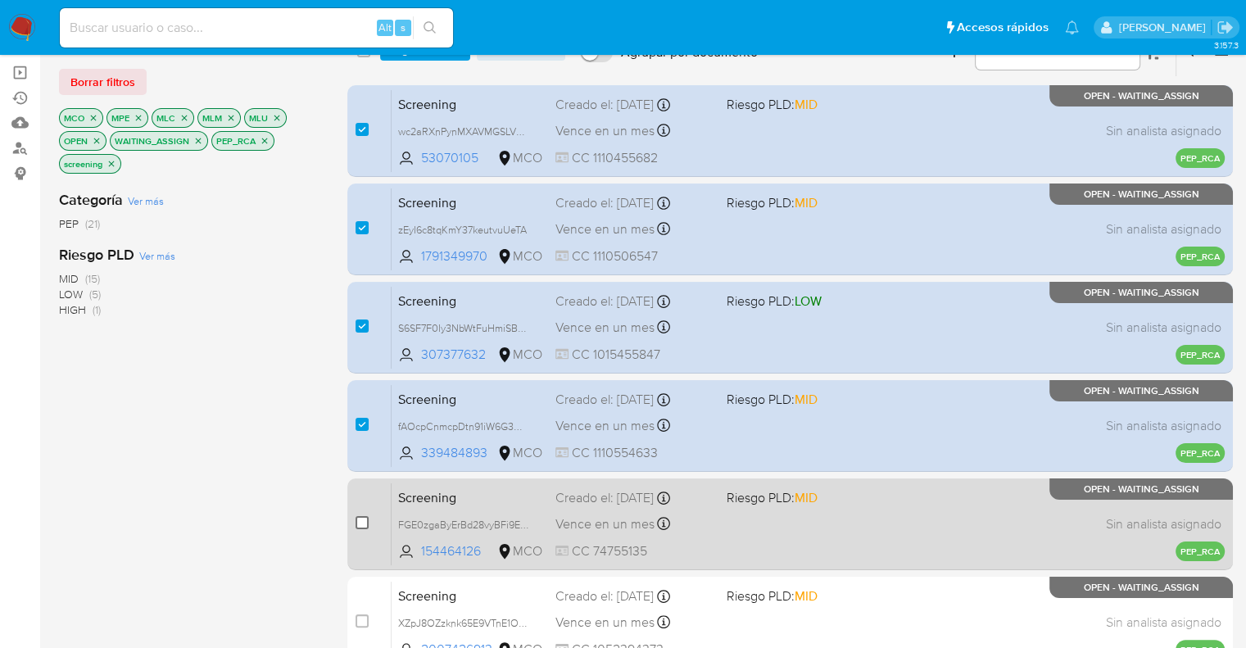
click at [364, 524] on input "checkbox" at bounding box center [361, 522] width 13 height 13
checkbox input "true"
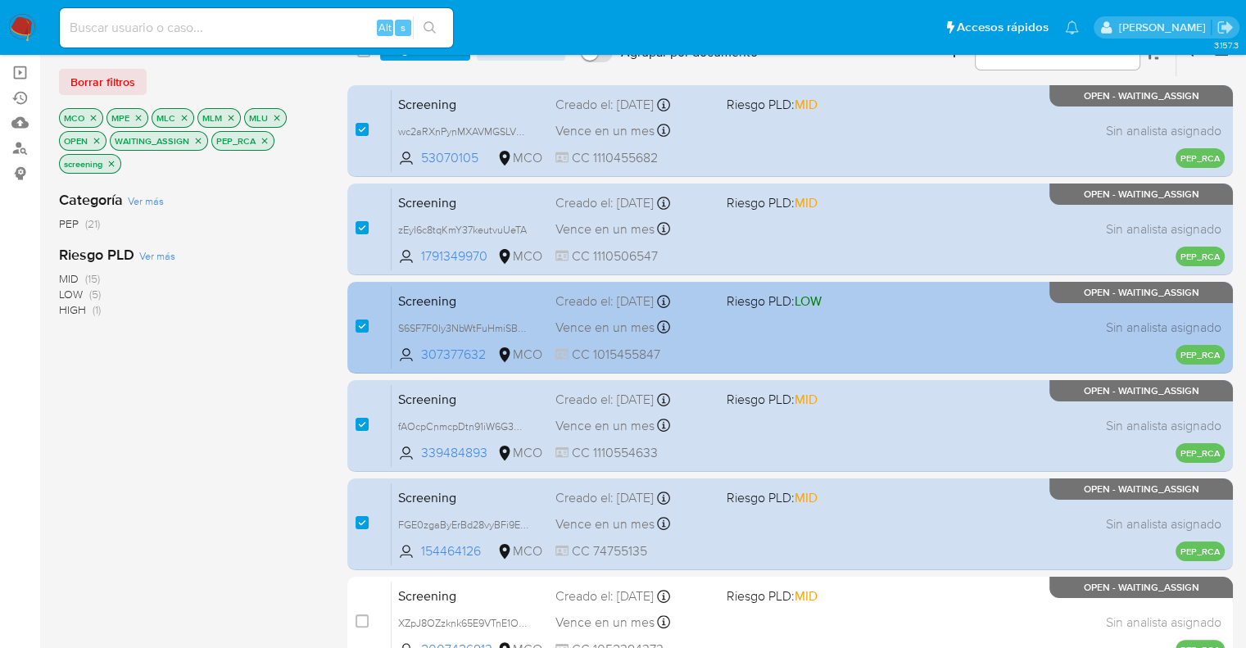
scroll to position [0, 0]
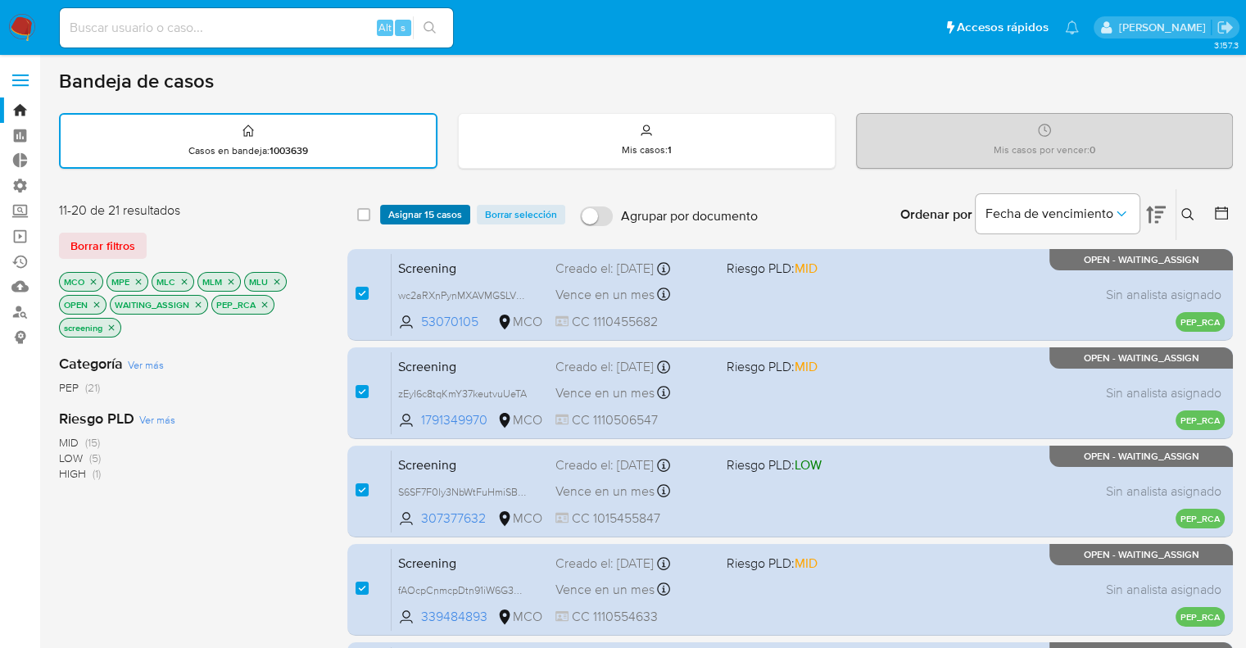
click at [400, 208] on span "Asignar 15 casos" at bounding box center [425, 214] width 74 height 16
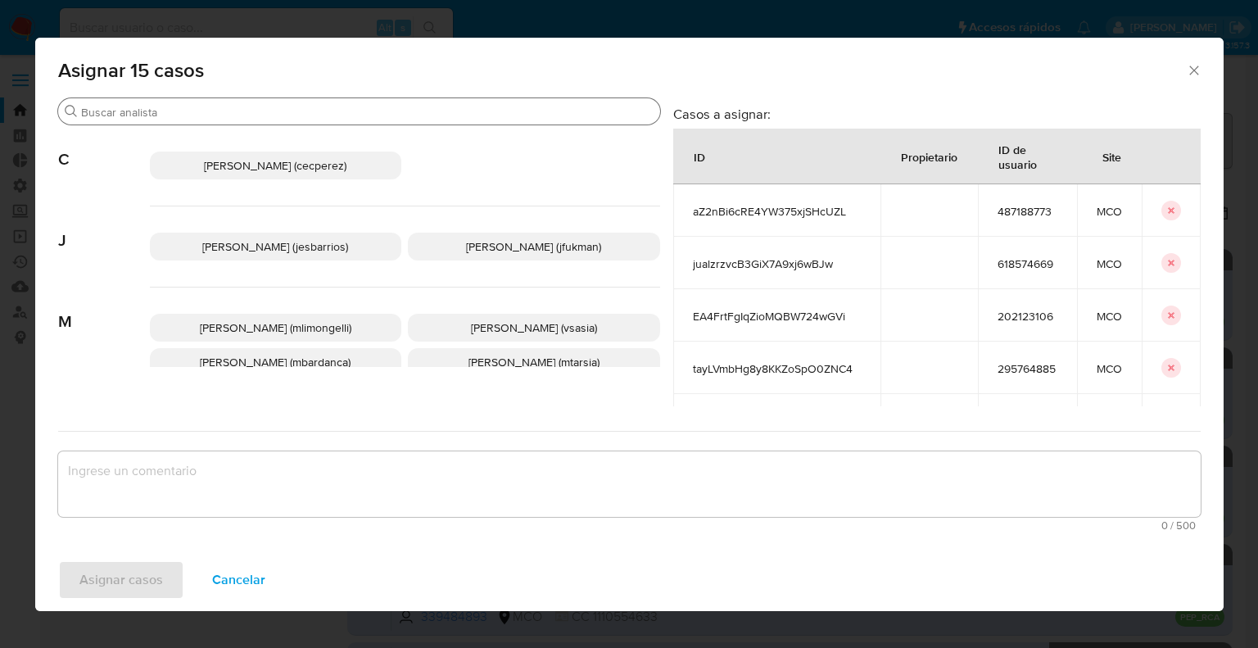
click at [356, 115] on input "Buscar" at bounding box center [367, 112] width 572 height 15
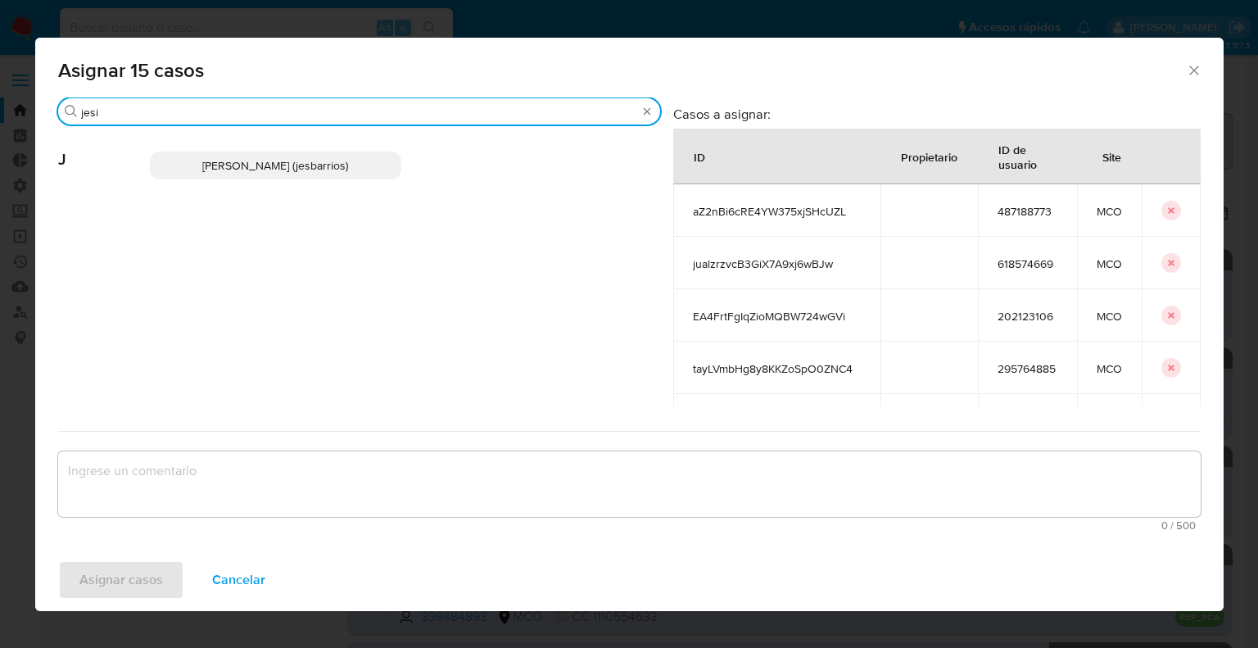
type input "jesi"
click at [379, 167] on p "Jesica Iris Barrios Leita (jesbarrios)" at bounding box center [276, 165] width 252 height 28
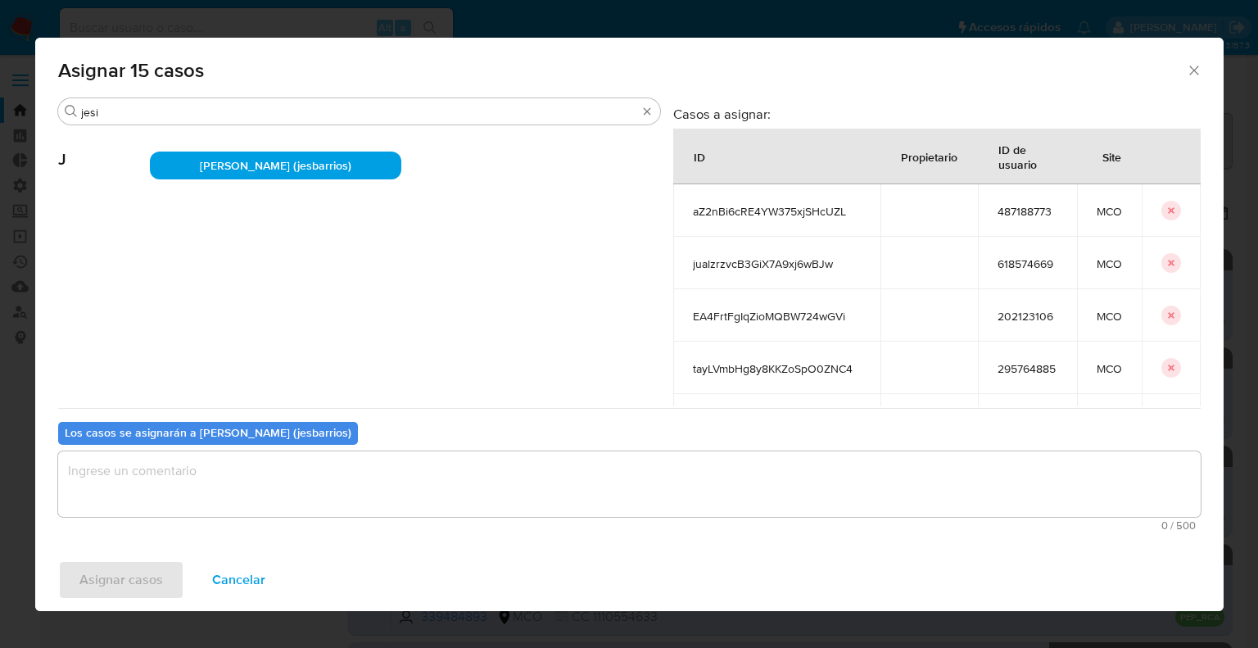
click at [300, 484] on textarea "assign-modal" at bounding box center [629, 484] width 1142 height 66
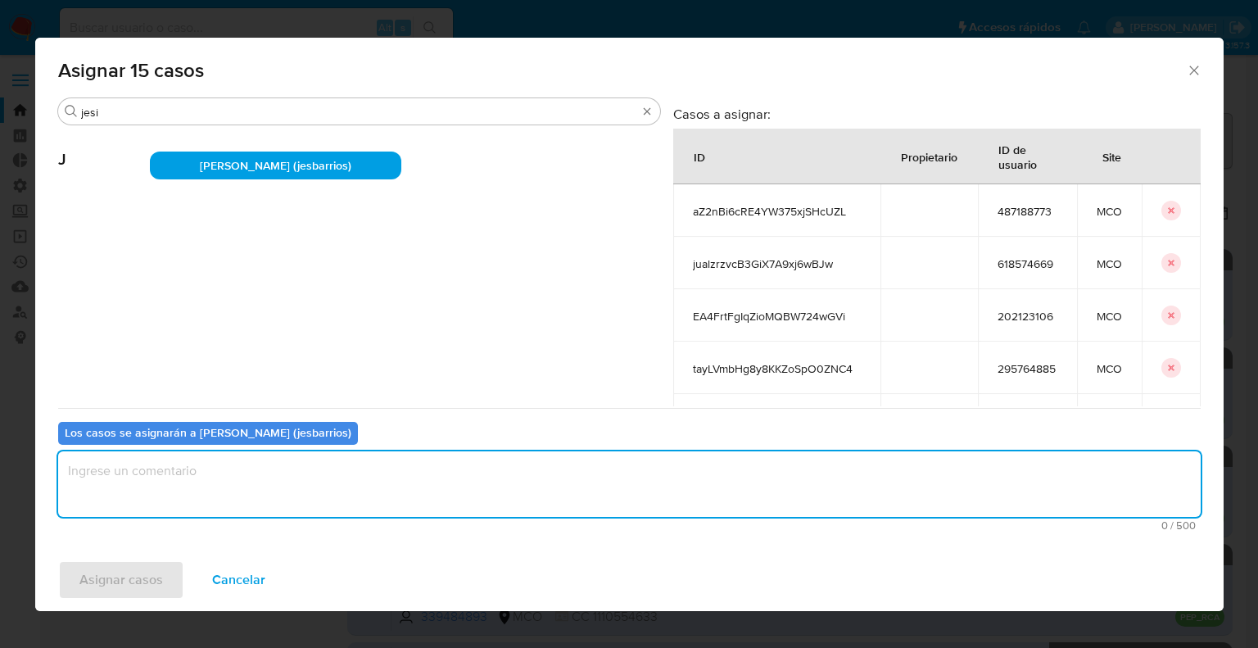
paste textarea "Asignación."
type textarea "Asignación."
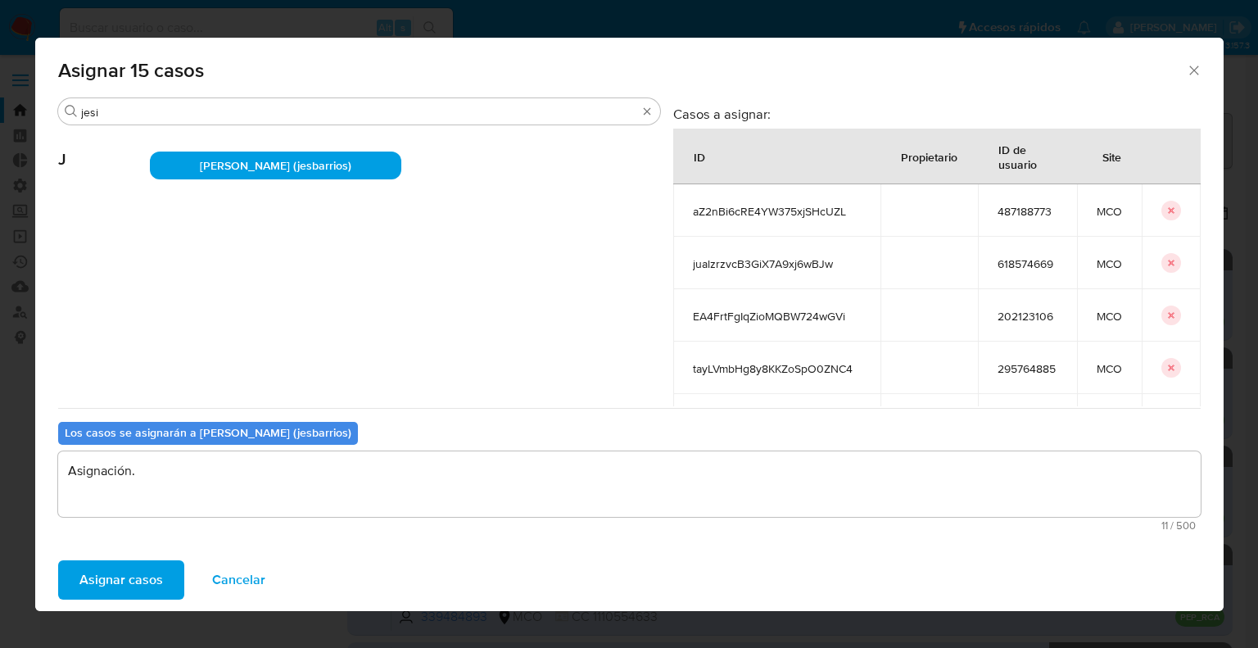
click at [153, 590] on span "Asignar casos" at bounding box center [121, 580] width 84 height 36
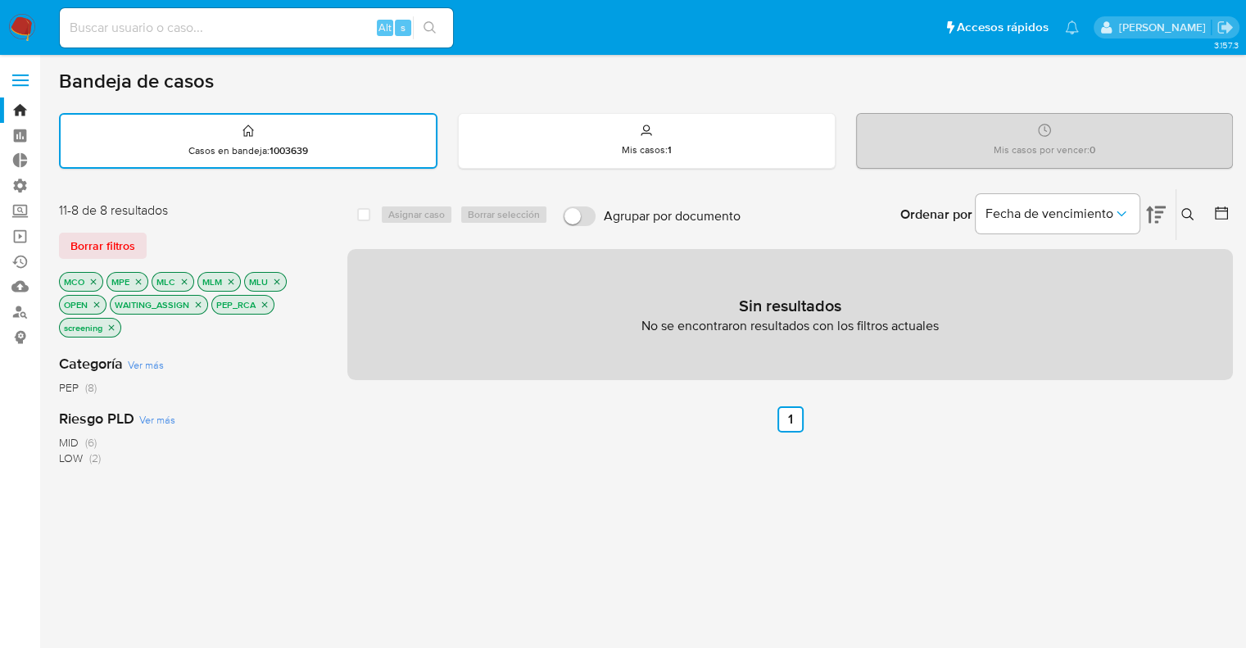
click at [90, 281] on icon "close-filter" at bounding box center [93, 282] width 10 height 10
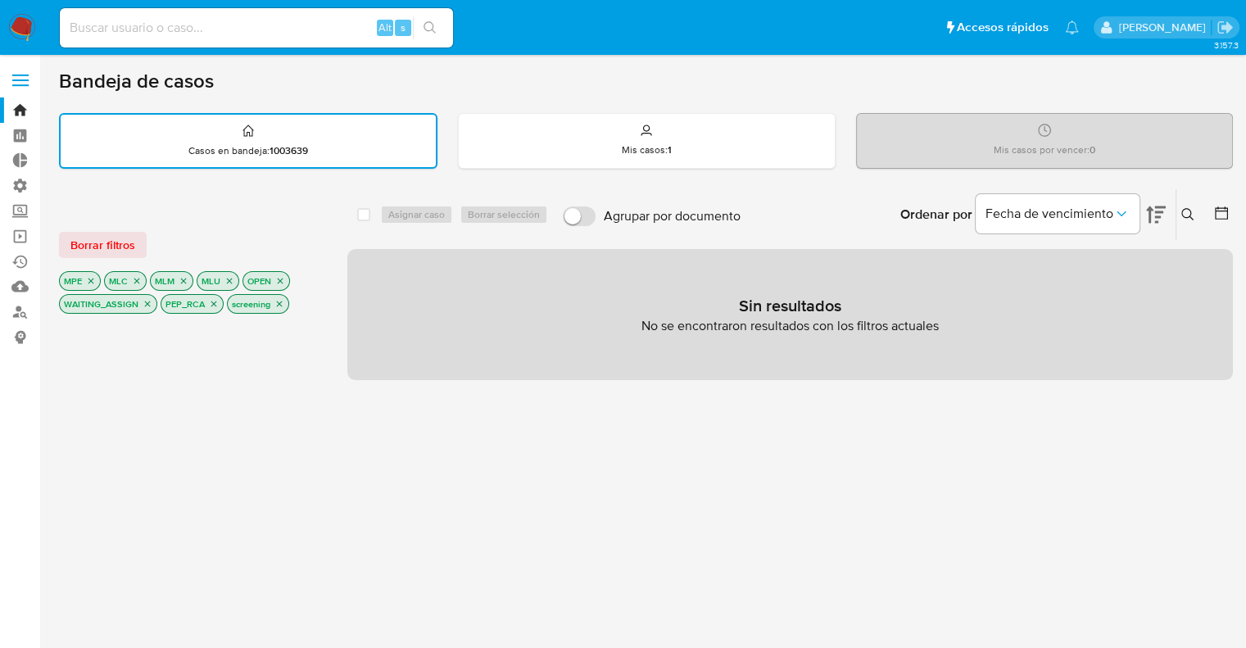
click at [90, 281] on icon "close-filter" at bounding box center [91, 281] width 10 height 10
click at [90, 281] on icon "close-filter" at bounding box center [92, 281] width 10 height 10
click at [90, 281] on icon "close-filter" at bounding box center [93, 281] width 6 height 6
click at [90, 281] on icon "close-filter" at bounding box center [92, 281] width 10 height 10
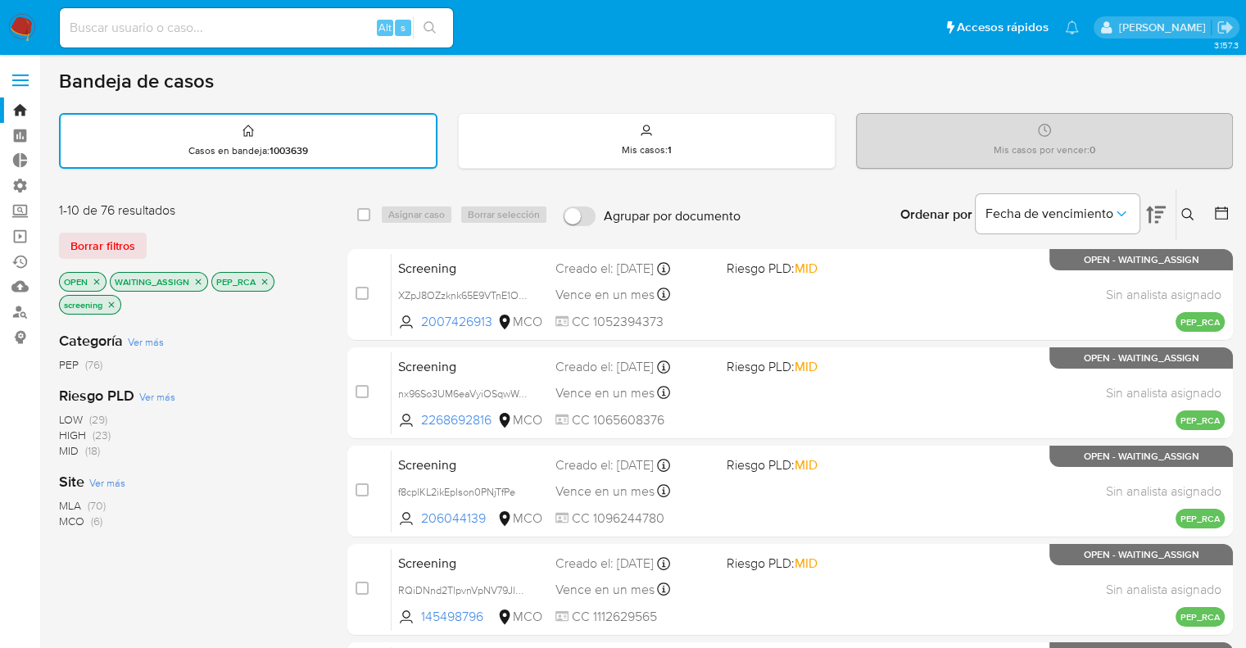
click at [195, 280] on icon "close-filter" at bounding box center [198, 282] width 10 height 10
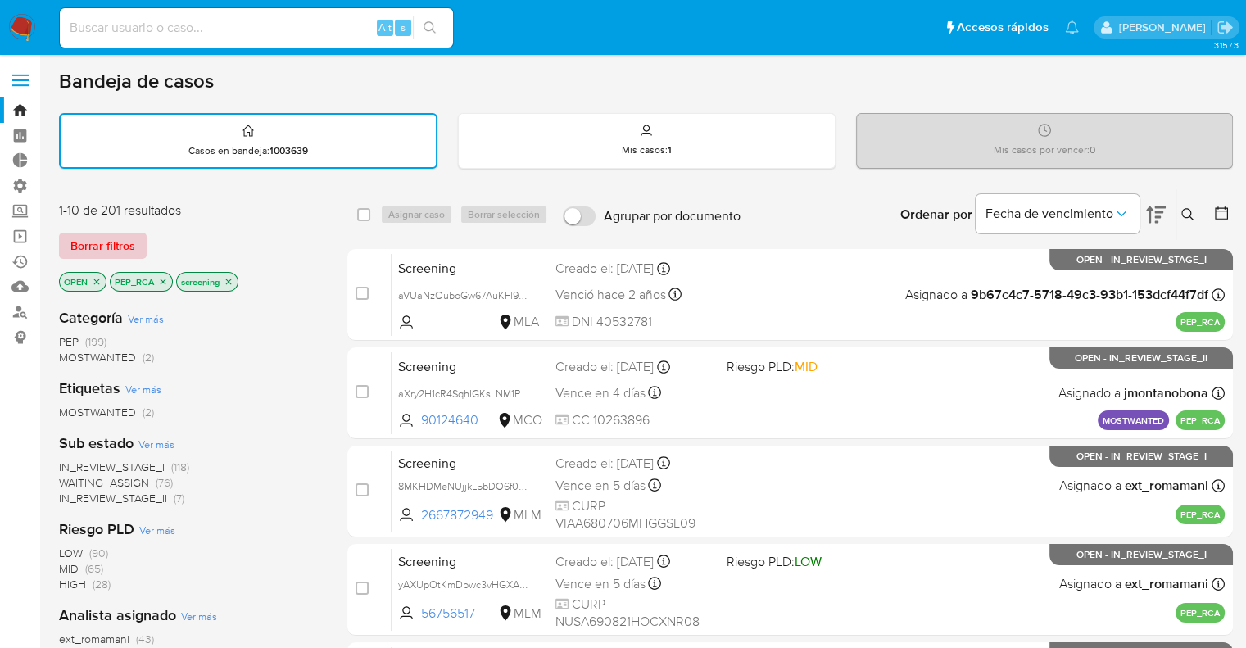
click at [139, 248] on button "Borrar filtros" at bounding box center [103, 246] width 88 height 26
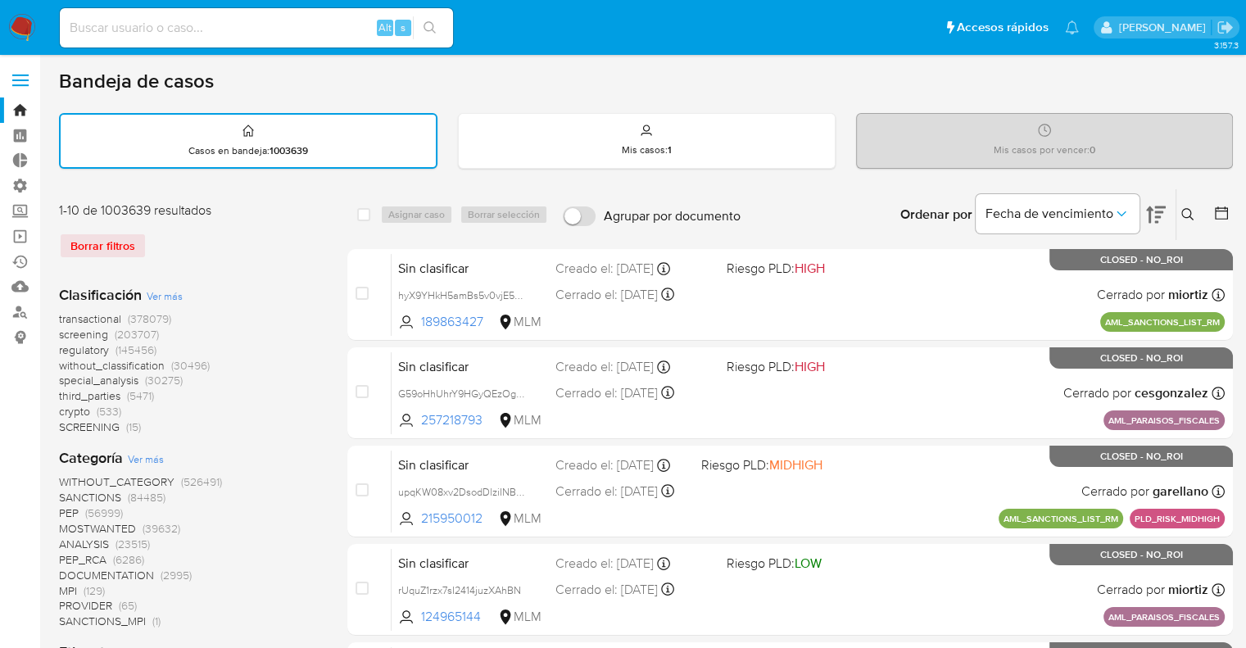
click at [62, 332] on span "screening" at bounding box center [83, 334] width 49 height 16
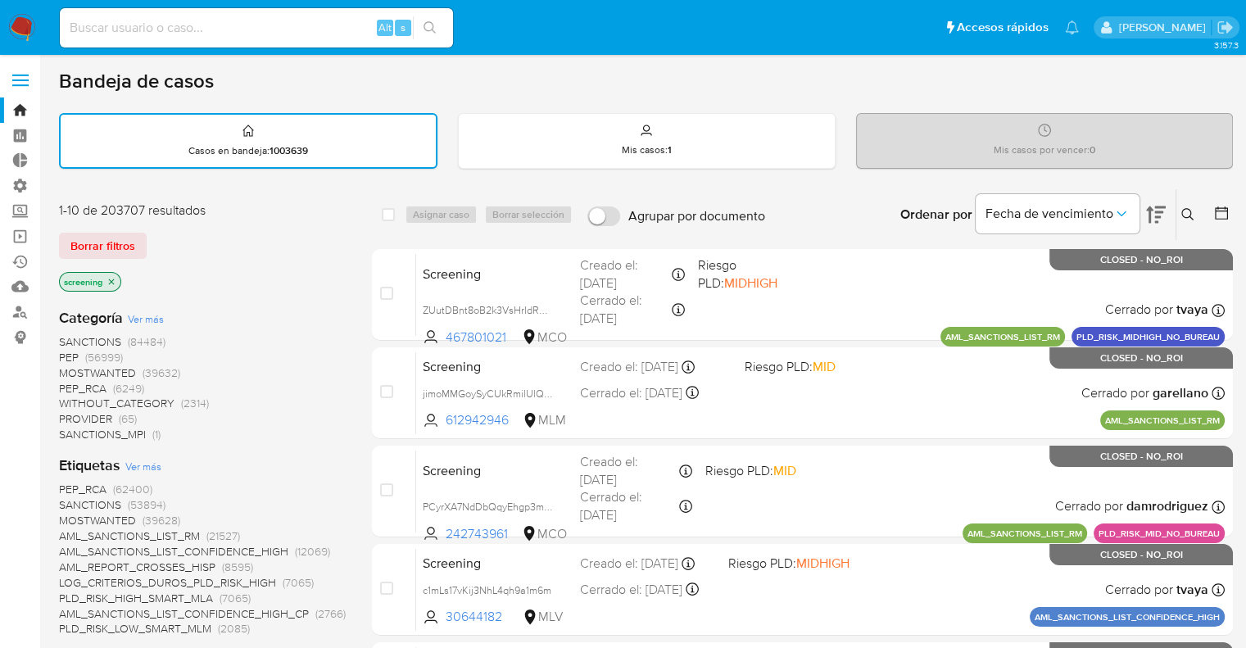
click at [156, 237] on div "Borrar filtros" at bounding box center [190, 246] width 262 height 26
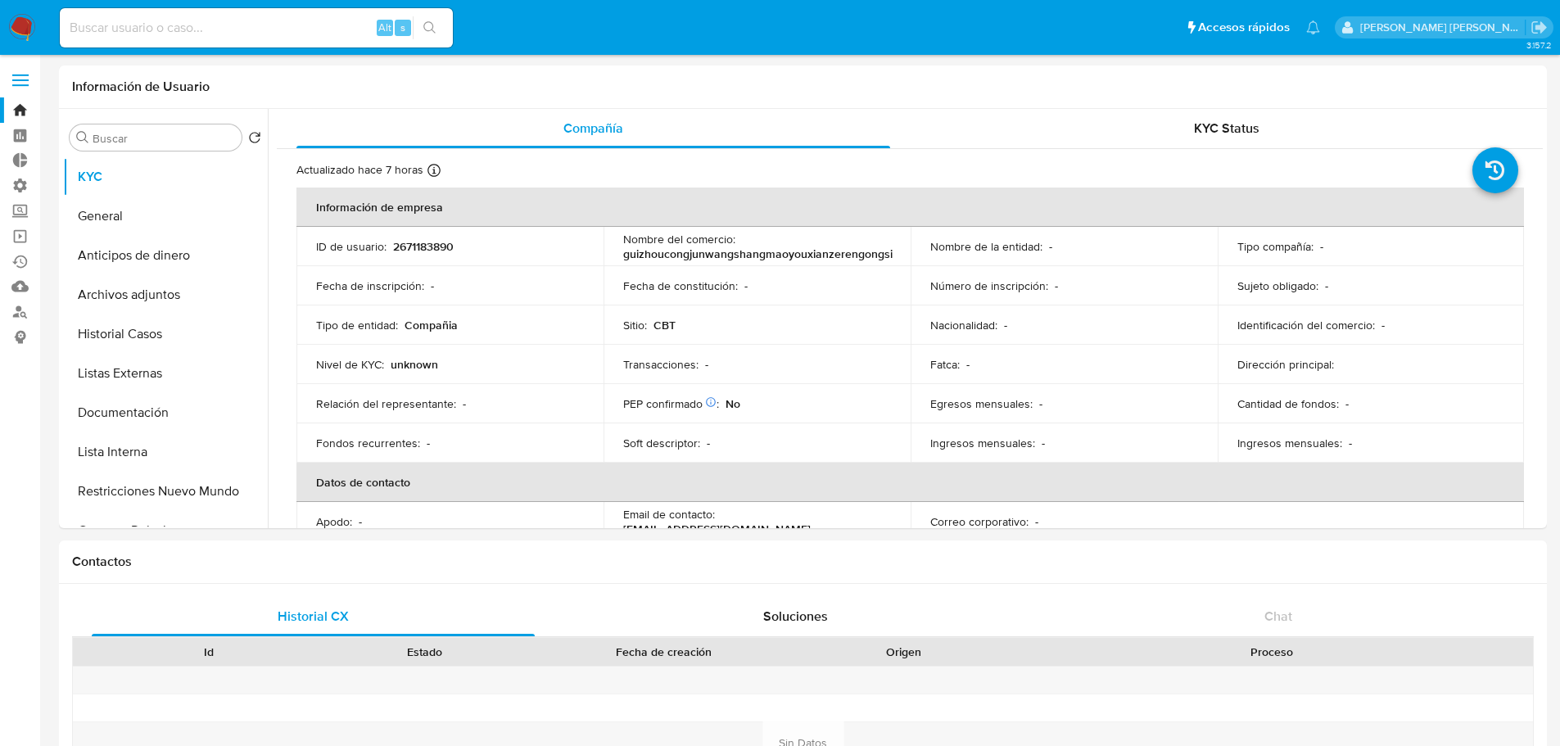
select select "10"
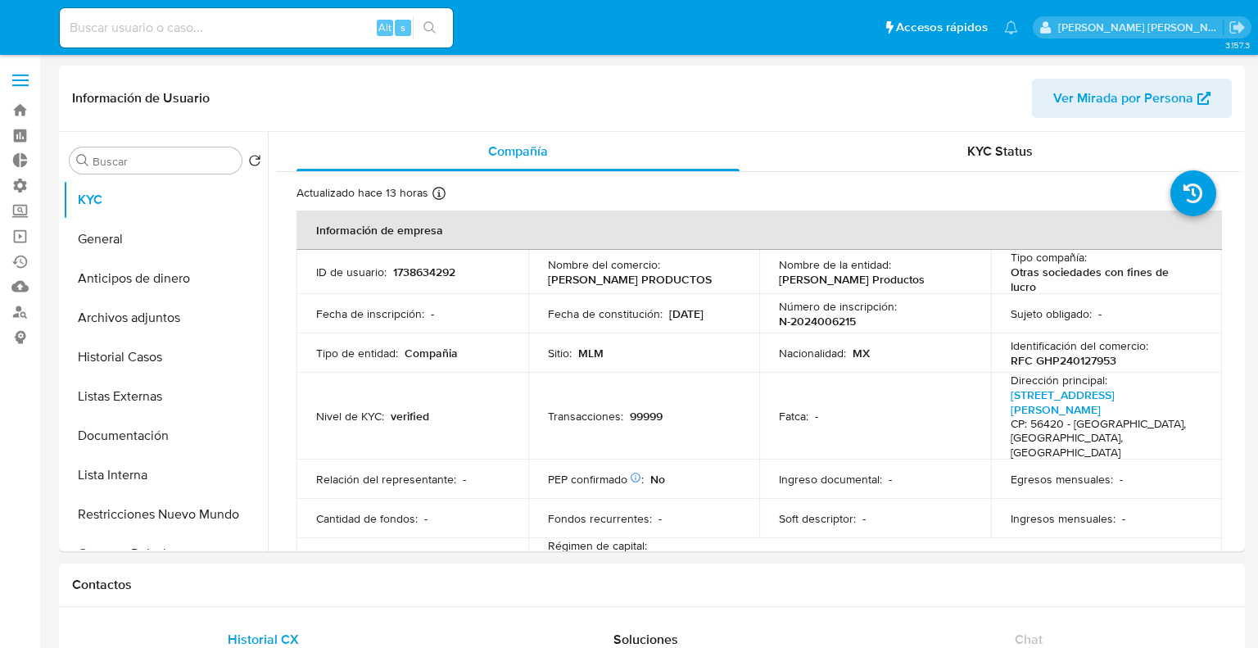
select select "10"
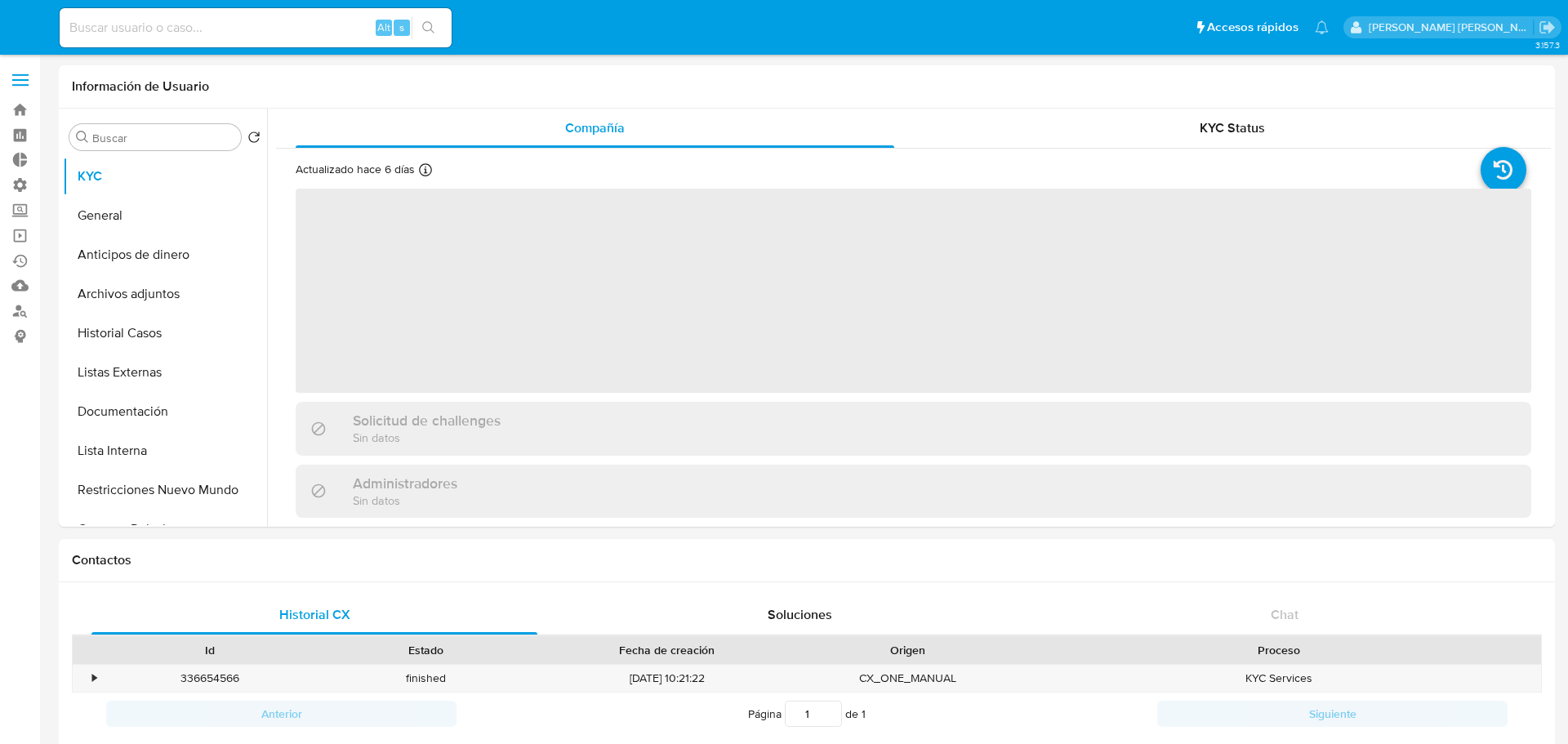
select select "10"
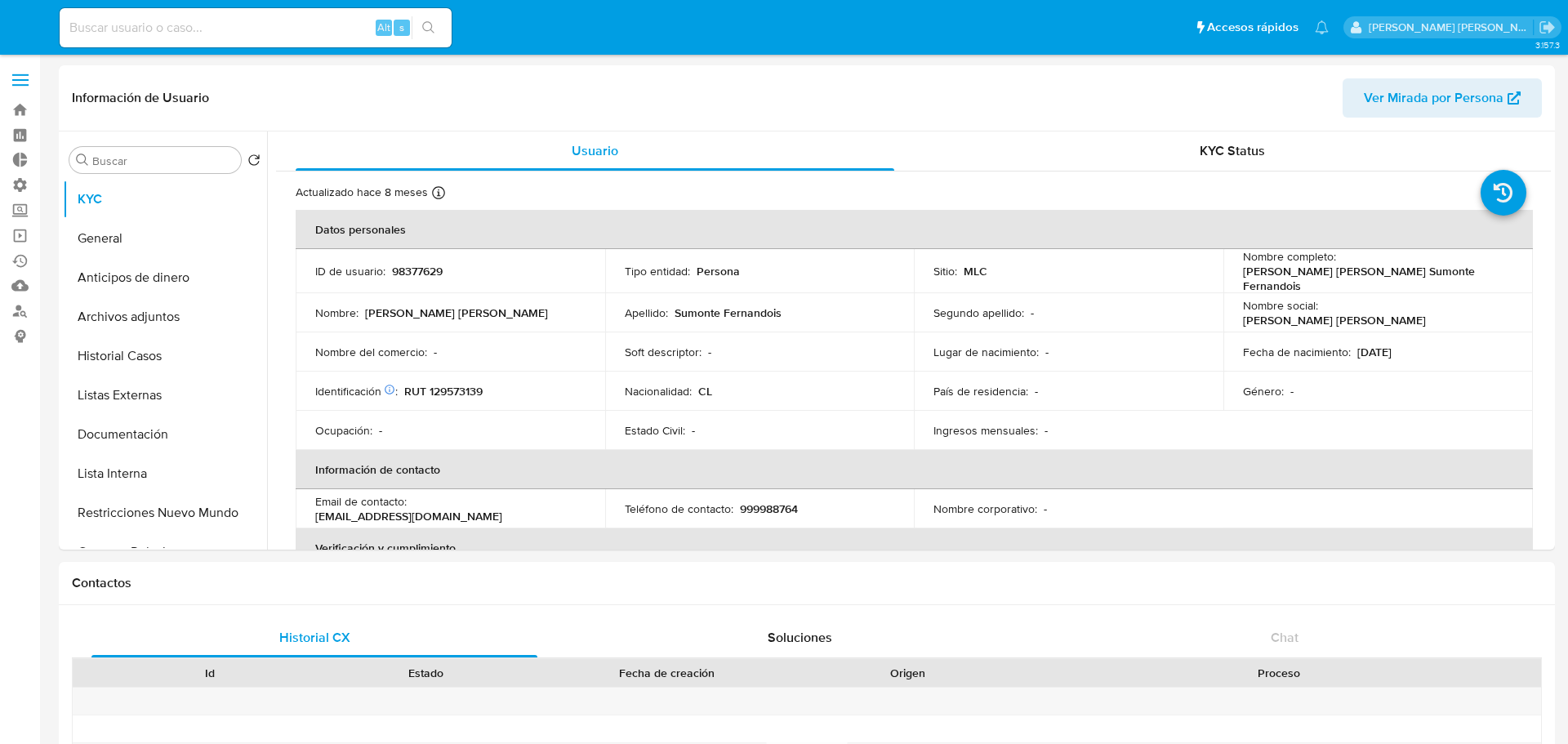
select select "10"
